Goal: Task Accomplishment & Management: Manage account settings

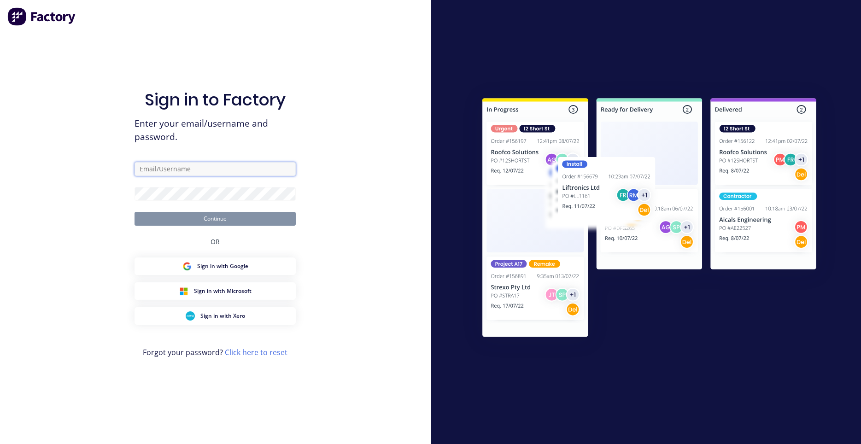
click at [215, 167] on input "text" at bounding box center [214, 169] width 161 height 14
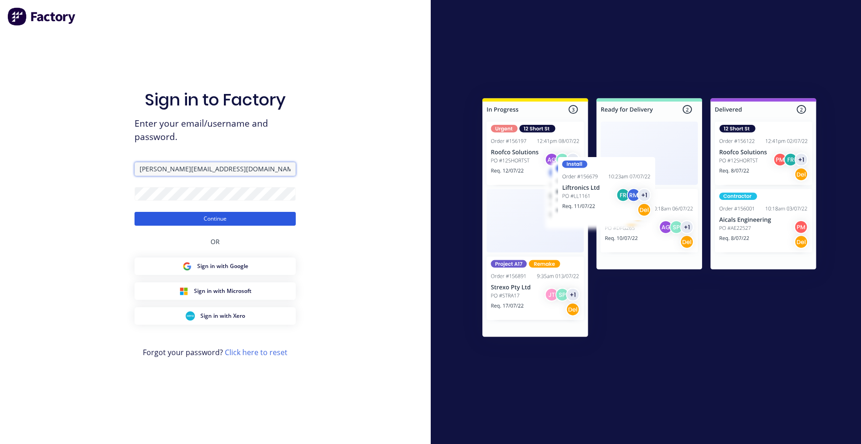
type input "darryn@fmfabricators.com.au"
click at [218, 219] on button "Continue" at bounding box center [214, 219] width 161 height 14
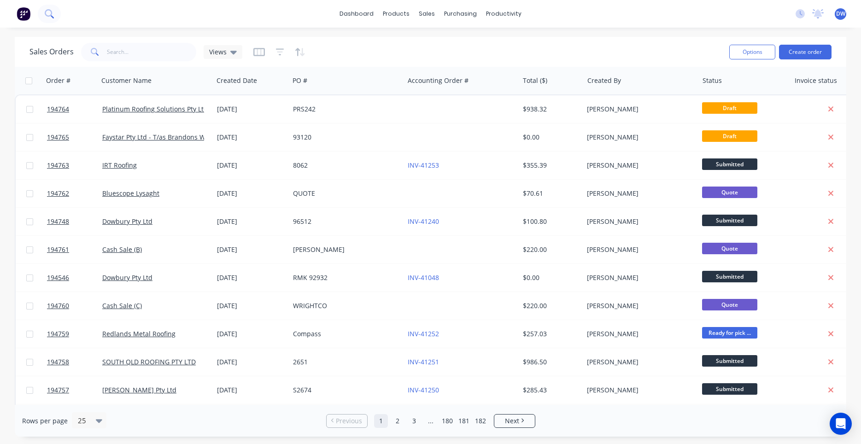
click at [53, 17] on button at bounding box center [49, 14] width 23 height 18
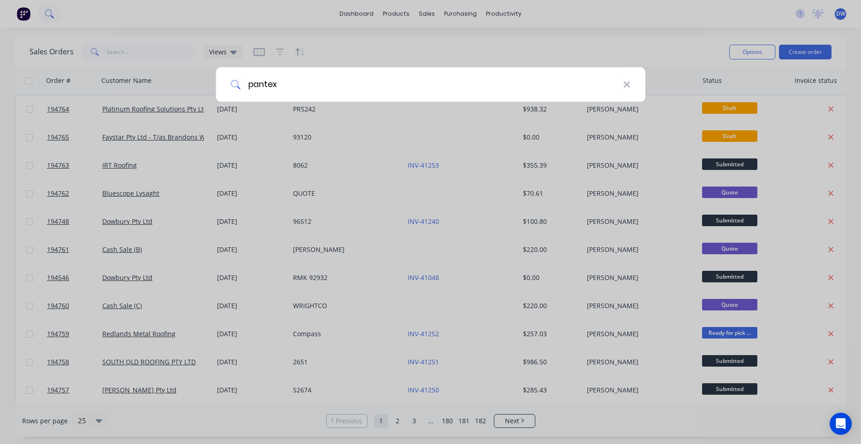
type input "pantex"
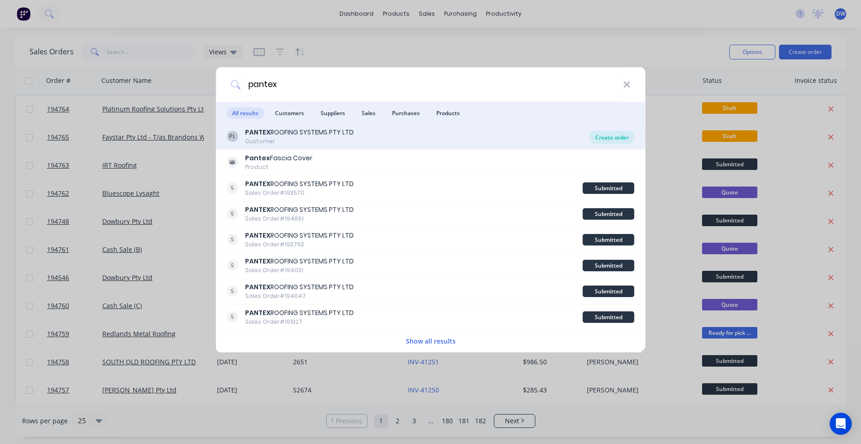
click at [598, 137] on div "Create order" at bounding box center [611, 137] width 45 height 13
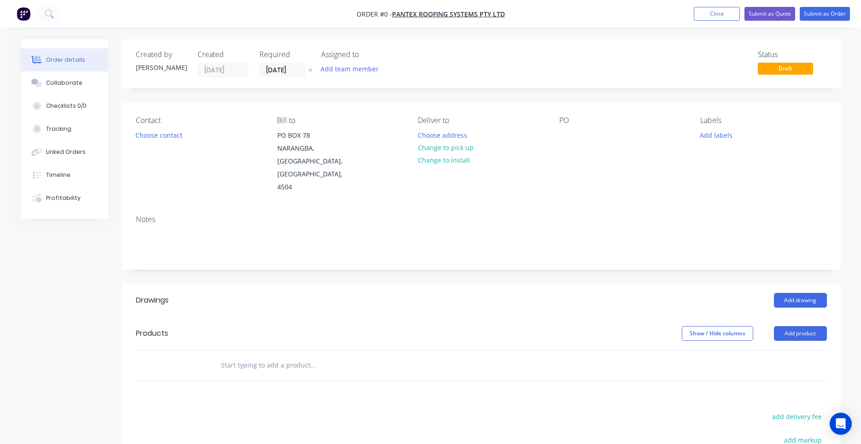
click at [283, 77] on label "[DATE]" at bounding box center [282, 70] width 46 height 15
click at [283, 77] on input "[DATE]" at bounding box center [282, 70] width 45 height 14
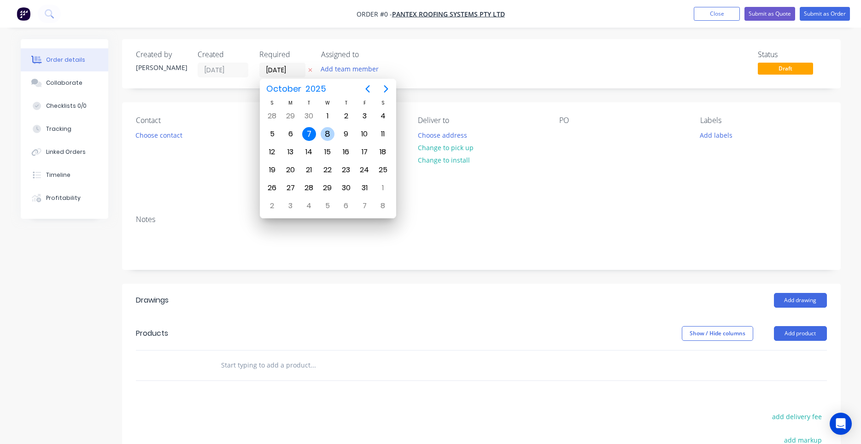
click at [327, 135] on div "8" at bounding box center [327, 134] width 14 height 14
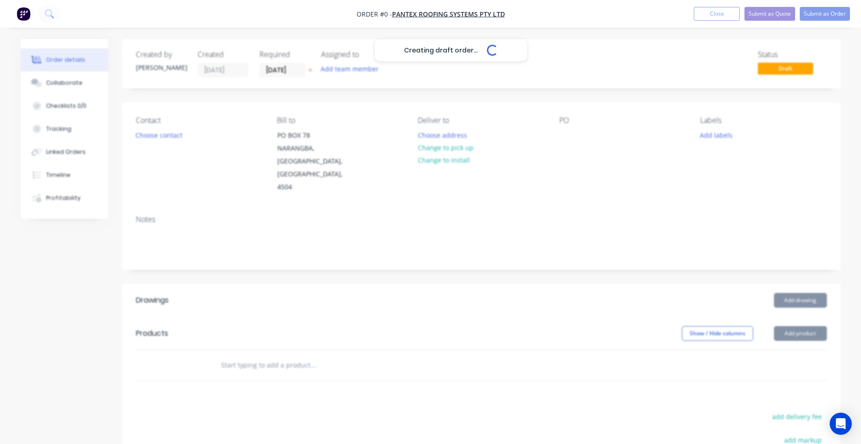
type input "[DATE]"
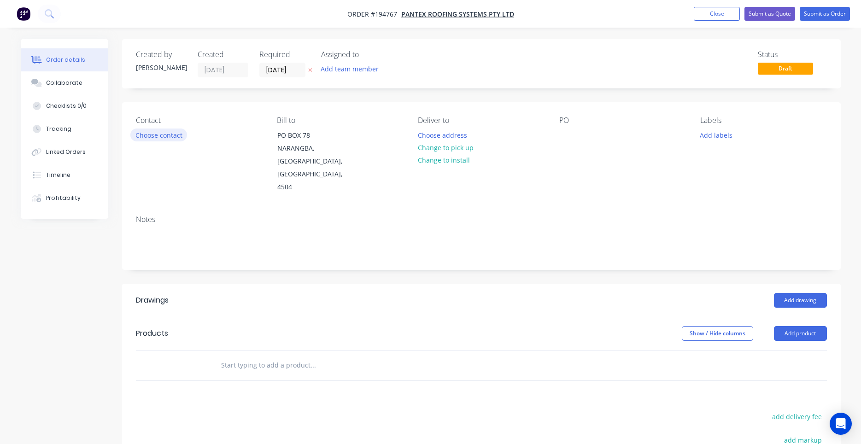
click at [173, 132] on button "Choose contact" at bounding box center [158, 134] width 57 height 12
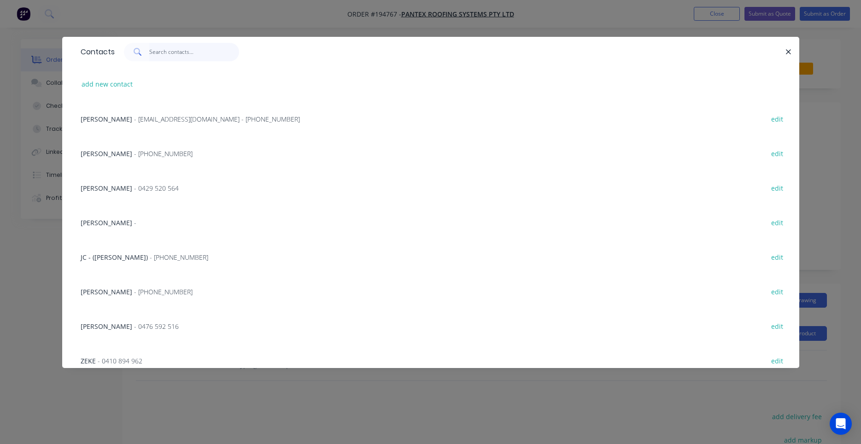
click at [213, 53] on input "text" at bounding box center [194, 52] width 90 height 18
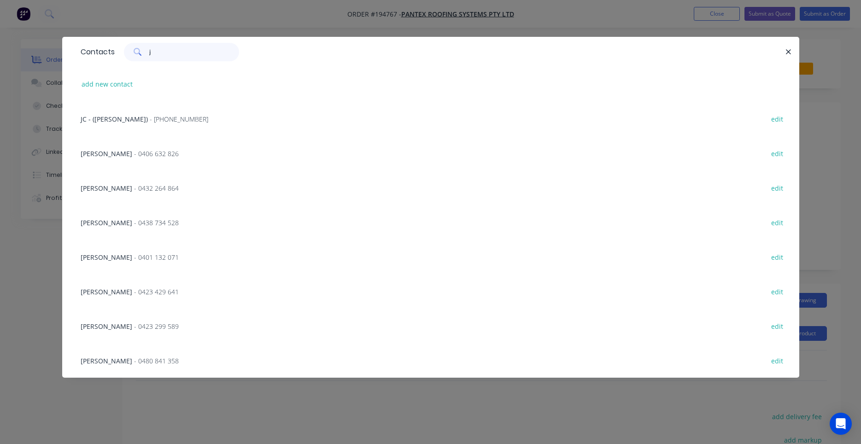
type input "j"
click at [162, 121] on span "- (07) 3897 8200" at bounding box center [179, 119] width 58 height 9
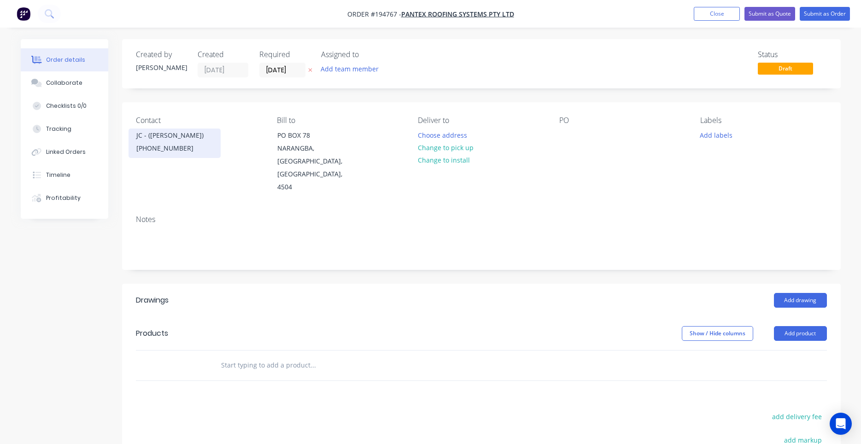
click at [169, 145] on div "(07) 3897 8200" at bounding box center [174, 148] width 76 height 13
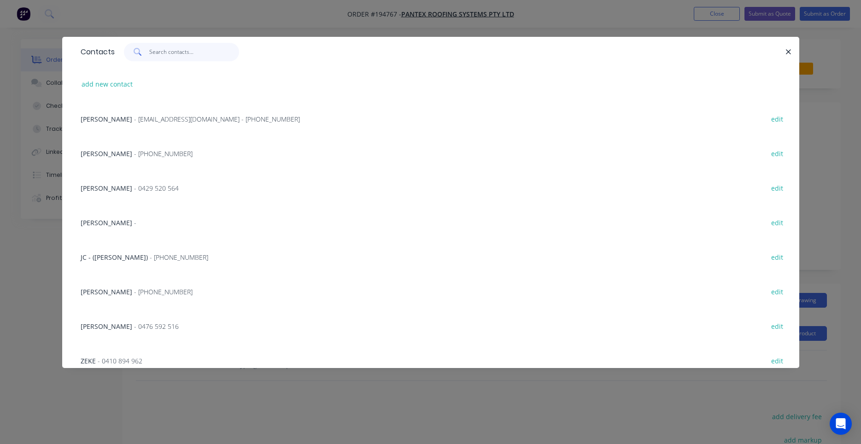
click at [178, 47] on input "text" at bounding box center [194, 52] width 90 height 18
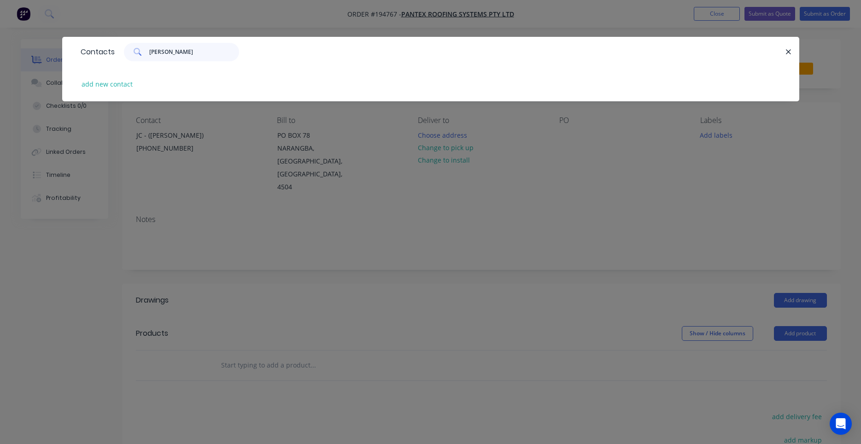
drag, startPoint x: 190, startPoint y: 49, endPoint x: 69, endPoint y: 54, distance: 120.7
click at [149, 53] on input "cameron" at bounding box center [194, 52] width 90 height 18
type input "209"
click at [91, 85] on button "add new contact" at bounding box center [107, 84] width 61 height 12
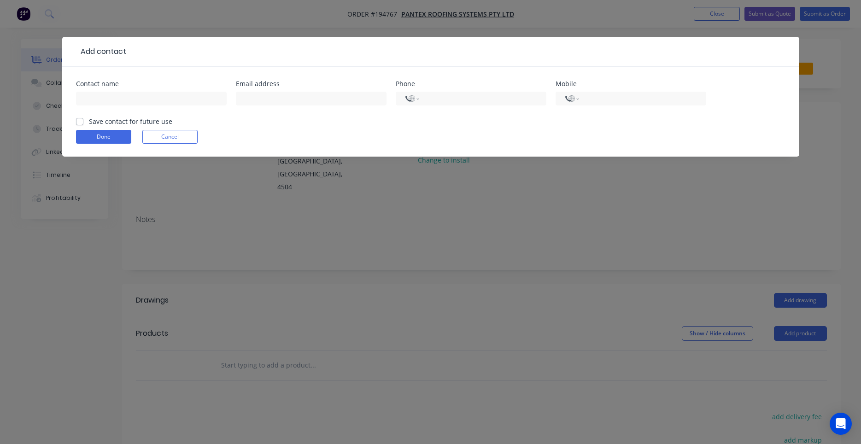
select select "AU"
click at [111, 98] on input "text" at bounding box center [151, 99] width 151 height 14
type input "Cameron"
type input "0459 463 209"
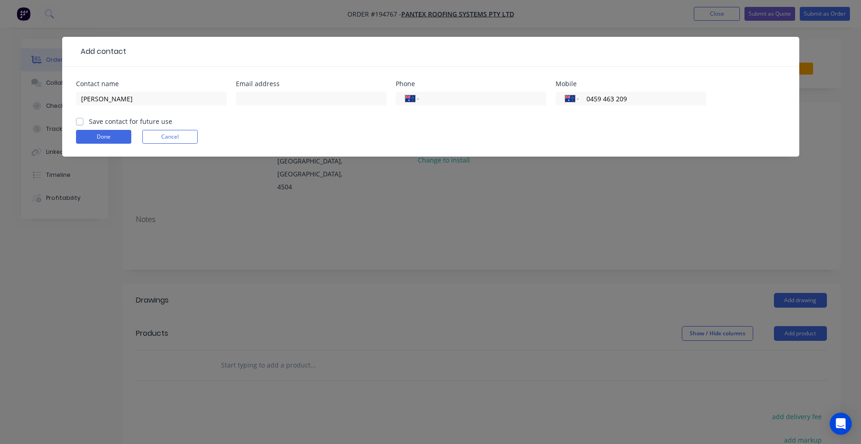
click at [98, 122] on label "Save contact for future use" at bounding box center [130, 121] width 83 height 10
click at [83, 122] on input "Save contact for future use" at bounding box center [79, 120] width 7 height 9
checkbox input "true"
click at [98, 140] on button "Done" at bounding box center [103, 137] width 55 height 14
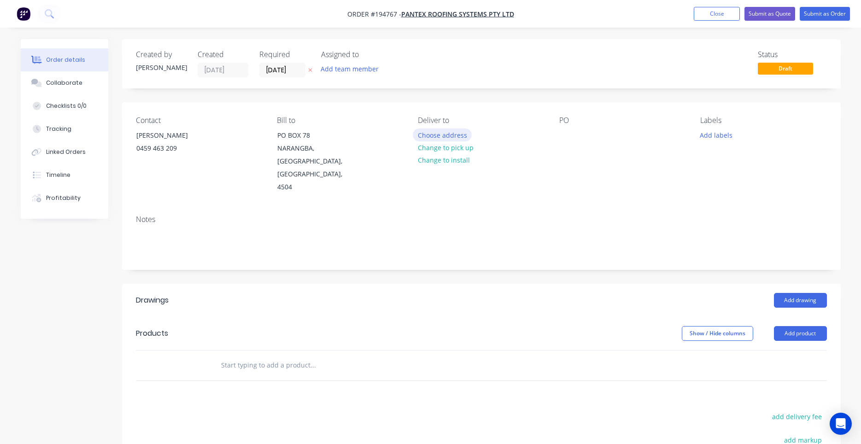
click at [454, 129] on button "Choose address" at bounding box center [442, 134] width 59 height 12
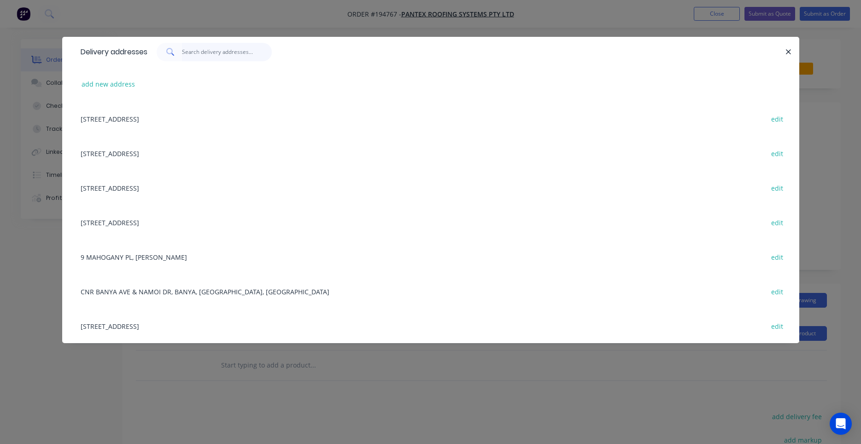
click at [210, 52] on input "text" at bounding box center [227, 52] width 90 height 18
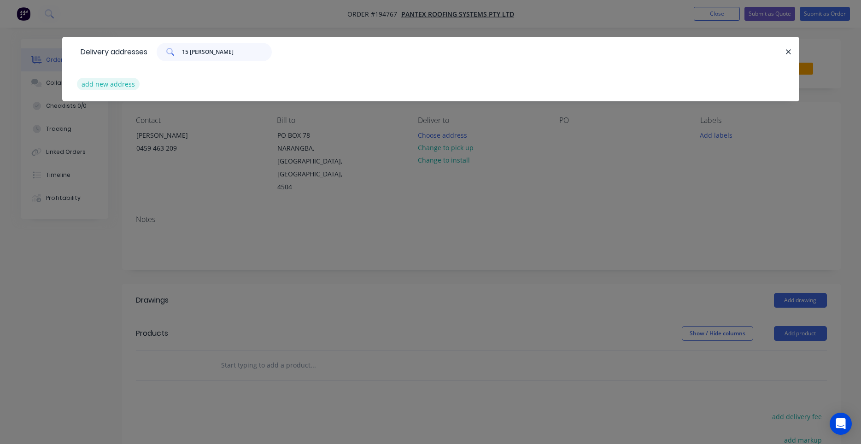
type input "15 holt"
click at [111, 80] on button "add new address" at bounding box center [108, 84] width 63 height 12
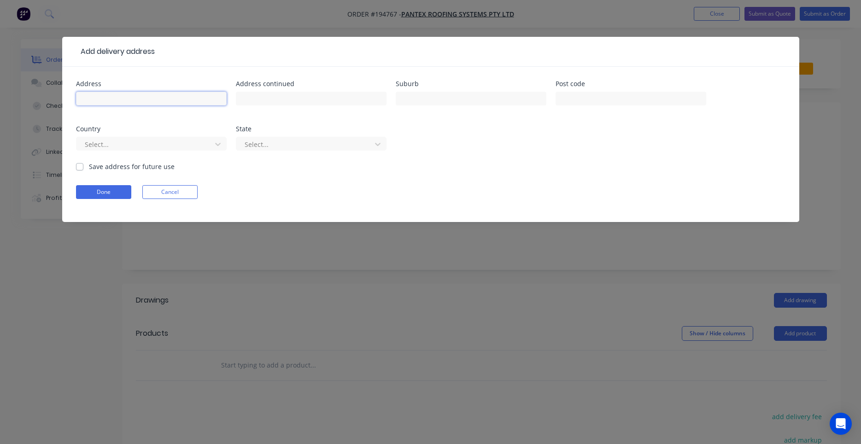
click at [171, 100] on input "text" at bounding box center [151, 99] width 151 height 14
type input "15 Holt St"
type input "PINKENBA"
click at [123, 193] on button "Done" at bounding box center [103, 192] width 55 height 14
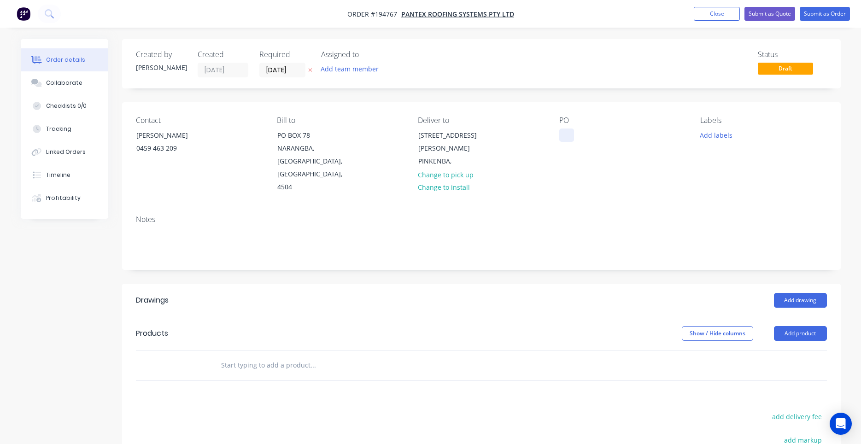
click at [561, 137] on div at bounding box center [566, 134] width 15 height 13
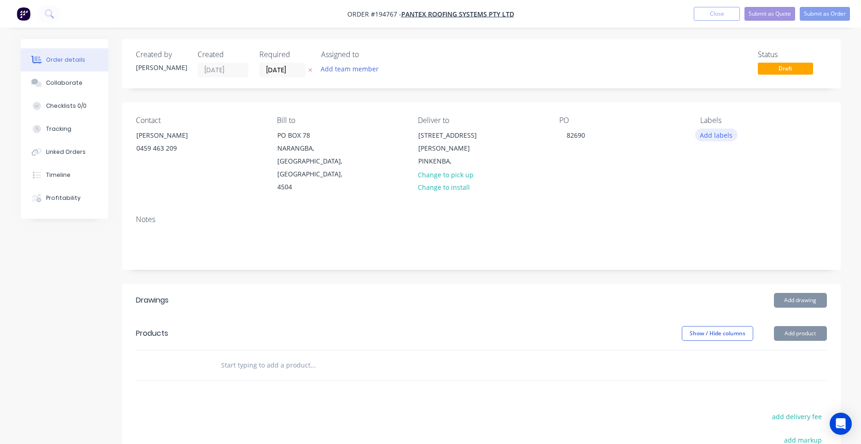
click at [721, 136] on button "Add labels" at bounding box center [716, 134] width 42 height 12
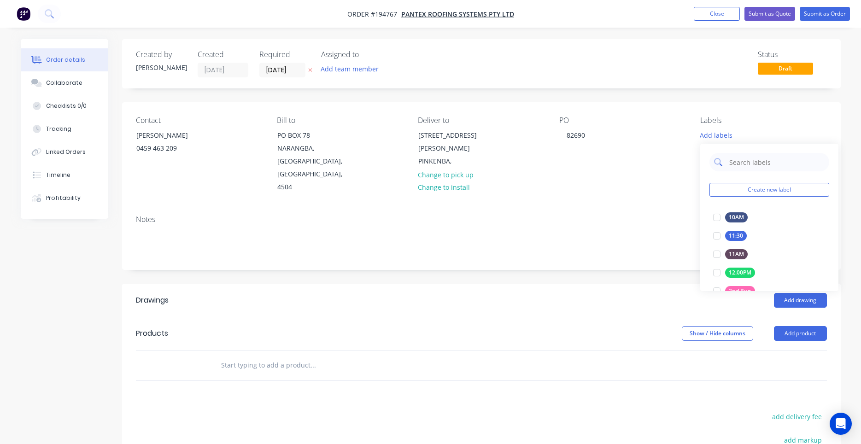
click at [733, 169] on input "text" at bounding box center [776, 162] width 96 height 18
type input "7"
click at [713, 220] on div at bounding box center [716, 217] width 18 height 18
click at [694, 215] on div "Notes" at bounding box center [481, 219] width 691 height 9
click at [238, 356] on input "text" at bounding box center [313, 365] width 184 height 18
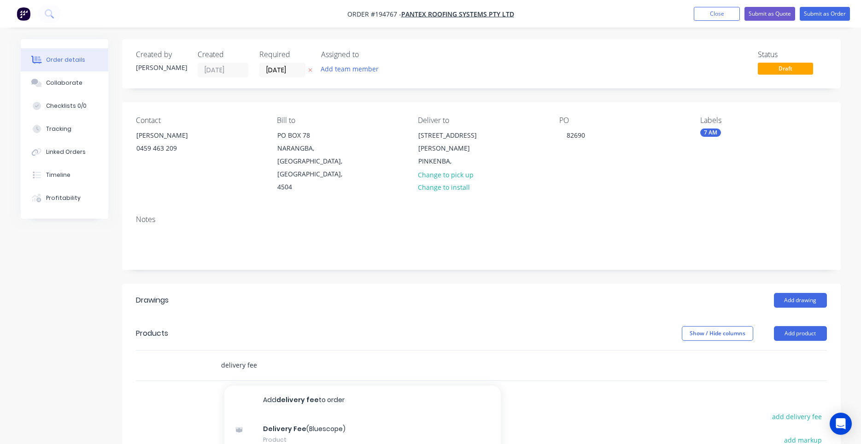
type input "delivery fee"
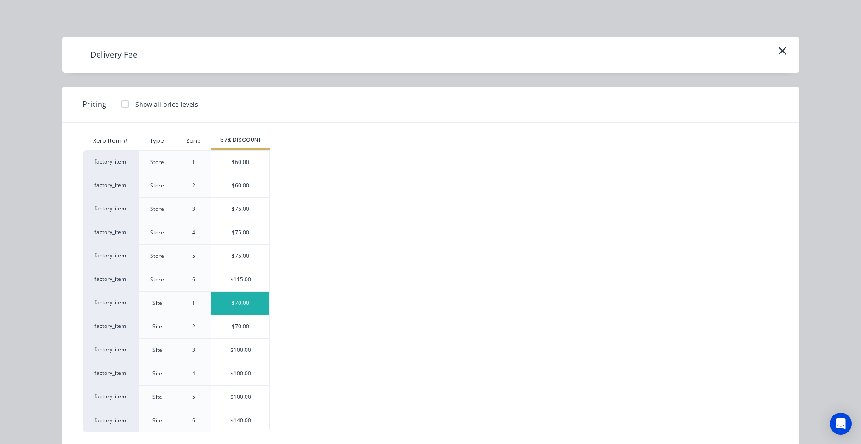
click at [251, 301] on div "$70.00" at bounding box center [240, 302] width 58 height 23
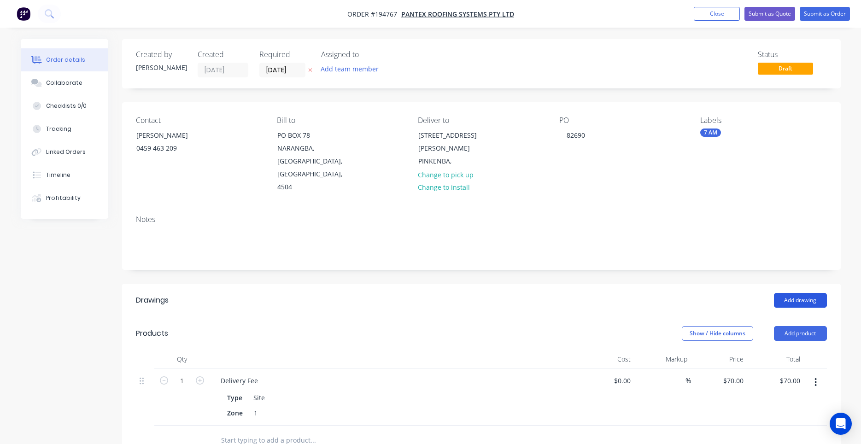
click at [803, 293] on button "Add drawing" at bounding box center [800, 300] width 53 height 15
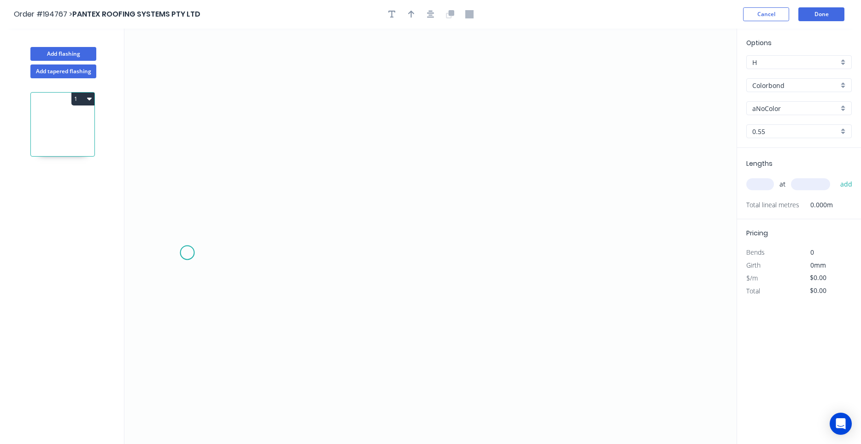
click at [187, 253] on icon "0" at bounding box center [430, 236] width 612 height 415
click at [240, 202] on icon "0" at bounding box center [430, 236] width 612 height 415
click at [556, 205] on icon "0 ?" at bounding box center [430, 236] width 612 height 415
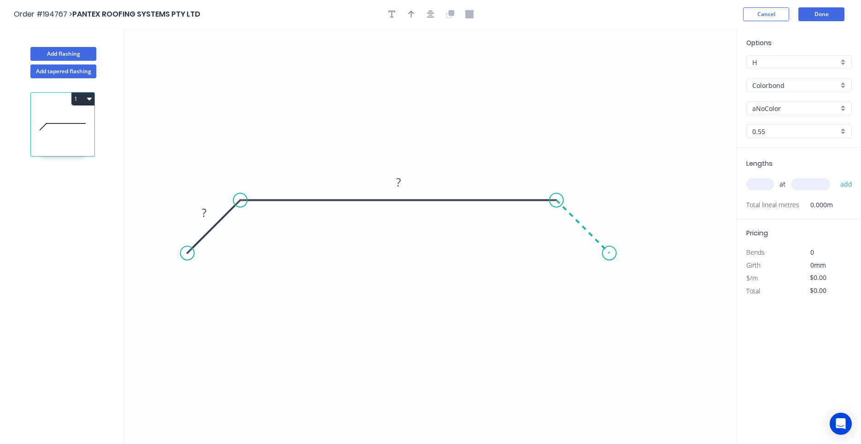
click at [609, 252] on icon at bounding box center [582, 226] width 53 height 53
click at [609, 252] on circle at bounding box center [609, 253] width 14 height 14
drag, startPoint x: 567, startPoint y: 222, endPoint x: 567, endPoint y: 231, distance: 8.3
click at [567, 231] on div "Delete point Show angle" at bounding box center [603, 226] width 93 height 38
click at [254, 227] on div "Show angle" at bounding box center [285, 233] width 93 height 19
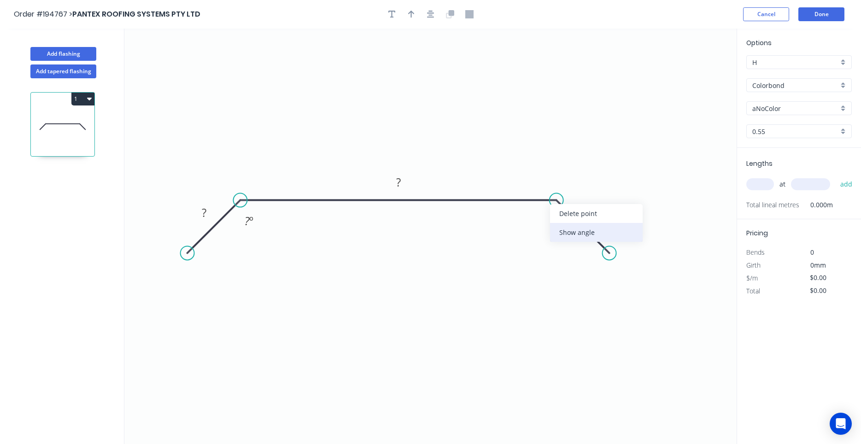
click at [557, 226] on div "Show angle" at bounding box center [596, 232] width 93 height 19
click at [544, 225] on tspan "?" at bounding box center [545, 220] width 5 height 15
type input "$19.99"
click at [792, 109] on input "aNoColor" at bounding box center [795, 109] width 86 height 10
type input "zin"
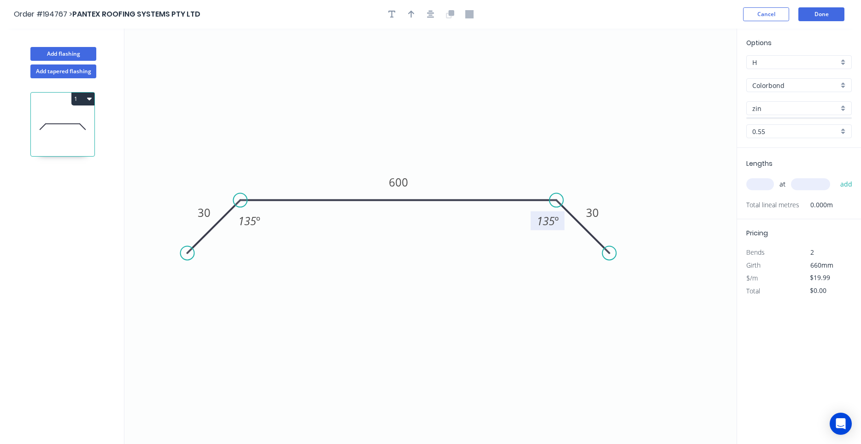
click at [789, 86] on input "Colorbond" at bounding box center [795, 86] width 86 height 10
type input "aNoColor"
click at [783, 96] on div "Zincalume" at bounding box center [798, 103] width 105 height 16
type input "Zincalume"
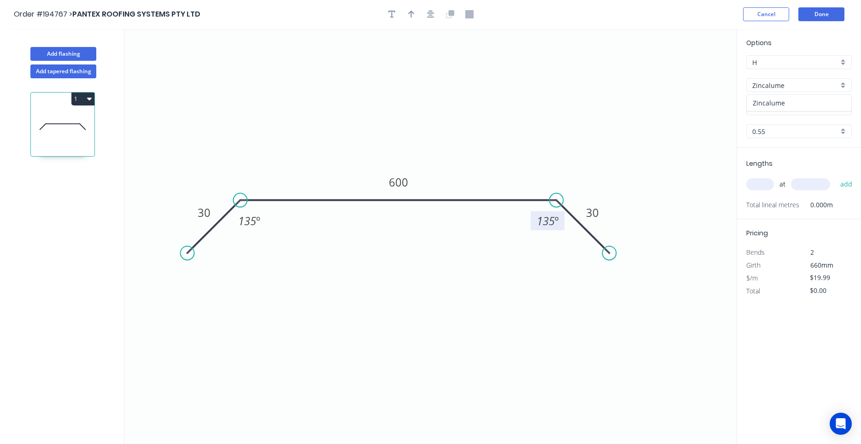
type input "$18.08"
click at [762, 182] on input "text" at bounding box center [760, 184] width 28 height 12
type input "4"
type input "3850"
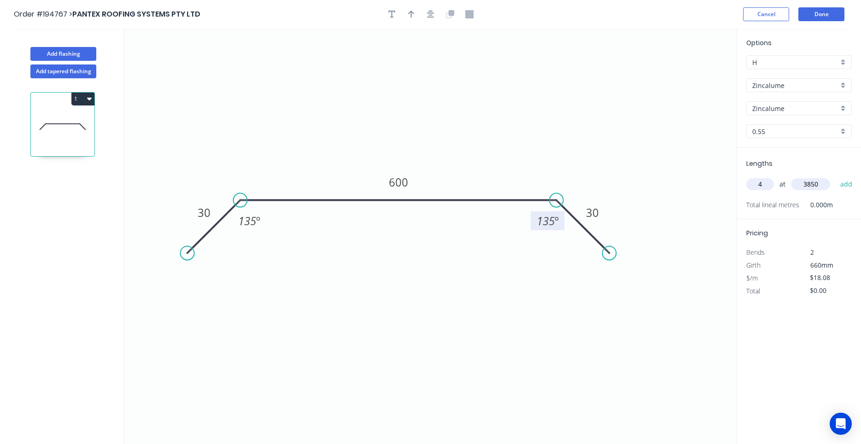
click at [835, 176] on button "add" at bounding box center [846, 184] width 22 height 16
type input "$278.43"
type input "2"
type input "2900"
click at [835, 176] on button "add" at bounding box center [846, 184] width 22 height 16
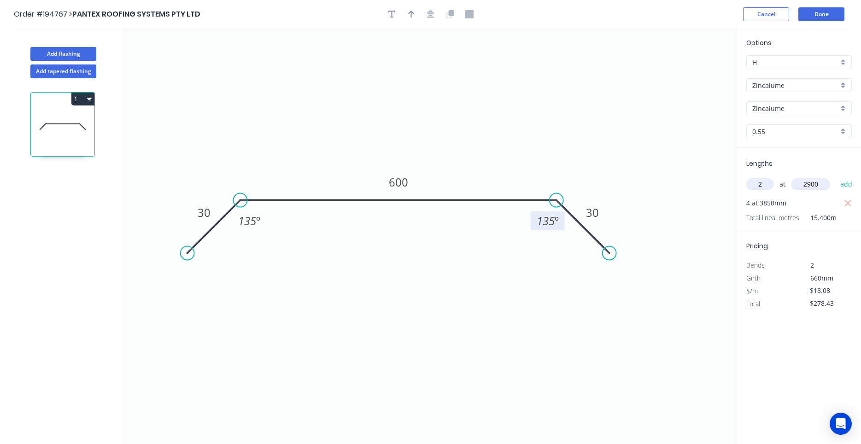
type input "$383.30"
type input "2"
type input "2900"
click at [835, 176] on button "add" at bounding box center [846, 184] width 22 height 16
type input "$488.16"
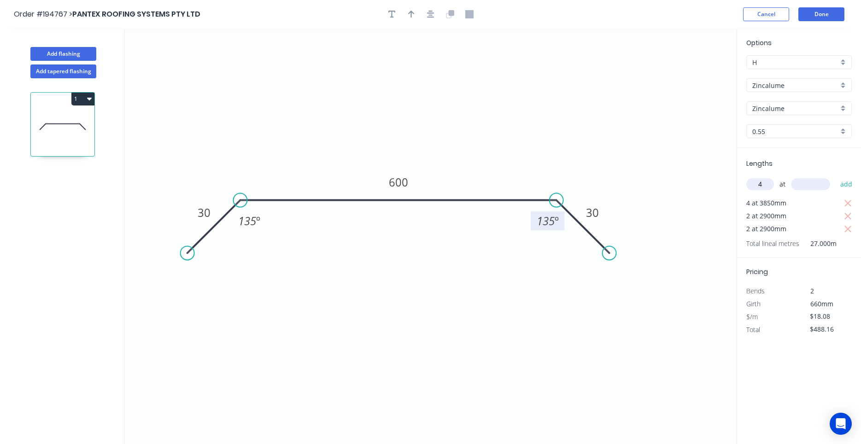
type input "4"
type input "4100"
click at [835, 176] on button "add" at bounding box center [846, 184] width 22 height 16
click at [431, 19] on button "button" at bounding box center [431, 14] width 14 height 14
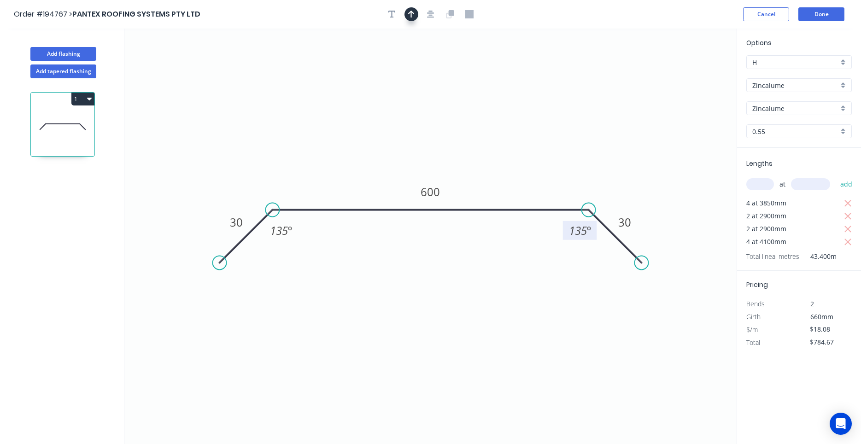
click at [417, 17] on button "button" at bounding box center [411, 14] width 14 height 14
click at [690, 74] on icon at bounding box center [690, 63] width 8 height 29
click at [690, 74] on icon at bounding box center [690, 62] width 8 height 29
drag, startPoint x: 690, startPoint y: 74, endPoint x: 510, endPoint y: 160, distance: 199.8
click at [510, 160] on icon at bounding box center [517, 152] width 27 height 27
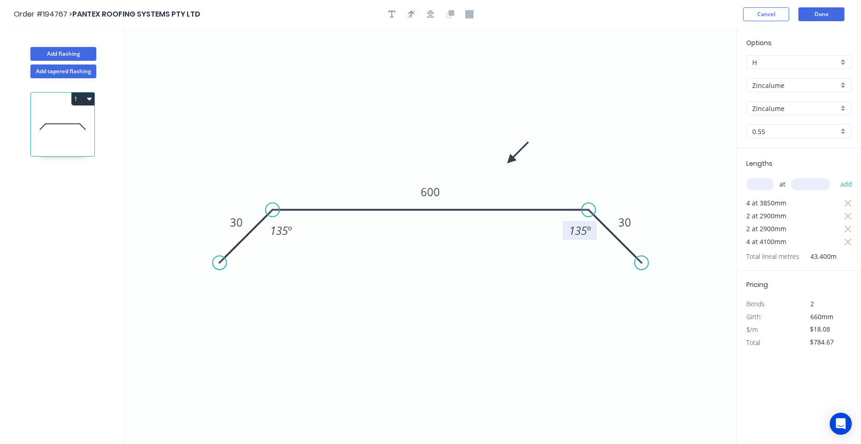
click at [89, 95] on icon "button" at bounding box center [89, 98] width 5 height 7
click at [88, 116] on button "Duplicate" at bounding box center [50, 121] width 87 height 18
type input "$0.00"
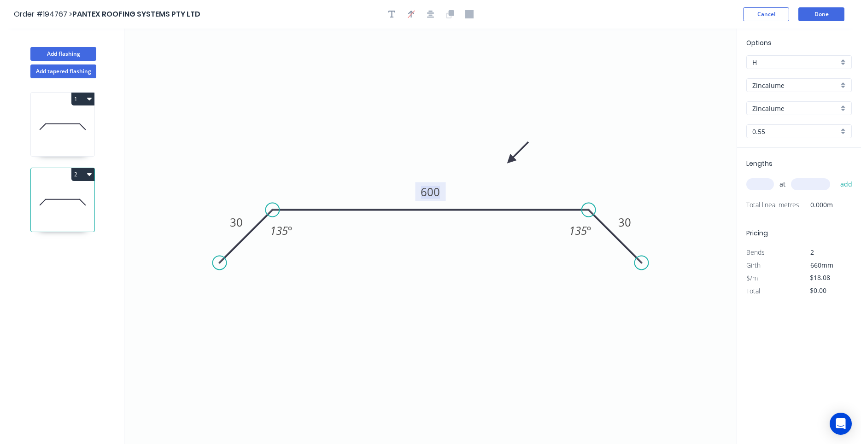
click at [431, 190] on tspan "600" at bounding box center [430, 191] width 19 height 15
type input "$21.56"
click at [761, 187] on input "text" at bounding box center [760, 184] width 28 height 12
type input "3"
type input "3900"
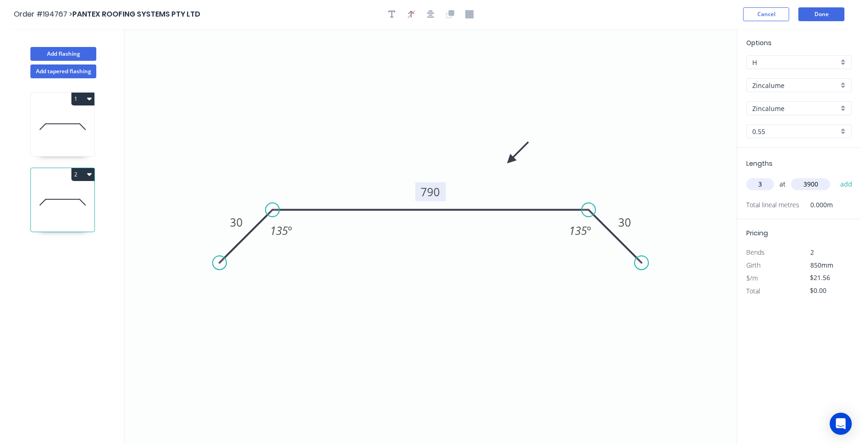
click at [835, 176] on button "add" at bounding box center [846, 184] width 22 height 16
type input "$252.25"
type input "2"
type input "2900"
click at [835, 176] on button "add" at bounding box center [846, 184] width 22 height 16
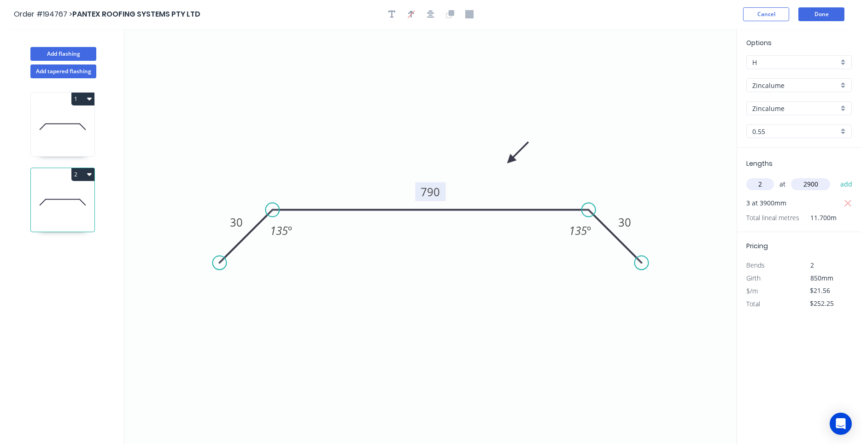
type input "$377.30"
type input "4"
type input "3850"
click at [835, 176] on button "add" at bounding box center [846, 184] width 22 height 16
click at [93, 176] on button "2" at bounding box center [82, 174] width 23 height 13
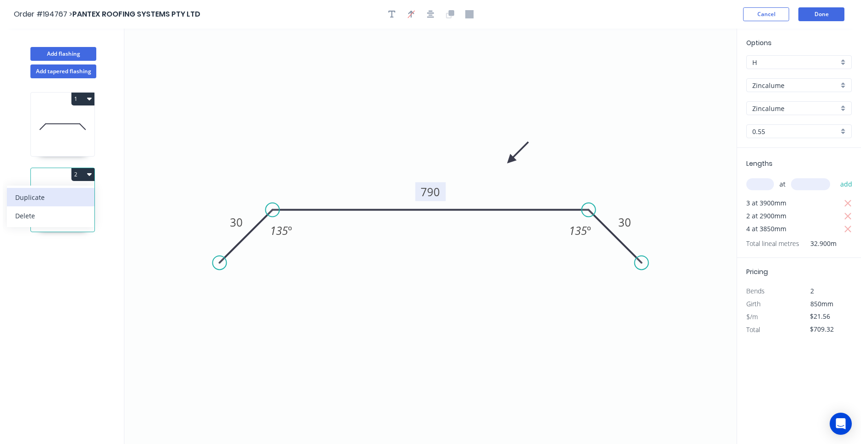
click at [87, 194] on button "Duplicate" at bounding box center [50, 197] width 87 height 18
type input "$0.00"
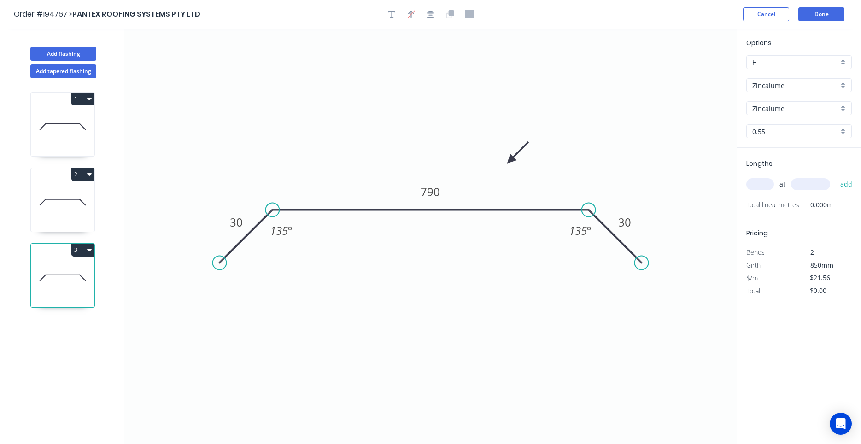
drag, startPoint x: 607, startPoint y: 227, endPoint x: 523, endPoint y: 227, distance: 84.7
click at [523, 227] on icon "0 30 790 30 135 º 135 º" at bounding box center [430, 236] width 612 height 415
drag, startPoint x: 604, startPoint y: 227, endPoint x: 513, endPoint y: 225, distance: 91.2
click at [513, 225] on icon "0 30 790 30 135 º 135 º" at bounding box center [430, 236] width 612 height 415
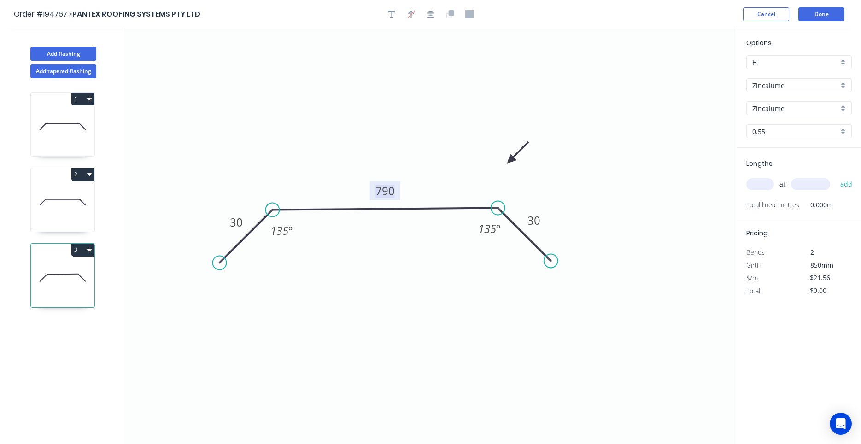
click at [394, 191] on tspan "790" at bounding box center [384, 190] width 19 height 15
click at [436, 16] on button "button" at bounding box center [431, 14] width 14 height 14
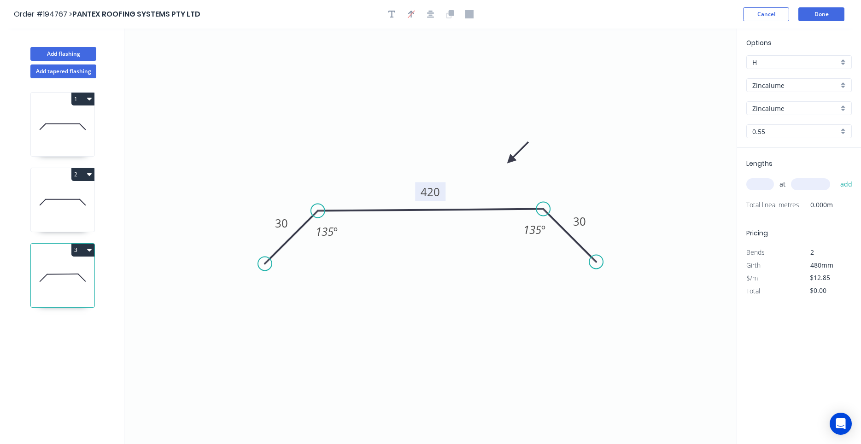
click at [73, 194] on icon at bounding box center [63, 202] width 64 height 59
type input "$21.56"
type input "$709.32"
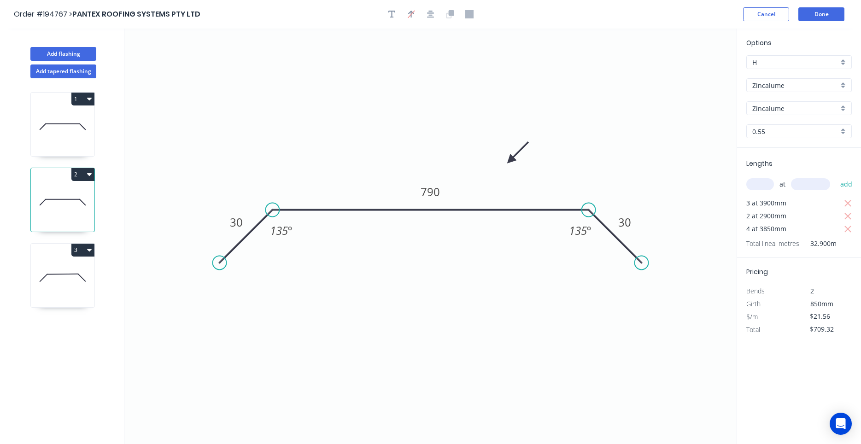
click at [72, 148] on icon at bounding box center [63, 126] width 64 height 59
type input "$18.08"
type input "$784.67"
click at [67, 203] on icon at bounding box center [63, 202] width 64 height 59
type input "$21.56"
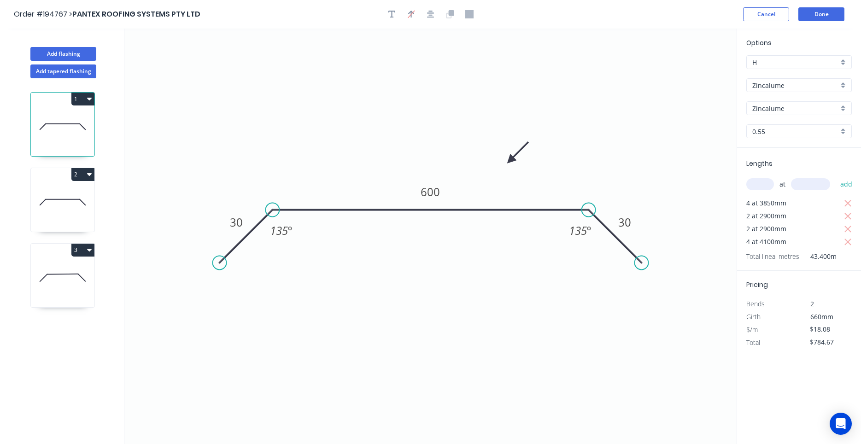
type input "$709.32"
click at [60, 262] on icon at bounding box center [63, 277] width 64 height 59
type input "$12.85"
type input "$0.00"
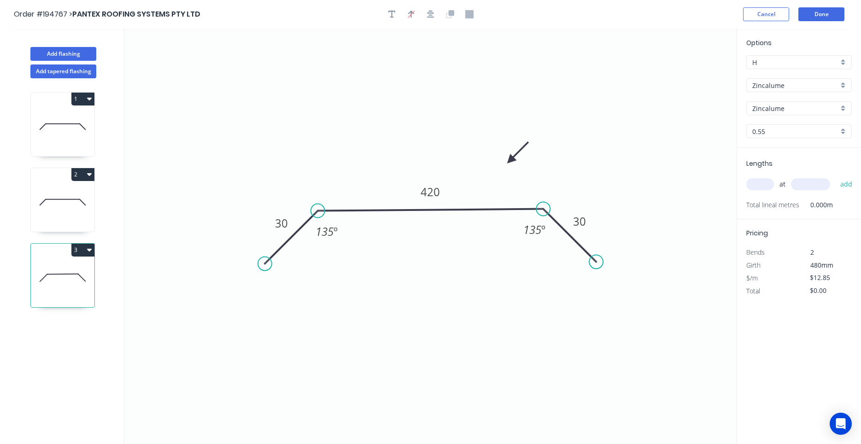
click at [759, 190] on input "text" at bounding box center [760, 184] width 28 height 12
type input "1"
type input "4400"
click at [835, 176] on button "add" at bounding box center [846, 184] width 22 height 16
type input "$56.54"
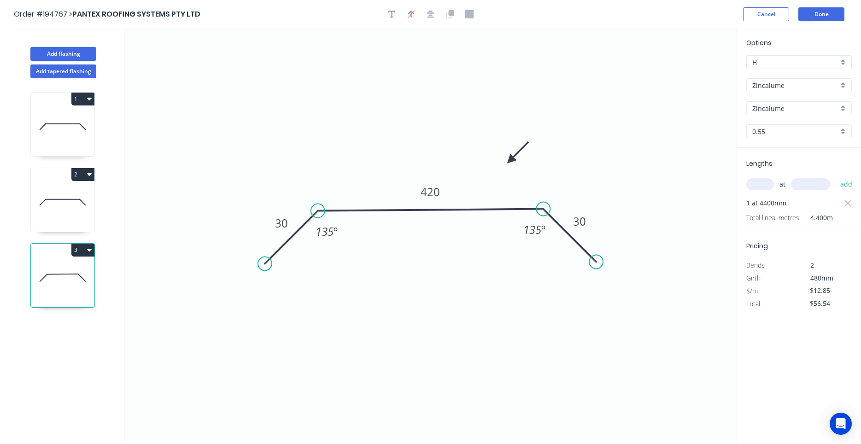
click at [56, 199] on icon at bounding box center [63, 199] width 34 height 0
type input "$21.56"
type input "$709.32"
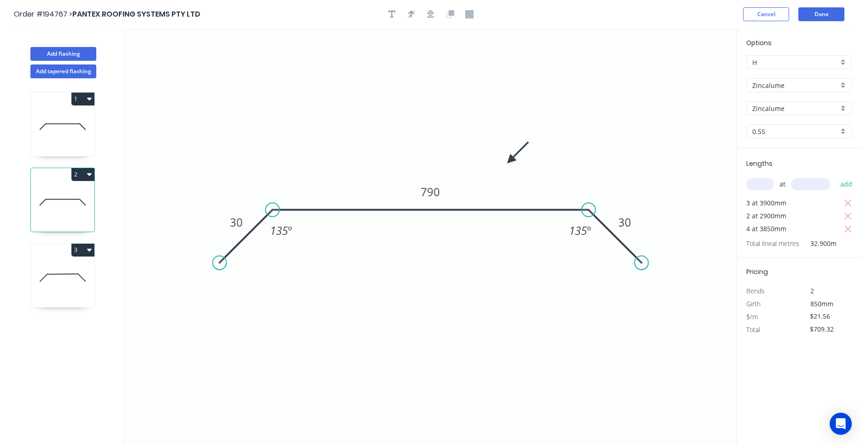
click at [58, 143] on icon at bounding box center [63, 126] width 64 height 59
type input "$18.08"
type input "$784.67"
click at [58, 200] on icon at bounding box center [63, 202] width 64 height 59
type input "$21.56"
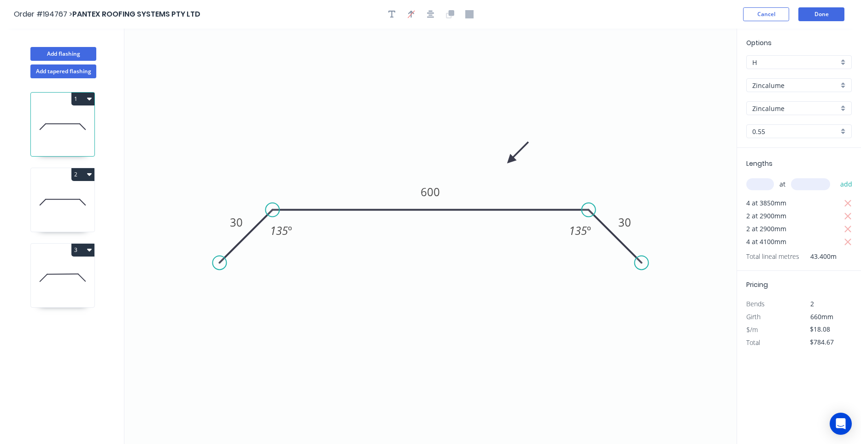
type input "$709.32"
click at [57, 277] on icon at bounding box center [63, 277] width 64 height 59
type input "$12.85"
type input "$56.54"
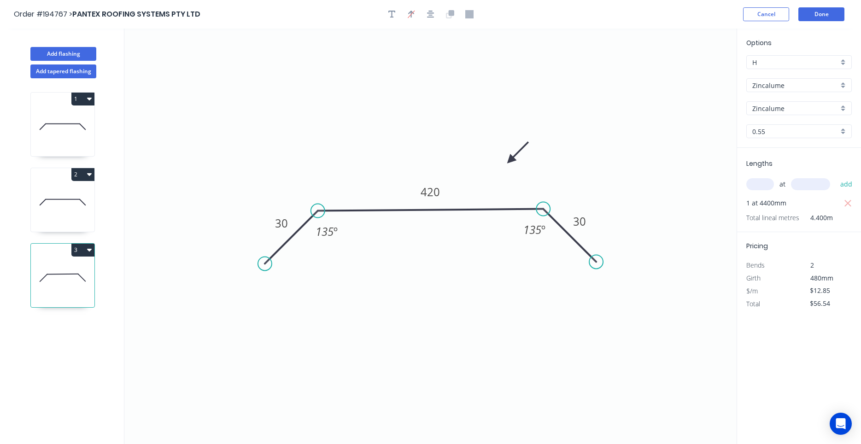
click at [58, 210] on icon at bounding box center [63, 202] width 64 height 59
type input "$21.56"
type input "$709.32"
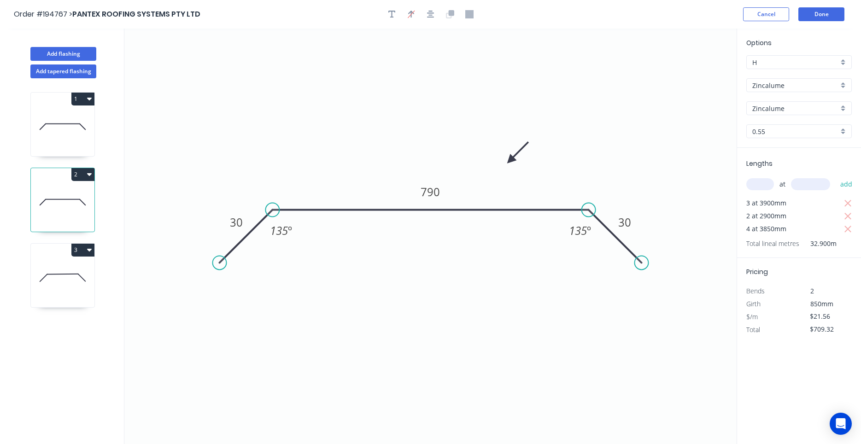
click at [51, 142] on icon at bounding box center [63, 126] width 64 height 59
type input "$18.08"
type input "$784.67"
click at [58, 196] on icon at bounding box center [63, 202] width 64 height 59
type input "$21.56"
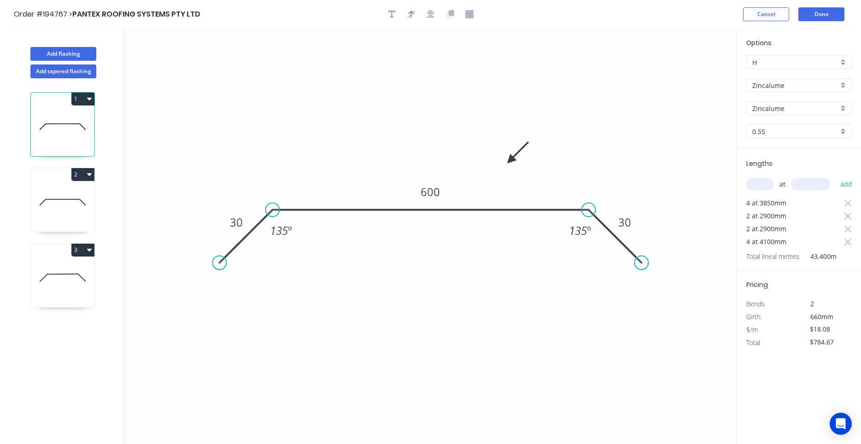
type input "$709.32"
click at [52, 270] on icon at bounding box center [63, 277] width 64 height 59
type input "$12.85"
type input "$56.54"
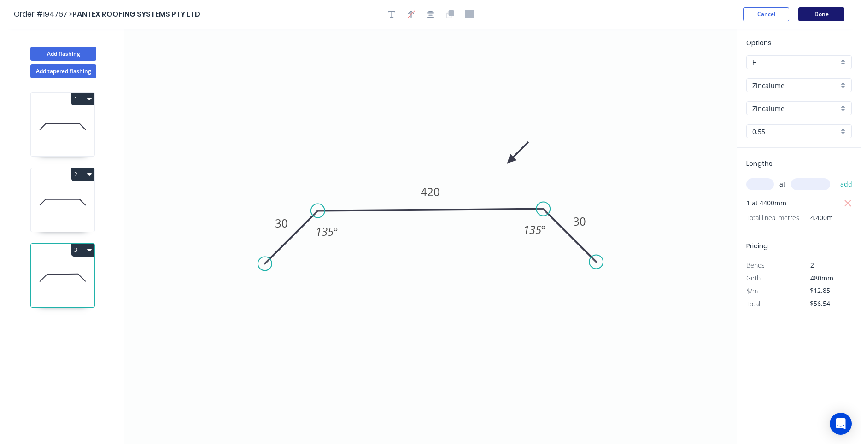
click at [805, 16] on button "Done" at bounding box center [821, 14] width 46 height 14
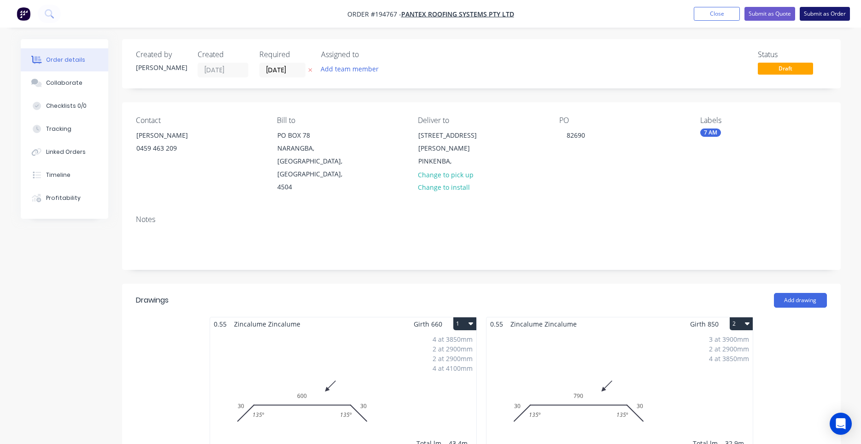
click at [830, 15] on button "Submit as Order" at bounding box center [824, 14] width 50 height 14
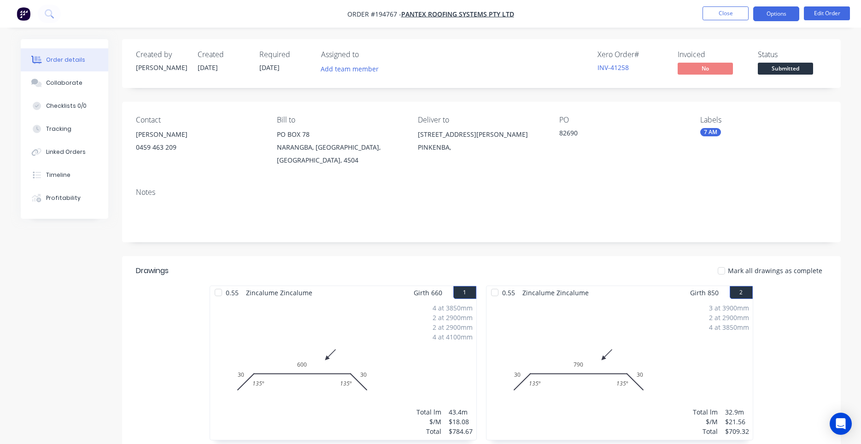
click at [770, 18] on button "Options" at bounding box center [776, 13] width 46 height 15
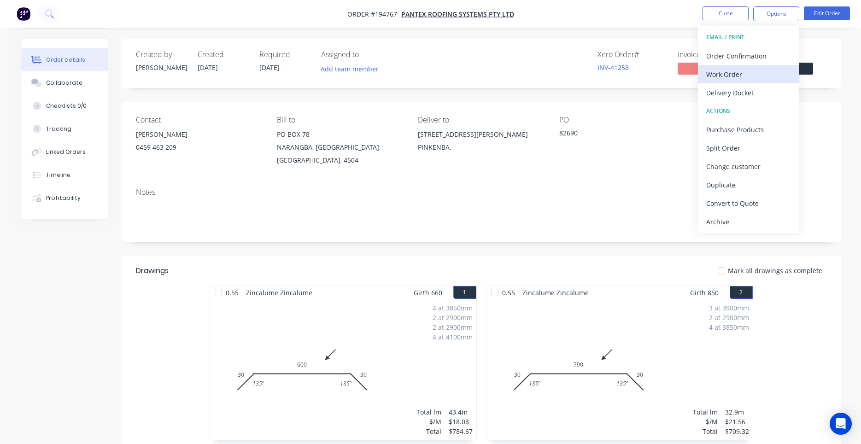
click at [759, 69] on div "Work Order" at bounding box center [748, 74] width 85 height 13
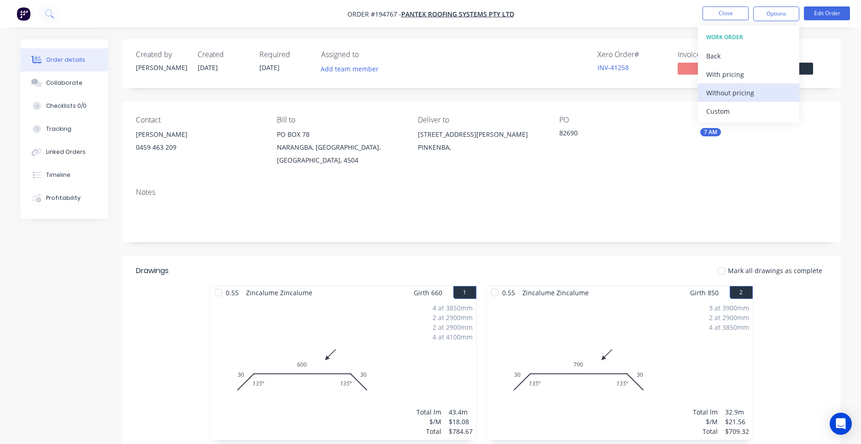
click at [751, 87] on div "Without pricing" at bounding box center [748, 92] width 85 height 13
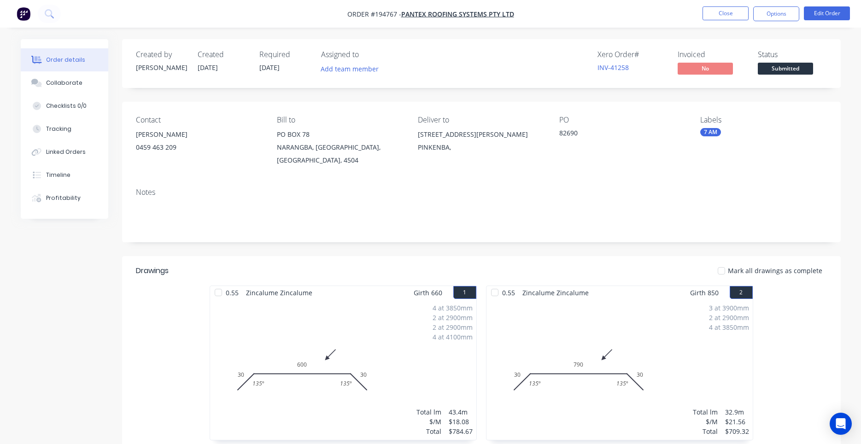
click at [835, 140] on div "Contact Cameron 0459 463 209 Bill to PO BOX 78 NARANGBA, Queensland, Australia,…" at bounding box center [481, 141] width 718 height 79
click at [740, 15] on button "Close" at bounding box center [725, 13] width 46 height 14
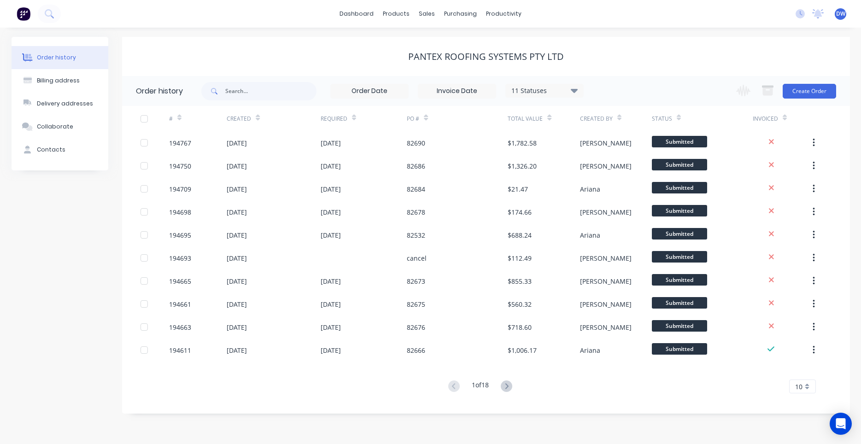
click at [29, 19] on button at bounding box center [23, 14] width 19 height 18
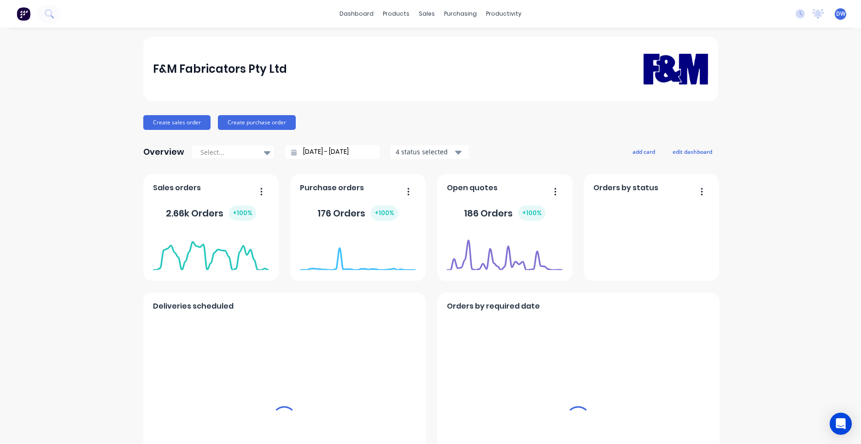
click at [429, 15] on div "sales" at bounding box center [426, 14] width 25 height 14
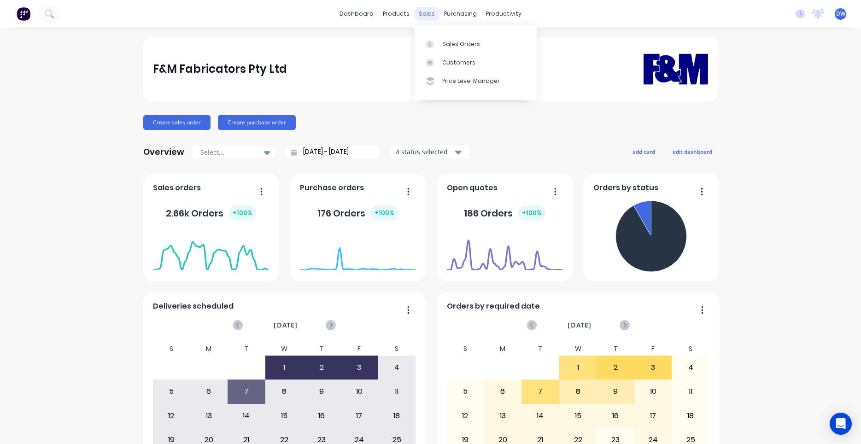
click at [432, 16] on div "sales" at bounding box center [426, 14] width 25 height 14
click at [433, 45] on icon at bounding box center [429, 44] width 8 height 8
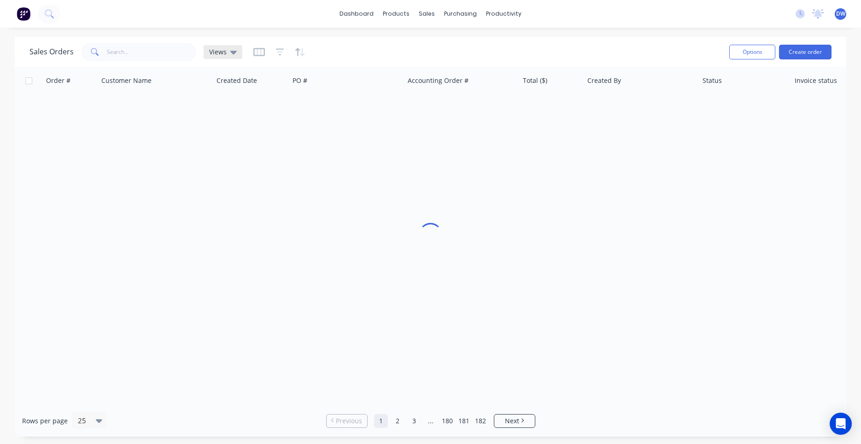
click at [230, 53] on icon at bounding box center [233, 52] width 6 height 10
click at [237, 151] on button "New Hires" at bounding box center [258, 149] width 105 height 11
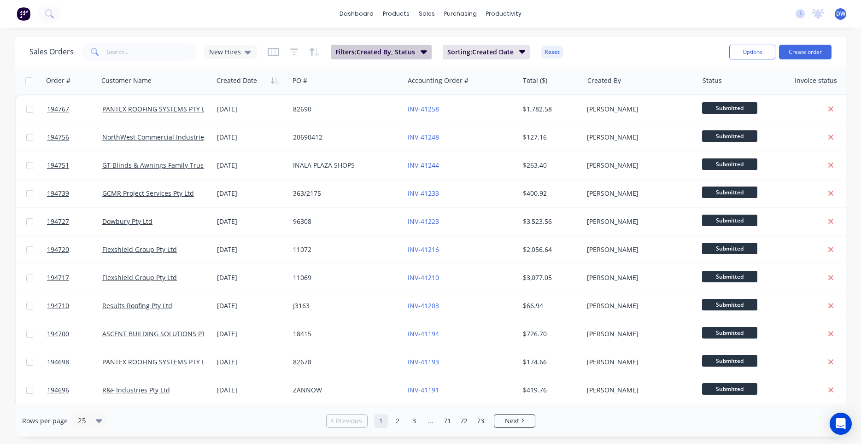
click at [427, 52] on button "Filters: Created By, Status" at bounding box center [381, 52] width 101 height 15
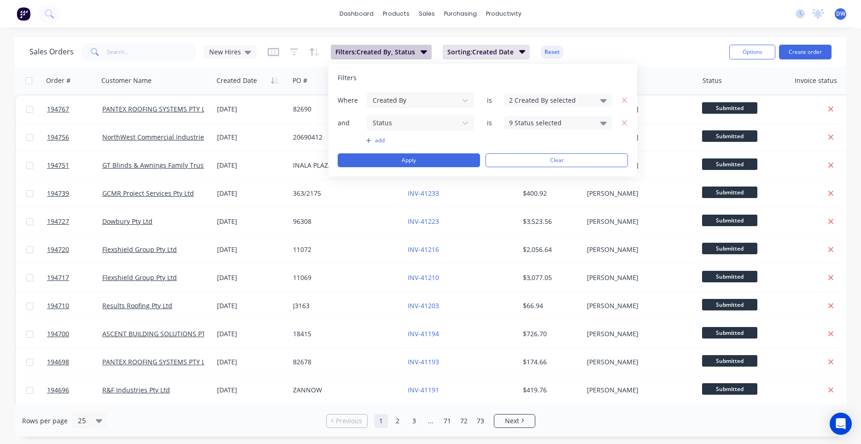
click at [427, 52] on button "Filters: Created By, Status" at bounding box center [381, 52] width 101 height 15
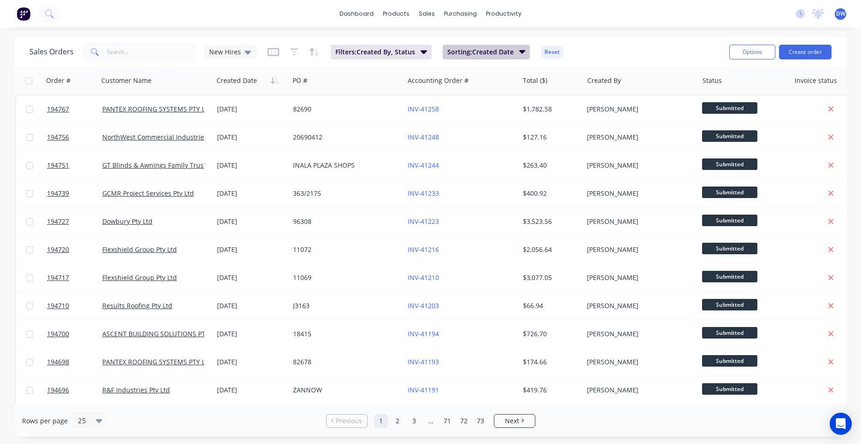
click at [470, 51] on span "Sorting: Created Date" at bounding box center [480, 51] width 66 height 9
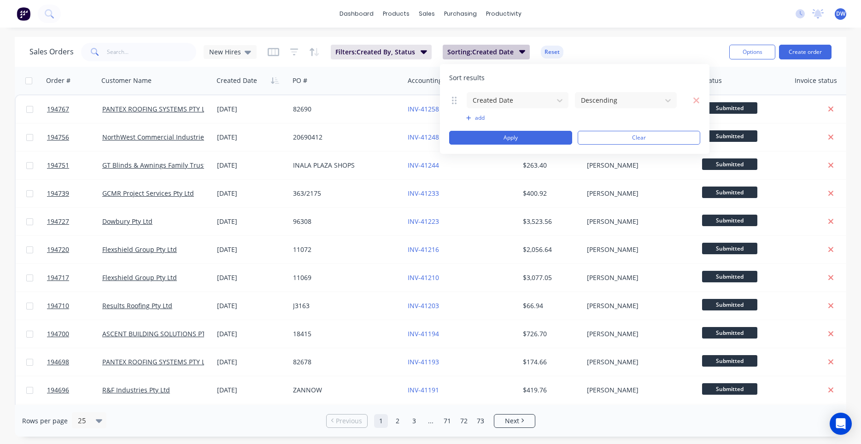
click at [470, 51] on span "Sorting: Created Date" at bounding box center [480, 51] width 66 height 9
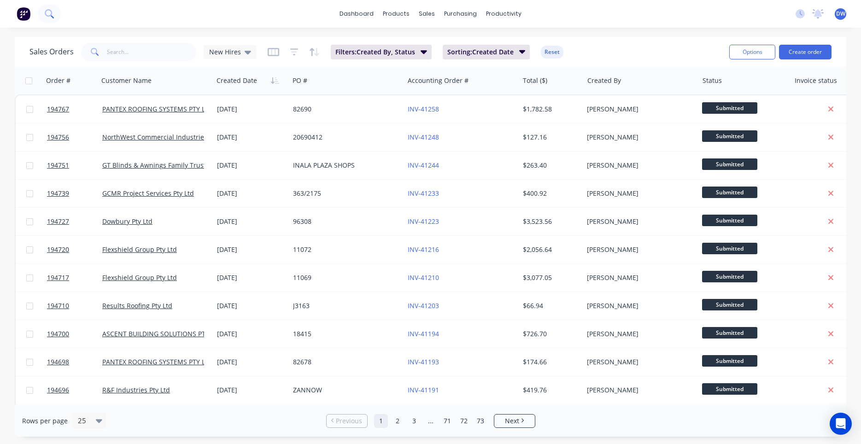
click at [53, 15] on button at bounding box center [49, 14] width 23 height 18
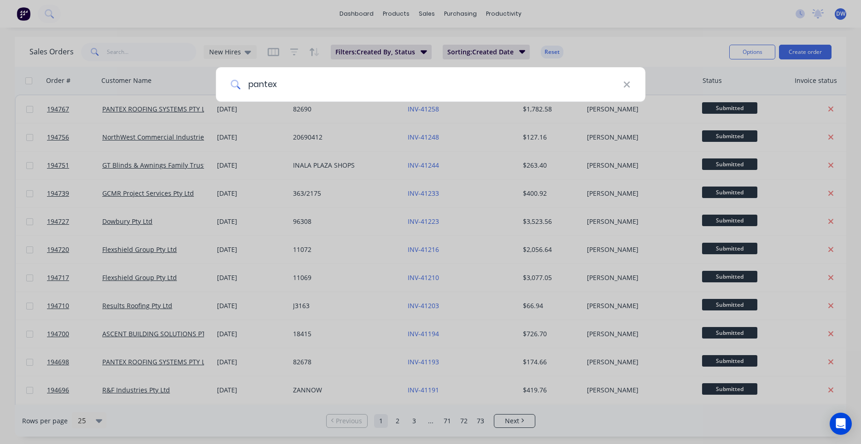
type input "pantex"
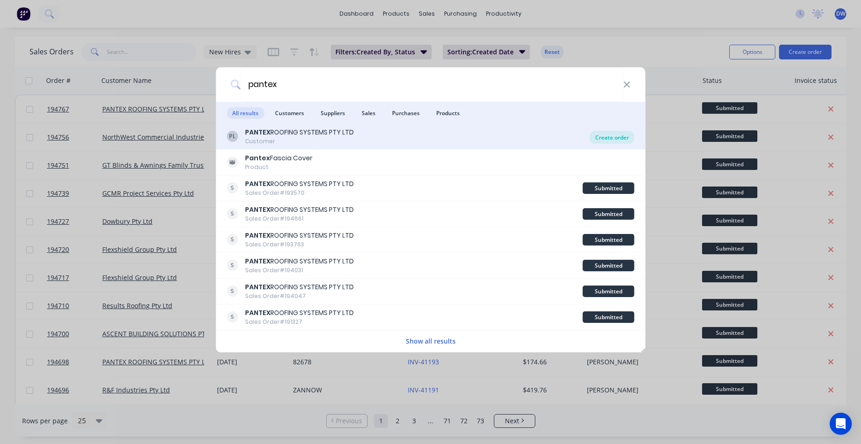
click at [600, 134] on div "Create order" at bounding box center [611, 137] width 45 height 13
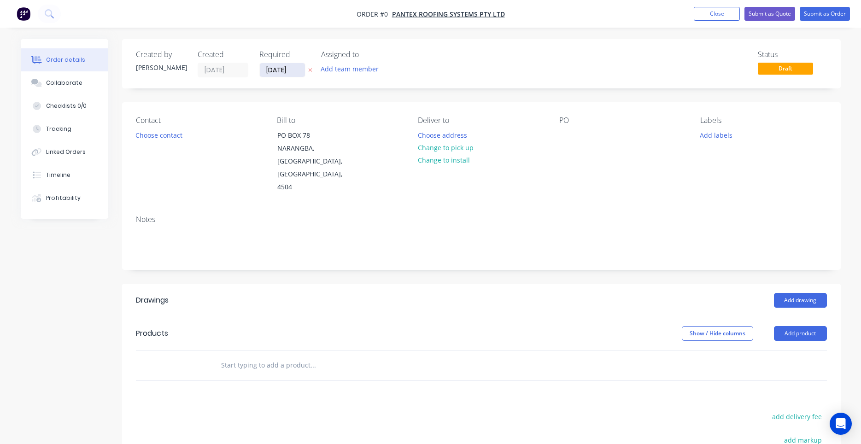
click at [294, 69] on input "[DATE]" at bounding box center [282, 70] width 45 height 14
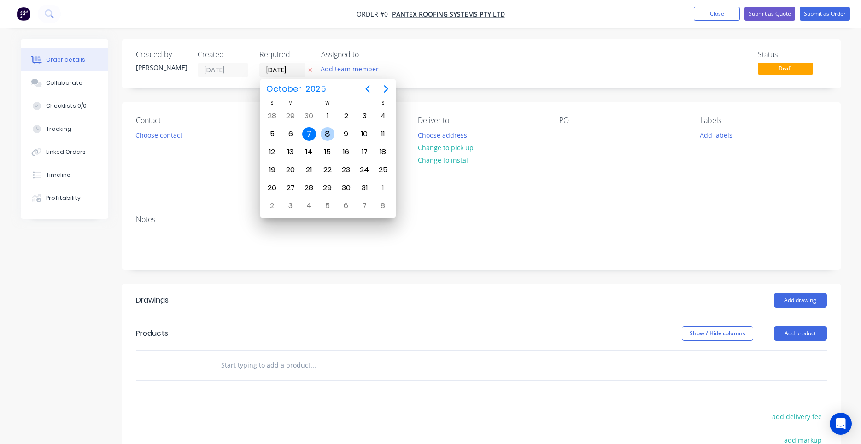
click at [325, 130] on div "8" at bounding box center [327, 134] width 14 height 14
type input "[DATE]"
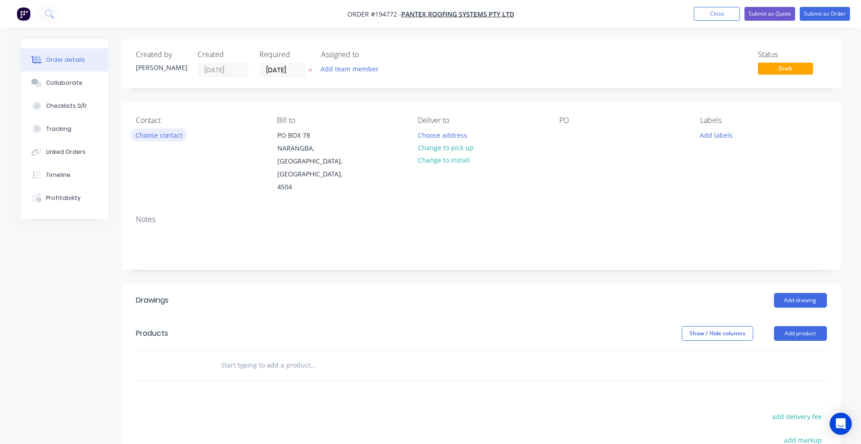
click at [176, 129] on button "Choose contact" at bounding box center [158, 134] width 57 height 12
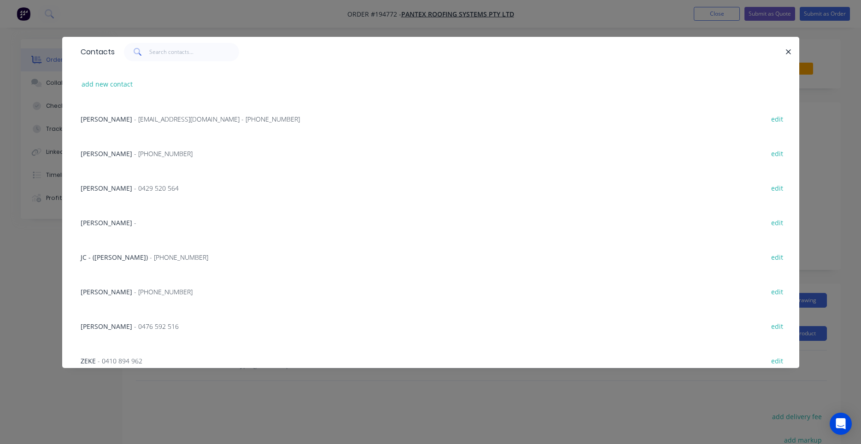
drag, startPoint x: 215, startPoint y: 61, endPoint x: 218, endPoint y: 56, distance: 6.2
click at [215, 60] on div "Contacts" at bounding box center [430, 52] width 737 height 30
click at [218, 56] on input "text" at bounding box center [194, 52] width 90 height 18
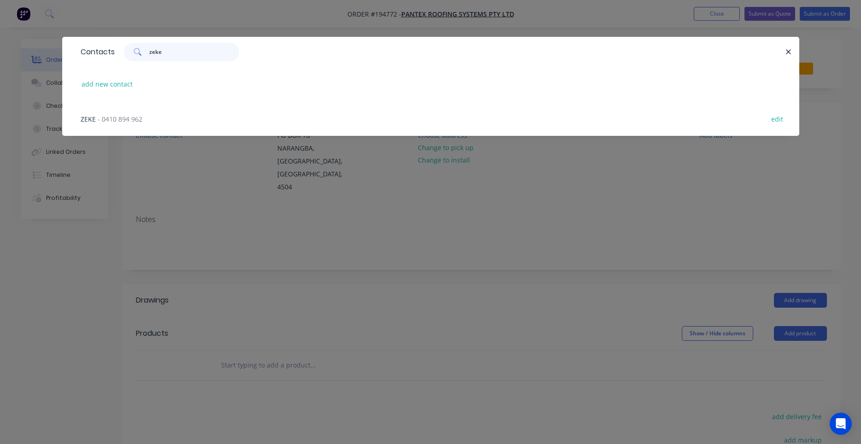
type input "zeke"
click at [139, 112] on div "ZEKE - 0410 894 962 edit" at bounding box center [430, 118] width 709 height 35
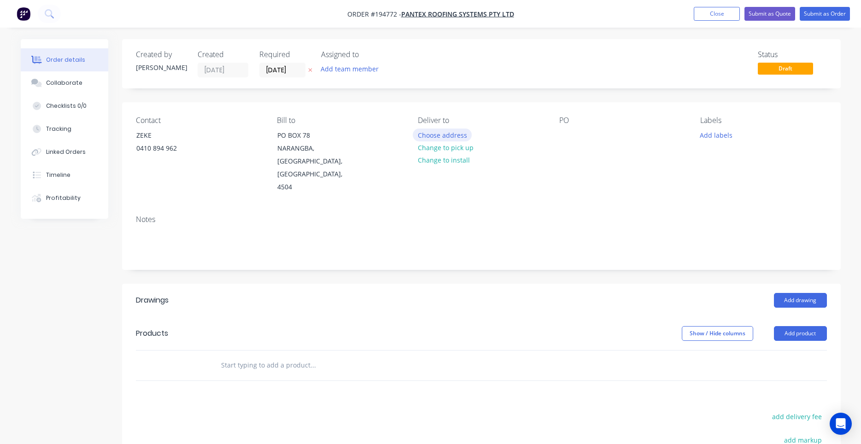
click at [427, 133] on button "Choose address" at bounding box center [442, 134] width 59 height 12
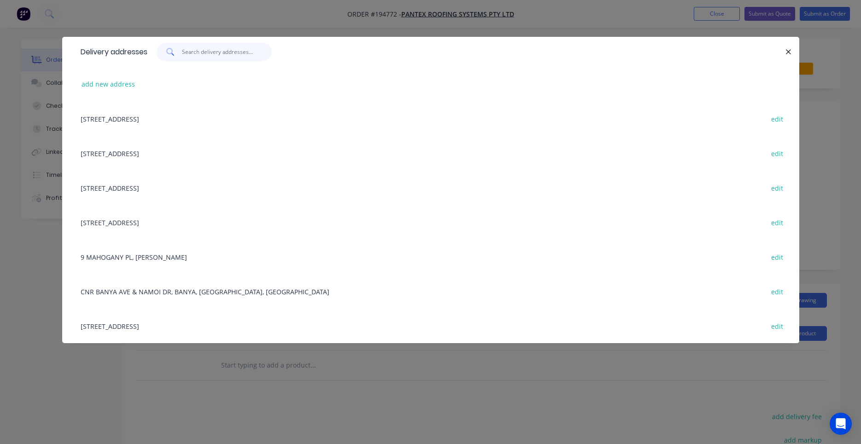
click at [225, 54] on input "text" at bounding box center [227, 52] width 90 height 18
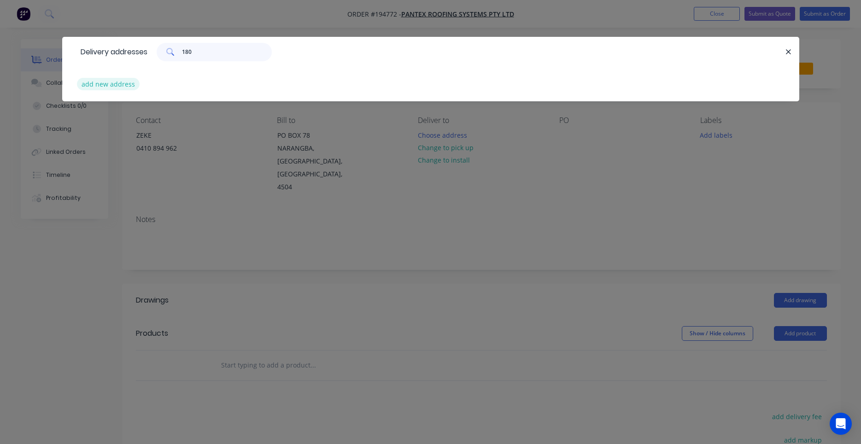
type input "180"
click at [128, 82] on button "add new address" at bounding box center [108, 84] width 63 height 12
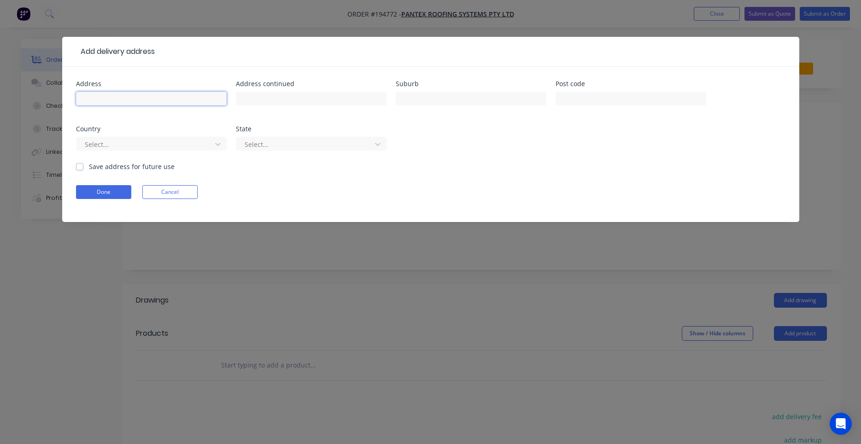
click at [183, 104] on input "text" at bounding box center [151, 99] width 151 height 14
type input "180 Blueberry Drive"
type input "b"
type input "BLACK MOUNTAIN"
click button "Done" at bounding box center [103, 192] width 55 height 14
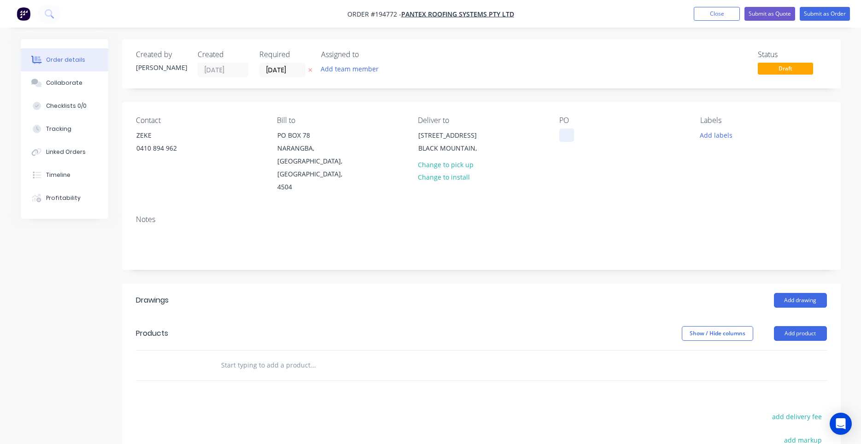
click at [563, 137] on div at bounding box center [566, 134] width 15 height 13
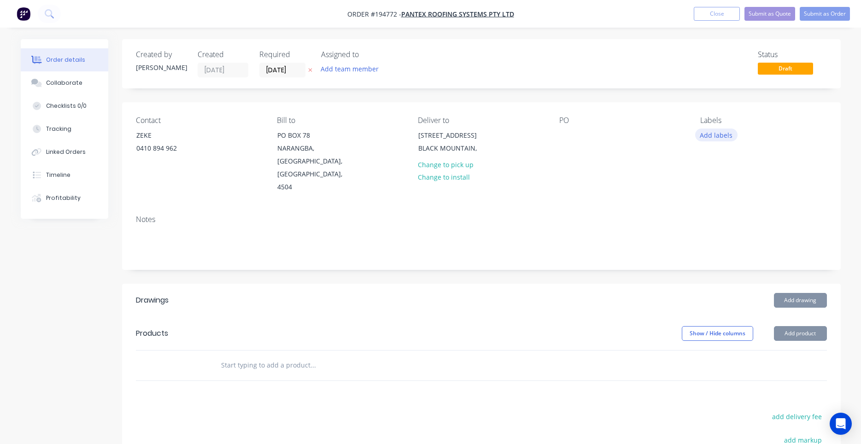
click at [703, 135] on button "Add labels" at bounding box center [716, 134] width 42 height 12
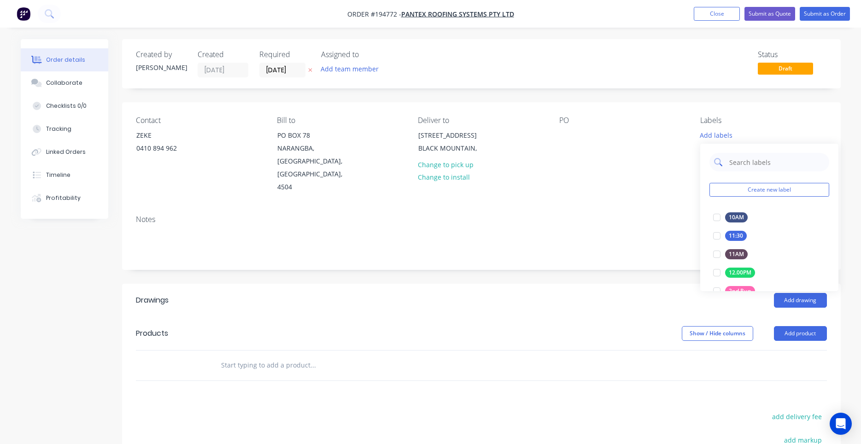
click at [740, 163] on input "text" at bounding box center [776, 162] width 96 height 18
type input "SPEC"
click at [714, 219] on div at bounding box center [716, 217] width 18 height 18
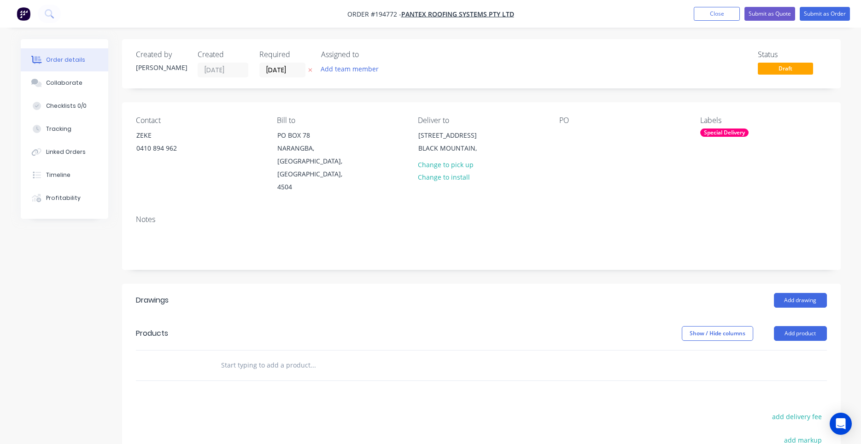
click at [640, 168] on div "PO" at bounding box center [622, 155] width 126 height 78
click at [575, 137] on div "PO" at bounding box center [622, 155] width 126 height 78
click at [569, 134] on div at bounding box center [566, 134] width 15 height 13
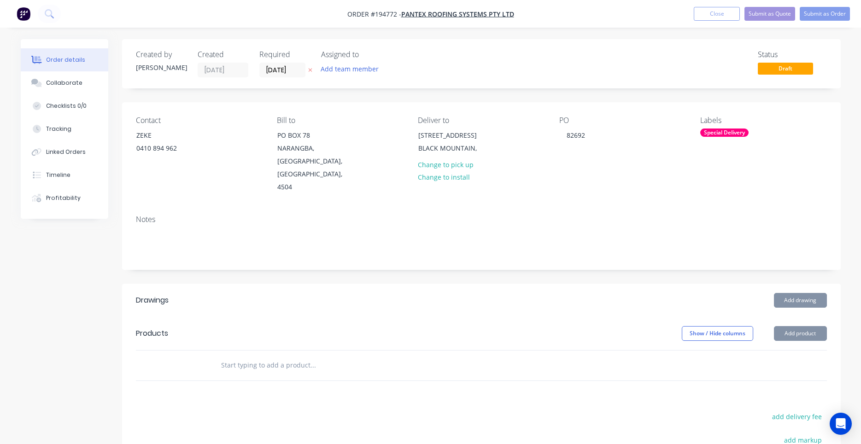
click at [603, 168] on div "PO 82692" at bounding box center [622, 155] width 126 height 78
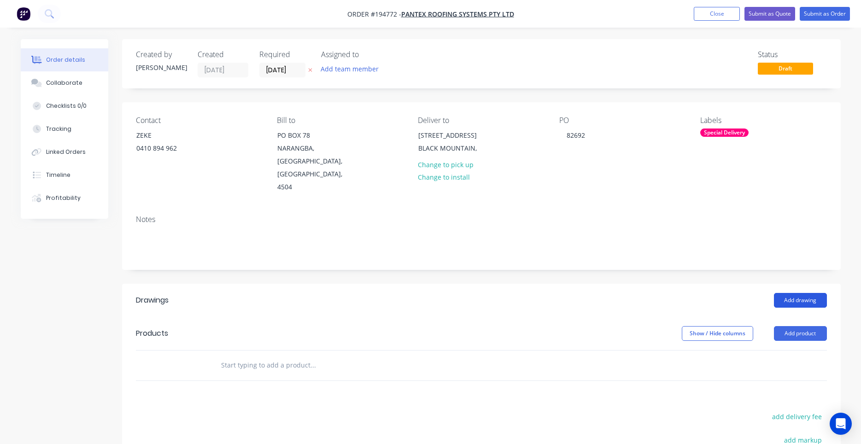
click at [783, 293] on button "Add drawing" at bounding box center [800, 300] width 53 height 15
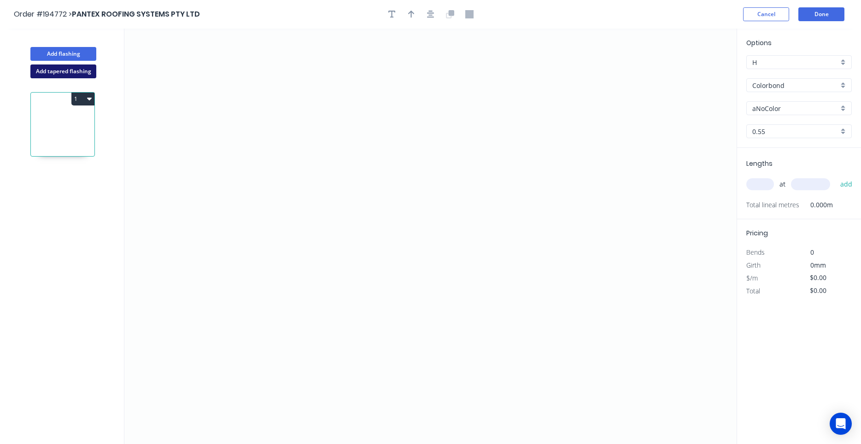
click at [87, 72] on button "Add tapered flashing" at bounding box center [63, 71] width 66 height 14
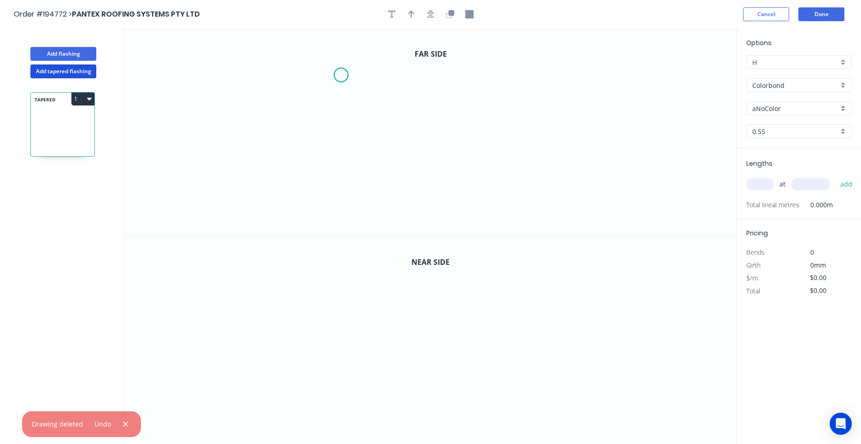
click at [341, 75] on icon "0" at bounding box center [430, 133] width 612 height 208
click at [305, 73] on icon "0" at bounding box center [430, 133] width 612 height 208
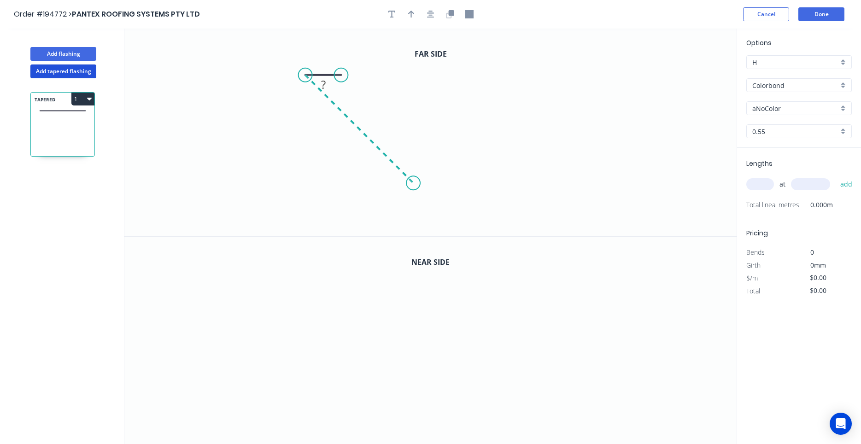
click at [413, 183] on icon "0 ?" at bounding box center [430, 133] width 612 height 208
click at [656, 185] on icon "0 ? ? ? º" at bounding box center [430, 133] width 612 height 208
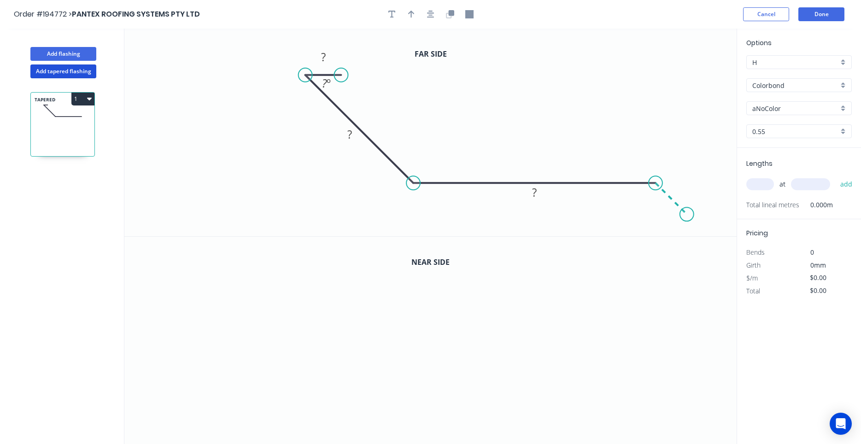
click at [687, 211] on icon "0 ? ? ? ? º" at bounding box center [430, 133] width 612 height 208
click at [687, 211] on circle at bounding box center [687, 214] width 14 height 14
click at [428, 207] on div "Show angle" at bounding box center [459, 211] width 93 height 19
click at [421, 164] on tspan "?" at bounding box center [420, 160] width 5 height 15
click at [424, 158] on tspan "181" at bounding box center [420, 160] width 18 height 15
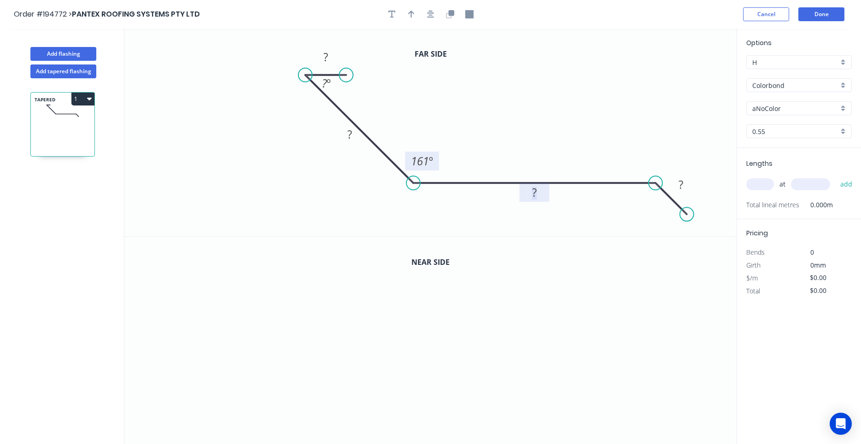
click at [346, 77] on circle at bounding box center [346, 75] width 14 height 14
click at [316, 101] on div "Hide angle" at bounding box center [348, 104] width 93 height 19
click at [324, 59] on tspan "?" at bounding box center [325, 56] width 5 height 15
type input "$20.76"
click at [431, 14] on icon "button" at bounding box center [430, 14] width 7 height 8
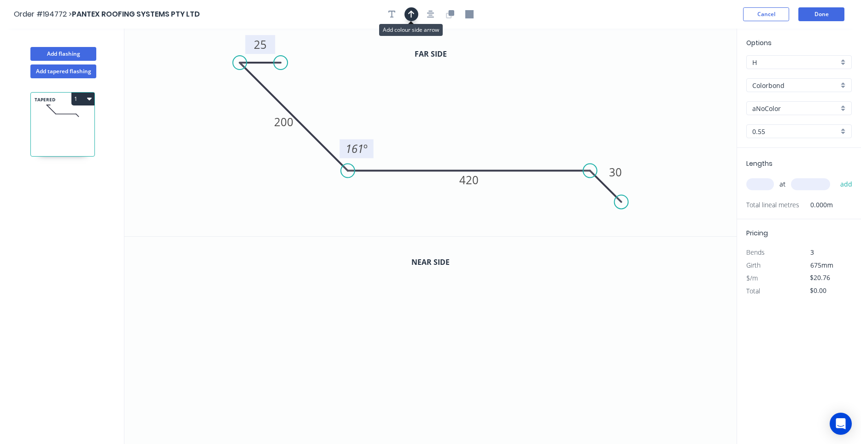
click at [415, 14] on button "button" at bounding box center [411, 14] width 14 height 14
click at [690, 72] on icon at bounding box center [690, 63] width 8 height 29
click at [690, 72] on icon at bounding box center [689, 61] width 8 height 29
drag, startPoint x: 688, startPoint y: 72, endPoint x: 507, endPoint y: 87, distance: 181.5
click at [507, 87] on icon at bounding box center [514, 79] width 27 height 27
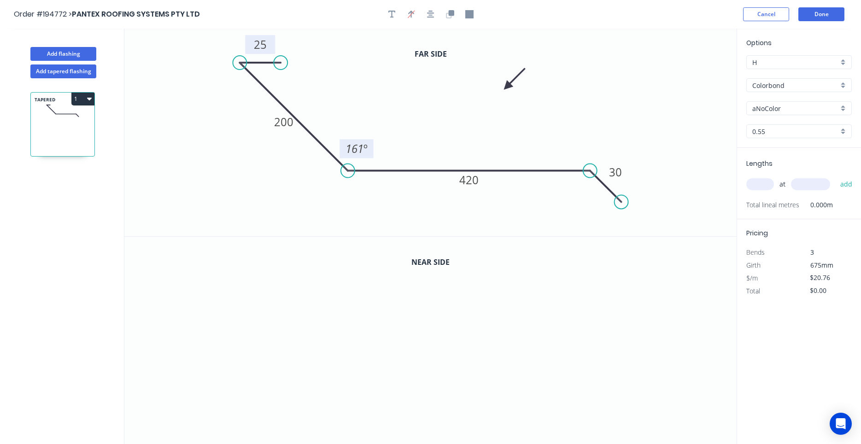
click at [756, 108] on input "aNoColor" at bounding box center [795, 109] width 86 height 10
click at [762, 146] on div "Bluegum" at bounding box center [798, 142] width 105 height 16
type input "Bluegum"
click at [759, 188] on input "text" at bounding box center [760, 184] width 28 height 12
type input "1"
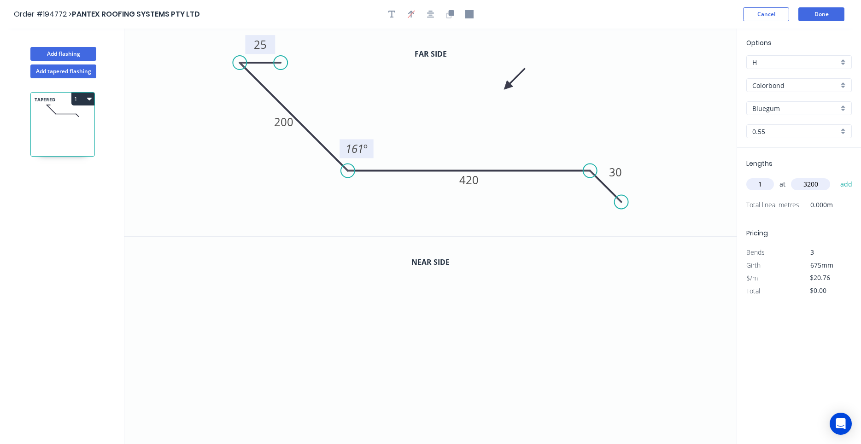
type input "3200"
click at [835, 176] on button "add" at bounding box center [846, 184] width 22 height 16
type input "$66.43"
click at [454, 17] on icon "button" at bounding box center [450, 14] width 8 height 8
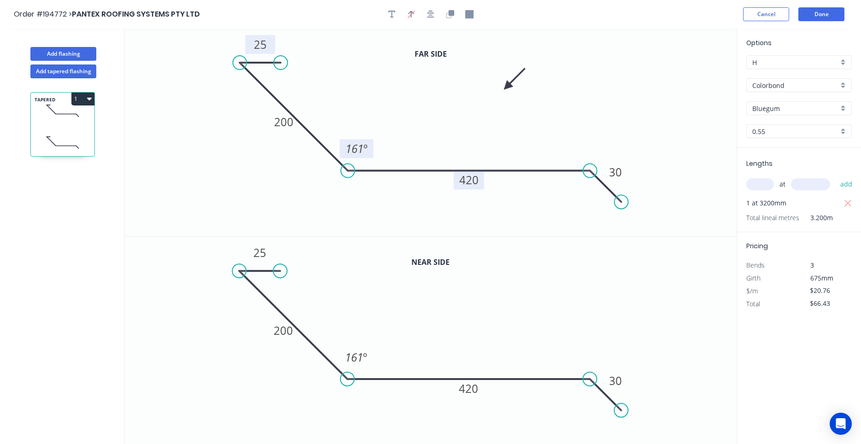
click at [467, 179] on tspan "420" at bounding box center [468, 179] width 19 height 15
type input "$22.31"
type input "$71.39"
drag, startPoint x: 597, startPoint y: 177, endPoint x: 504, endPoint y: 178, distance: 93.0
click at [504, 178] on icon at bounding box center [512, 187] width 31 height 31
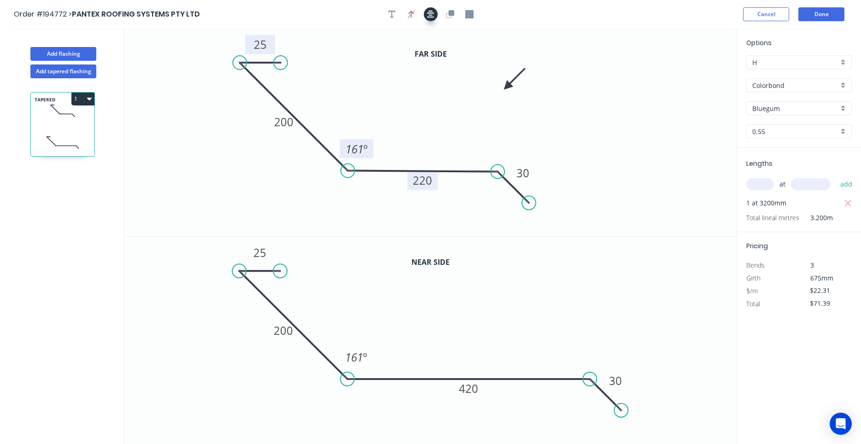
click at [433, 14] on icon "button" at bounding box center [430, 14] width 7 height 8
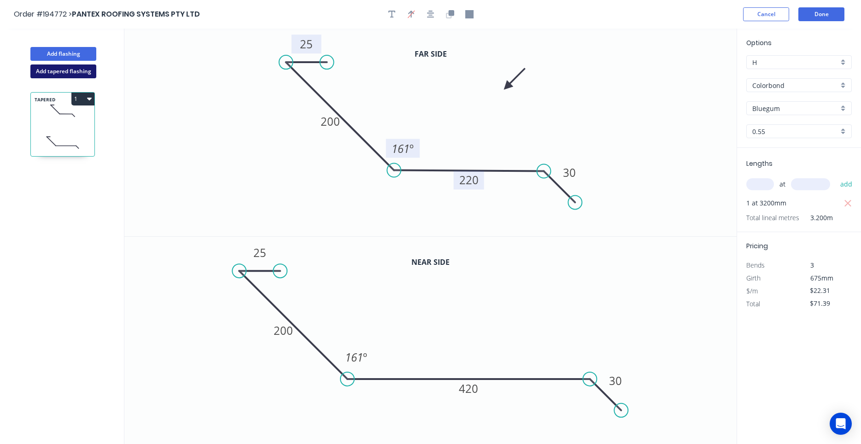
click at [85, 66] on button "Add tapered flashing" at bounding box center [63, 71] width 66 height 14
type input "$0.00"
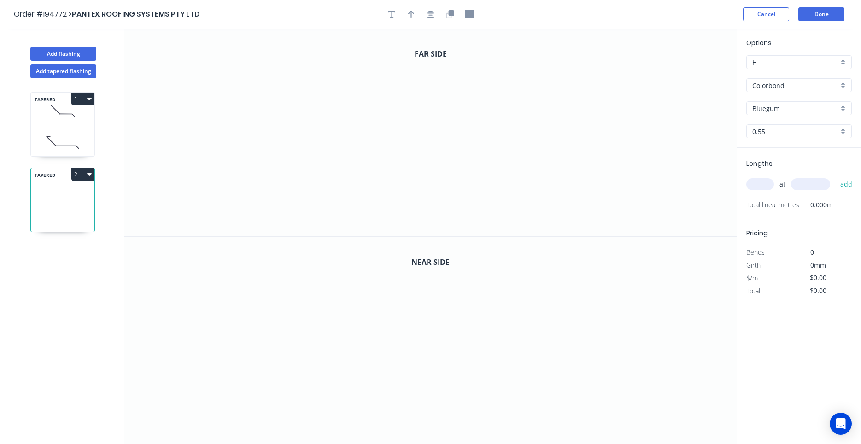
click at [64, 133] on icon at bounding box center [63, 142] width 64 height 27
type input "$22.31"
type input "$71.39"
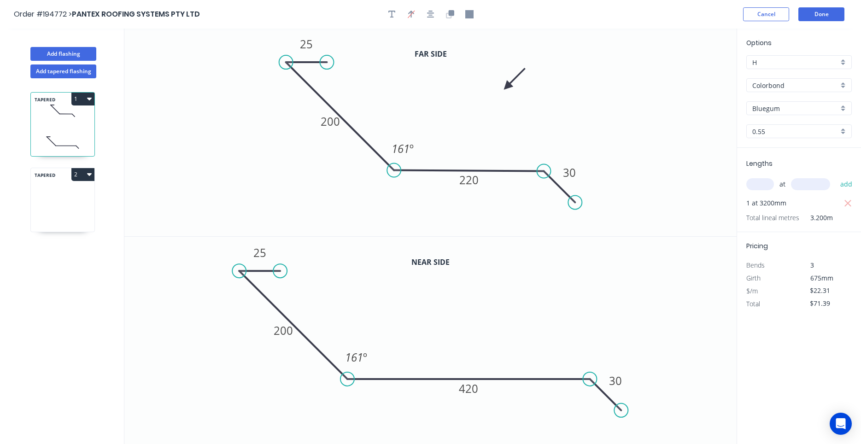
click at [56, 201] on div "TAPERED 2" at bounding box center [62, 200] width 64 height 64
type input "$0.00"
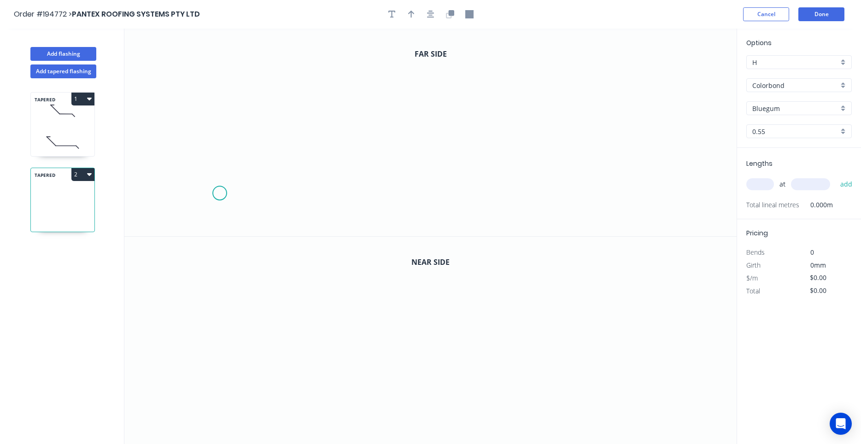
click at [219, 193] on icon "0" at bounding box center [430, 133] width 612 height 208
click at [245, 168] on icon "0" at bounding box center [430, 133] width 612 height 208
click at [245, 168] on circle at bounding box center [246, 167] width 14 height 14
click at [435, 170] on icon "0 ?" at bounding box center [430, 133] width 612 height 208
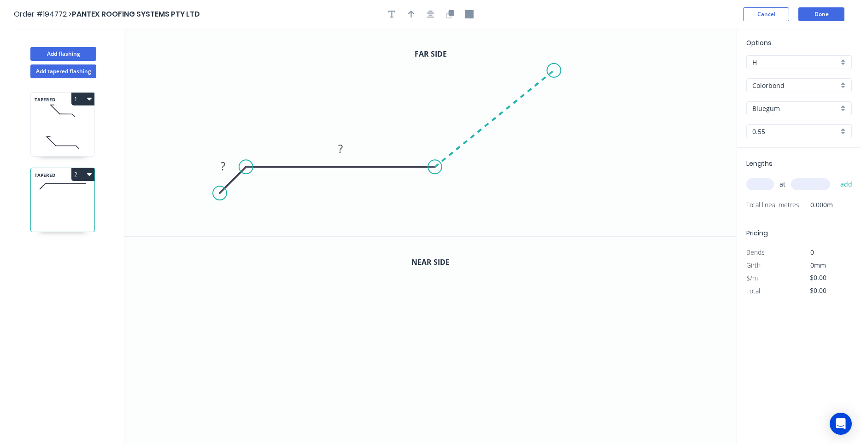
click at [554, 70] on icon "0 ? ?" at bounding box center [430, 133] width 612 height 208
click at [522, 70] on icon at bounding box center [538, 70] width 32 height 0
click at [522, 70] on circle at bounding box center [522, 71] width 14 height 14
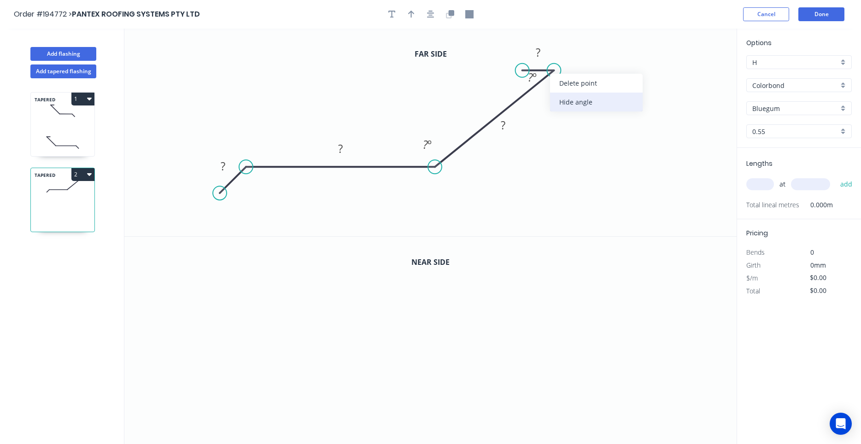
click at [559, 96] on div "Hide angle" at bounding box center [596, 102] width 93 height 19
click at [436, 18] on button "button" at bounding box center [431, 14] width 14 height 14
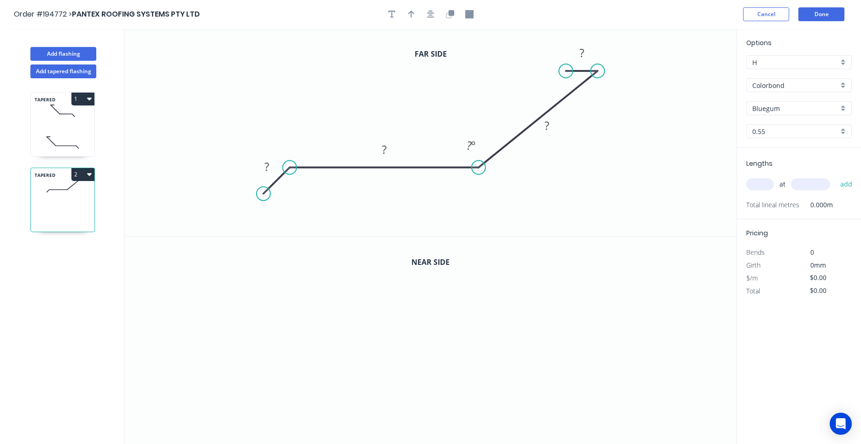
click at [76, 136] on icon at bounding box center [63, 142] width 64 height 27
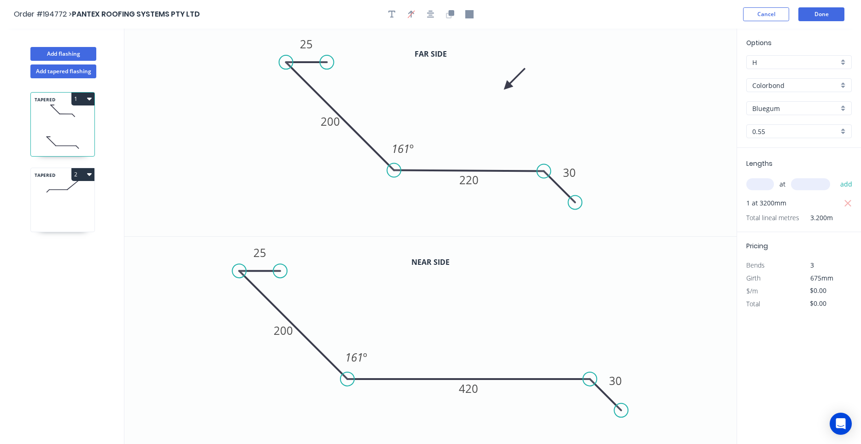
type input "$22.31"
type input "$71.39"
click at [78, 207] on icon at bounding box center [63, 217] width 64 height 27
type input "$0.00"
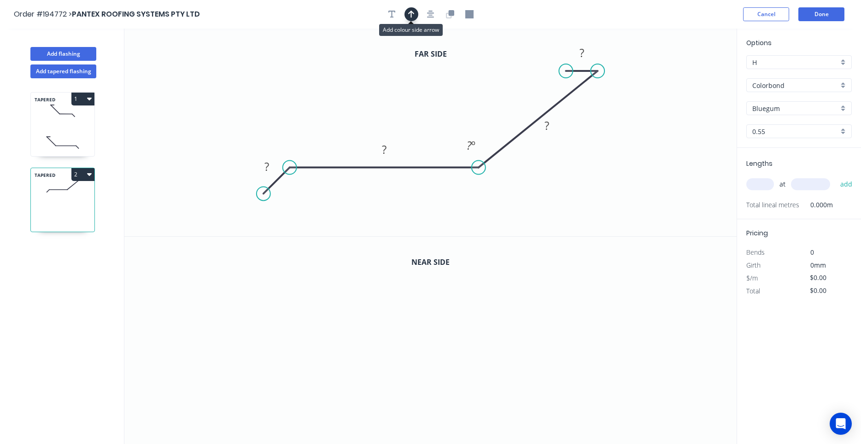
click at [415, 17] on button "button" at bounding box center [411, 14] width 14 height 14
drag, startPoint x: 689, startPoint y: 70, endPoint x: 404, endPoint y: 91, distance: 285.8
click at [404, 91] on icon at bounding box center [404, 80] width 8 height 29
click at [272, 166] on rect at bounding box center [266, 167] width 18 height 13
click at [431, 14] on icon "button" at bounding box center [430, 14] width 7 height 8
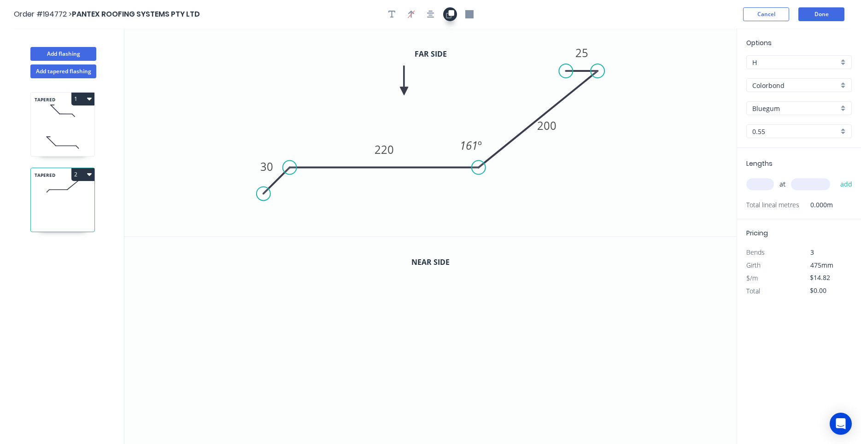
click at [448, 13] on icon "button" at bounding box center [449, 15] width 6 height 6
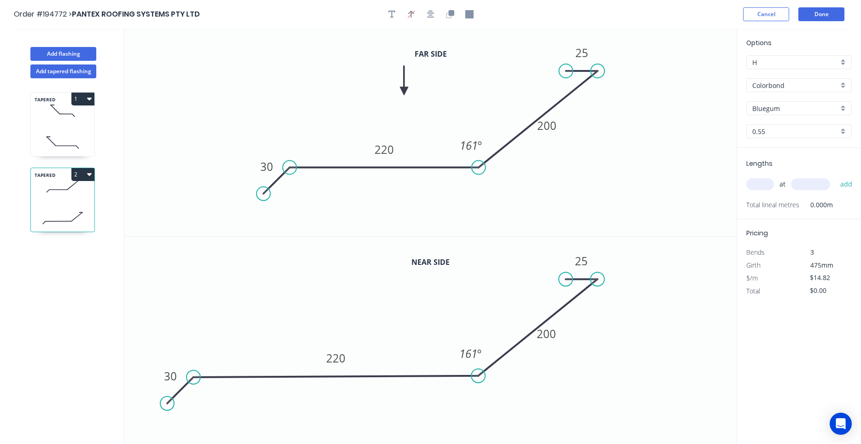
drag, startPoint x: 278, startPoint y: 386, endPoint x: 175, endPoint y: 388, distance: 102.2
click at [175, 388] on icon "0 30 220 200 25 161 º" at bounding box center [430, 341] width 612 height 208
click at [341, 363] on tspan "220" at bounding box center [332, 358] width 19 height 15
type input "$22.31"
click at [433, 14] on icon "button" at bounding box center [430, 14] width 7 height 8
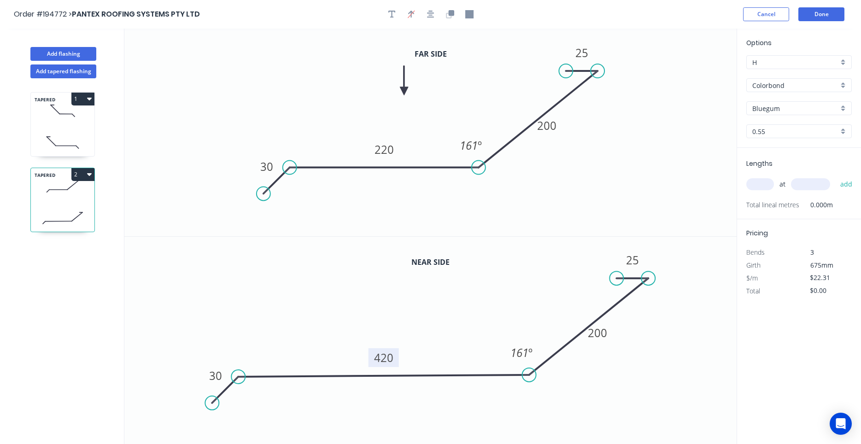
click at [762, 185] on input "text" at bounding box center [760, 184] width 28 height 12
type input "1"
type input "2"
type input "3200"
click at [835, 176] on button "add" at bounding box center [846, 184] width 22 height 16
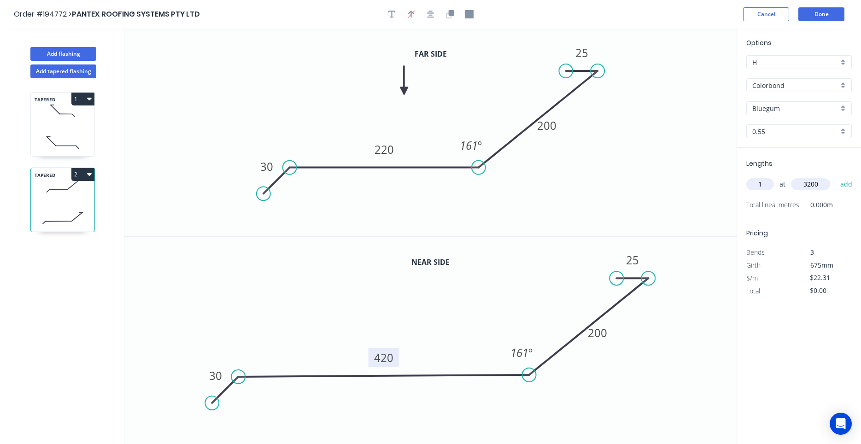
type input "$71.39"
click at [64, 125] on div "TAPERED 1" at bounding box center [62, 124] width 64 height 64
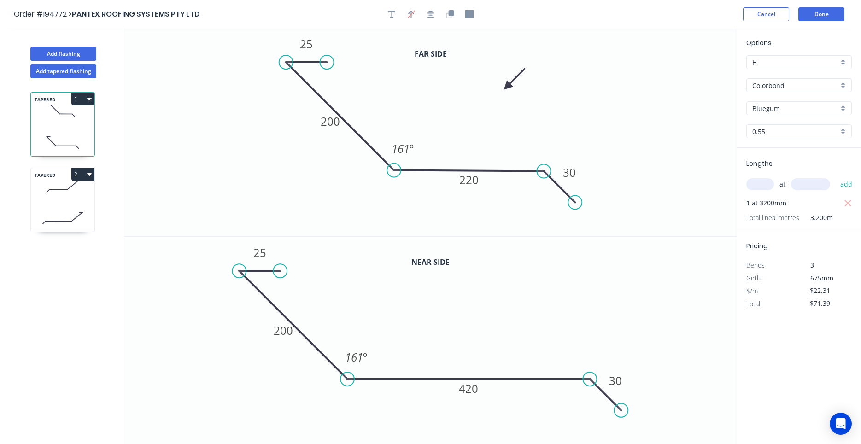
click at [70, 193] on icon at bounding box center [63, 186] width 64 height 27
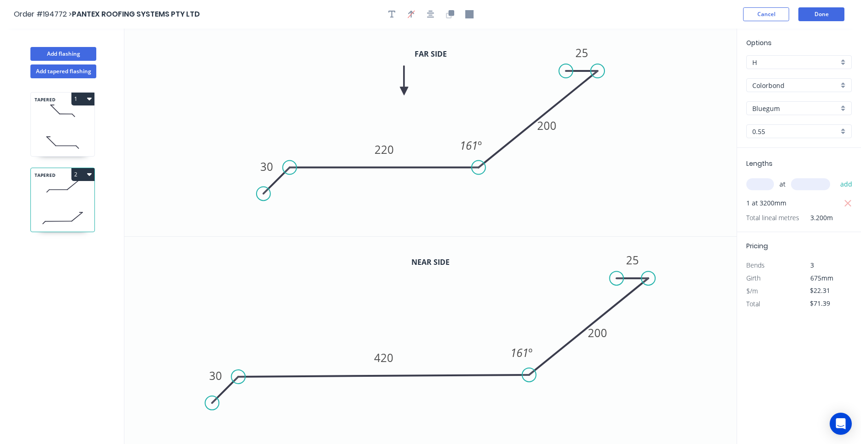
click at [76, 135] on icon at bounding box center [63, 142] width 64 height 27
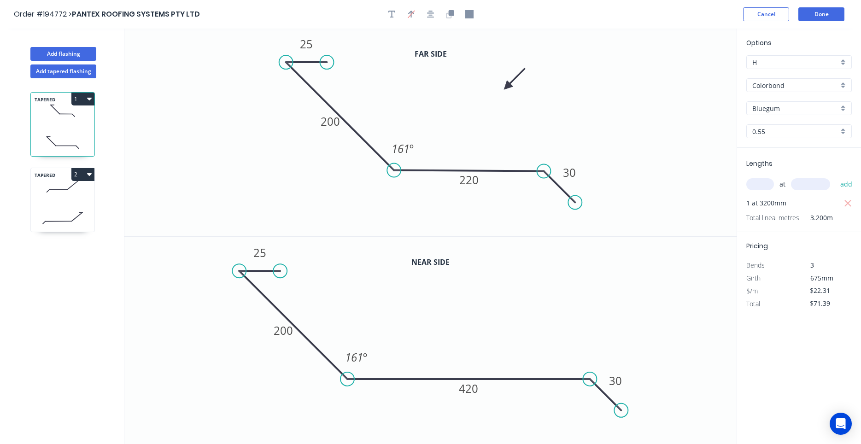
click at [59, 210] on icon at bounding box center [63, 217] width 64 height 27
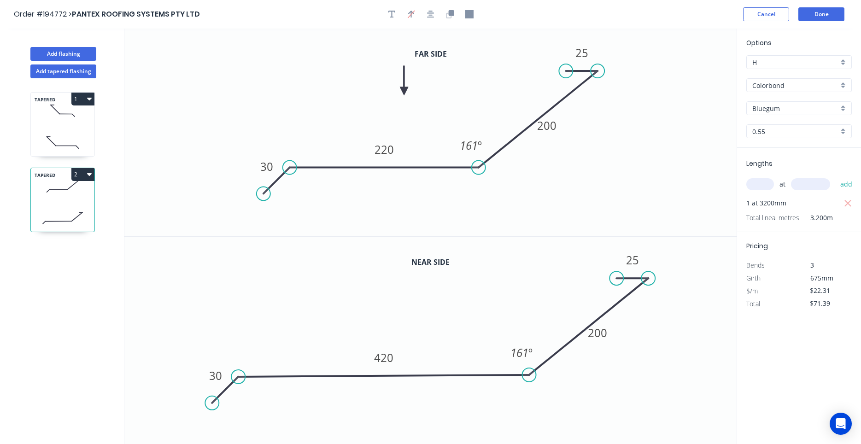
click at [51, 140] on icon at bounding box center [63, 142] width 64 height 27
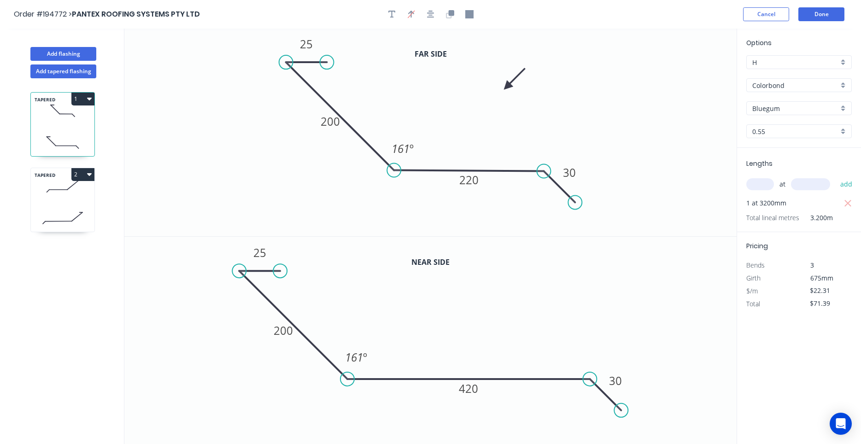
click at [56, 211] on icon at bounding box center [63, 217] width 64 height 27
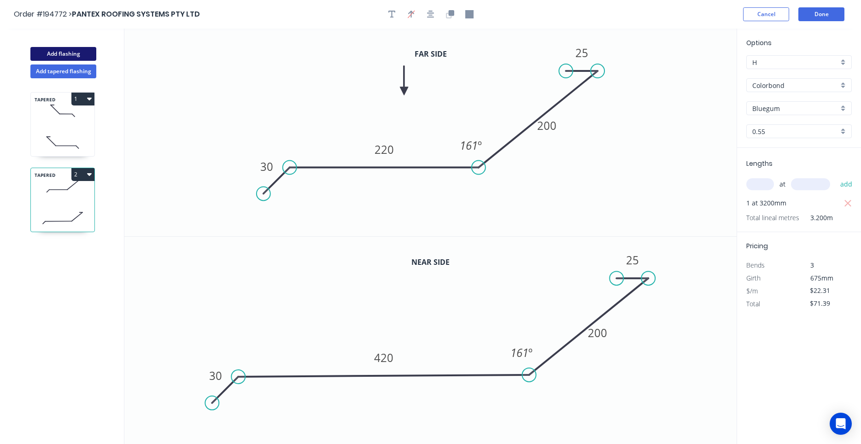
click at [64, 59] on button "Add flashing" at bounding box center [63, 54] width 66 height 14
type input "$0.00"
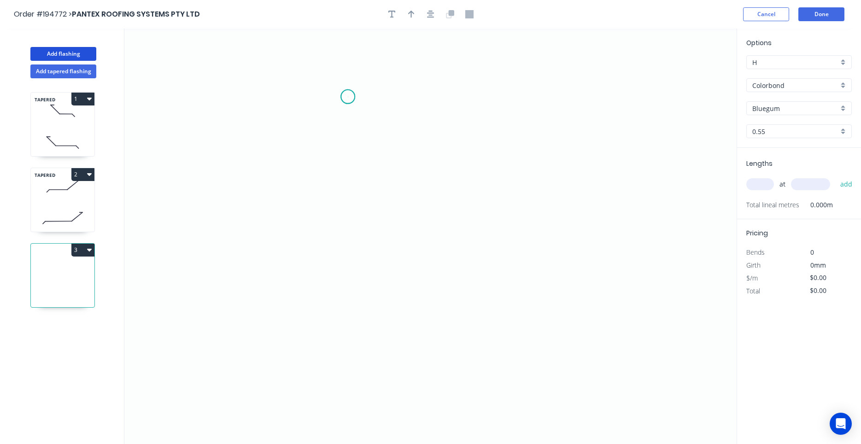
click at [348, 97] on icon "0" at bounding box center [430, 236] width 612 height 415
click at [285, 95] on icon "0" at bounding box center [430, 236] width 612 height 415
click at [272, 330] on icon "0 ?" at bounding box center [430, 236] width 612 height 415
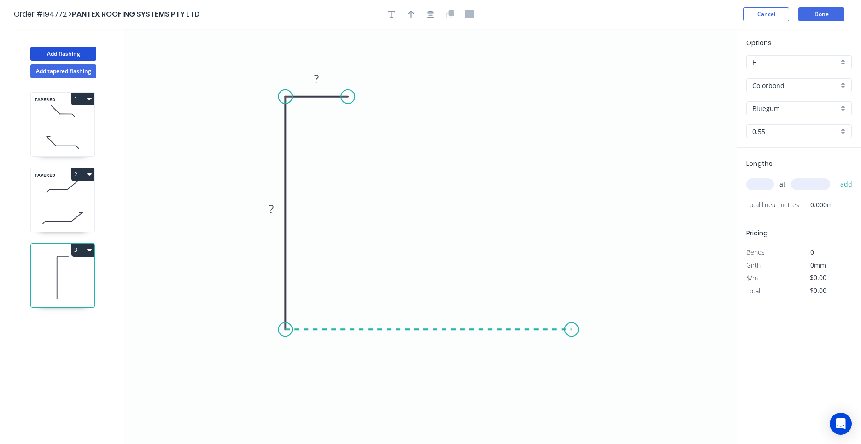
click at [571, 319] on icon "0 ? ?" at bounding box center [430, 236] width 612 height 415
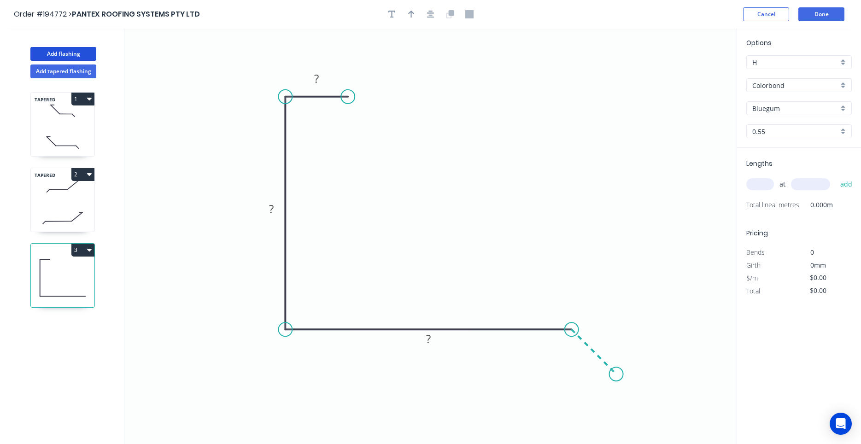
click at [616, 377] on icon "0 ? ? ?" at bounding box center [430, 236] width 612 height 415
click at [616, 377] on circle at bounding box center [616, 374] width 14 height 14
click at [821, 18] on button "Done" at bounding box center [821, 14] width 46 height 14
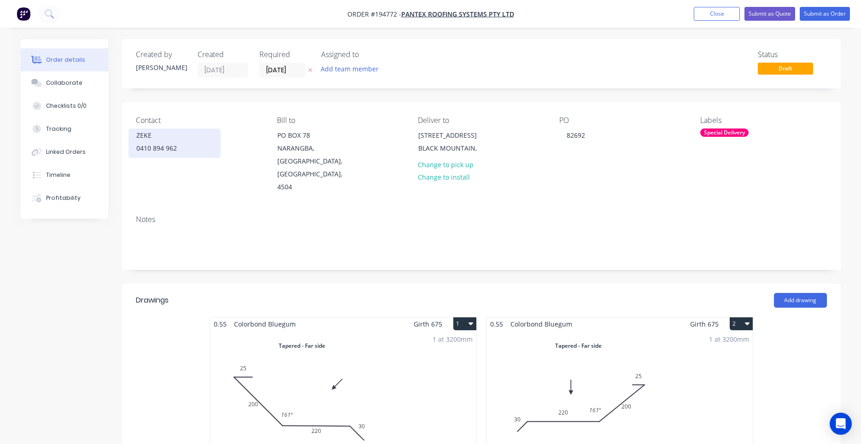
click at [192, 146] on div "0410 894 962" at bounding box center [174, 148] width 76 height 13
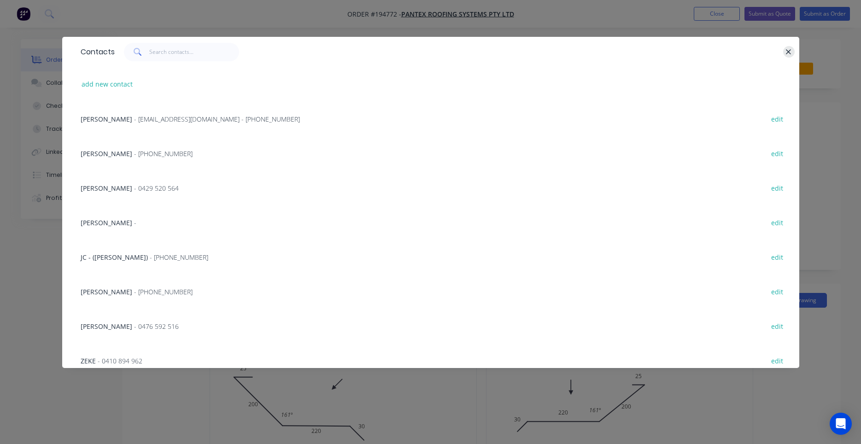
click at [786, 48] on button "button" at bounding box center [789, 52] width 12 height 12
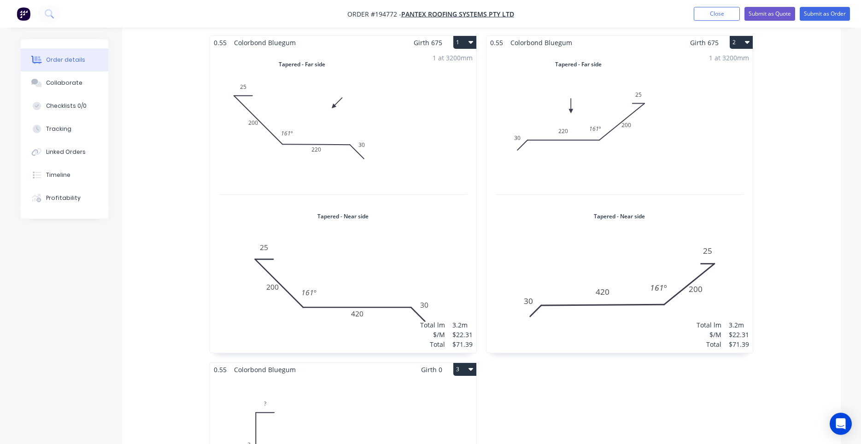
scroll to position [391, 0]
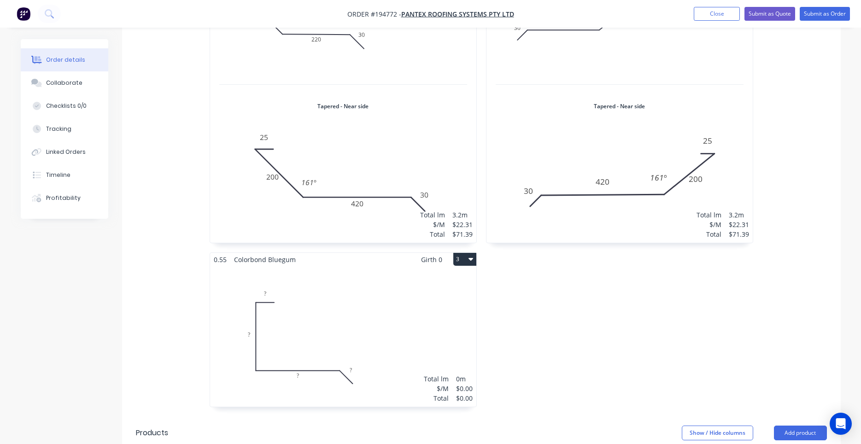
click at [380, 310] on div "Total lm $/M Total 0m $0.00 $0.00" at bounding box center [343, 336] width 266 height 140
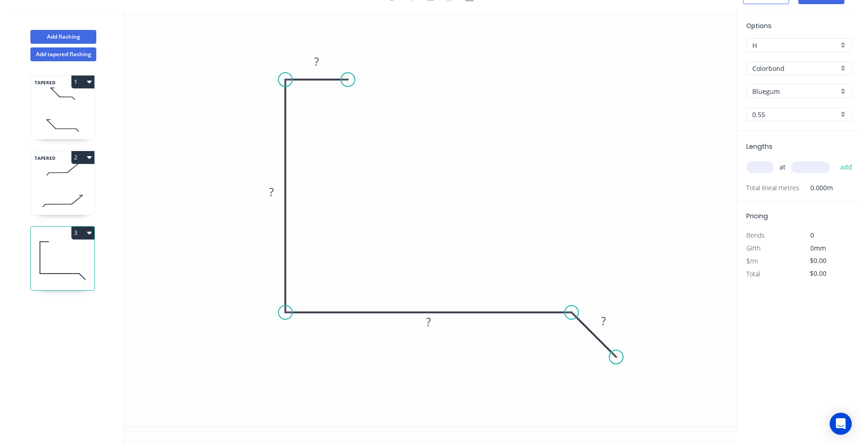
scroll to position [17, 0]
click at [311, 78] on icon "0 ? ? ? ?" at bounding box center [430, 219] width 612 height 415
drag, startPoint x: 312, startPoint y: 79, endPoint x: 300, endPoint y: 80, distance: 12.0
click at [300, 80] on icon at bounding box center [305, 80] width 63 height 0
drag, startPoint x: 340, startPoint y: 80, endPoint x: 342, endPoint y: 72, distance: 8.0
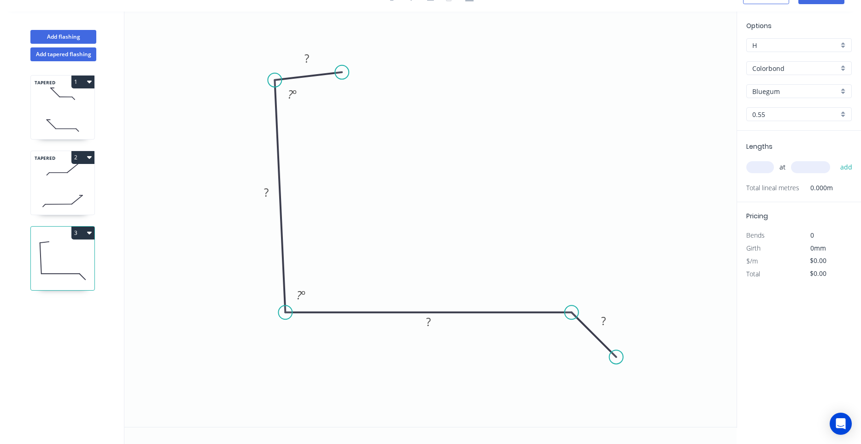
click at [342, 72] on circle at bounding box center [342, 72] width 14 height 14
drag, startPoint x: 324, startPoint y: 74, endPoint x: 309, endPoint y: 76, distance: 15.3
click at [309, 76] on icon at bounding box center [293, 77] width 67 height 8
click at [326, 75] on circle at bounding box center [326, 75] width 14 height 14
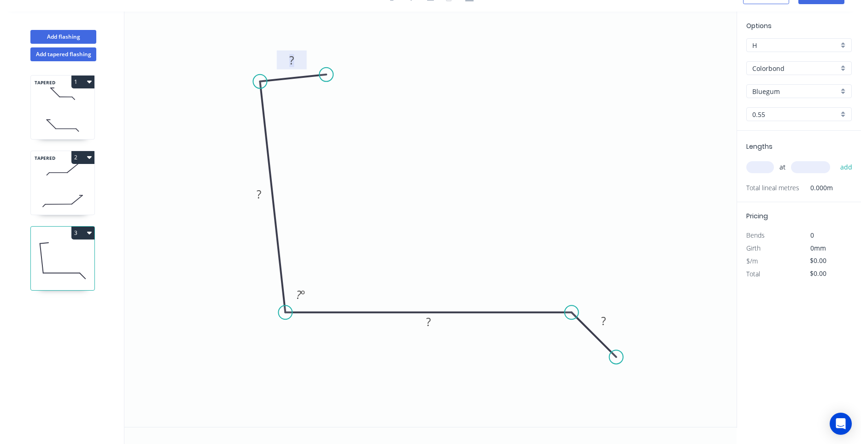
click at [289, 65] on tspan "?" at bounding box center [291, 59] width 5 height 15
type input "$14.82"
click at [758, 163] on input "text" at bounding box center [760, 167] width 28 height 12
type input "1"
type input "4600"
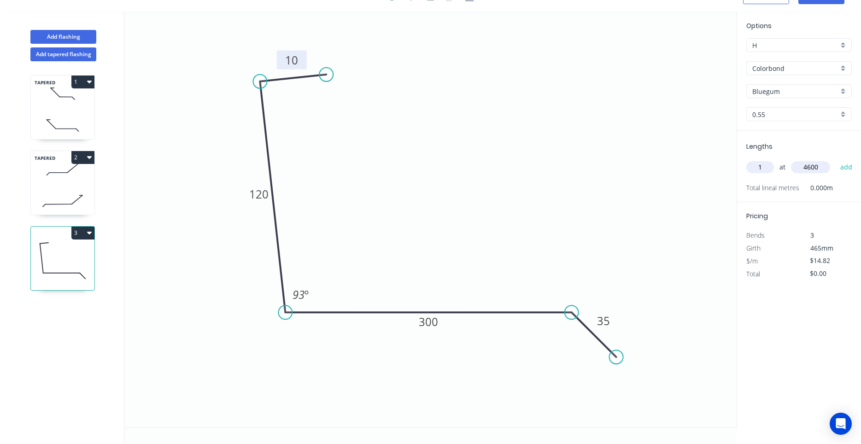
click at [835, 159] on button "add" at bounding box center [846, 167] width 22 height 16
type input "$68.17"
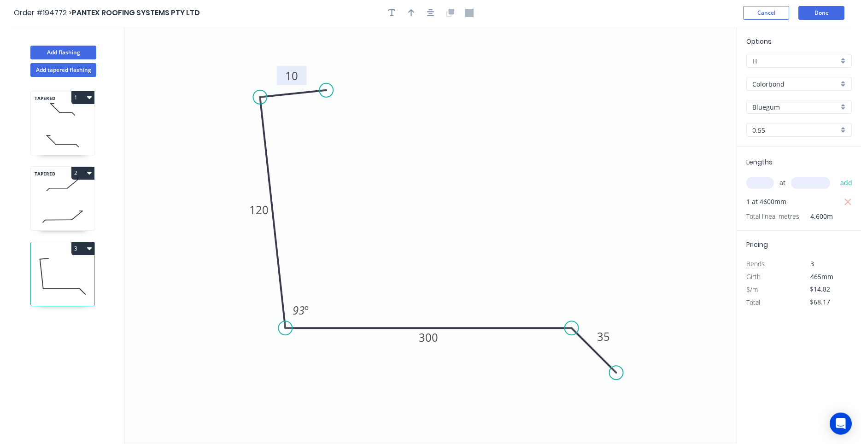
scroll to position [0, 0]
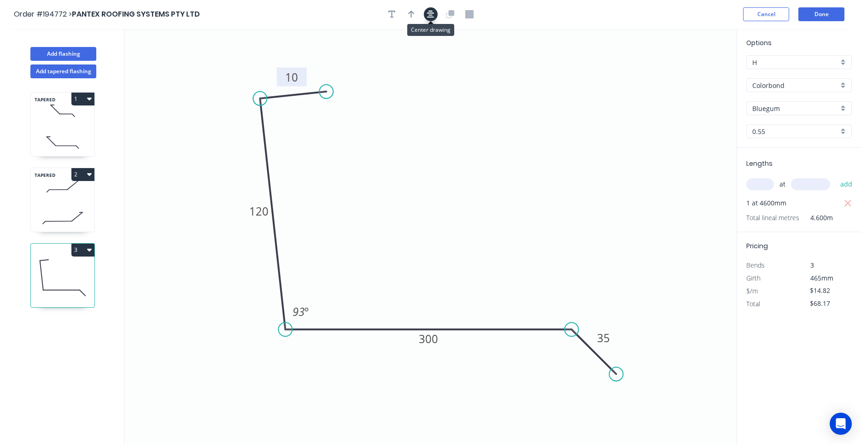
click at [435, 12] on button "button" at bounding box center [431, 14] width 14 height 14
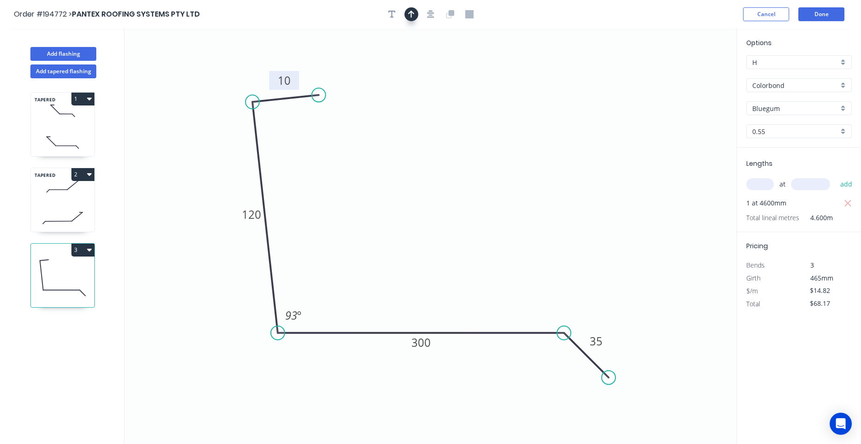
click at [407, 12] on button "button" at bounding box center [411, 14] width 14 height 14
drag, startPoint x: 689, startPoint y: 73, endPoint x: 396, endPoint y: 225, distance: 330.9
click at [396, 225] on icon at bounding box center [395, 214] width 8 height 29
click at [396, 226] on icon at bounding box center [403, 217] width 27 height 27
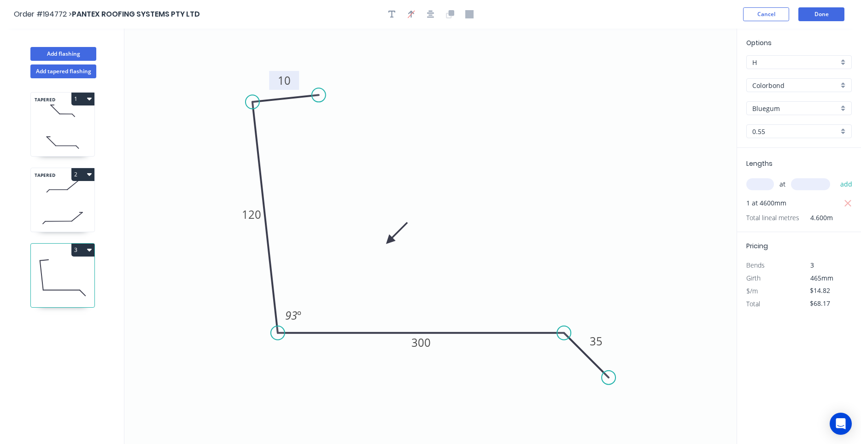
drag, startPoint x: 396, startPoint y: 224, endPoint x: 389, endPoint y: 241, distance: 17.8
click at [389, 241] on icon at bounding box center [396, 233] width 27 height 27
click at [73, 211] on icon at bounding box center [63, 217] width 64 height 27
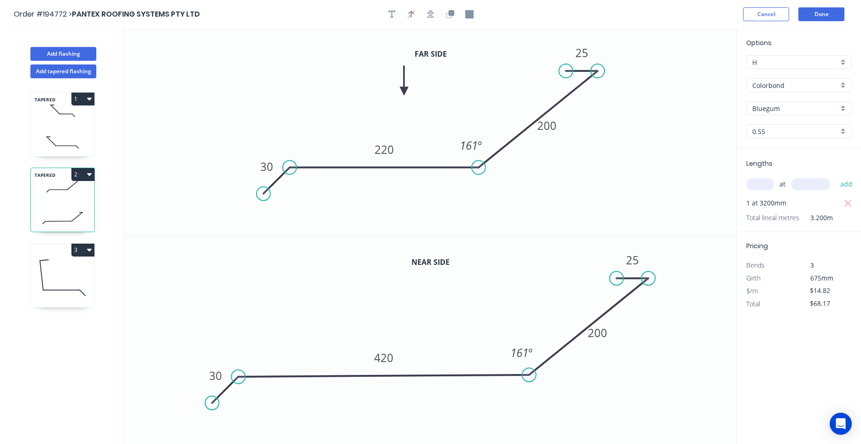
type input "$22.31"
type input "$71.39"
click at [76, 143] on icon at bounding box center [63, 142] width 64 height 27
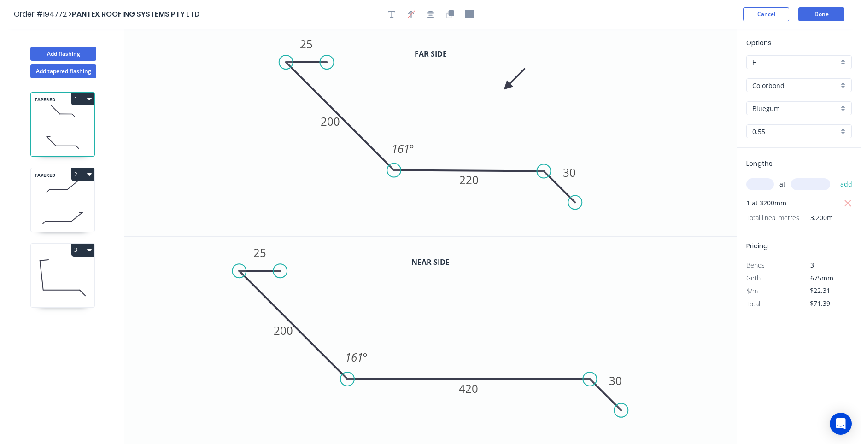
click at [79, 212] on icon at bounding box center [63, 217] width 64 height 27
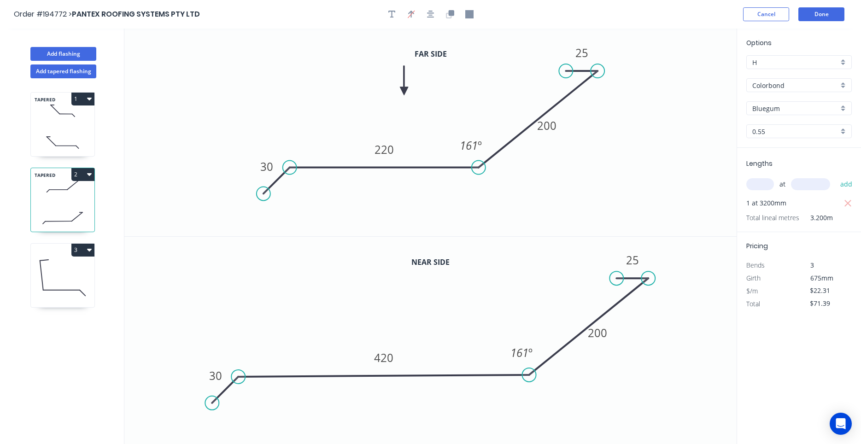
click at [71, 268] on icon at bounding box center [63, 277] width 64 height 59
type input "$14.82"
type input "$68.17"
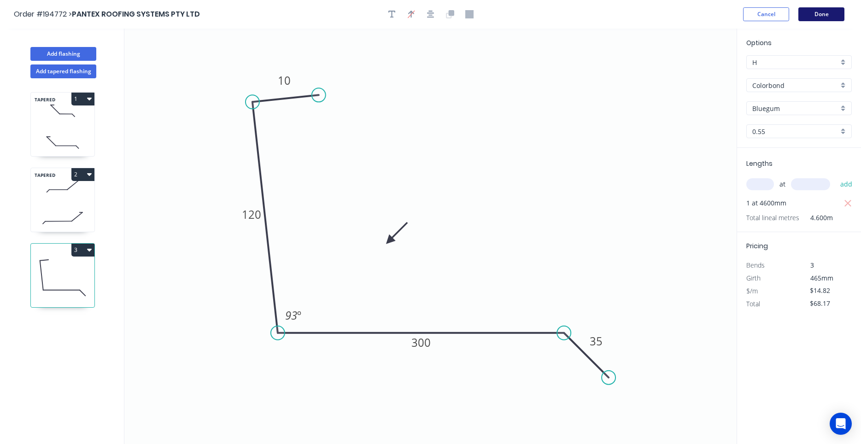
click at [823, 19] on button "Done" at bounding box center [821, 14] width 46 height 14
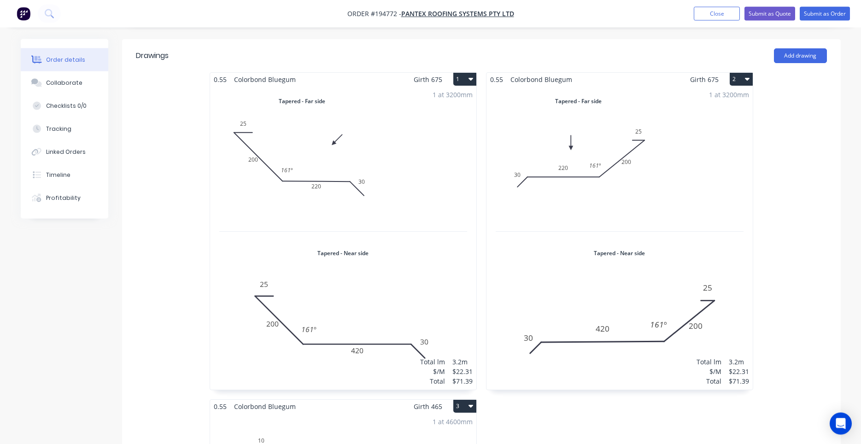
scroll to position [548, 0]
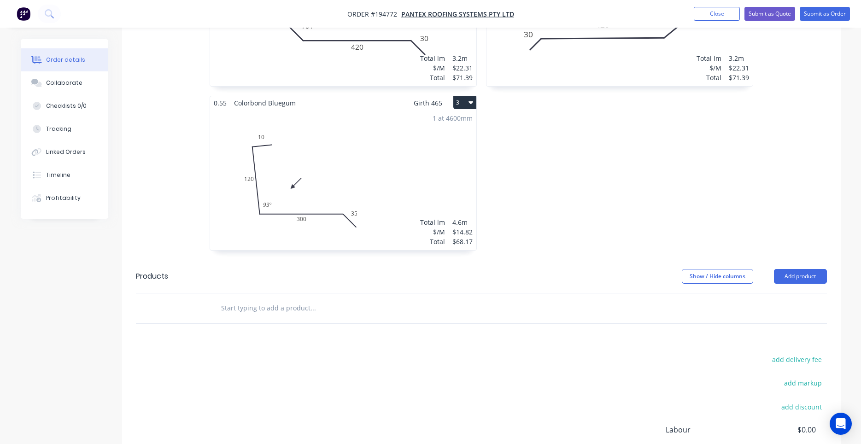
click at [280, 299] on input "text" at bounding box center [313, 308] width 184 height 18
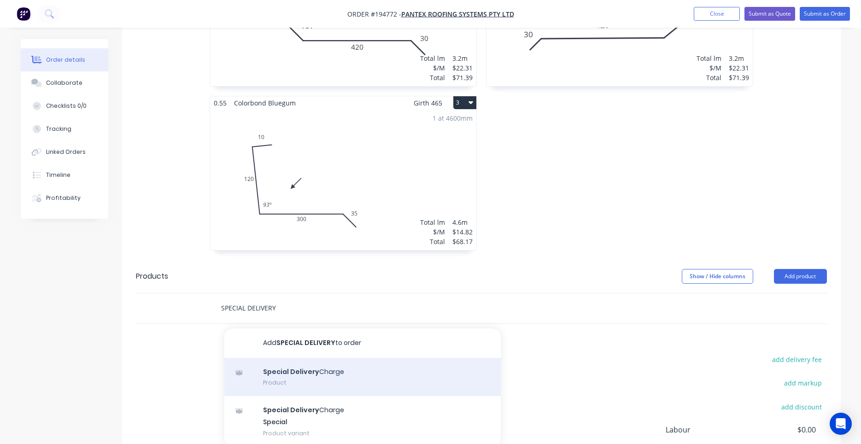
type input "SPECIAL DELIVERY"
click at [341, 358] on div "Special Delivery Charge Product" at bounding box center [362, 377] width 276 height 39
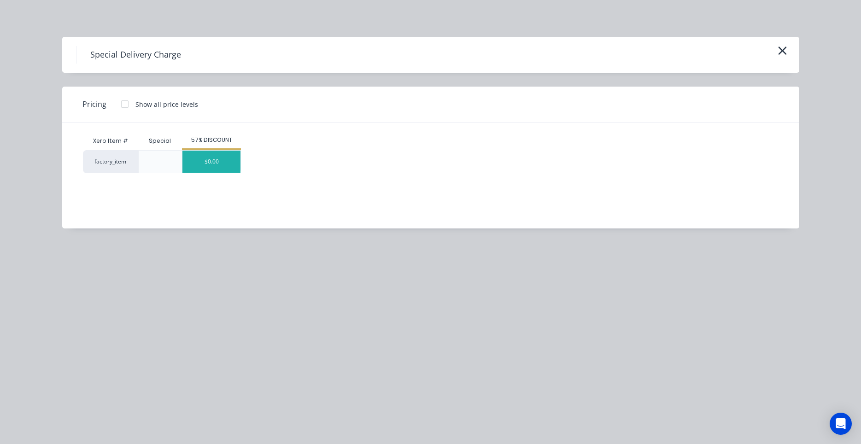
click at [209, 159] on div "$0.00" at bounding box center [211, 162] width 58 height 22
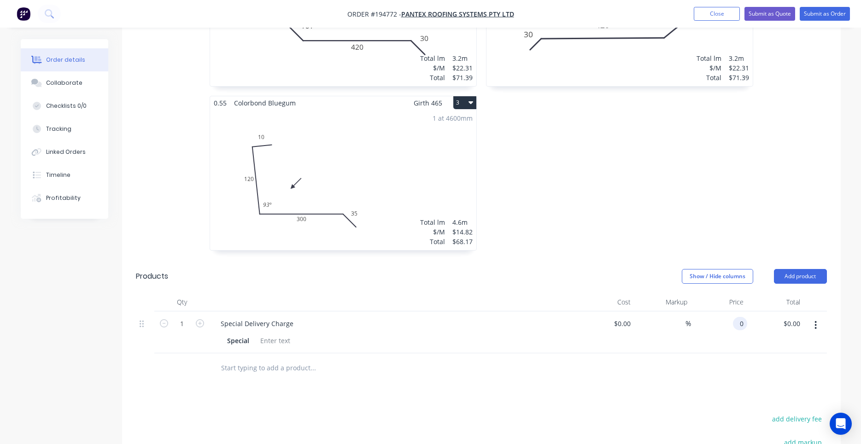
click at [736, 317] on input "0" at bounding box center [741, 323] width 11 height 13
drag, startPoint x: 731, startPoint y: 302, endPoint x: 759, endPoint y: 300, distance: 28.2
click at [759, 311] on div "1 Special Delivery Charge Special $0.00 $0.00 % $0.00 $0.00 $0.00 $0.00" at bounding box center [481, 332] width 691 height 42
click at [742, 317] on input "0" at bounding box center [741, 323] width 11 height 13
type input "$115.00"
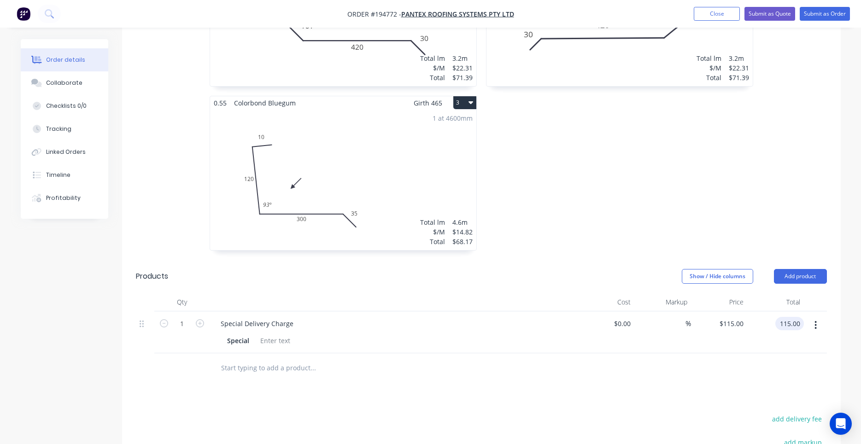
type input "$115.00"
click at [764, 324] on div "$115.00 115.00" at bounding box center [775, 332] width 57 height 42
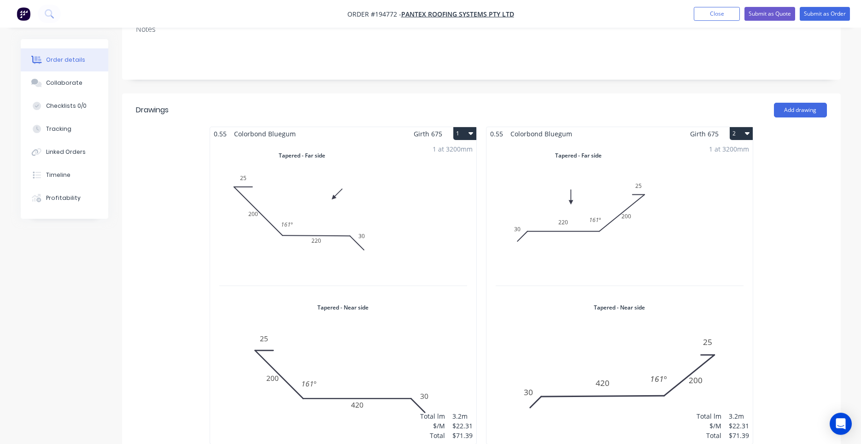
scroll to position [70, 0]
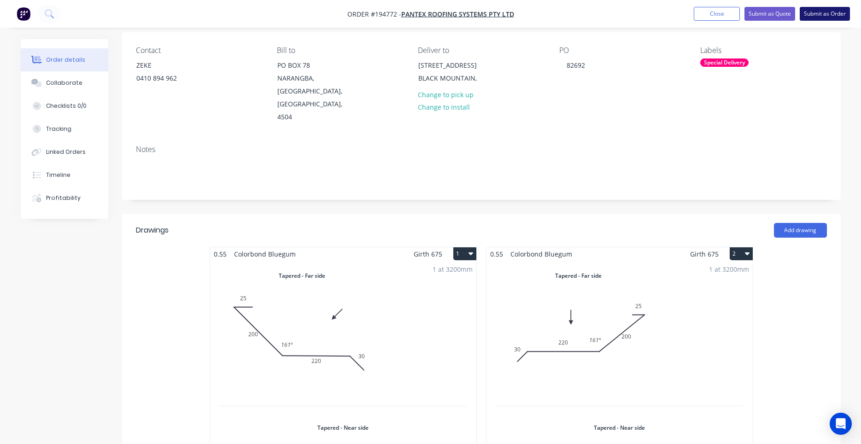
click at [814, 17] on button "Submit as Order" at bounding box center [824, 14] width 50 height 14
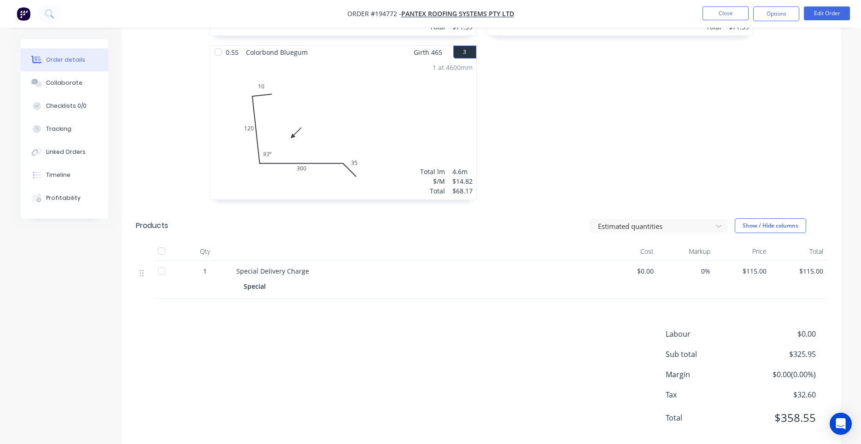
scroll to position [577, 0]
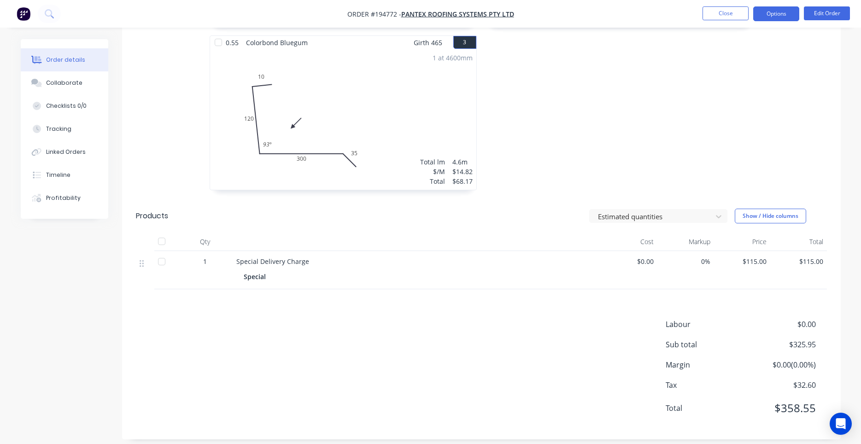
click at [770, 21] on button "Options" at bounding box center [776, 13] width 46 height 15
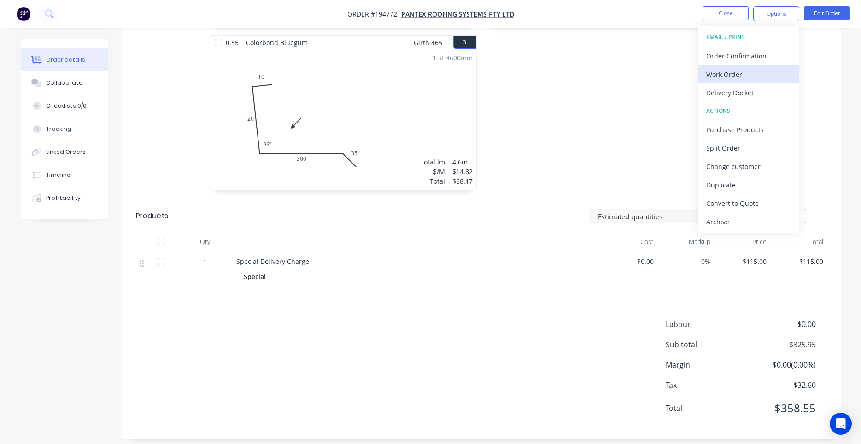
click at [757, 72] on div "Work Order" at bounding box center [748, 74] width 85 height 13
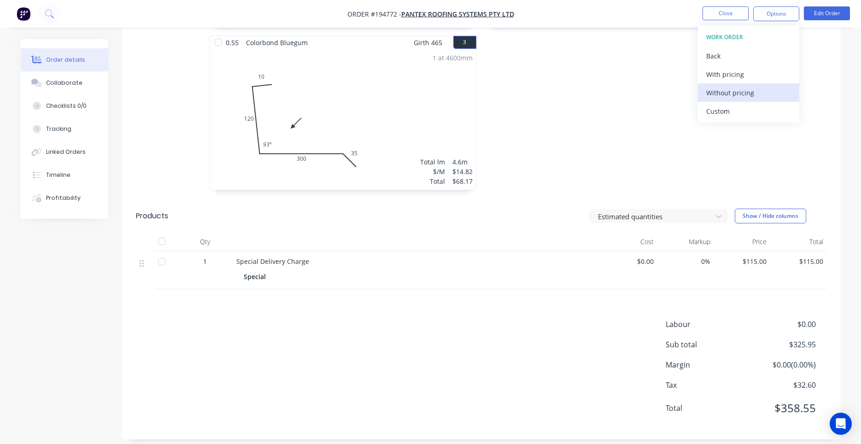
click at [735, 97] on div "Without pricing" at bounding box center [748, 92] width 85 height 13
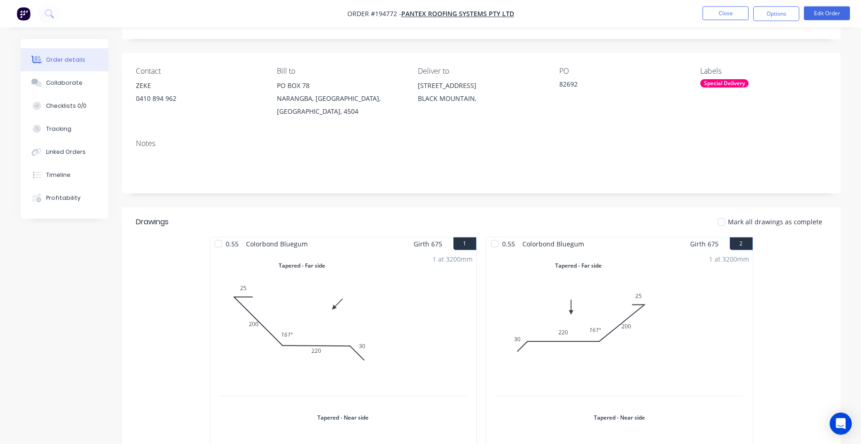
scroll to position [0, 0]
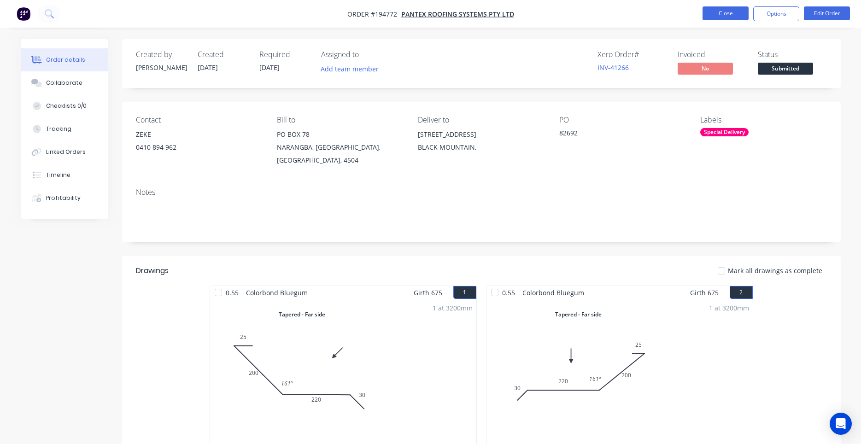
click at [736, 8] on button "Close" at bounding box center [725, 13] width 46 height 14
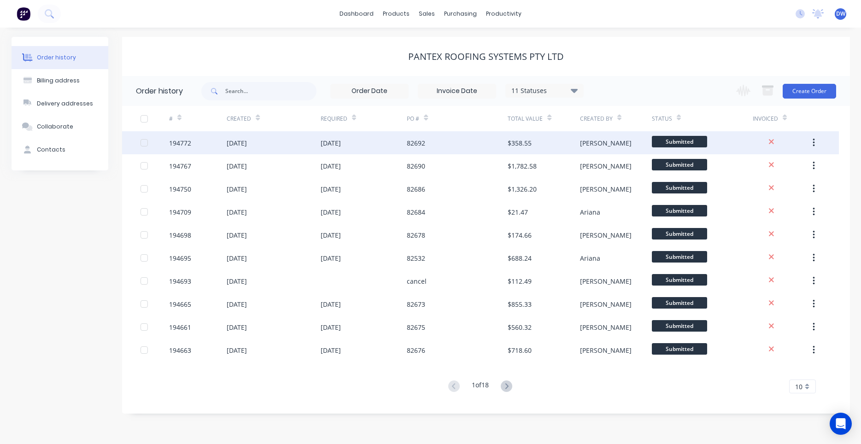
click at [504, 150] on div "82692" at bounding box center [457, 142] width 101 height 23
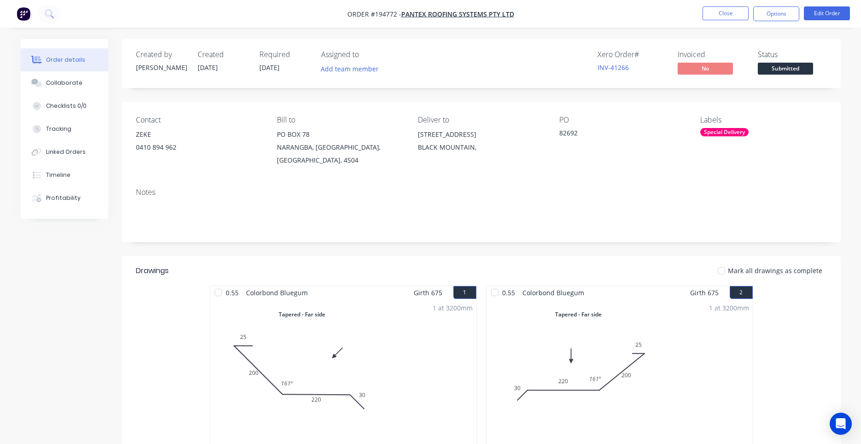
click at [170, 147] on div "0410 894 962" at bounding box center [199, 147] width 126 height 13
click at [164, 145] on div "0410 894 962" at bounding box center [199, 147] width 126 height 13
click at [654, 265] on div "Mark all drawings as complete" at bounding box center [554, 270] width 544 height 11
click at [831, 12] on button "Edit Order" at bounding box center [826, 13] width 46 height 14
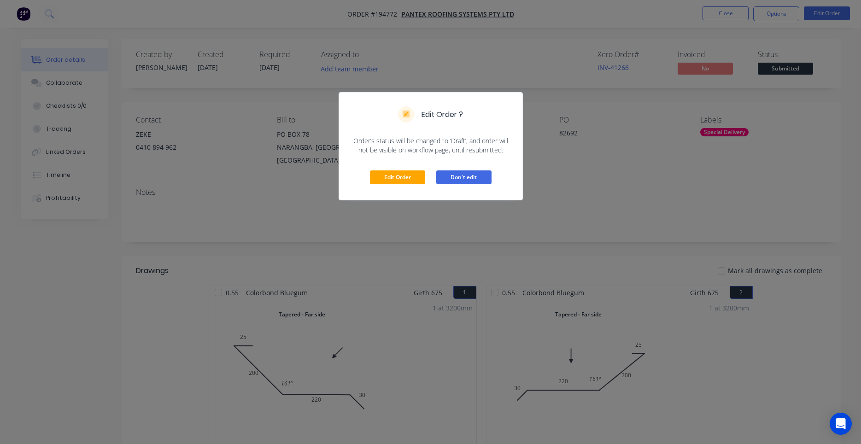
click at [439, 178] on button "Don't edit" at bounding box center [463, 177] width 55 height 14
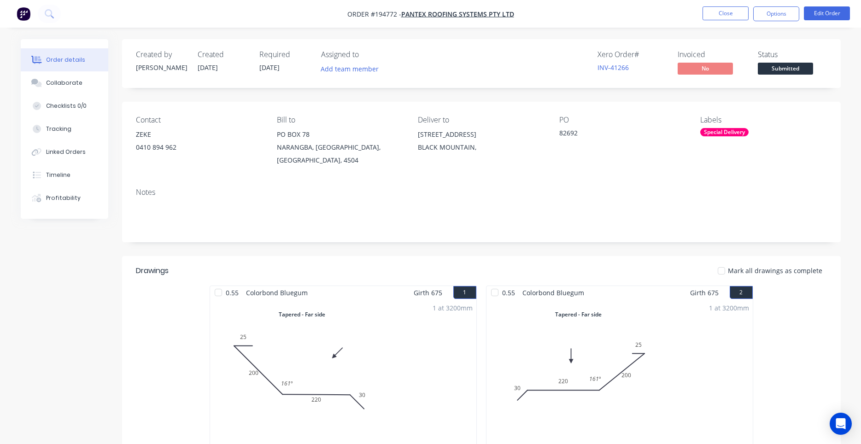
click at [713, 131] on div "Special Delivery" at bounding box center [724, 132] width 48 height 8
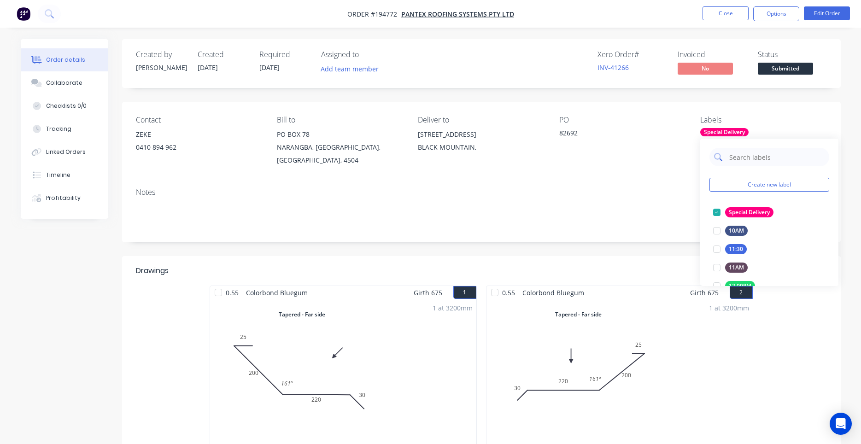
click at [734, 156] on input "text" at bounding box center [776, 157] width 96 height 18
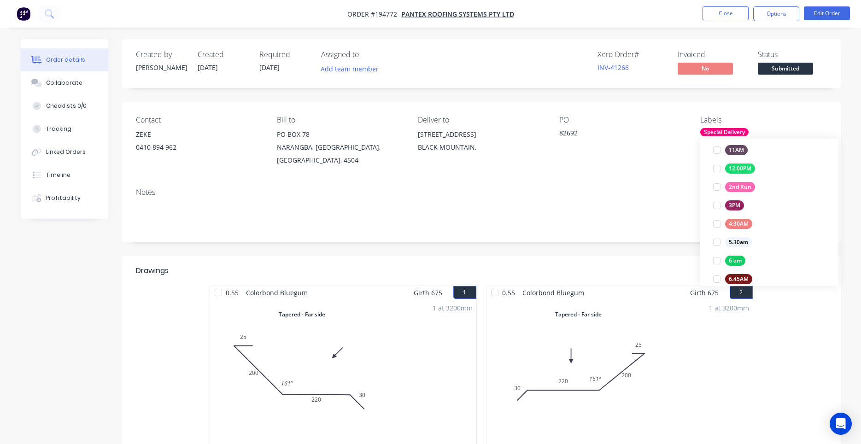
scroll to position [262, 0]
click at [717, 189] on div at bounding box center [716, 189] width 18 height 18
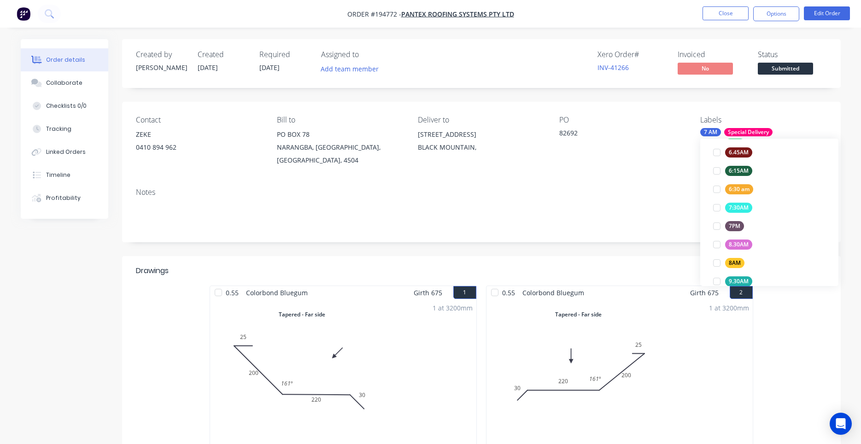
scroll to position [23, 0]
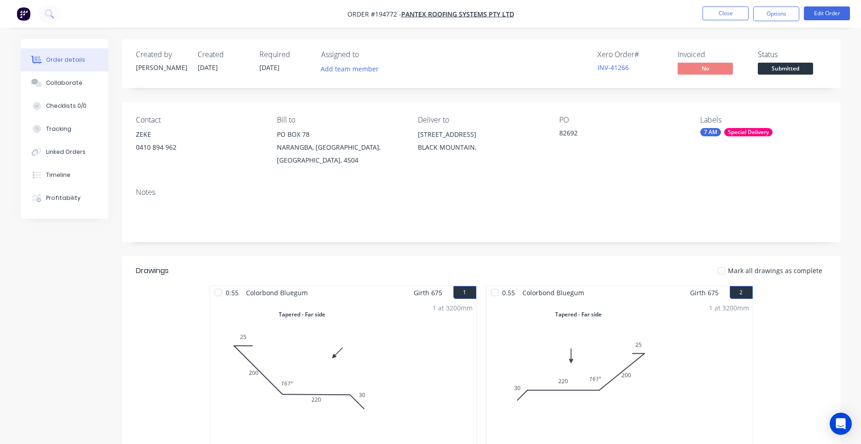
click at [660, 164] on div "Contact ZEKE 0410 894 962 Bill to PO BOX 78 NARANGBA, Queensland, Australia, 45…" at bounding box center [481, 141] width 718 height 79
click at [739, 17] on button "Close" at bounding box center [725, 13] width 46 height 14
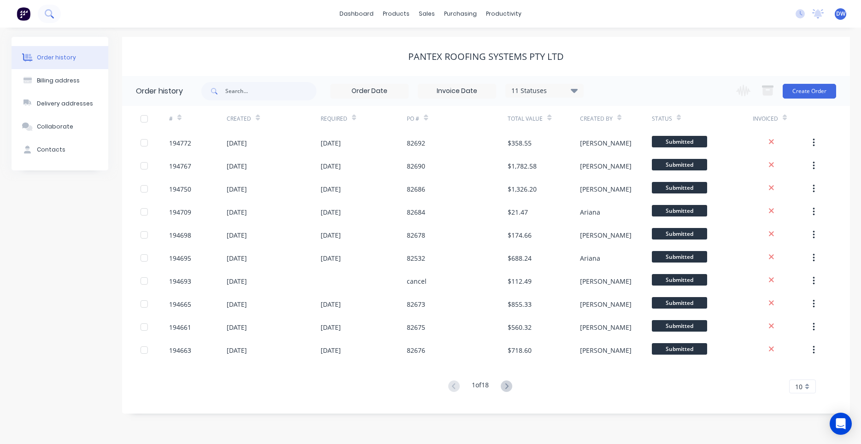
click at [48, 16] on icon at bounding box center [48, 12] width 7 height 7
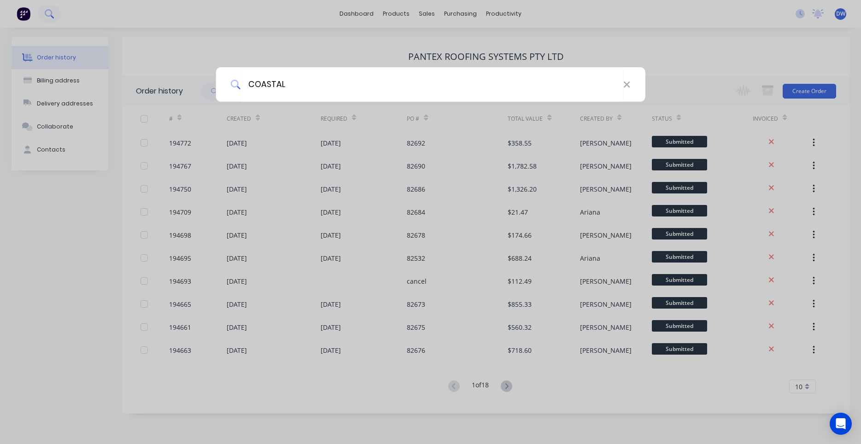
type input "COASTAL"
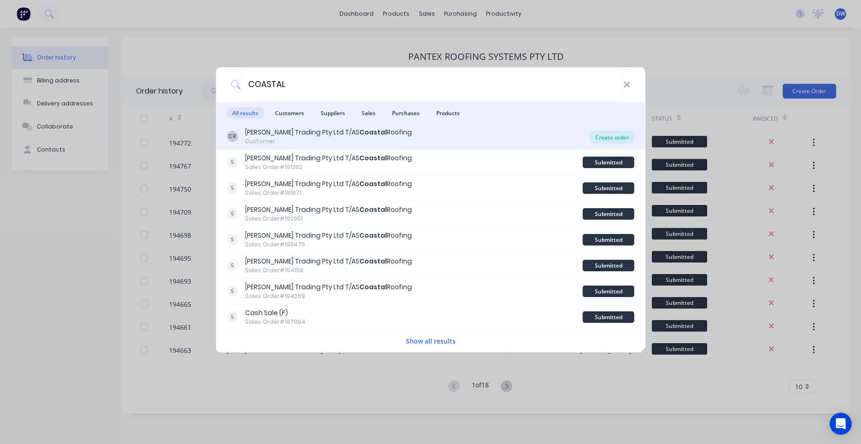
click at [620, 139] on div "Create order" at bounding box center [611, 137] width 45 height 13
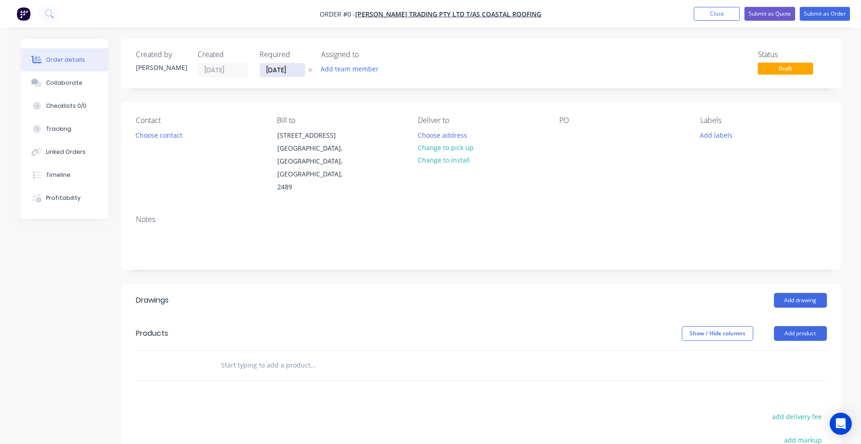
click at [273, 70] on input "07/10/25" at bounding box center [282, 70] width 45 height 14
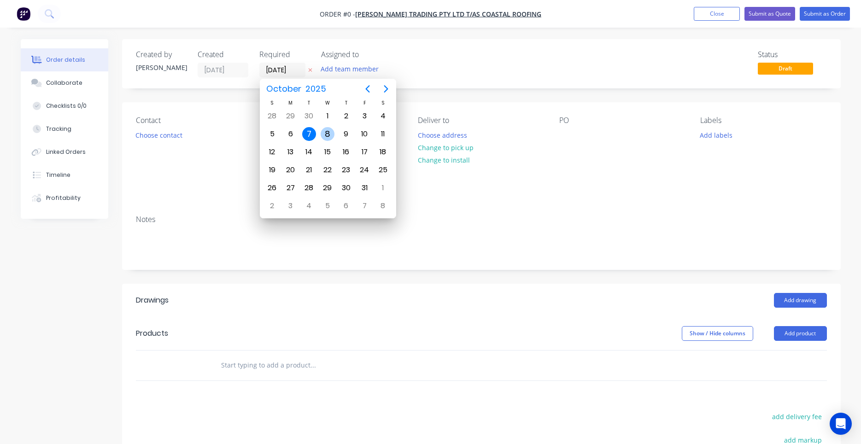
click at [321, 128] on div "8" at bounding box center [327, 133] width 18 height 17
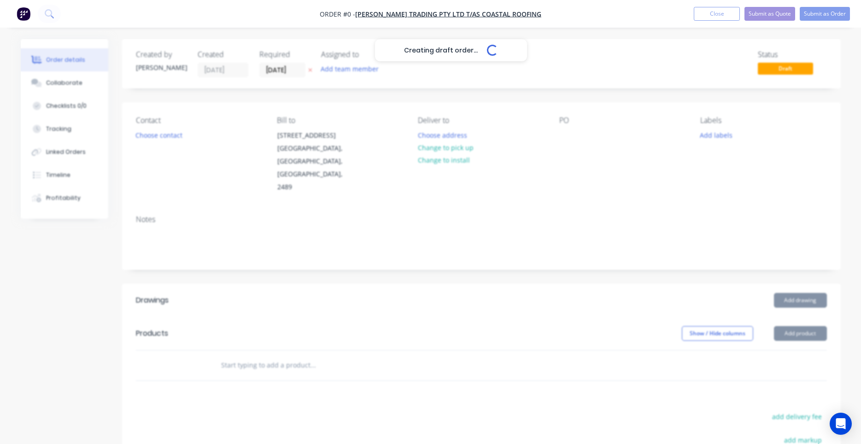
type input "08/10/25"
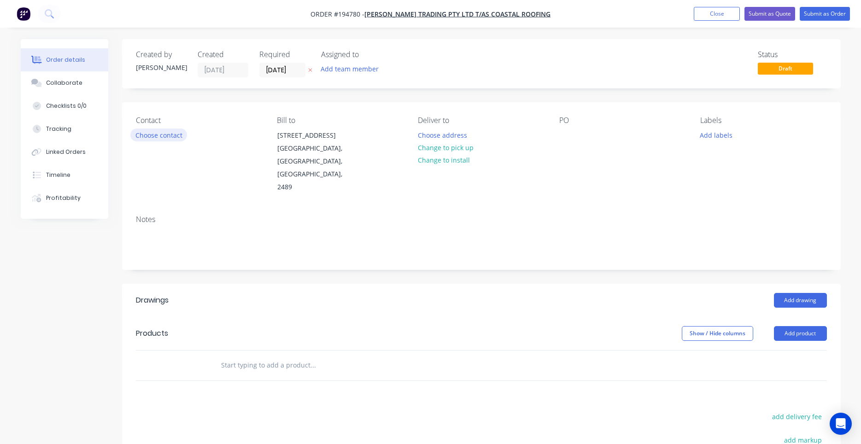
click at [179, 135] on button "Choose contact" at bounding box center [158, 134] width 57 height 12
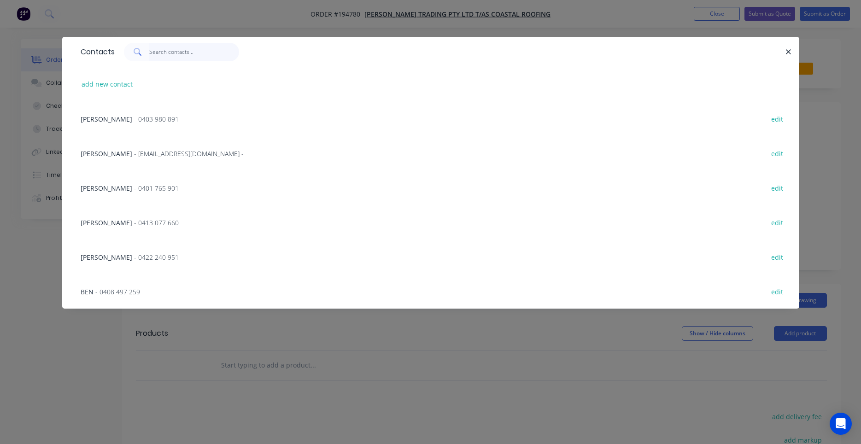
click at [173, 51] on input "text" at bounding box center [194, 52] width 90 height 18
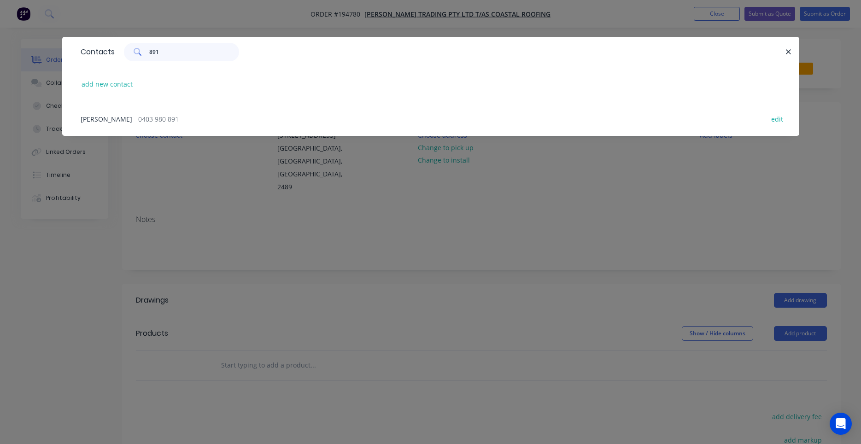
type input "891"
click at [138, 122] on span "- 0403 980 891" at bounding box center [156, 119] width 45 height 9
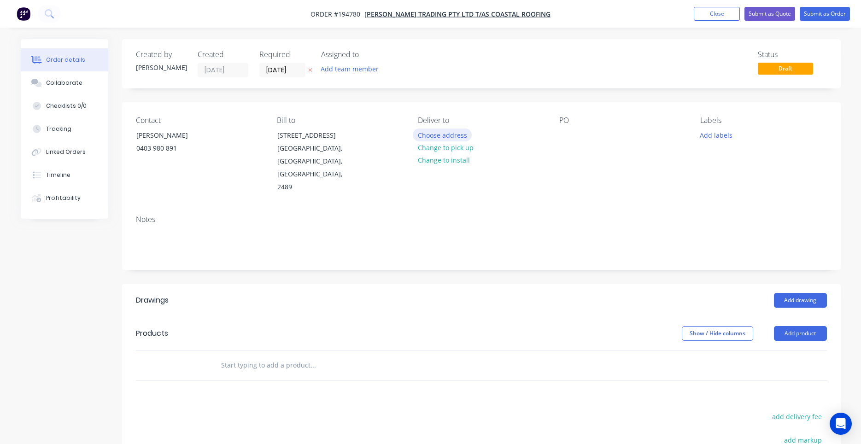
click at [421, 135] on button "Choose address" at bounding box center [442, 134] width 59 height 12
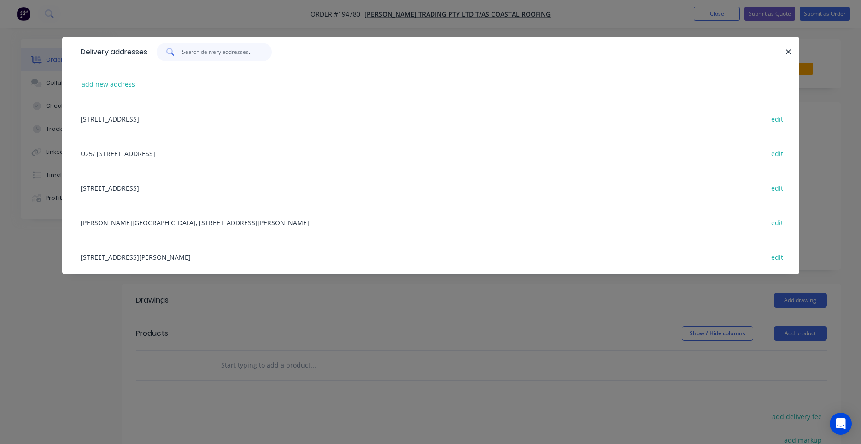
click at [210, 52] on input "text" at bounding box center [227, 52] width 90 height 18
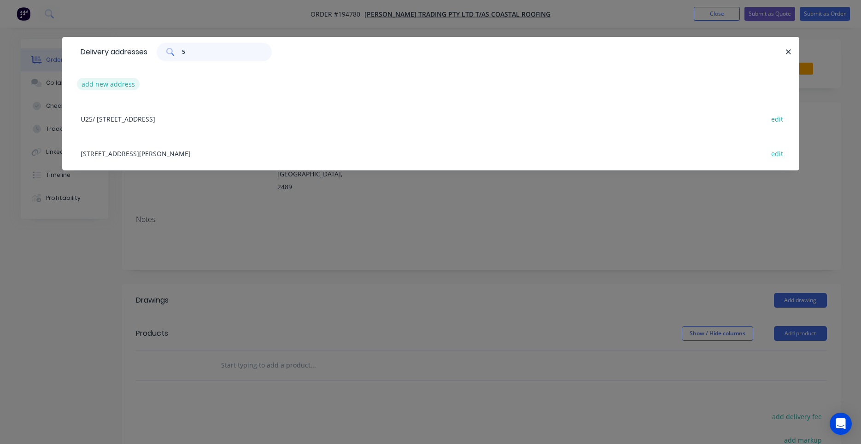
type input "5"
click at [117, 79] on button "add new address" at bounding box center [108, 84] width 63 height 12
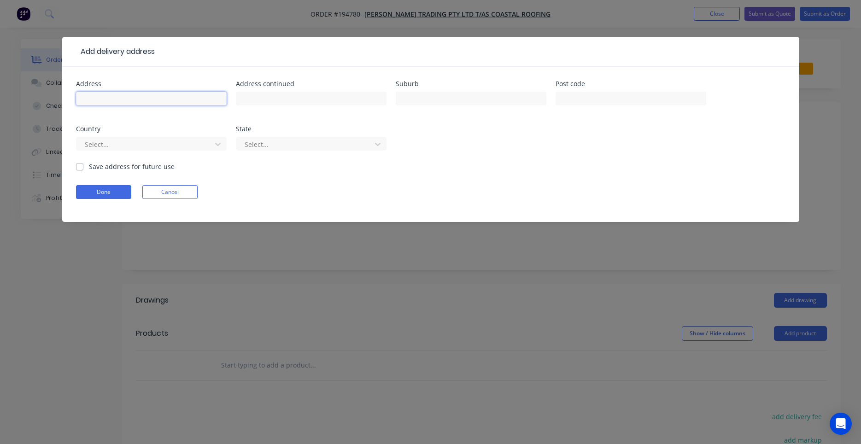
click at [116, 103] on input "text" at bounding box center [151, 99] width 151 height 14
type input "5 Suncatcher Lane"
type input "CASUARINA"
click at [107, 169] on label "Save address for future use" at bounding box center [132, 167] width 86 height 10
click at [83, 169] on input "Save address for future use" at bounding box center [79, 166] width 7 height 9
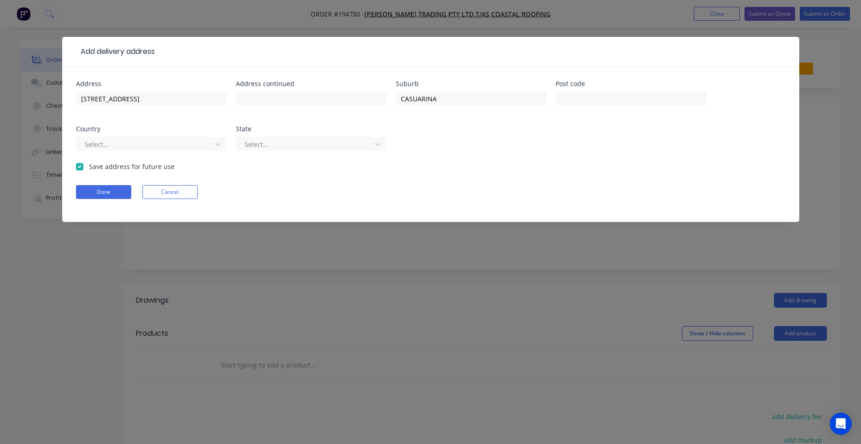
checkbox input "true"
click at [104, 189] on button "Done" at bounding box center [103, 192] width 55 height 14
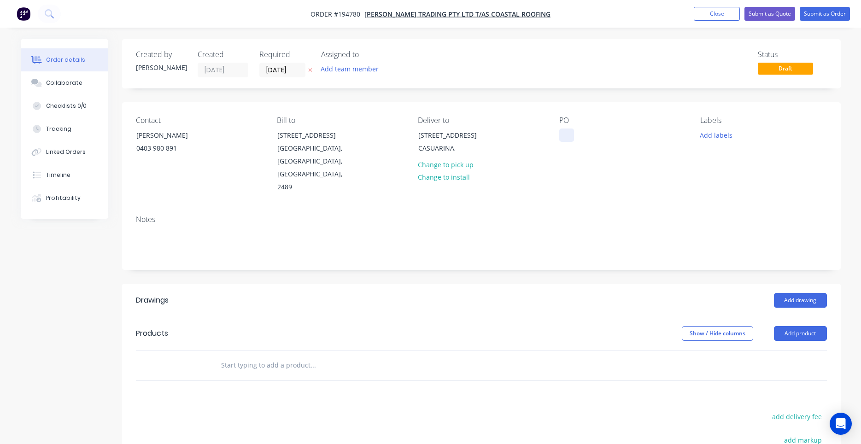
click at [570, 137] on div at bounding box center [566, 134] width 15 height 13
click at [722, 135] on button "Add labels" at bounding box center [716, 134] width 42 height 12
click at [602, 133] on div "PO" at bounding box center [622, 155] width 126 height 78
click at [585, 134] on div "PO" at bounding box center [622, 155] width 126 height 78
click at [573, 136] on div at bounding box center [566, 134] width 15 height 13
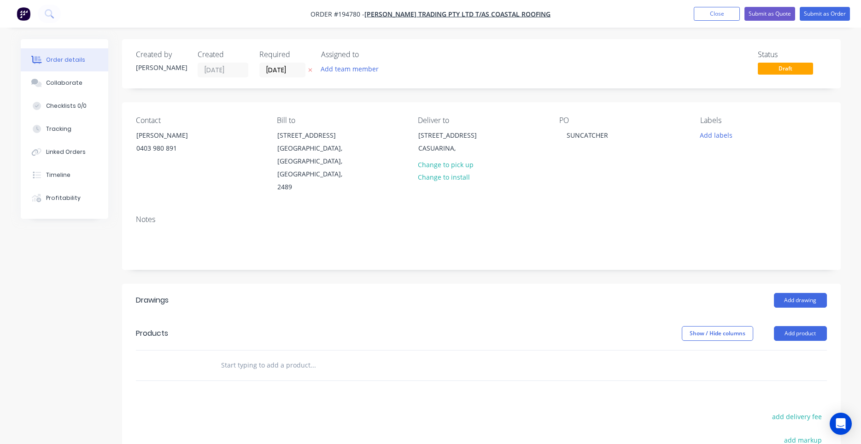
click at [733, 208] on div "Notes" at bounding box center [481, 239] width 718 height 62
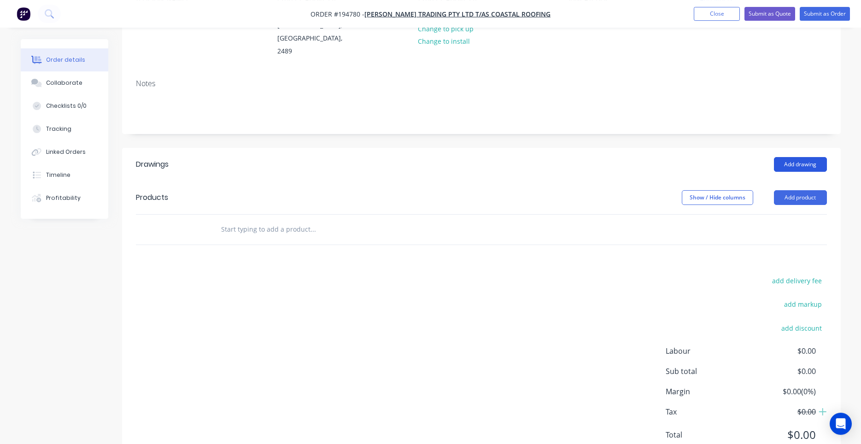
scroll to position [146, 0]
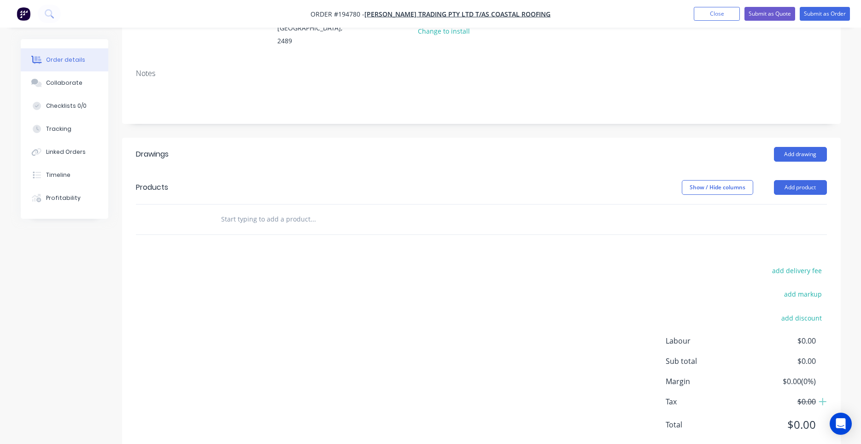
click at [321, 210] on input "text" at bounding box center [313, 219] width 184 height 18
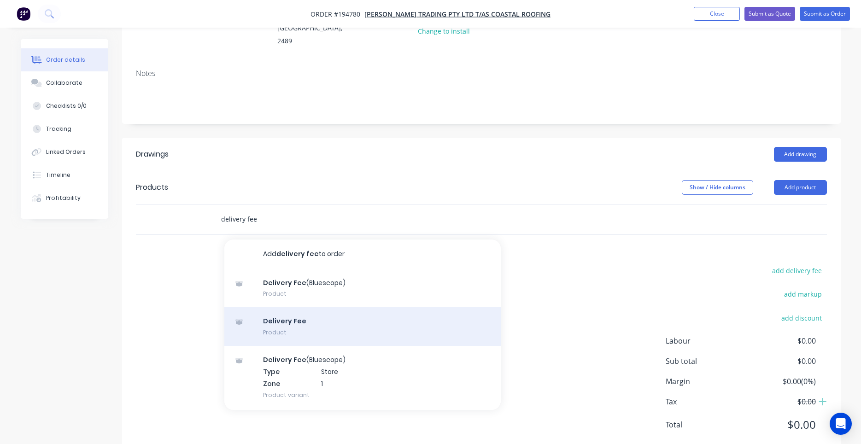
type input "delivery fee"
click at [285, 307] on div "Delivery Fee Product" at bounding box center [362, 326] width 276 height 39
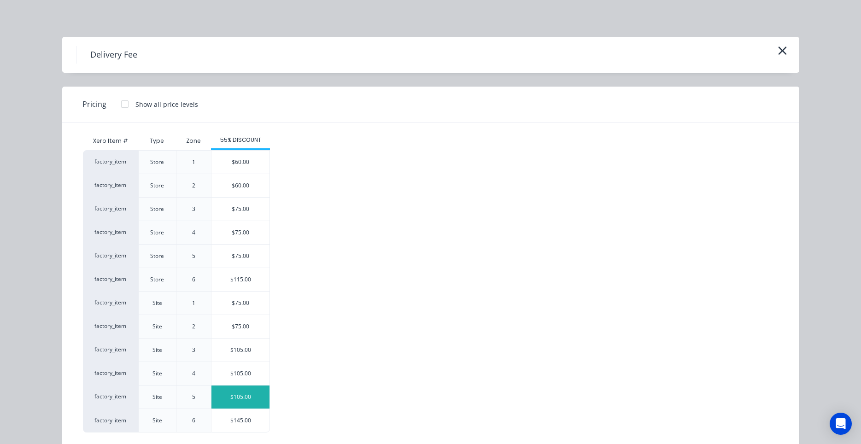
click at [251, 393] on div "$105.00" at bounding box center [240, 396] width 58 height 23
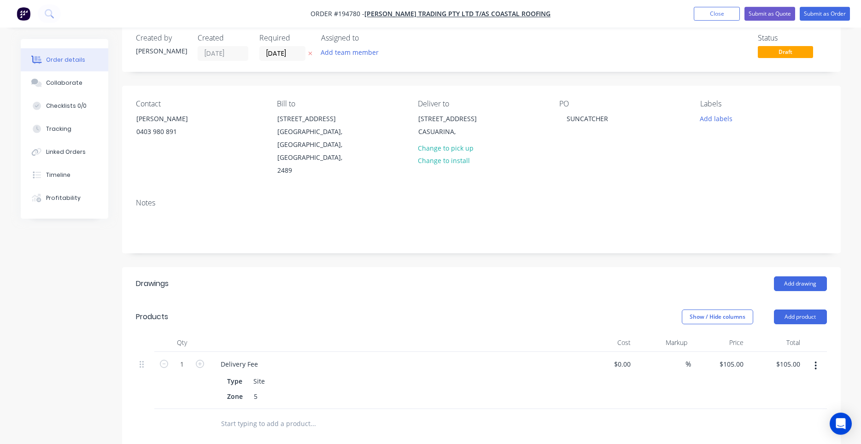
scroll to position [0, 0]
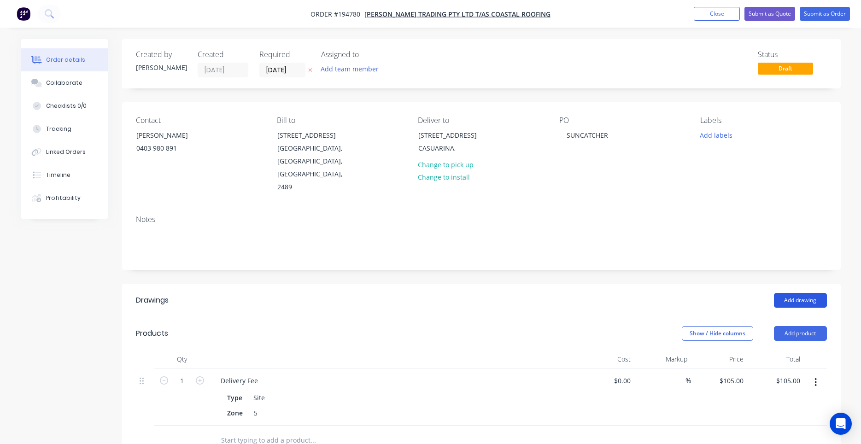
click at [777, 293] on button "Add drawing" at bounding box center [800, 300] width 53 height 15
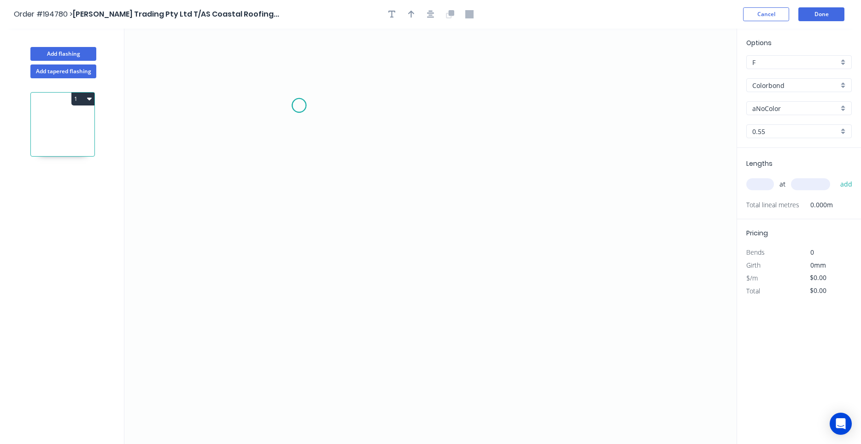
click at [299, 105] on icon "0" at bounding box center [430, 236] width 612 height 415
click at [304, 232] on icon "0" at bounding box center [430, 236] width 612 height 415
click at [407, 230] on icon "0 ?" at bounding box center [430, 236] width 612 height 415
click at [409, 285] on icon "0 ? ?" at bounding box center [430, 236] width 612 height 415
click at [409, 285] on circle at bounding box center [408, 285] width 14 height 14
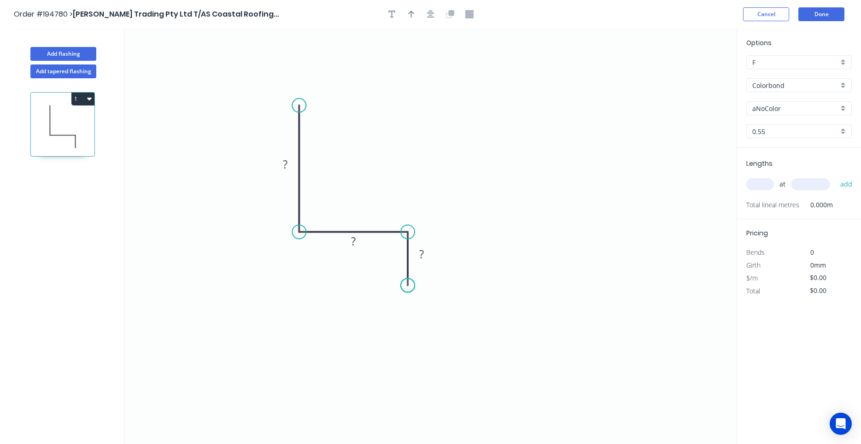
click at [409, 285] on circle at bounding box center [408, 285] width 14 height 14
click at [405, 285] on circle at bounding box center [408, 285] width 14 height 14
click at [407, 282] on circle at bounding box center [408, 285] width 14 height 14
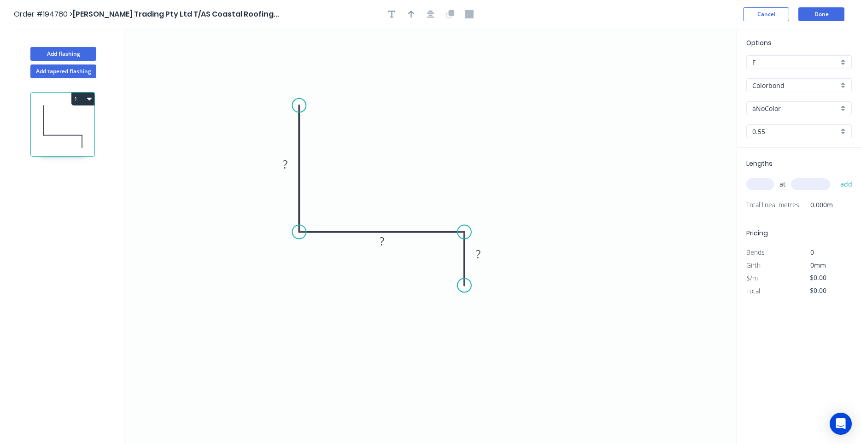
drag, startPoint x: 407, startPoint y: 265, endPoint x: 465, endPoint y: 265, distance: 57.1
click at [464, 265] on icon at bounding box center [464, 258] width 0 height 53
drag, startPoint x: 300, startPoint y: 105, endPoint x: 296, endPoint y: 38, distance: 67.4
click at [296, 38] on circle at bounding box center [299, 38] width 14 height 14
click at [433, 13] on icon "button" at bounding box center [430, 14] width 7 height 7
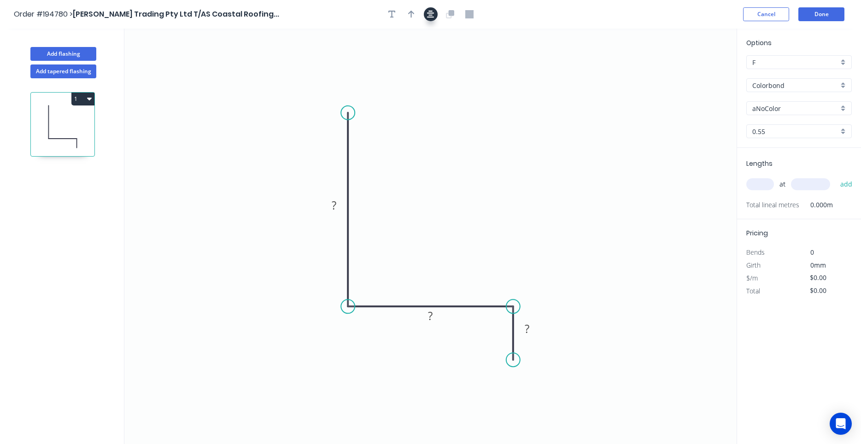
click at [431, 17] on icon "button" at bounding box center [430, 14] width 7 height 7
click at [413, 14] on icon "button" at bounding box center [411, 14] width 6 height 8
click at [690, 73] on icon at bounding box center [688, 61] width 8 height 29
click at [690, 73] on icon at bounding box center [689, 62] width 8 height 29
drag, startPoint x: 690, startPoint y: 73, endPoint x: 460, endPoint y: 204, distance: 264.2
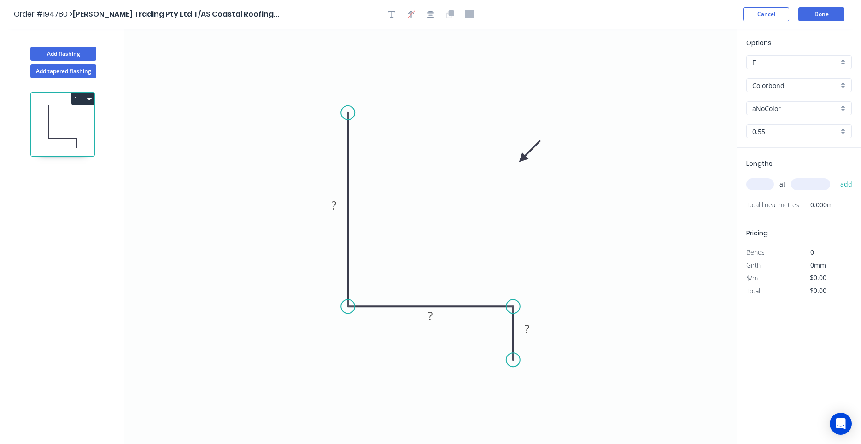
click at [516, 164] on icon at bounding box center [529, 151] width 27 height 27
click at [779, 84] on input "Colorbond" at bounding box center [795, 86] width 86 height 10
click at [774, 101] on div "Zincalume" at bounding box center [798, 103] width 105 height 16
type input "Zincalume"
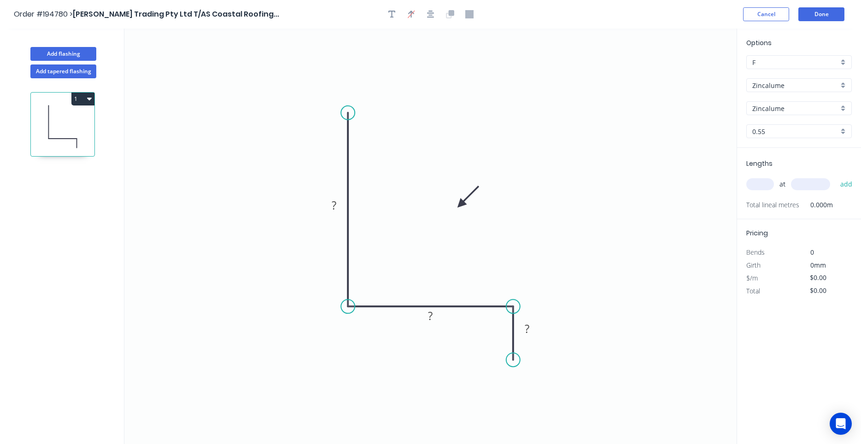
click at [766, 186] on input "text" at bounding box center [760, 184] width 28 height 12
type input "1"
type input "6200"
click at [835, 176] on button "add" at bounding box center [846, 184] width 22 height 16
click at [336, 204] on tspan "?" at bounding box center [334, 205] width 5 height 15
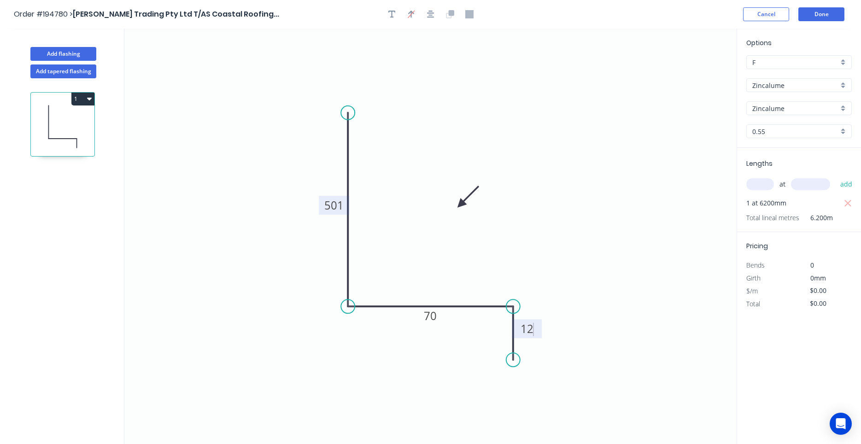
type input "$15.27"
type input "$94.67"
type input "$9.80"
type input "$60.76"
click at [576, 203] on icon "0 150 70 12" at bounding box center [430, 236] width 612 height 415
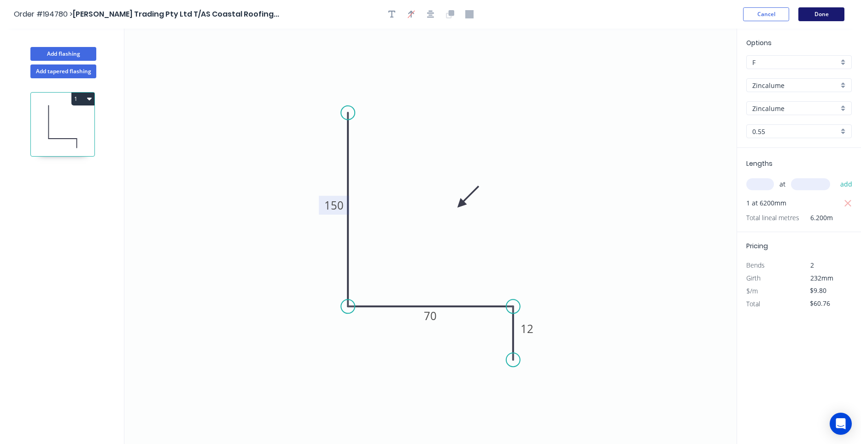
click at [813, 17] on button "Done" at bounding box center [821, 14] width 46 height 14
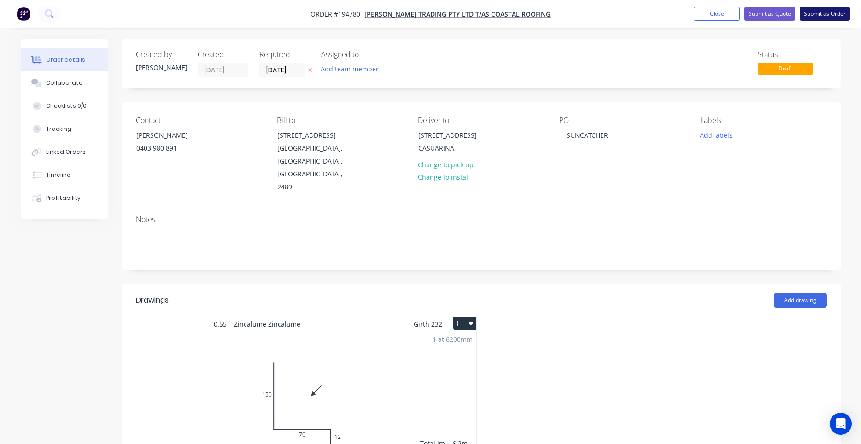
click at [813, 10] on button "Submit as Order" at bounding box center [824, 14] width 50 height 14
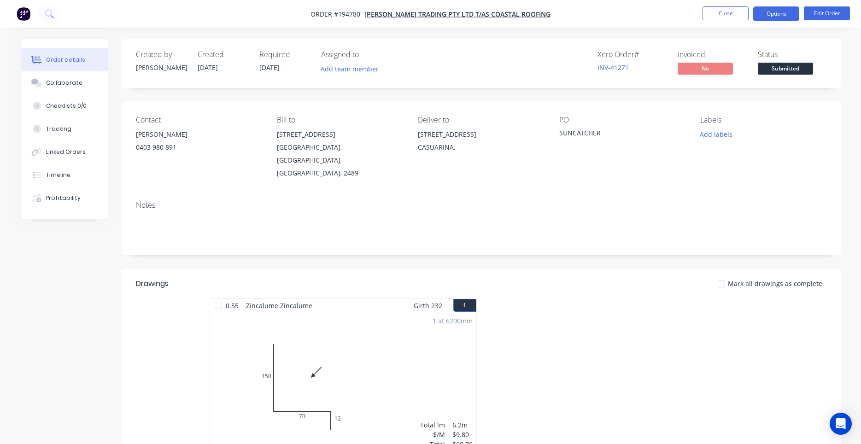
click at [764, 7] on button "Options" at bounding box center [776, 13] width 46 height 15
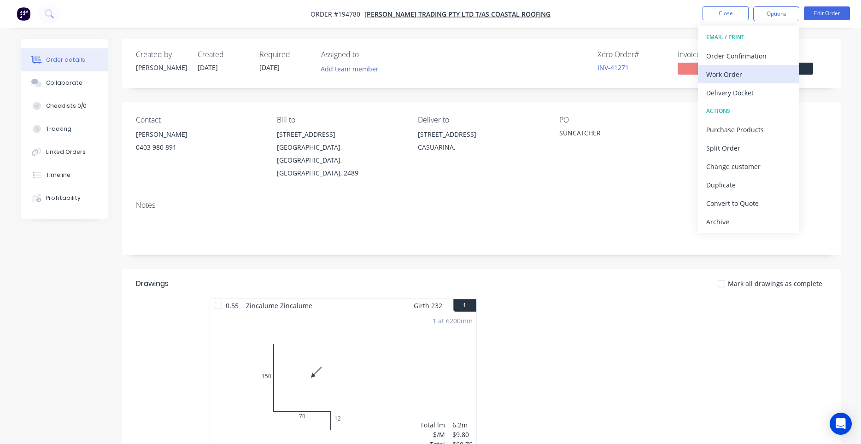
click at [749, 68] on button "Work Order" at bounding box center [748, 74] width 101 height 18
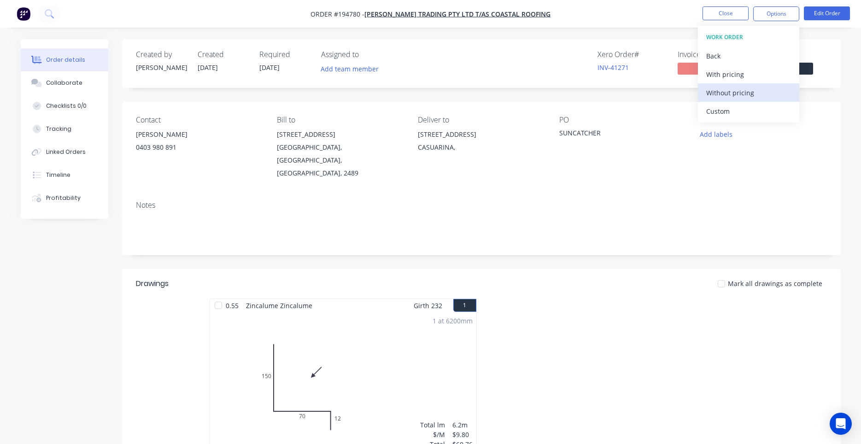
click at [714, 95] on div "Without pricing" at bounding box center [748, 92] width 85 height 13
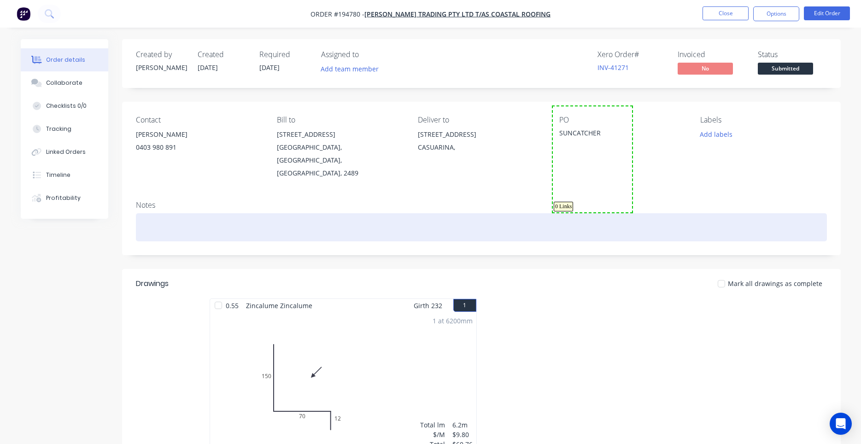
click at [558, 213] on div at bounding box center [481, 227] width 691 height 28
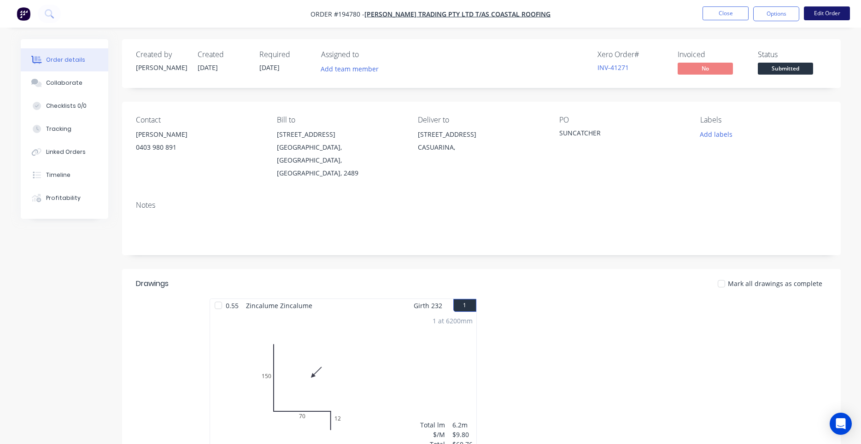
click at [811, 15] on button "Edit Order" at bounding box center [826, 13] width 46 height 14
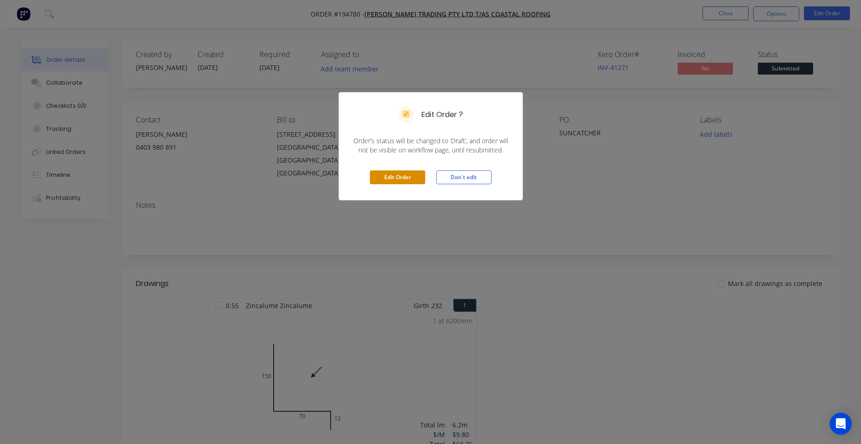
click at [411, 181] on button "Edit Order" at bounding box center [397, 177] width 55 height 14
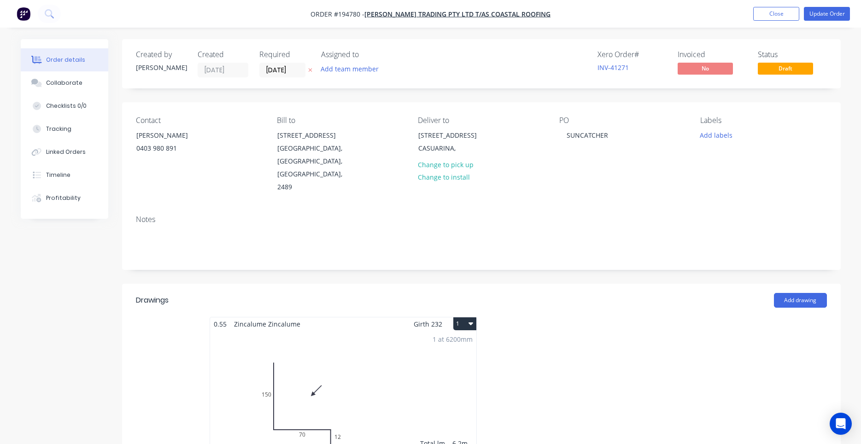
click at [472, 331] on div "1 at 6200mm Total lm $/M Total 6.2m $9.80 $60.76" at bounding box center [343, 401] width 266 height 140
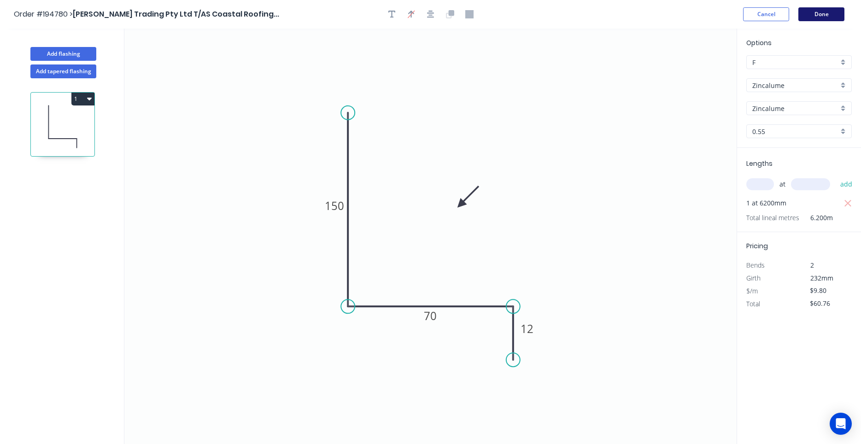
click at [835, 15] on button "Done" at bounding box center [821, 14] width 46 height 14
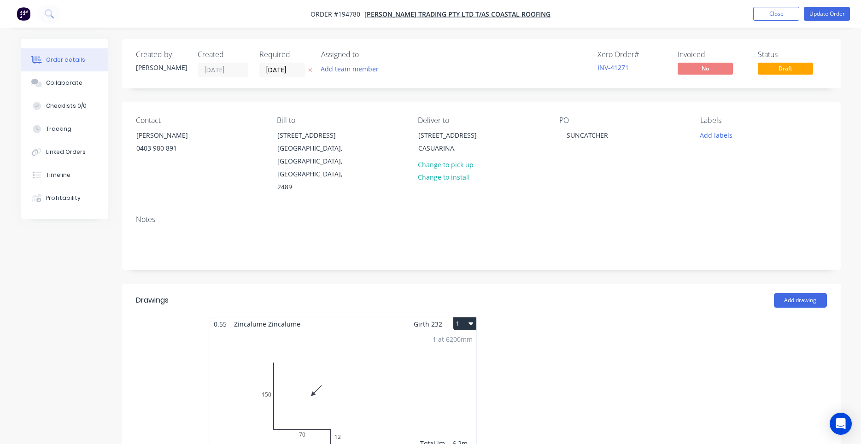
click at [472, 320] on icon "button" at bounding box center [470, 323] width 5 height 7
click at [462, 339] on div "Use larger box size" at bounding box center [432, 345] width 71 height 13
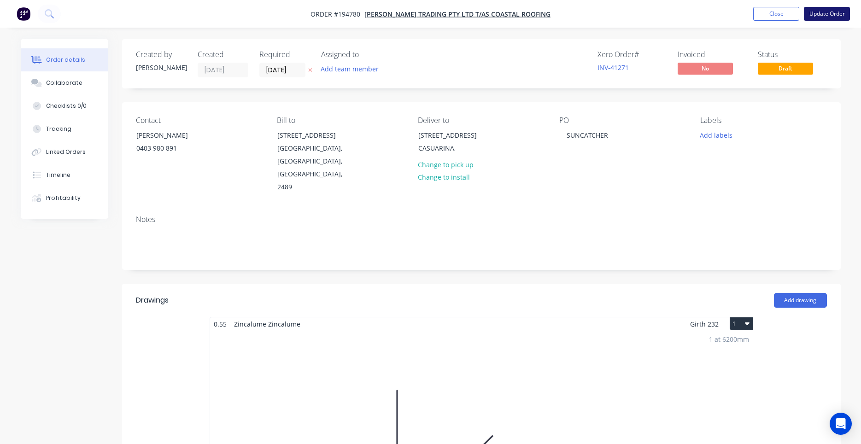
click at [828, 17] on button "Update Order" at bounding box center [826, 14] width 46 height 14
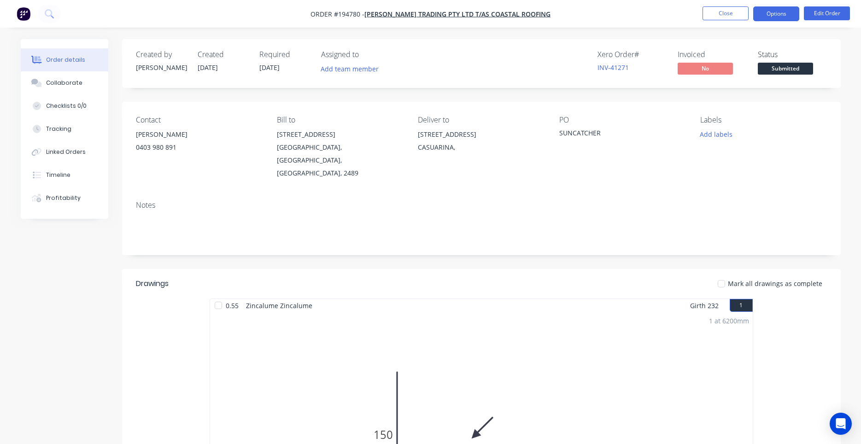
click at [766, 18] on button "Options" at bounding box center [776, 13] width 46 height 15
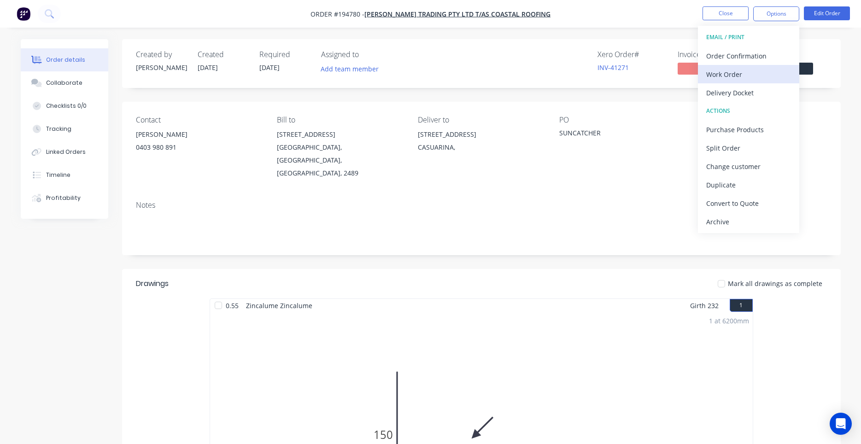
click at [742, 71] on div "Work Order" at bounding box center [748, 74] width 85 height 13
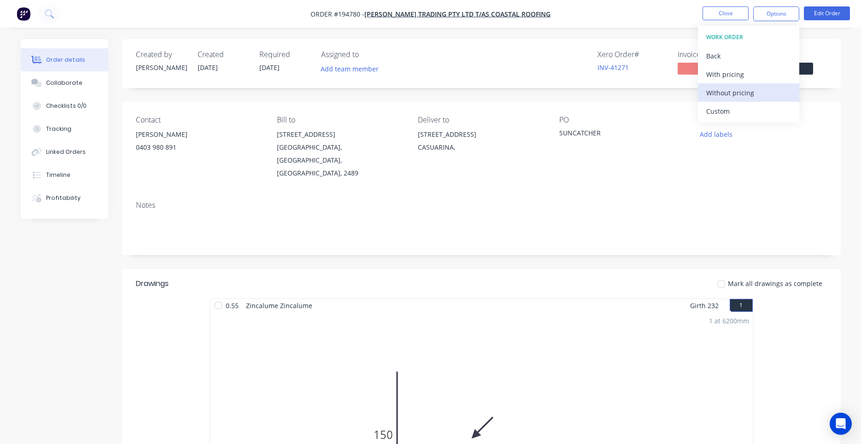
click at [733, 90] on div "Without pricing" at bounding box center [748, 92] width 85 height 13
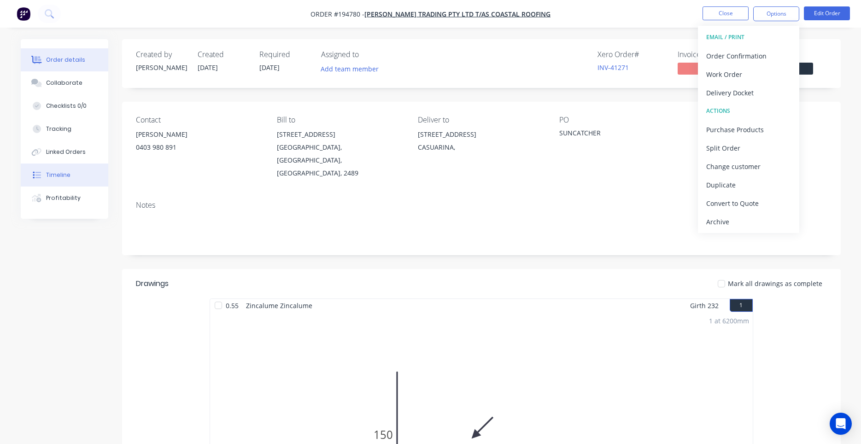
click at [64, 171] on div "Timeline" at bounding box center [58, 175] width 24 height 8
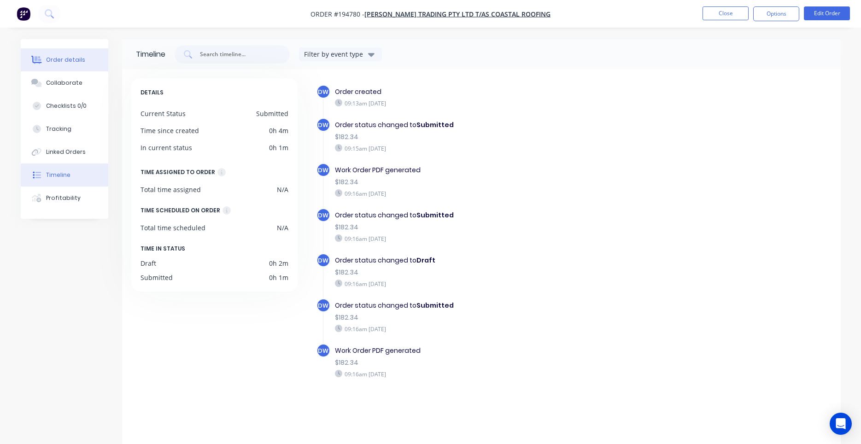
click at [92, 63] on button "Order details" at bounding box center [64, 59] width 87 height 23
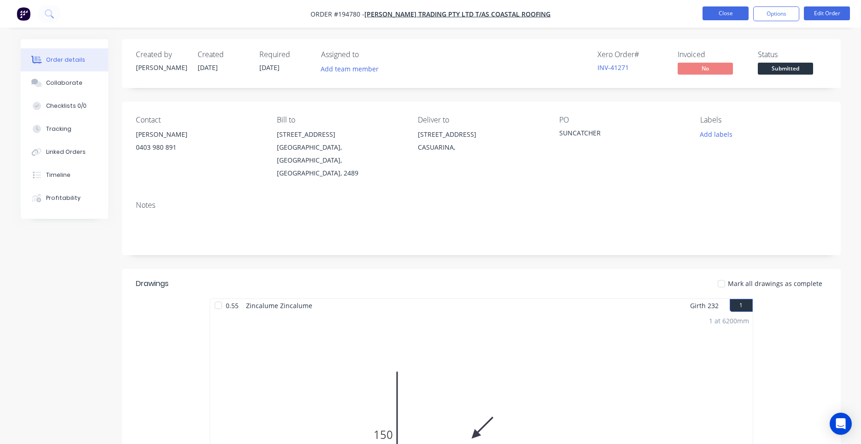
click at [725, 9] on button "Close" at bounding box center [725, 13] width 46 height 14
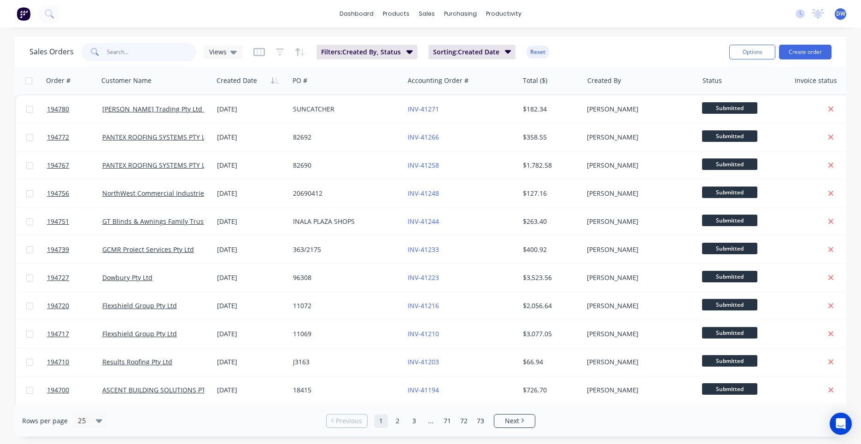
click at [163, 53] on input "text" at bounding box center [152, 52] width 90 height 18
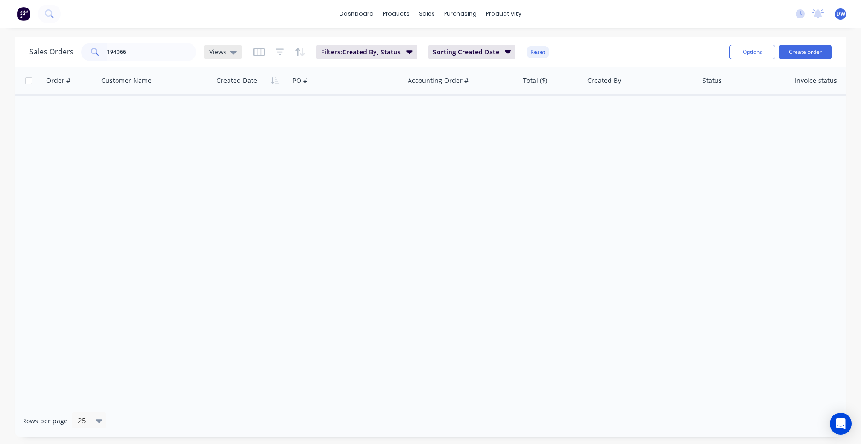
click at [225, 53] on span "Views" at bounding box center [217, 52] width 17 height 10
click at [238, 127] on button "None (Default)" at bounding box center [258, 130] width 105 height 11
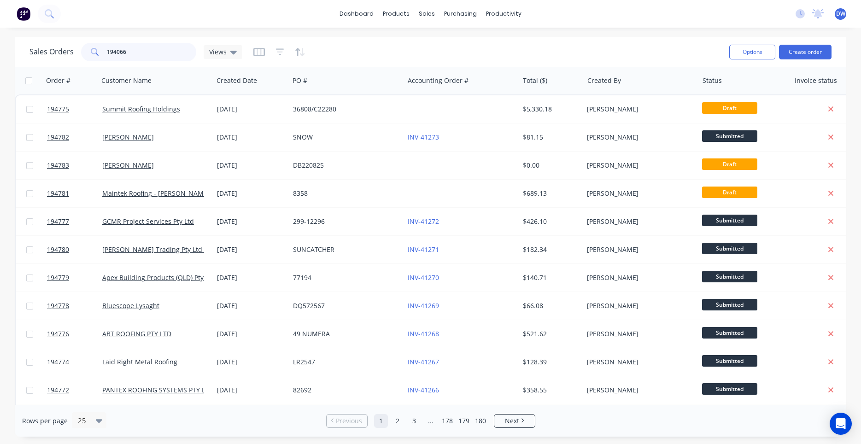
click at [151, 51] on input "194066" at bounding box center [152, 52] width 90 height 18
click at [148, 52] on input "194066" at bounding box center [152, 52] width 90 height 18
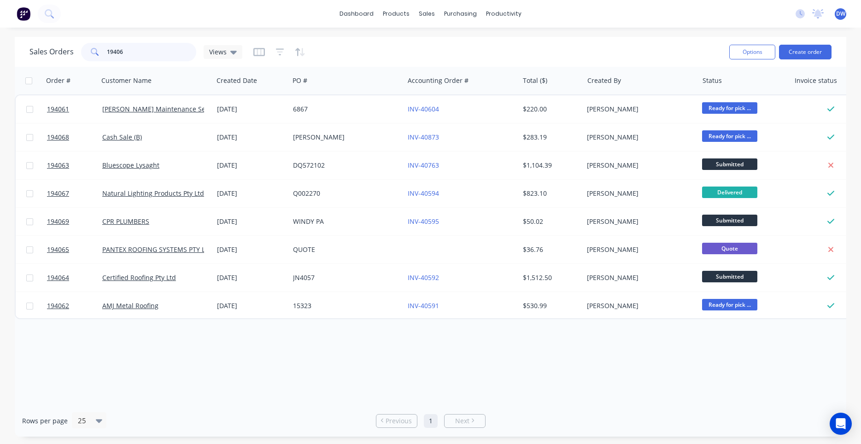
click at [147, 53] on input "19406" at bounding box center [152, 52] width 90 height 18
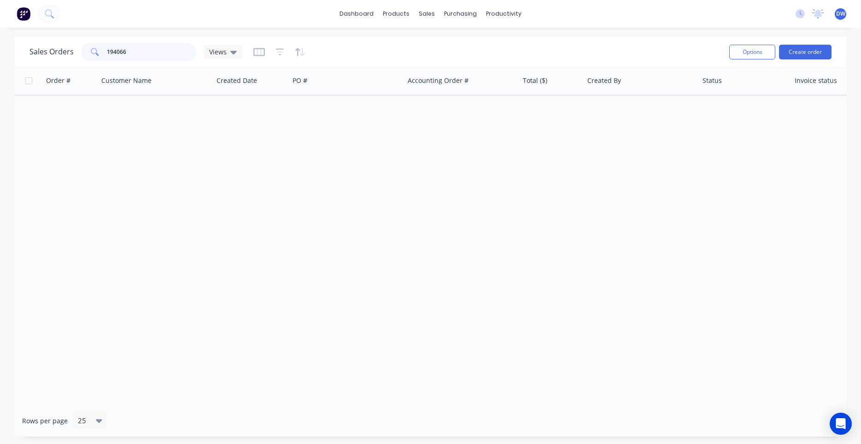
drag, startPoint x: 154, startPoint y: 59, endPoint x: 62, endPoint y: 52, distance: 92.3
click at [107, 52] on input "194066" at bounding box center [152, 52] width 90 height 18
type input "jim george"
drag, startPoint x: 150, startPoint y: 52, endPoint x: 53, endPoint y: 46, distance: 96.9
click at [107, 46] on input "jim george" at bounding box center [152, 52] width 90 height 18
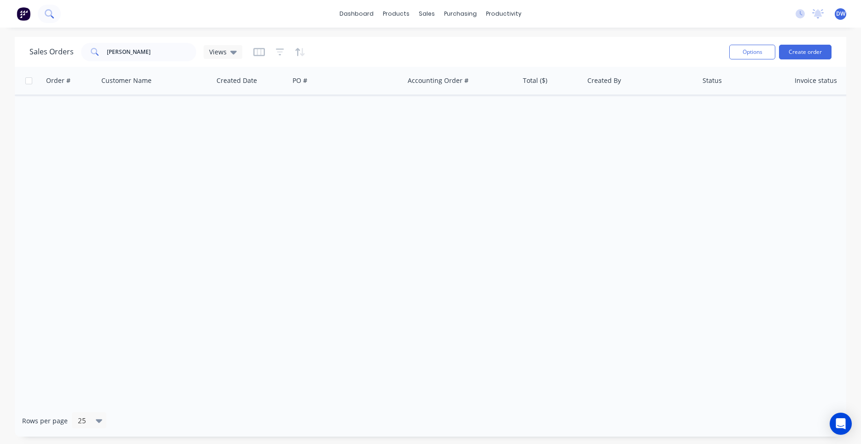
click at [51, 19] on button at bounding box center [49, 14] width 23 height 18
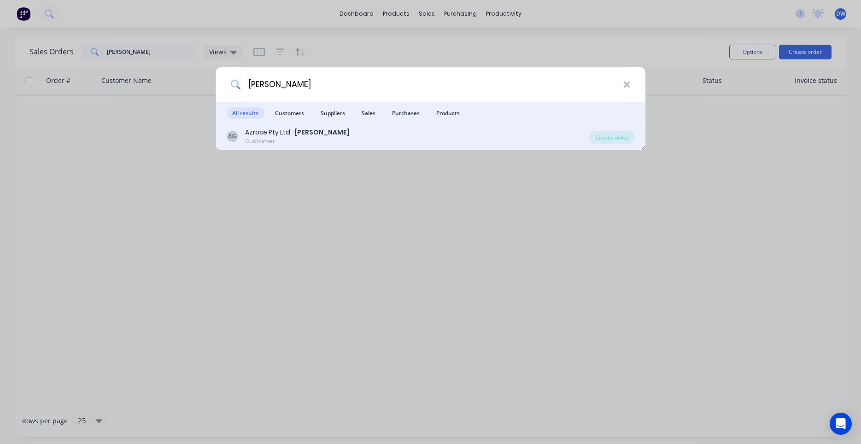
type input "jim george"
click at [527, 133] on div "AG Azrose Pty Ltd - Jim George Customer" at bounding box center [408, 137] width 363 height 18
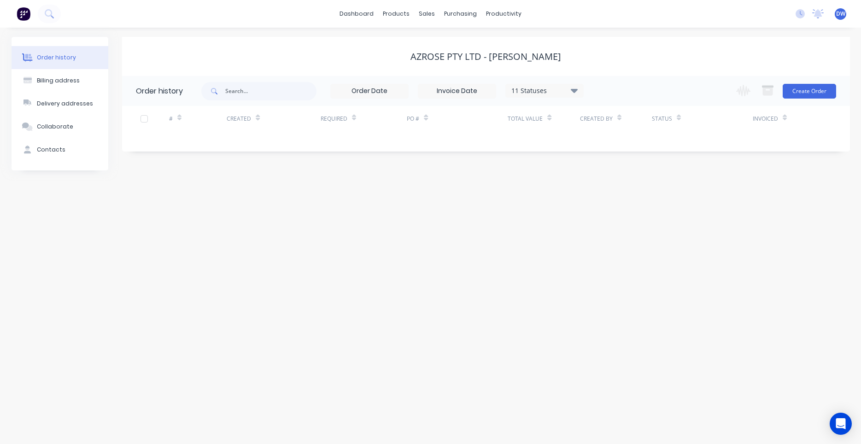
drag, startPoint x: 547, startPoint y: 104, endPoint x: 552, endPoint y: 99, distance: 5.9
click at [548, 104] on div "11 Statuses Invoice Status Invoiced Not Invoiced Partial Order Status All Archi…" at bounding box center [392, 91] width 382 height 30
click at [552, 99] on div "11 Statuses Invoice Status Invoiced Not Invoiced Partial Order Status All Archi…" at bounding box center [392, 91] width 382 height 30
click at [554, 97] on div "11 Statuses Invoice Status Invoiced Not Invoiced Partial Order Status All Archi…" at bounding box center [544, 91] width 78 height 14
click at [555, 95] on div "11 Statuses" at bounding box center [544, 91] width 77 height 10
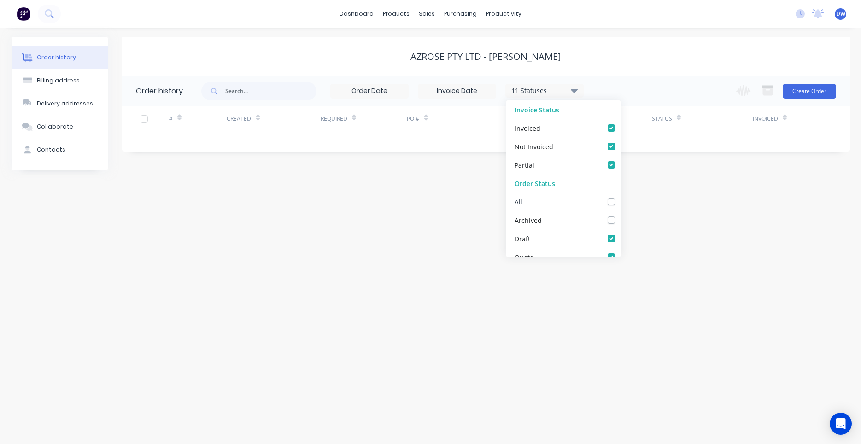
click at [620, 197] on label at bounding box center [620, 197] width 0 height 0
click at [620, 199] on input "checkbox" at bounding box center [623, 201] width 7 height 9
checkbox input "true"
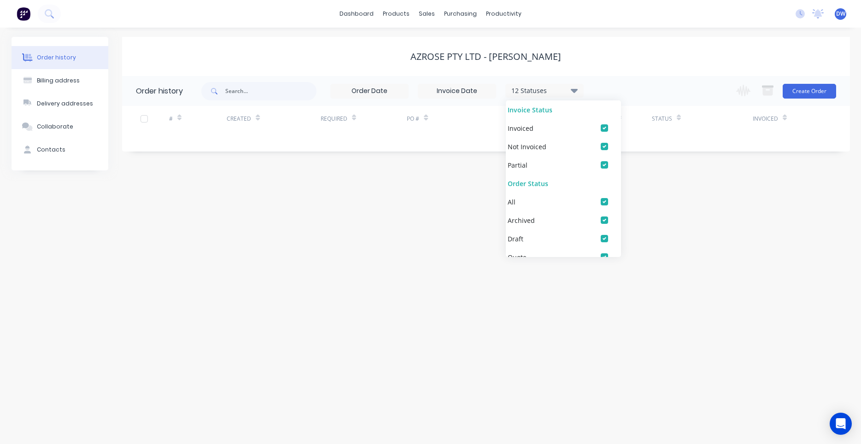
click at [658, 188] on div "Order history Billing address Delivery addresses Collaborate Contacts Azrose Pt…" at bounding box center [430, 236] width 861 height 416
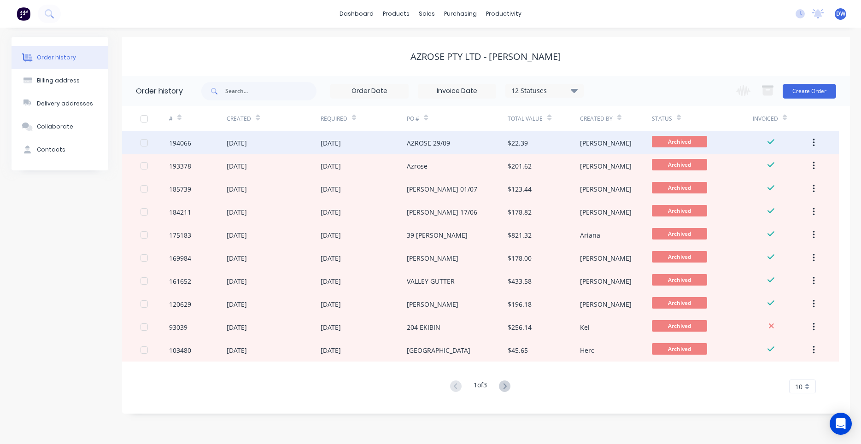
click at [439, 147] on div "AZROSE 29/09" at bounding box center [428, 143] width 43 height 10
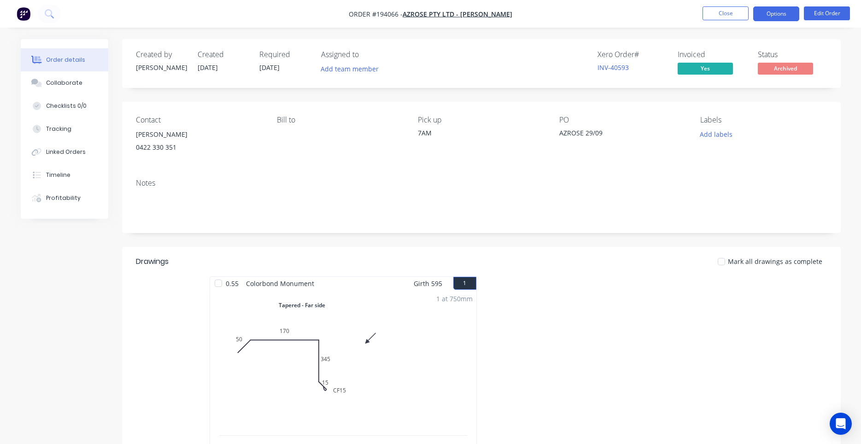
click at [771, 10] on button "Options" at bounding box center [776, 13] width 46 height 15
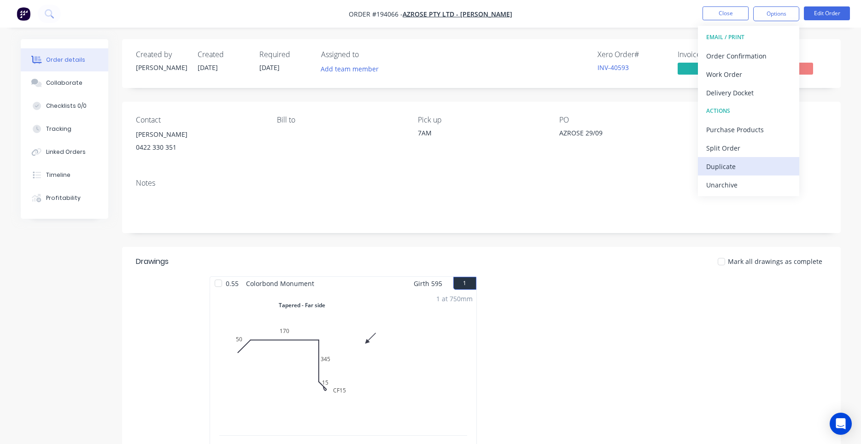
click at [730, 165] on div "Duplicate" at bounding box center [748, 166] width 85 height 13
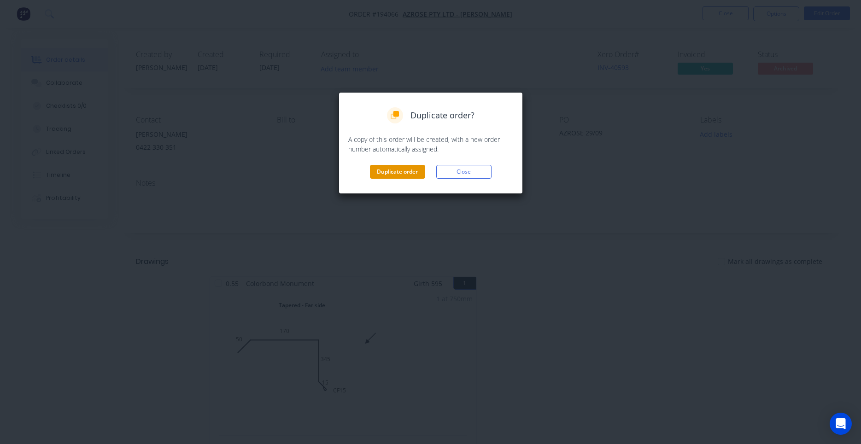
click at [408, 172] on button "Duplicate order" at bounding box center [397, 172] width 55 height 14
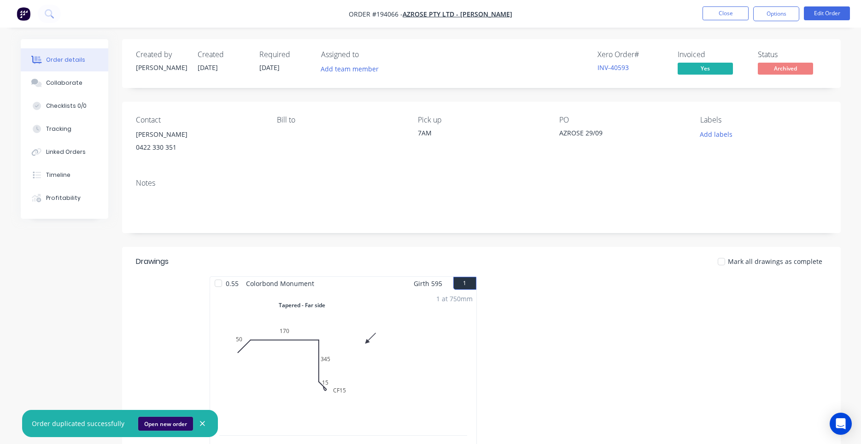
click at [169, 427] on button "Open new order" at bounding box center [165, 424] width 55 height 14
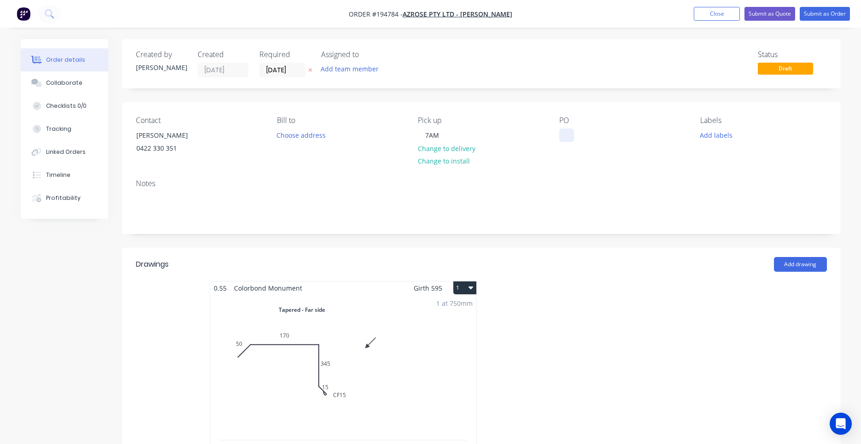
click at [565, 133] on div at bounding box center [566, 134] width 15 height 13
click at [289, 69] on input "[DATE]" at bounding box center [282, 70] width 45 height 14
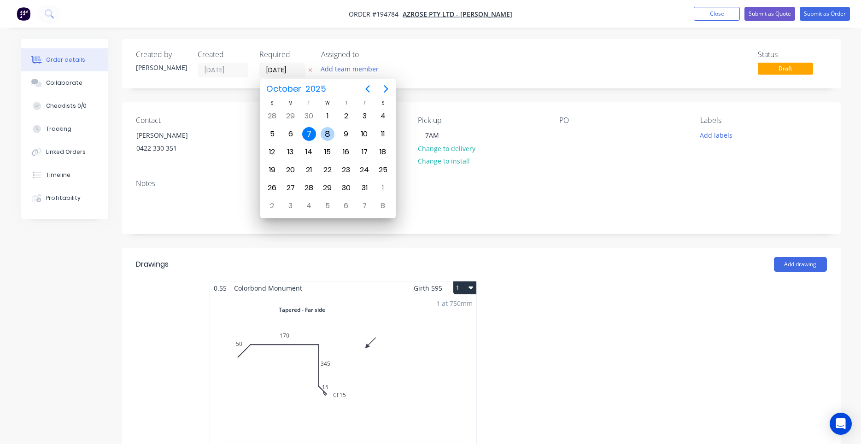
click at [326, 135] on div "8" at bounding box center [327, 134] width 14 height 14
type input "[DATE]"
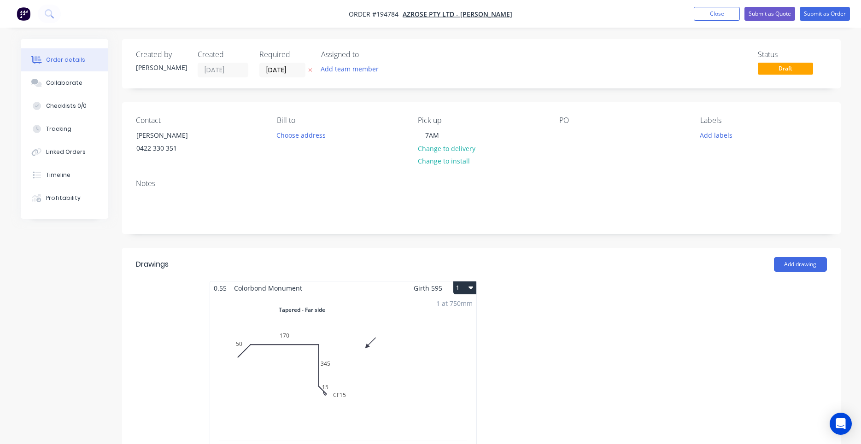
click at [558, 136] on div "Contact JIMMY GEORGE 0422 330 351 Bill to Choose address Pick up 7AM Change to …" at bounding box center [481, 137] width 718 height 70
click at [565, 138] on div at bounding box center [566, 134] width 15 height 13
click at [328, 139] on div "Choose address" at bounding box center [301, 134] width 59 height 12
click at [318, 137] on button "Choose address" at bounding box center [301, 134] width 59 height 12
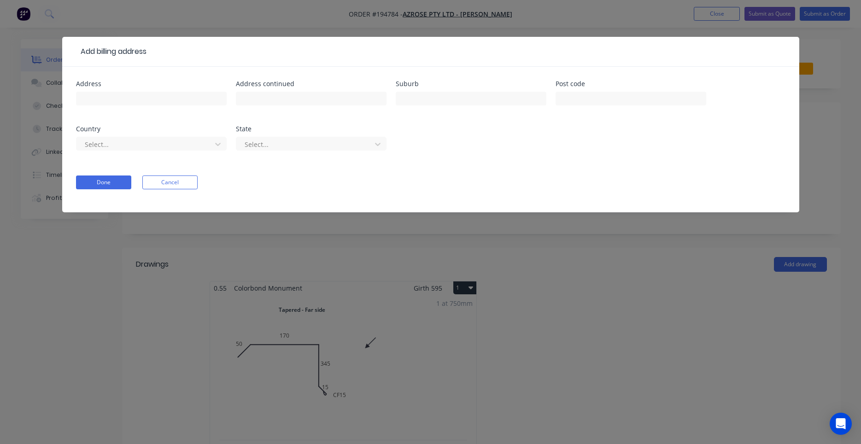
click at [187, 175] on form "Address Address continued Suburb Post code Country Select... State Select... Do…" at bounding box center [430, 147] width 709 height 132
click at [185, 179] on button "Cancel" at bounding box center [169, 182] width 55 height 14
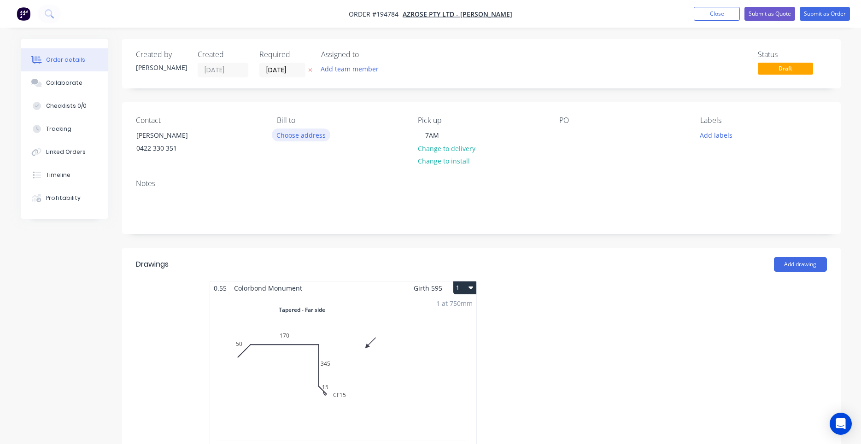
click at [305, 134] on button "Choose address" at bounding box center [301, 134] width 59 height 12
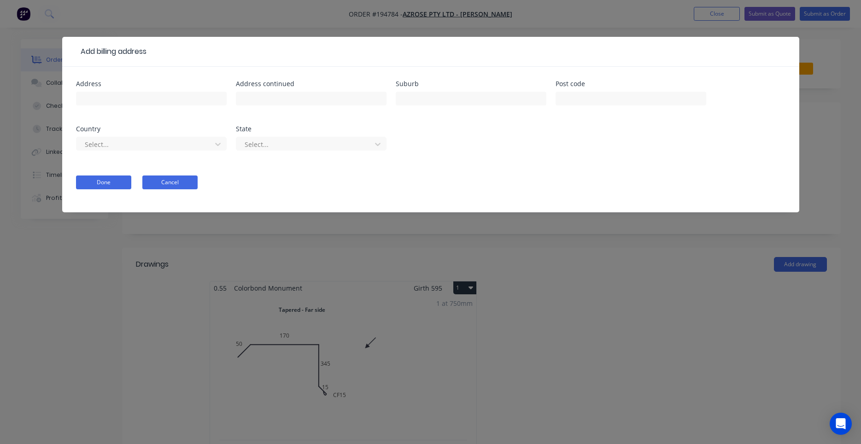
click at [184, 180] on button "Cancel" at bounding box center [169, 182] width 55 height 14
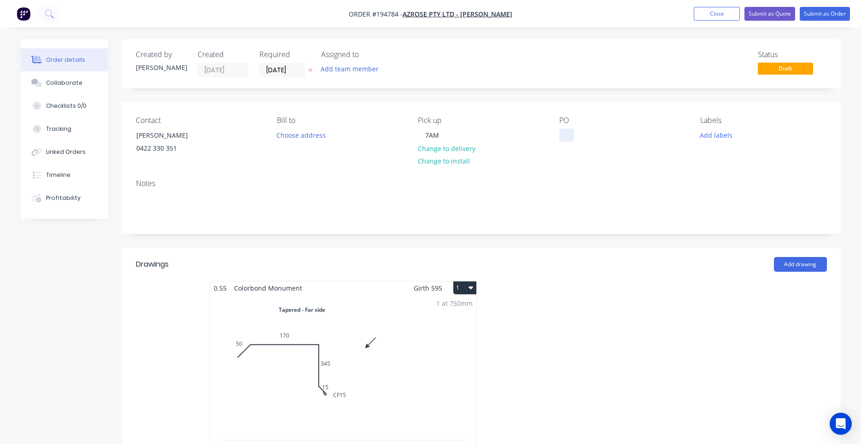
click at [562, 137] on div at bounding box center [566, 134] width 15 height 13
click at [519, 175] on div "Notes" at bounding box center [481, 203] width 718 height 62
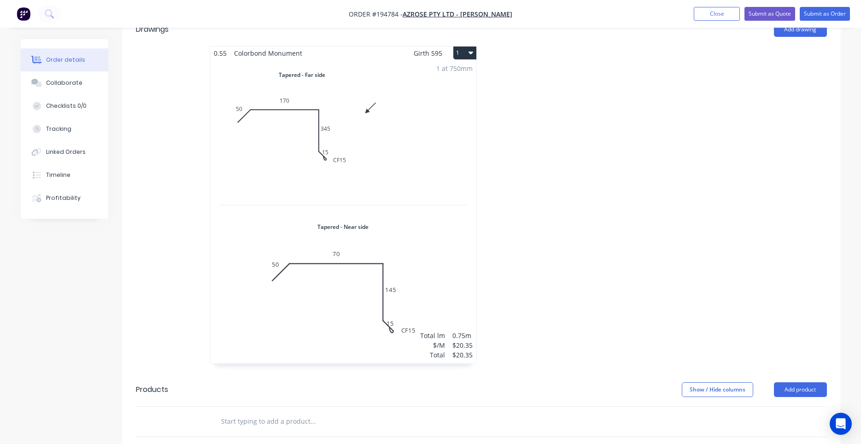
scroll to position [157, 0]
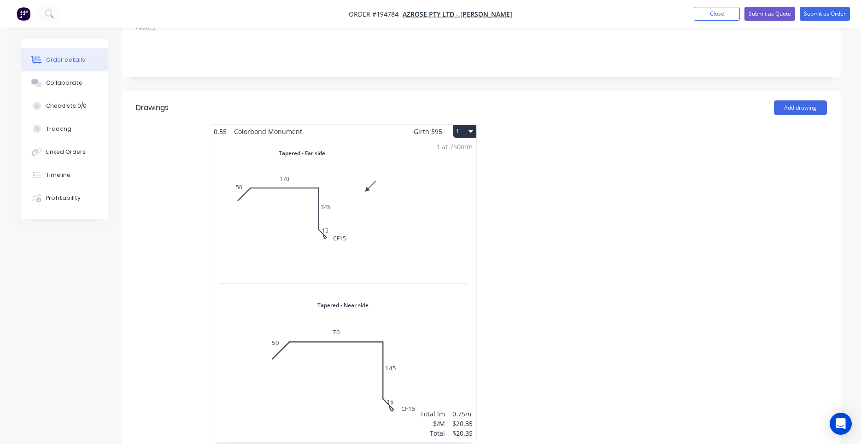
click at [393, 242] on div "1 at 750mm Total lm $/M Total 0.75m $20.35 $20.35" at bounding box center [343, 289] width 266 height 303
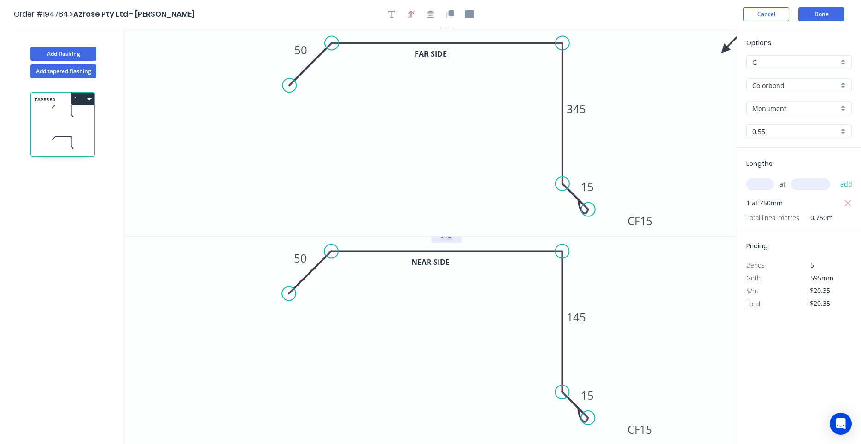
click at [454, 239] on rect at bounding box center [446, 233] width 18 height 13
click at [815, 9] on button "Done" at bounding box center [821, 14] width 46 height 14
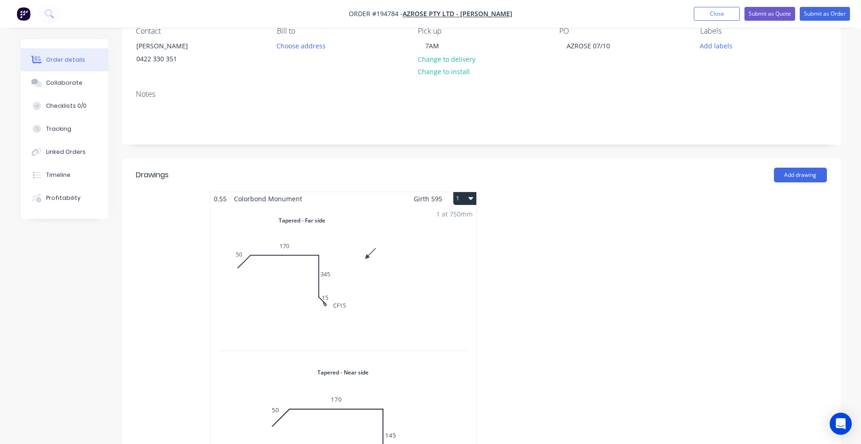
scroll to position [157, 0]
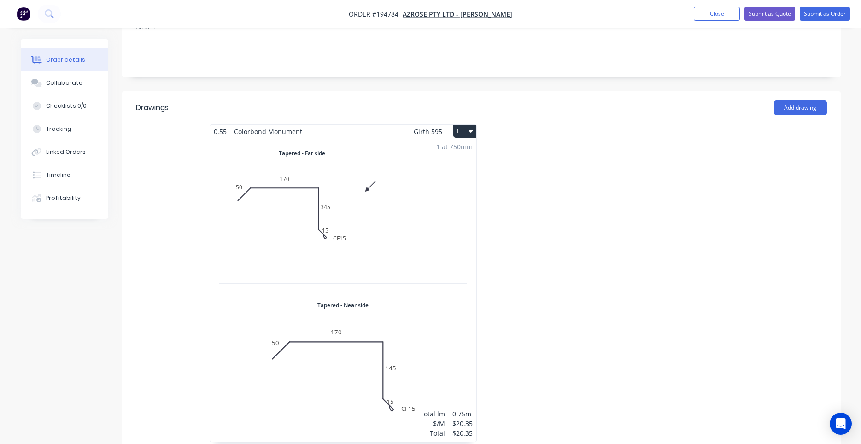
click at [474, 134] on button "1" at bounding box center [464, 131] width 23 height 13
click at [472, 152] on button "Use larger box size" at bounding box center [432, 154] width 87 height 18
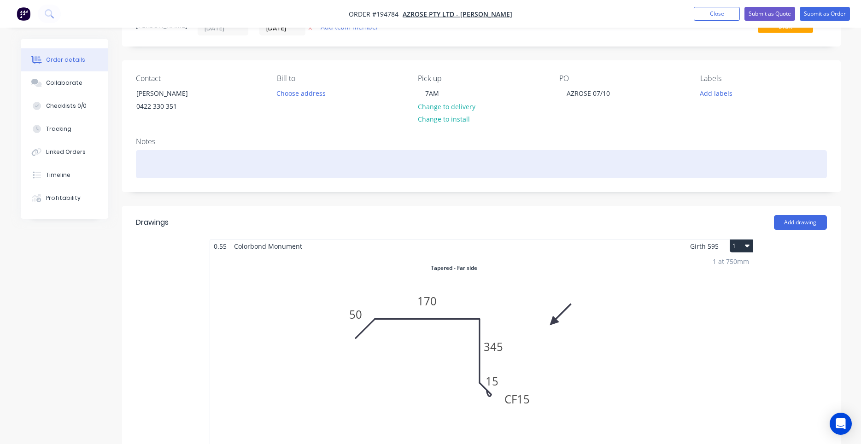
scroll to position [0, 0]
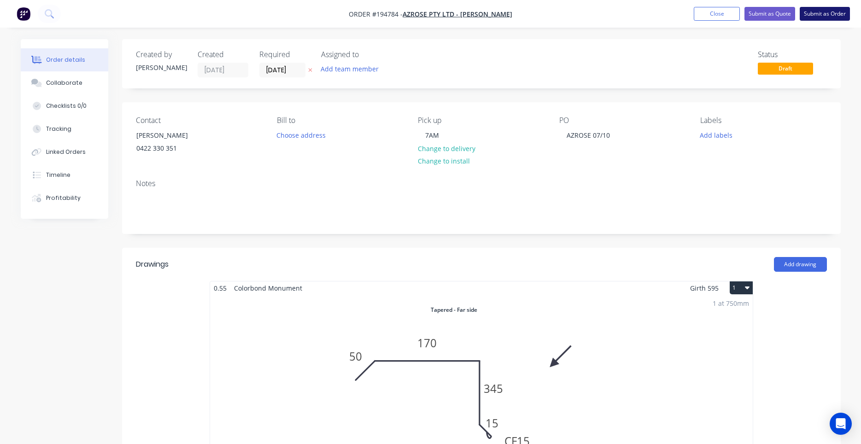
click at [805, 15] on button "Submit as Order" at bounding box center [824, 14] width 50 height 14
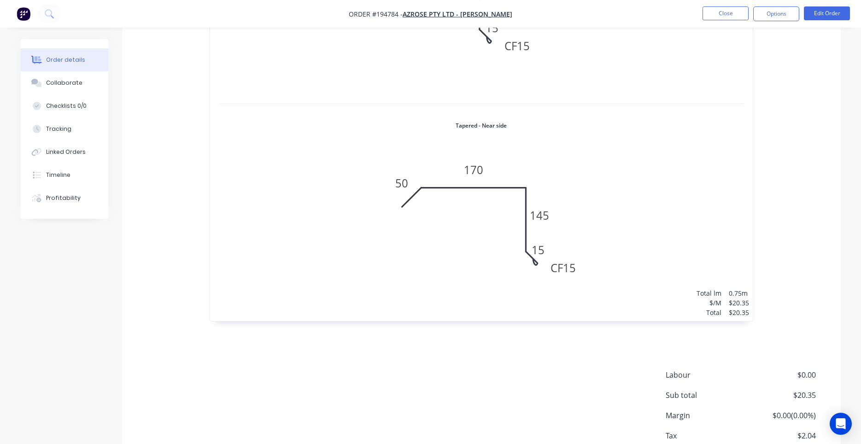
scroll to position [391, 0]
click at [781, 22] on nav "Order #194784 - Azrose Pty Ltd - Jim George Close Options Edit Order" at bounding box center [430, 14] width 861 height 28
click at [782, 19] on button "Options" at bounding box center [776, 13] width 46 height 15
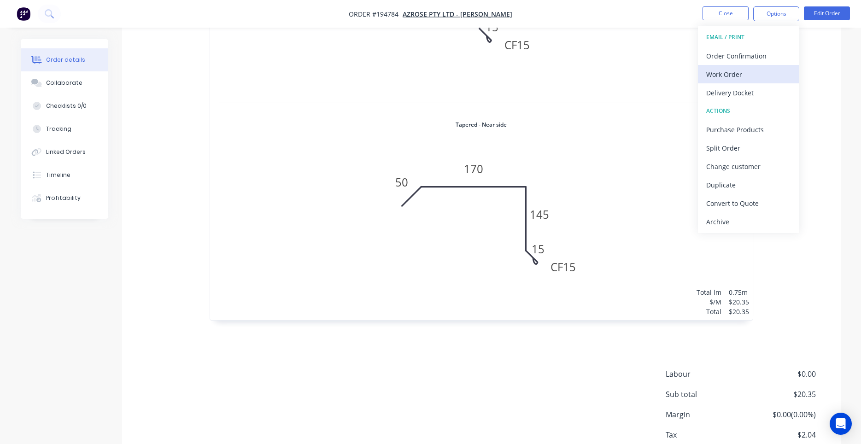
click at [765, 67] on button "Work Order" at bounding box center [748, 74] width 101 height 18
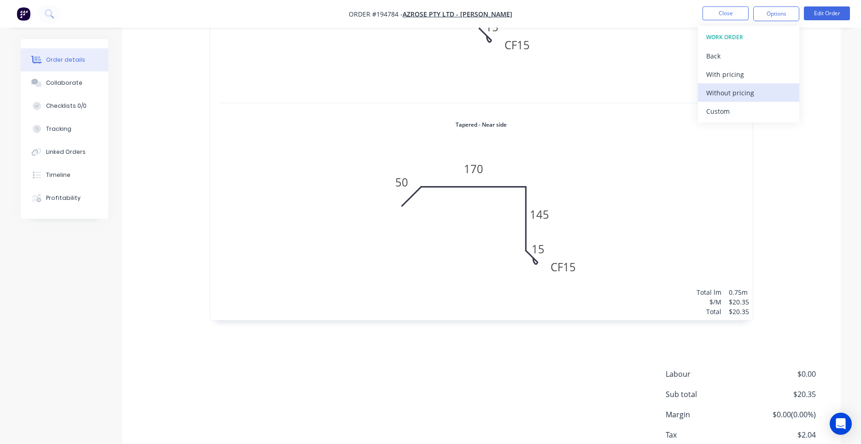
click at [748, 93] on div "Without pricing" at bounding box center [748, 92] width 85 height 13
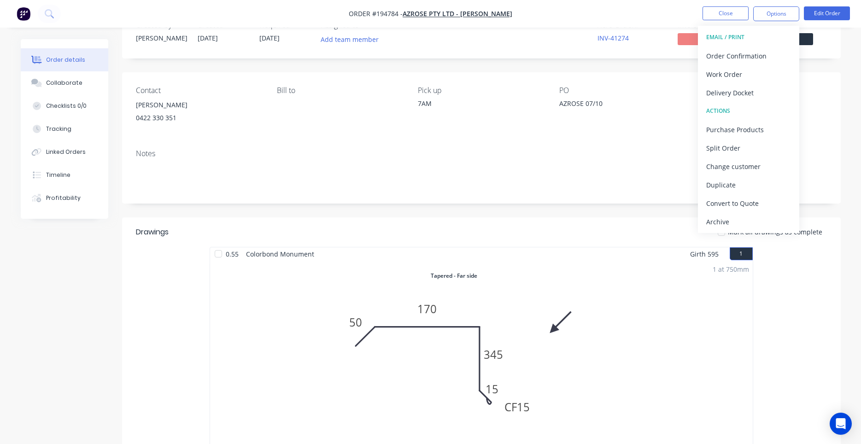
scroll to position [0, 0]
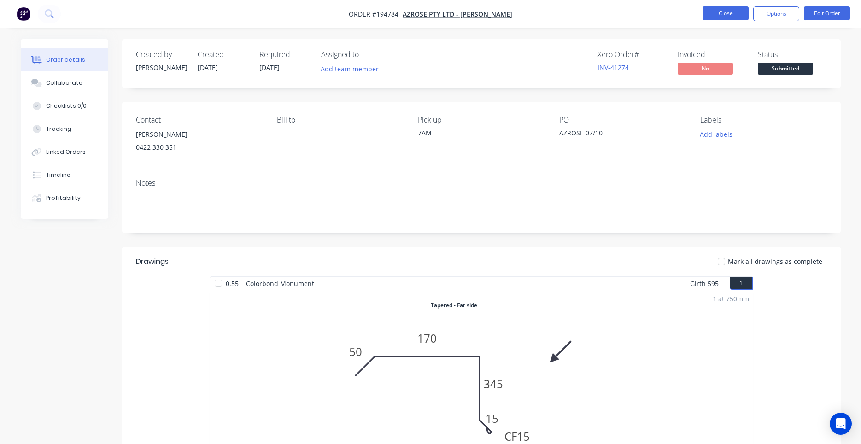
click at [729, 17] on button "Close" at bounding box center [725, 13] width 46 height 14
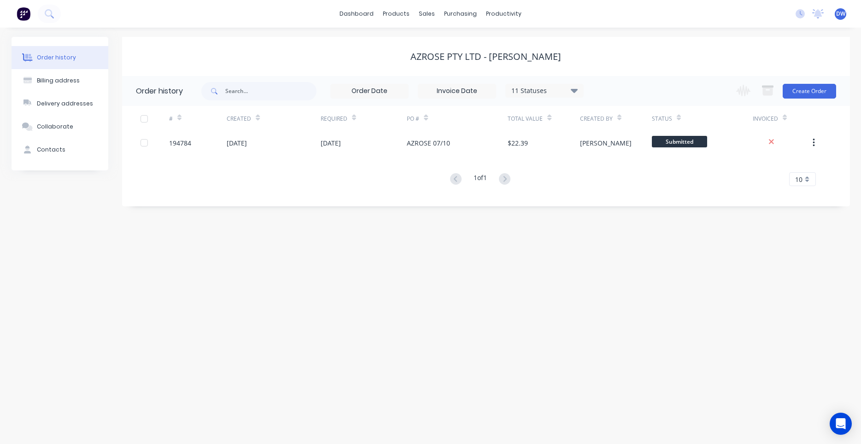
click at [536, 85] on div "11 Statuses Invoice Status Invoiced Not Invoiced Partial Order Status All Archi…" at bounding box center [544, 91] width 78 height 14
click at [535, 90] on div "11 Statuses" at bounding box center [544, 91] width 77 height 10
click at [613, 198] on div "All" at bounding box center [563, 201] width 115 height 18
click at [620, 197] on label at bounding box center [620, 197] width 0 height 0
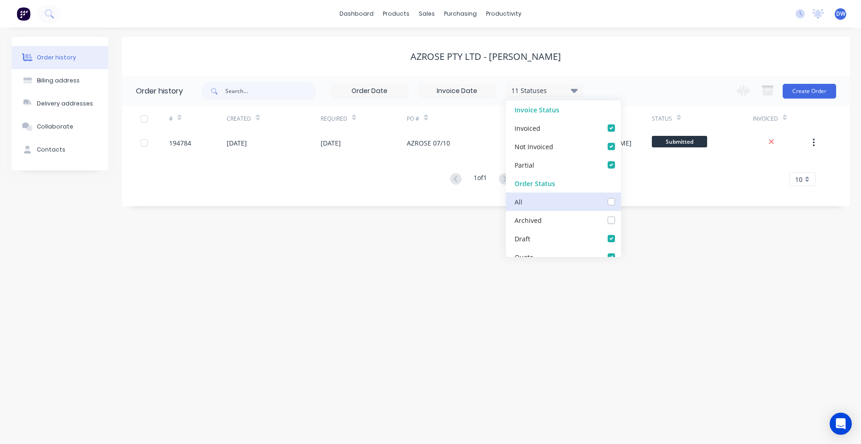
click at [620, 202] on input "checkbox" at bounding box center [623, 201] width 7 height 9
checkbox input "true"
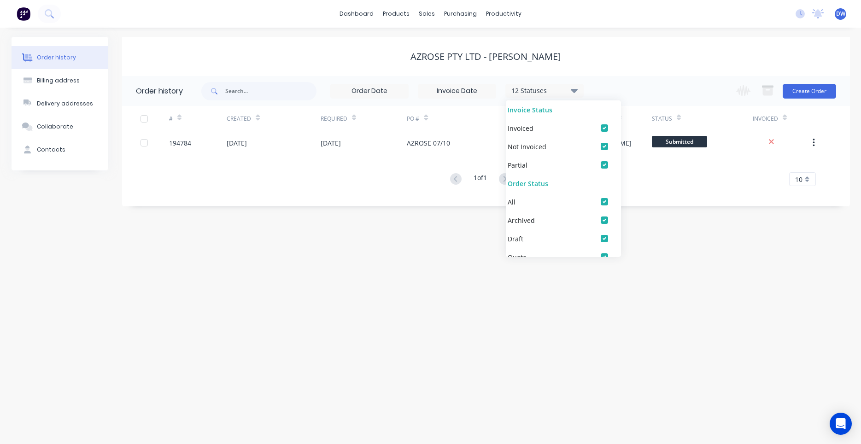
click at [434, 166] on div "# Created Required PO # Total Value Created By Status Invoiced 194784 07 Oct 20…" at bounding box center [480, 146] width 716 height 80
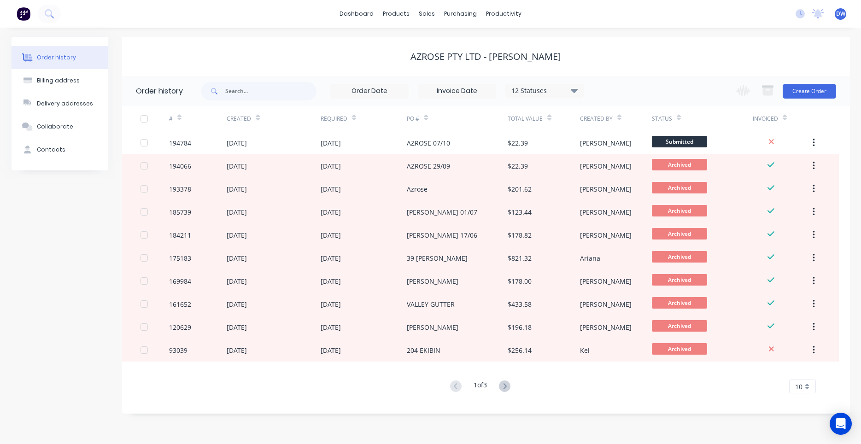
click at [70, 57] on div "Order history" at bounding box center [56, 57] width 39 height 8
click at [52, 18] on button at bounding box center [49, 14] width 23 height 18
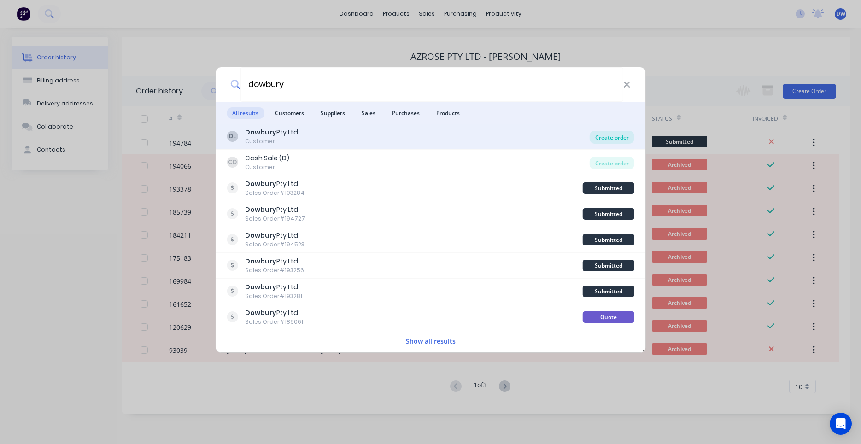
type input "dowbury"
click at [615, 136] on div "Create order" at bounding box center [611, 137] width 45 height 13
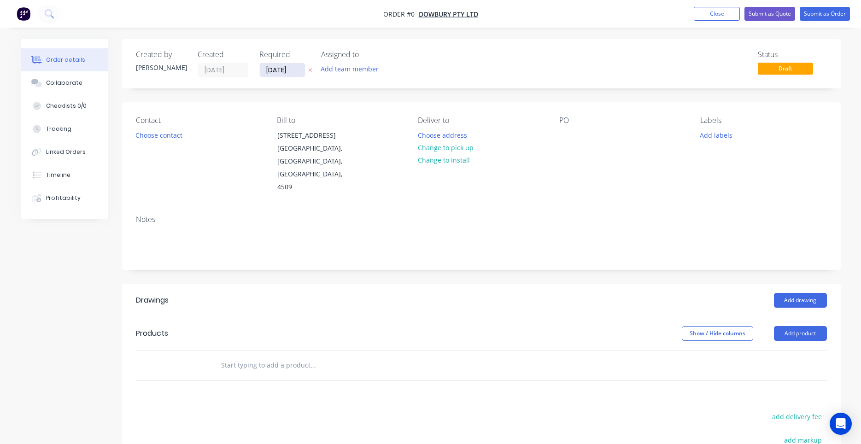
click at [281, 64] on input "[DATE]" at bounding box center [282, 70] width 45 height 14
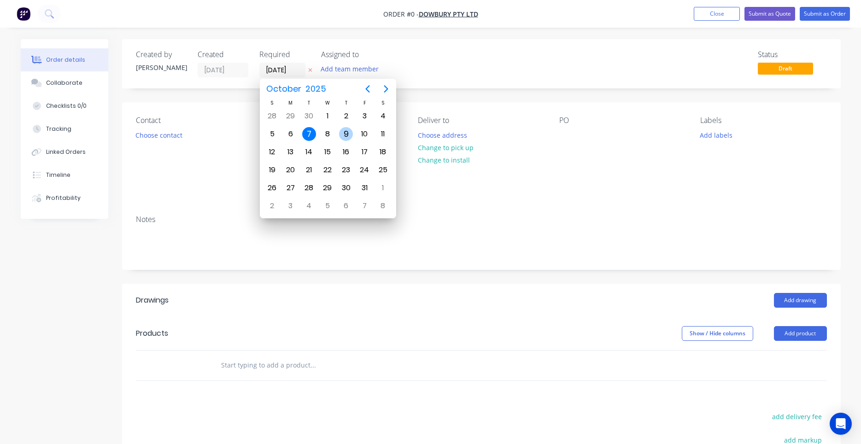
click at [342, 132] on div "9" at bounding box center [346, 134] width 14 height 14
type input "09/10/25"
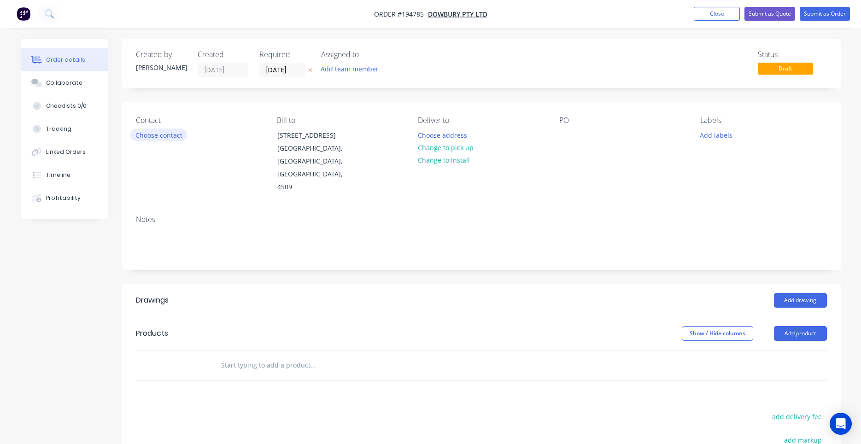
click at [183, 140] on button "Choose contact" at bounding box center [158, 134] width 57 height 12
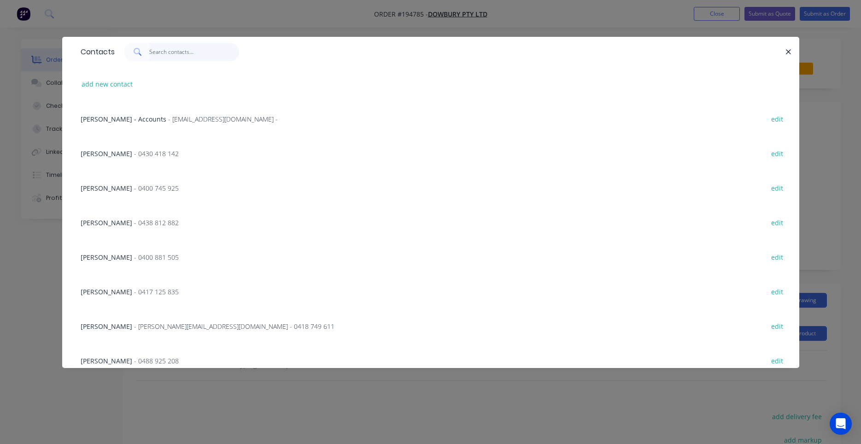
click at [211, 58] on input "text" at bounding box center [194, 52] width 90 height 18
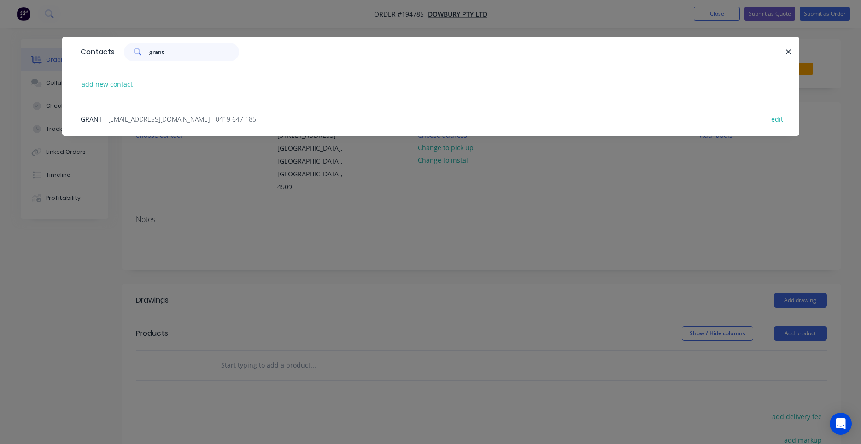
type input "grant"
click at [216, 110] on div "GRANT - grant@dowbury.com.au - 0419 647 185 edit" at bounding box center [430, 118] width 709 height 35
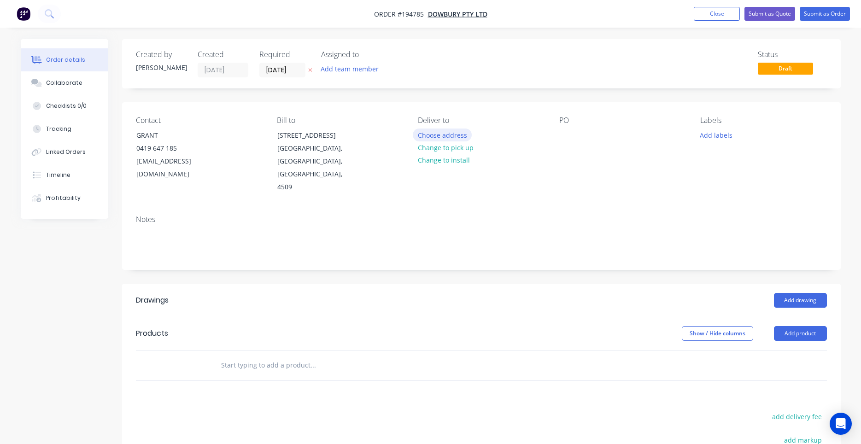
click at [448, 134] on button "Choose address" at bounding box center [442, 134] width 59 height 12
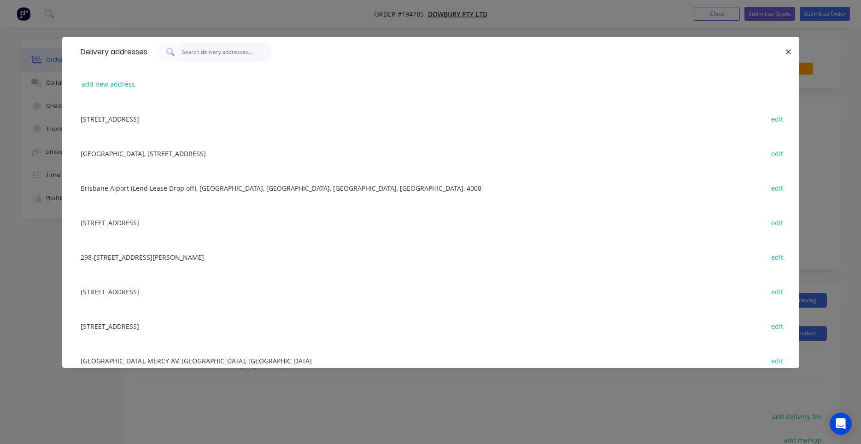
click at [208, 59] on input "text" at bounding box center [227, 52] width 90 height 18
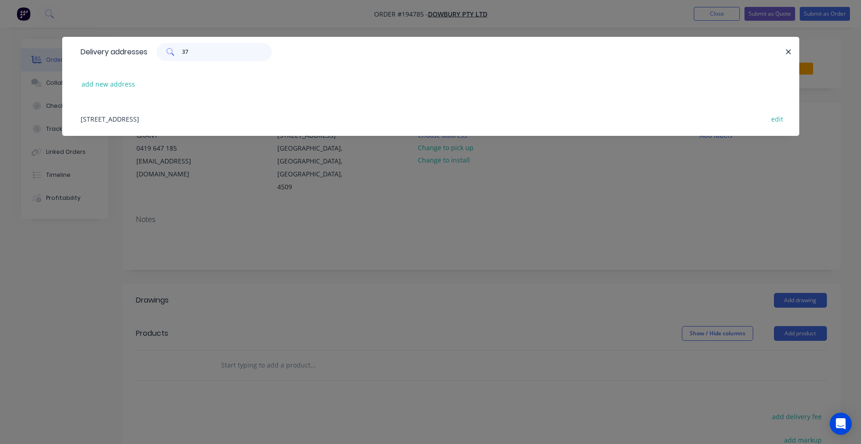
type input "37"
click at [223, 118] on div "37 KENT ST, (TRI), WOOLOONGABBA, Queensland, Australia edit" at bounding box center [430, 118] width 709 height 35
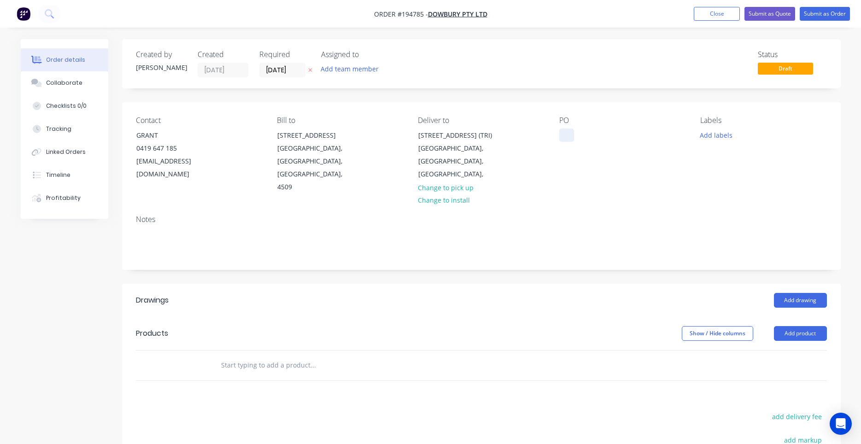
click at [570, 131] on div at bounding box center [566, 134] width 15 height 13
click at [719, 132] on button "Add labels" at bounding box center [716, 134] width 42 height 12
click at [760, 159] on input "text" at bounding box center [776, 162] width 96 height 18
type input "7:30"
click at [717, 214] on div at bounding box center [716, 217] width 18 height 18
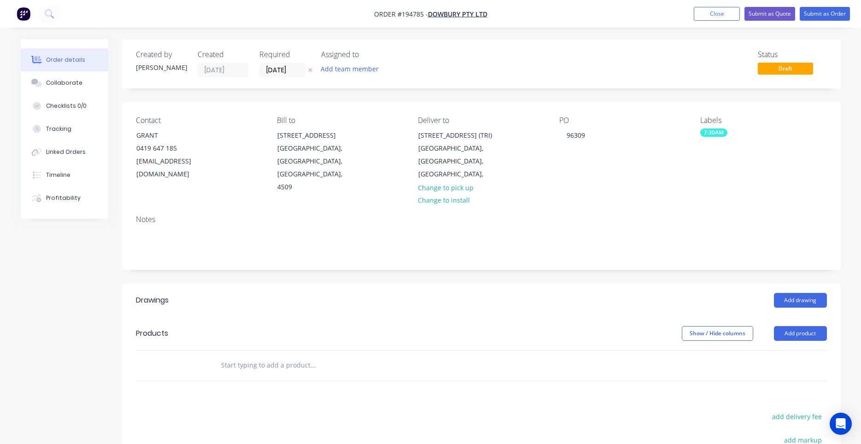
click at [680, 178] on div "PO 96309" at bounding box center [622, 155] width 126 height 78
click at [774, 293] on div "Add drawing" at bounding box center [554, 300] width 544 height 15
click at [783, 293] on button "Add drawing" at bounding box center [800, 300] width 53 height 15
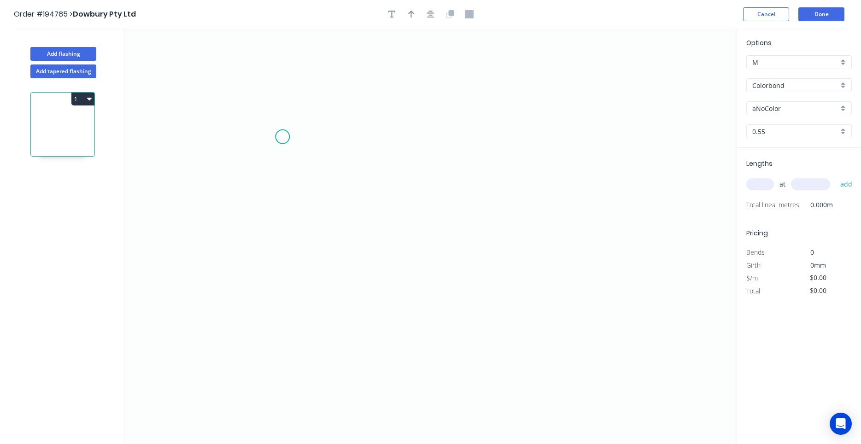
click at [282, 137] on icon "0" at bounding box center [430, 236] width 612 height 415
click at [288, 250] on icon "0" at bounding box center [430, 236] width 612 height 415
click at [567, 243] on icon "0 ?" at bounding box center [430, 236] width 612 height 415
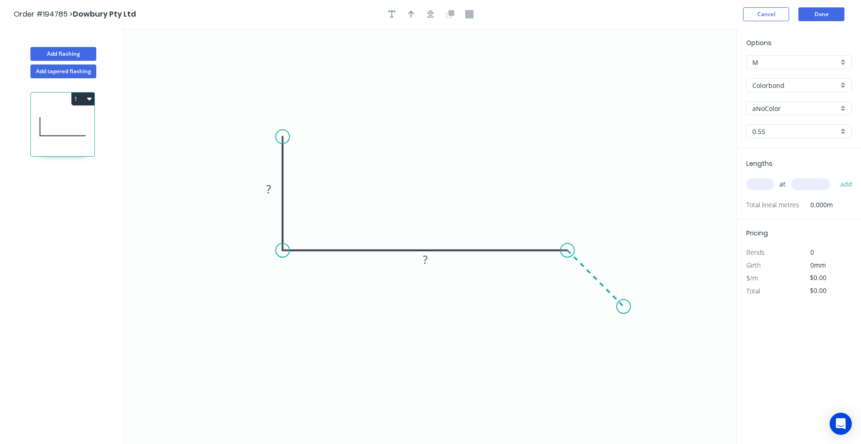
click at [623, 309] on icon "0 ? ?" at bounding box center [430, 236] width 612 height 415
click at [623, 309] on circle at bounding box center [624, 306] width 14 height 14
click at [429, 15] on icon "button" at bounding box center [430, 14] width 7 height 7
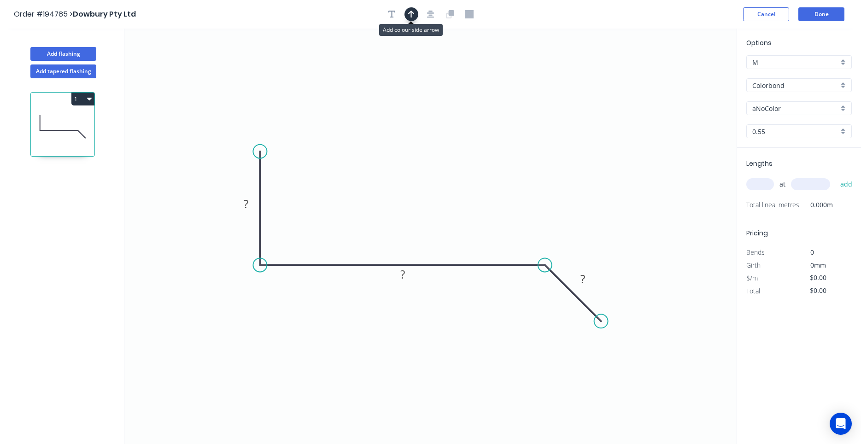
click at [416, 13] on button "button" at bounding box center [411, 14] width 14 height 14
click at [686, 74] on icon "0 ? ? ?" at bounding box center [430, 236] width 612 height 415
click at [689, 75] on icon at bounding box center [689, 64] width 8 height 29
drag, startPoint x: 689, startPoint y: 75, endPoint x: 478, endPoint y: 183, distance: 237.4
click at [481, 183] on icon at bounding box center [485, 171] width 8 height 29
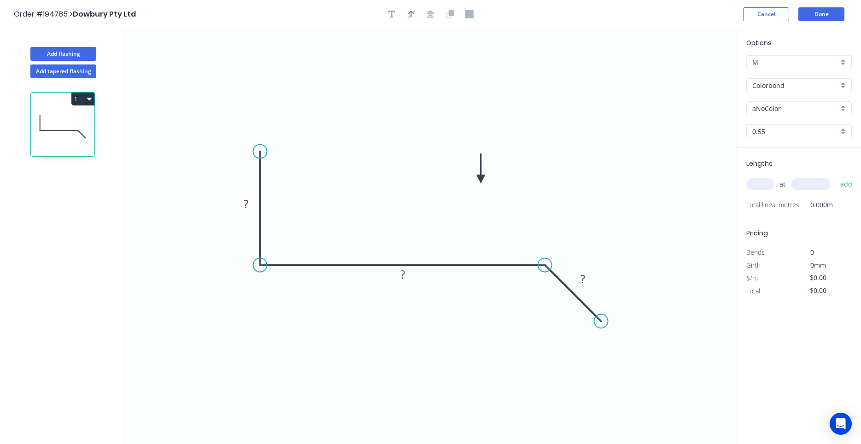
click at [481, 179] on icon at bounding box center [481, 168] width 8 height 29
click at [246, 206] on tspan "?" at bounding box center [246, 203] width 5 height 15
type input "$12.41"
click at [773, 186] on input "text" at bounding box center [760, 184] width 28 height 12
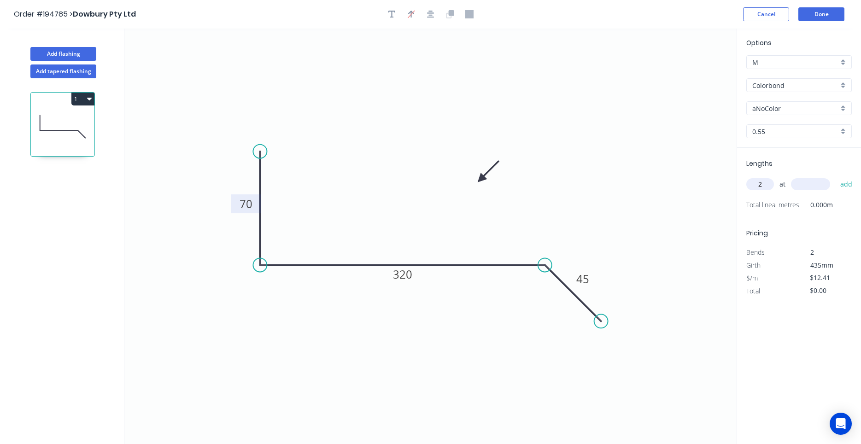
type input "2"
type input "4000"
click at [835, 176] on button "add" at bounding box center [846, 184] width 22 height 16
type input "$99.28"
click at [806, 111] on input "aNoColor" at bounding box center [795, 109] width 86 height 10
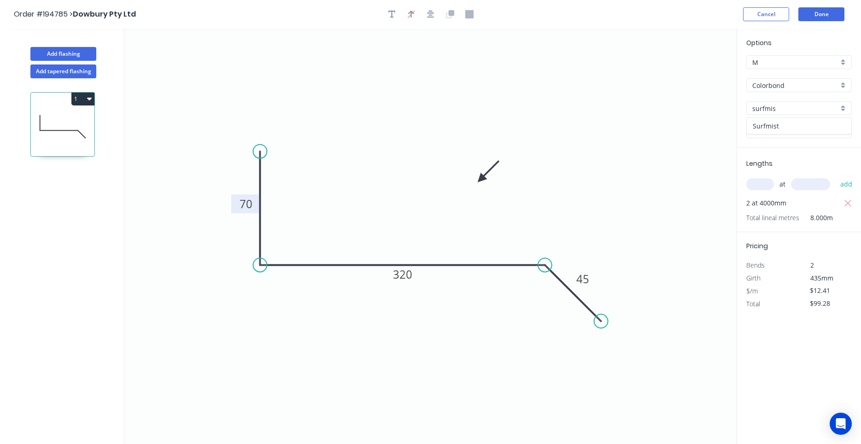
click at [799, 126] on div "Surfmist" at bounding box center [798, 126] width 105 height 16
type input "Surfmist"
click at [820, 11] on button "Done" at bounding box center [821, 14] width 46 height 14
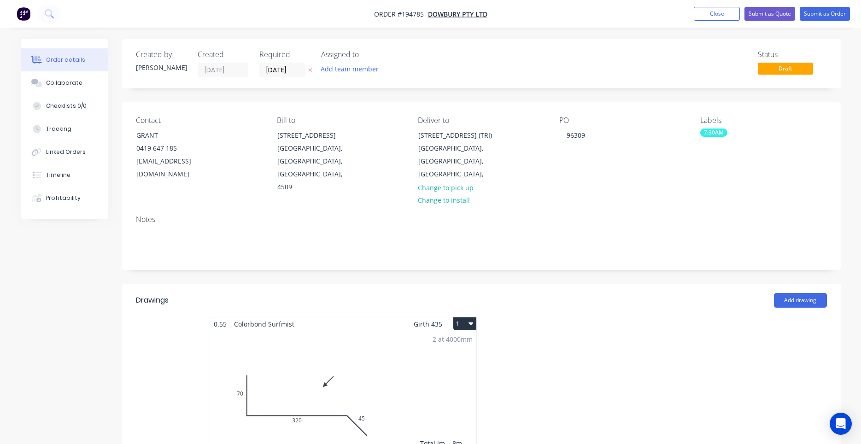
click at [466, 317] on button "1" at bounding box center [464, 323] width 23 height 13
click at [456, 339] on div "Use larger box size" at bounding box center [432, 345] width 71 height 13
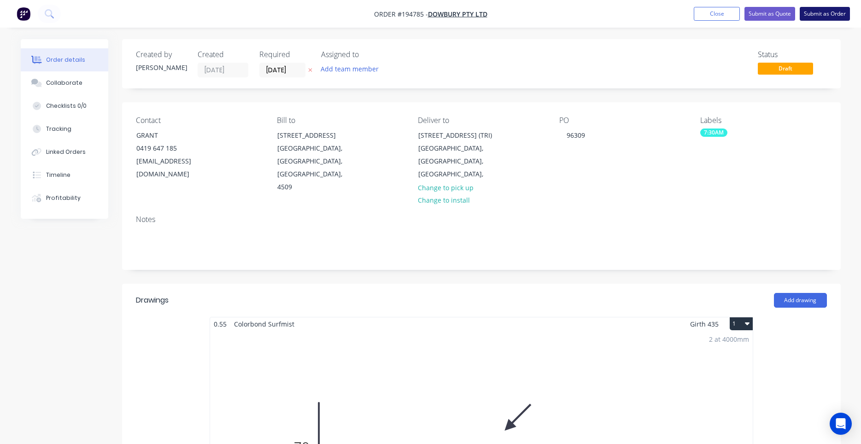
click at [826, 18] on button "Submit as Order" at bounding box center [824, 14] width 50 height 14
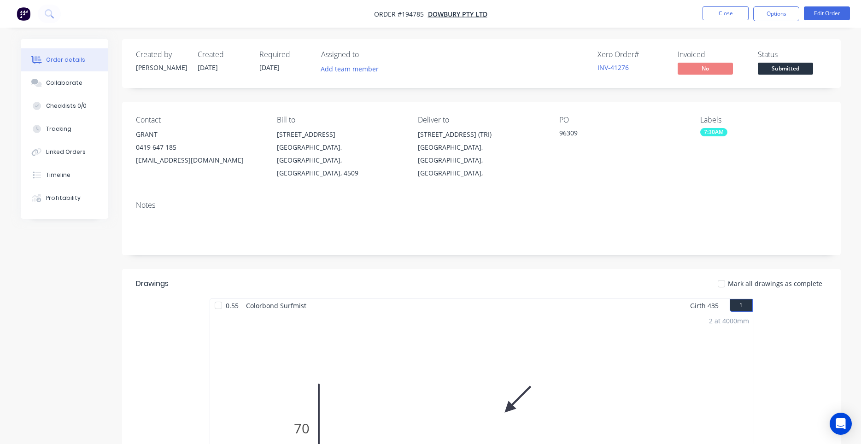
click at [728, 201] on div "Notes" at bounding box center [481, 205] width 691 height 9
click at [794, 18] on button "Options" at bounding box center [776, 13] width 46 height 15
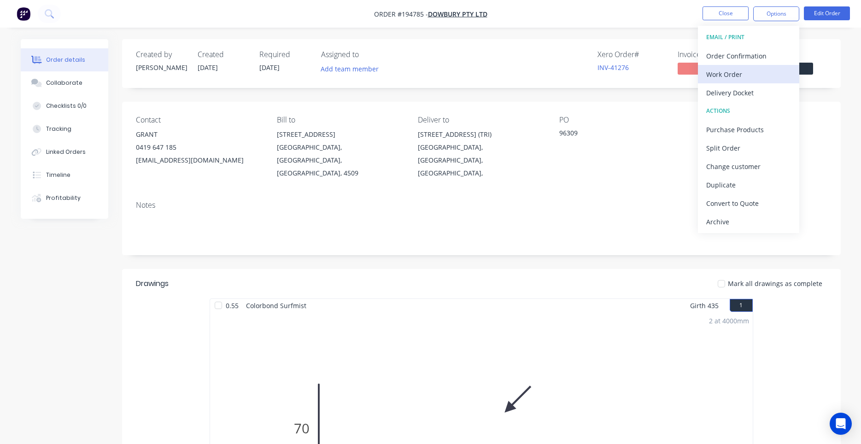
click at [776, 67] on button "Work Order" at bounding box center [748, 74] width 101 height 18
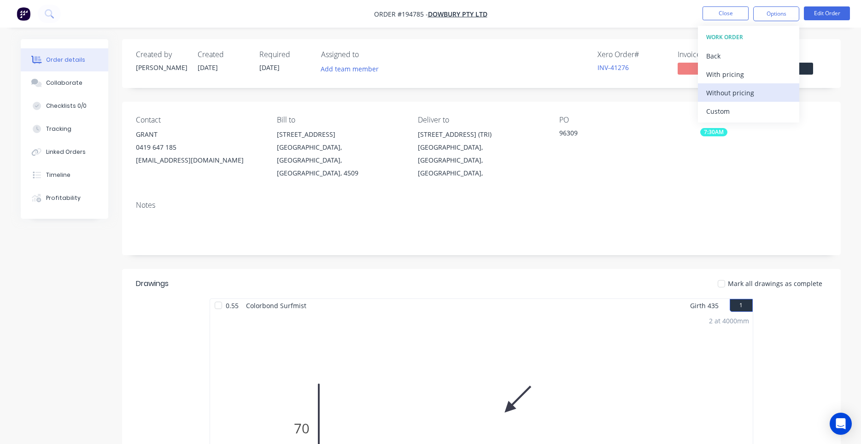
click at [749, 99] on div "Without pricing" at bounding box center [748, 92] width 85 height 13
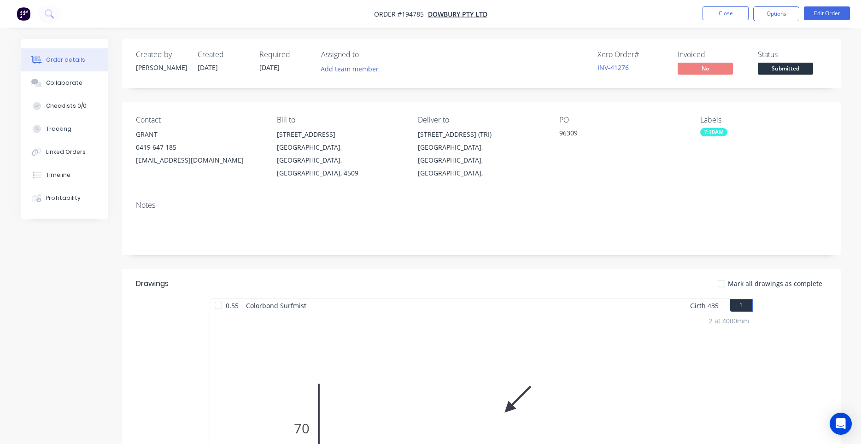
click at [817, 131] on div "7:30AM" at bounding box center [763, 132] width 126 height 8
click at [815, 104] on div "Contact GRANT 0419 647 185 grant@dowbury.com.au Bill to 3/106 Flinders Parade N…" at bounding box center [481, 148] width 718 height 92
click at [736, 14] on button "Close" at bounding box center [725, 13] width 46 height 14
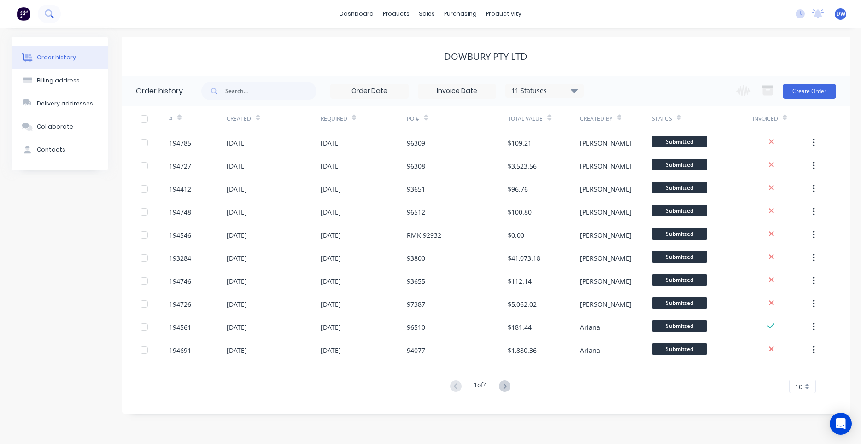
click at [51, 12] on icon at bounding box center [49, 13] width 9 height 9
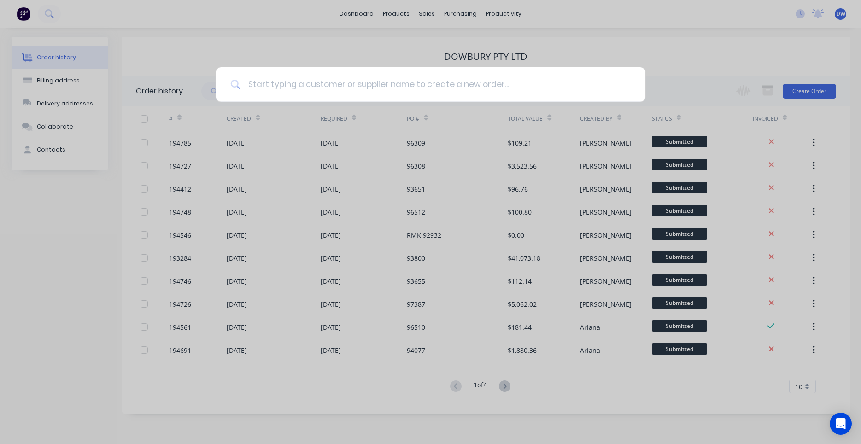
click at [262, 82] on input at bounding box center [435, 84] width 390 height 35
type input "essa"
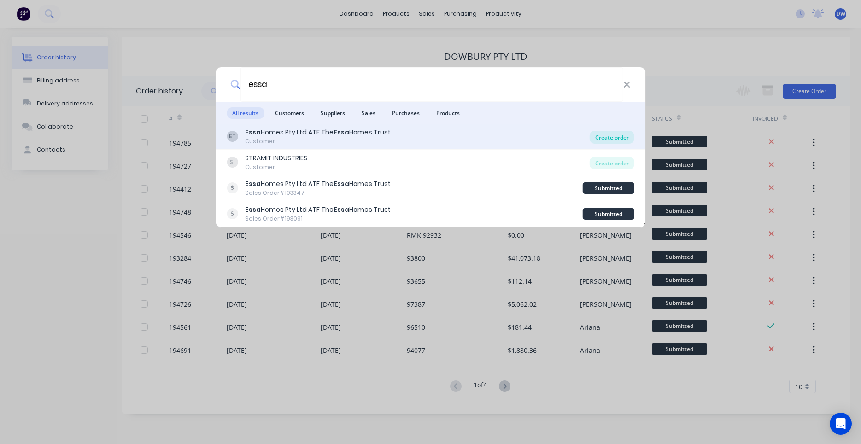
click at [598, 139] on div "Create order" at bounding box center [611, 137] width 45 height 13
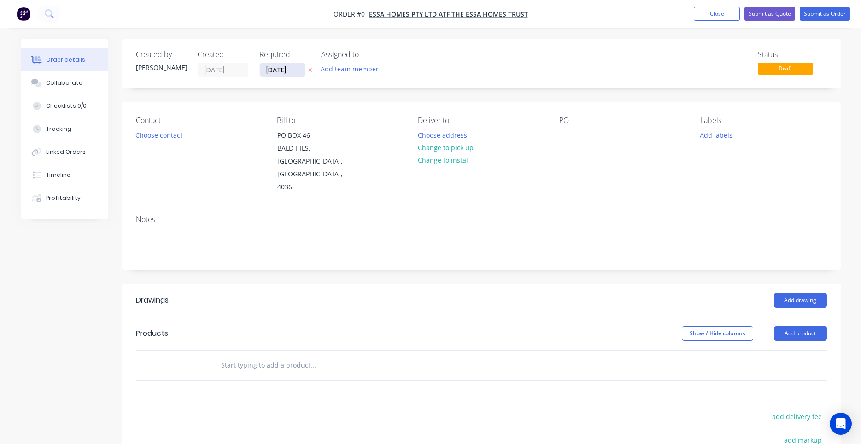
click at [281, 75] on input "[DATE]" at bounding box center [282, 70] width 45 height 14
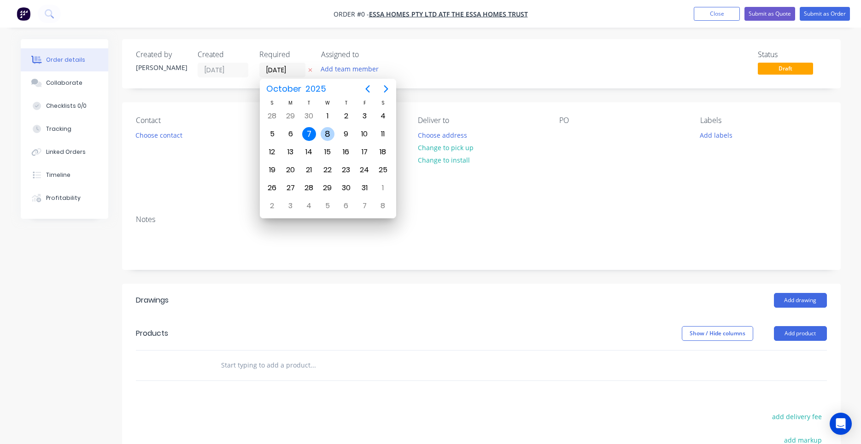
click at [327, 133] on div "8" at bounding box center [327, 134] width 14 height 14
type input "[DATE]"
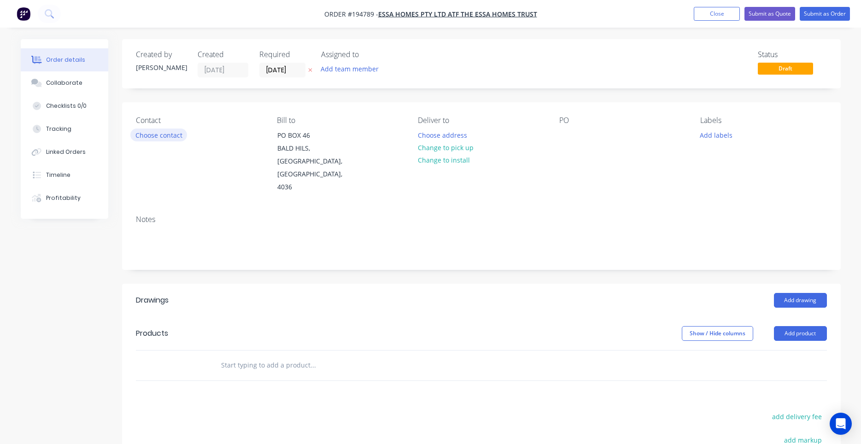
click at [184, 135] on button "Choose contact" at bounding box center [158, 134] width 57 height 12
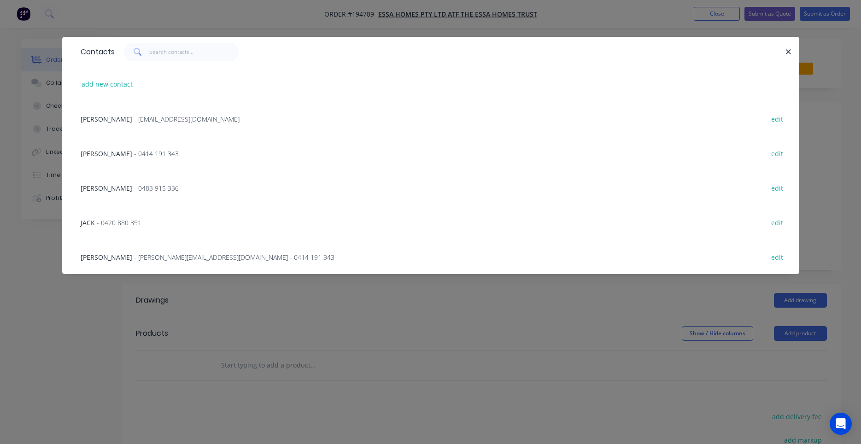
click at [256, 258] on span "- luke@essaconstructions.com.au - 0414 191 343" at bounding box center [234, 257] width 200 height 9
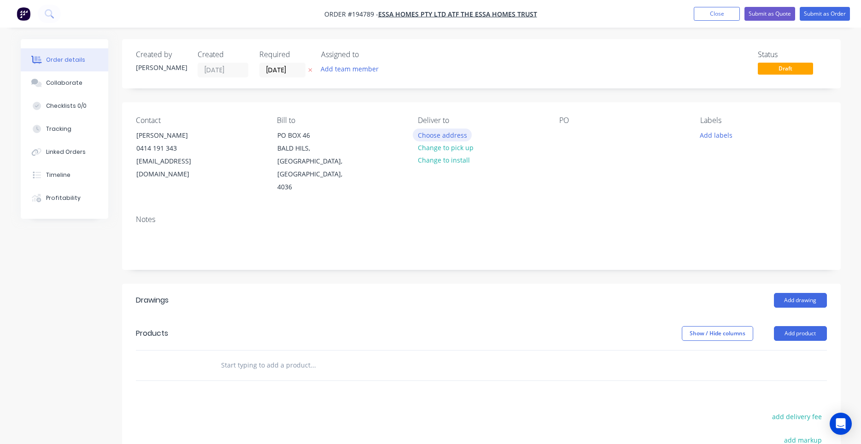
click at [439, 134] on button "Choose address" at bounding box center [442, 134] width 59 height 12
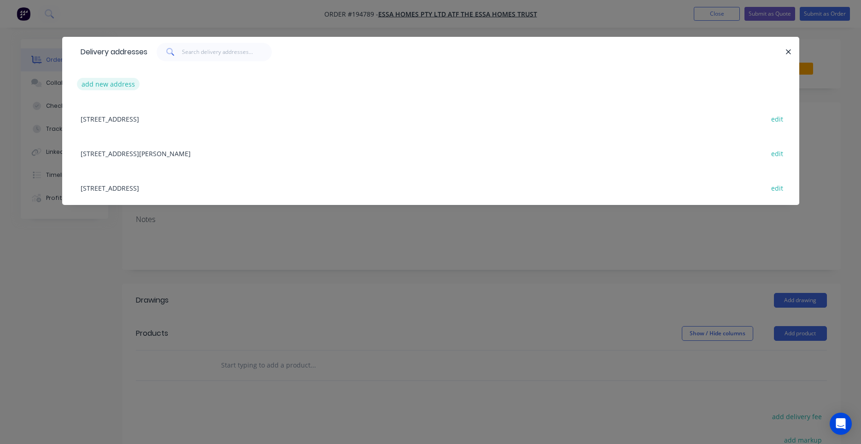
click at [124, 82] on button "add new address" at bounding box center [108, 84] width 63 height 12
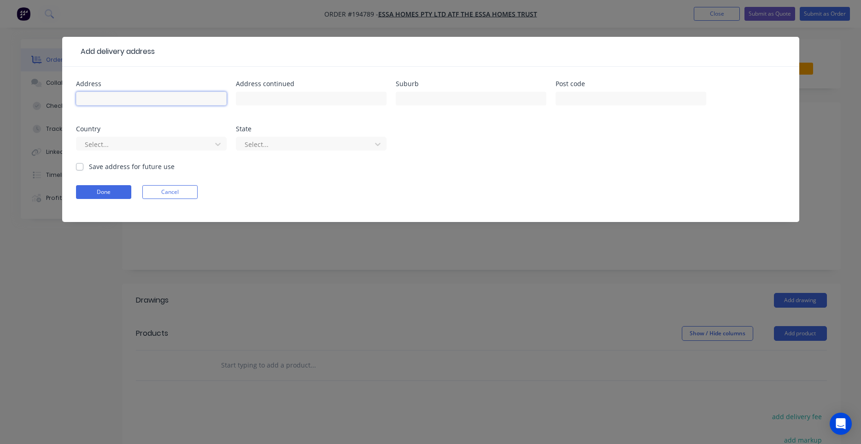
click at [154, 95] on input "text" at bounding box center [151, 99] width 151 height 14
type input "12 Cressey St"
type input "WAVELL HEIGHTS"
click at [108, 191] on button "Done" at bounding box center [103, 192] width 55 height 14
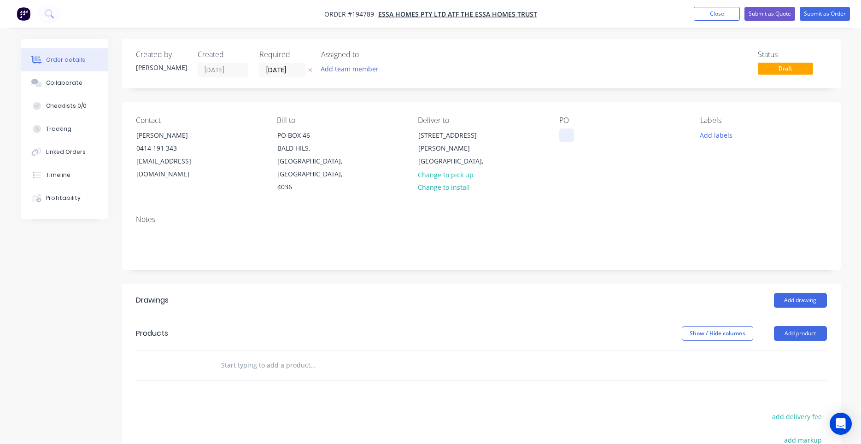
click at [564, 131] on div at bounding box center [566, 134] width 15 height 13
click at [562, 142] on div at bounding box center [566, 134] width 15 height 13
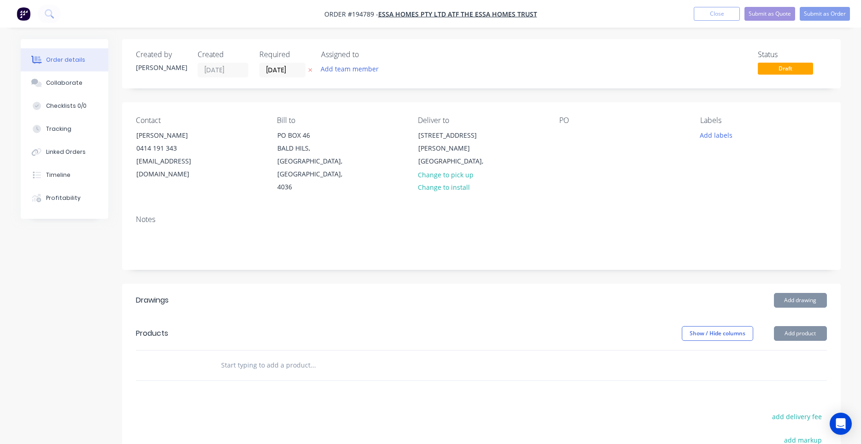
click at [561, 144] on div "PO" at bounding box center [622, 155] width 126 height 78
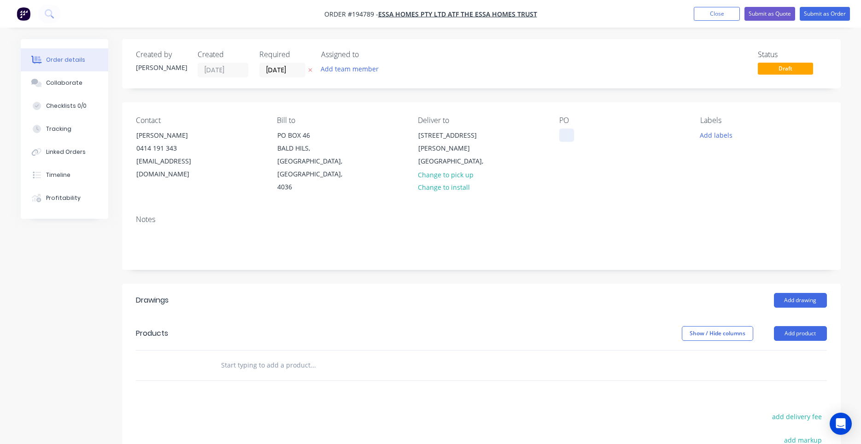
click at [566, 132] on div at bounding box center [566, 134] width 15 height 13
click at [626, 215] on div "Notes" at bounding box center [481, 219] width 691 height 9
click at [704, 140] on button "Add labels" at bounding box center [716, 134] width 42 height 12
click at [496, 360] on div "Drawings Add drawing Products Show / Hide columns Add product add delivery fee …" at bounding box center [481, 443] width 718 height 318
click at [707, 133] on button "Add labels" at bounding box center [716, 134] width 42 height 12
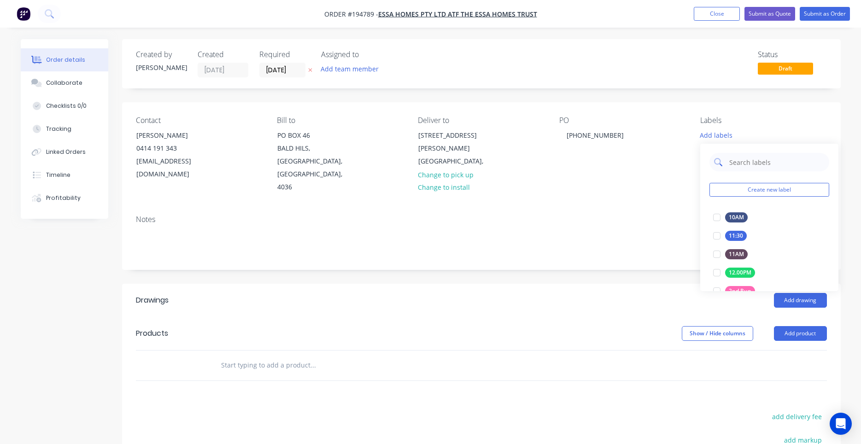
click at [737, 163] on input "text" at bounding box center [776, 162] width 96 height 18
type input "am"
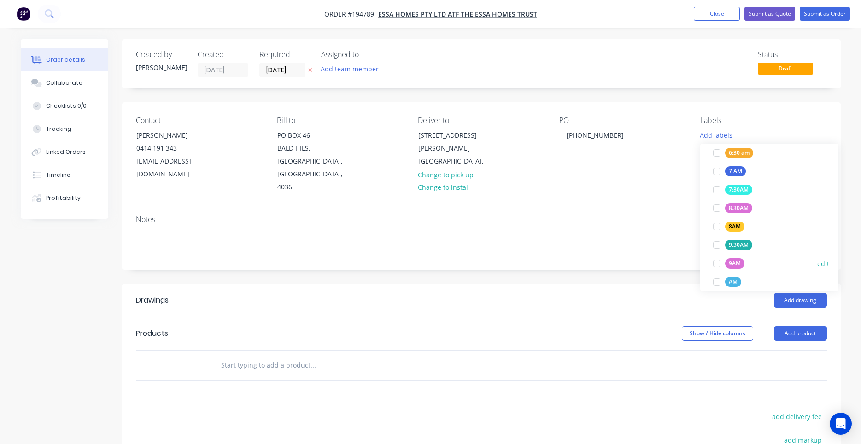
scroll to position [203, 0]
click at [714, 274] on div at bounding box center [716, 272] width 18 height 18
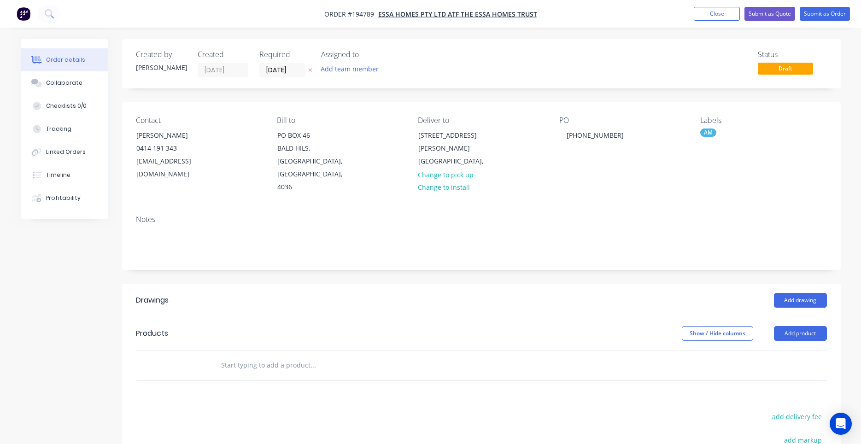
click at [626, 293] on div "Add drawing" at bounding box center [554, 300] width 544 height 15
click at [270, 356] on input "text" at bounding box center [313, 365] width 184 height 18
type input "y fee"
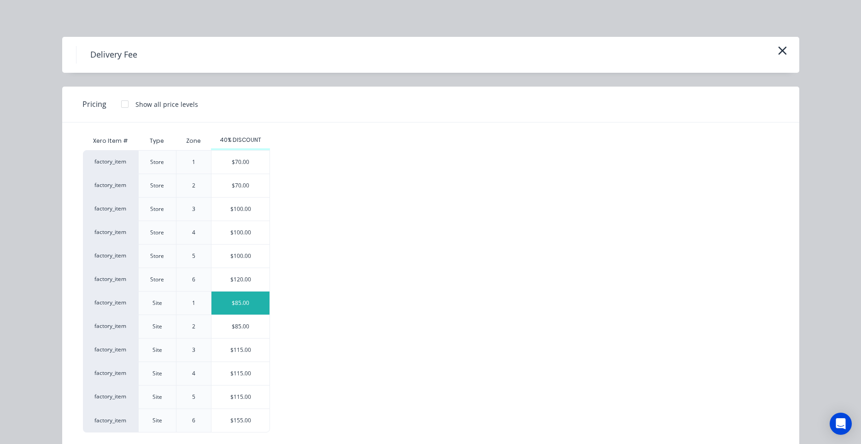
click at [230, 305] on div "$85.00" at bounding box center [240, 302] width 58 height 23
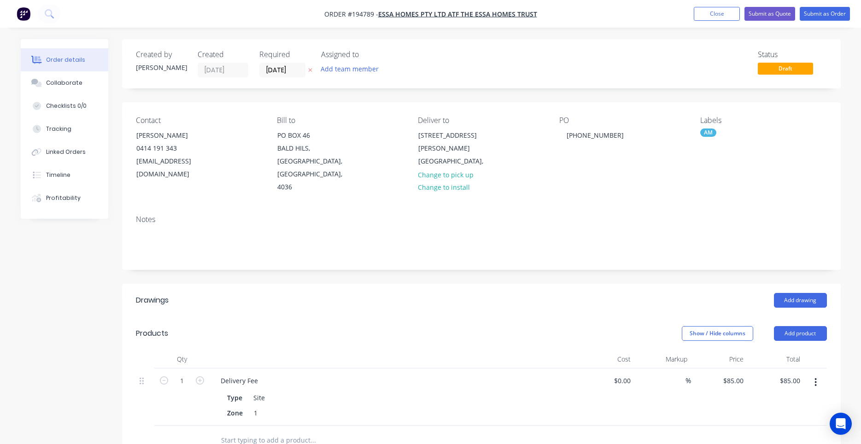
click at [331, 293] on div "Add drawing" at bounding box center [554, 300] width 544 height 15
click at [349, 284] on header "Drawings Add drawing" at bounding box center [481, 300] width 718 height 33
click at [803, 293] on button "Add drawing" at bounding box center [800, 300] width 53 height 15
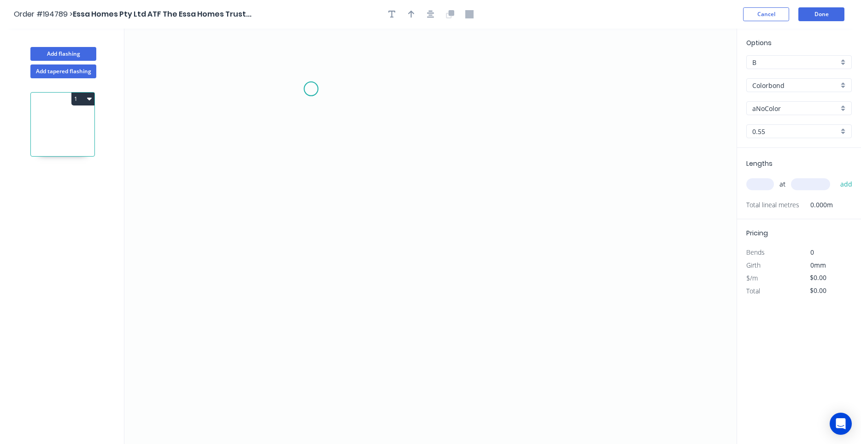
click at [311, 89] on icon "0" at bounding box center [430, 236] width 612 height 415
click at [330, 233] on icon "0" at bounding box center [430, 236] width 612 height 415
click at [330, 233] on circle at bounding box center [330, 233] width 14 height 14
drag, startPoint x: 332, startPoint y: 231, endPoint x: 318, endPoint y: 236, distance: 15.3
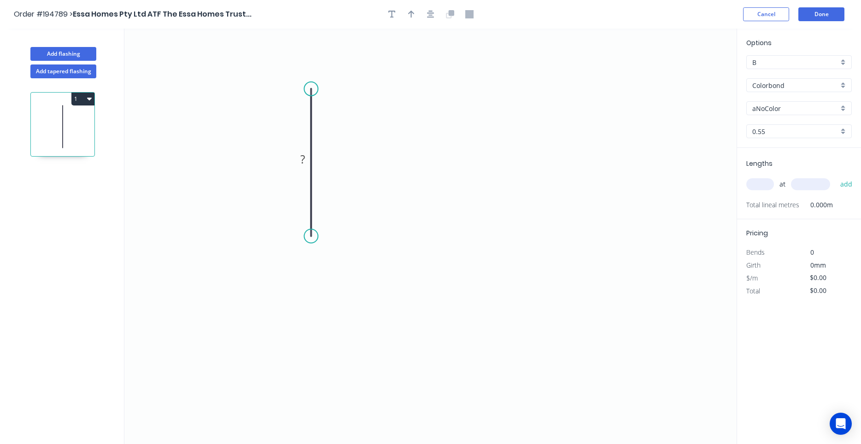
click at [318, 236] on circle at bounding box center [311, 236] width 14 height 14
drag, startPoint x: 311, startPoint y: 237, endPoint x: 326, endPoint y: 233, distance: 14.7
click at [326, 233] on circle at bounding box center [326, 233] width 14 height 14
click at [325, 233] on circle at bounding box center [326, 233] width 14 height 14
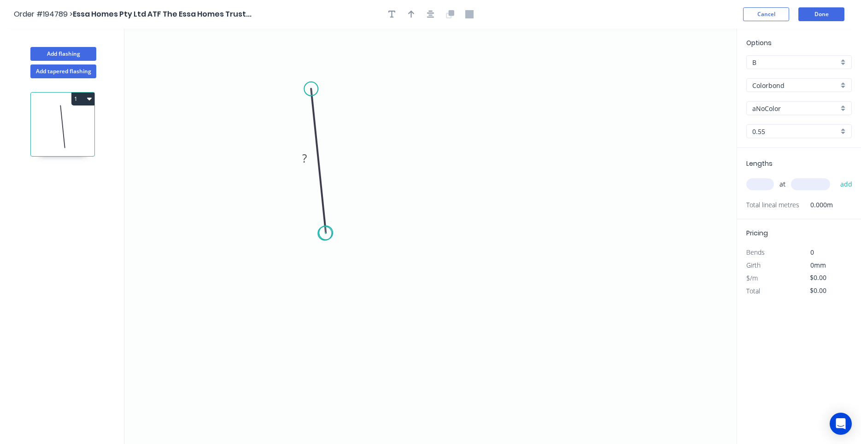
click at [325, 233] on circle at bounding box center [326, 233] width 14 height 14
drag, startPoint x: 327, startPoint y: 234, endPoint x: 304, endPoint y: 233, distance: 23.0
click at [304, 233] on circle at bounding box center [311, 233] width 14 height 14
click at [310, 231] on circle at bounding box center [311, 233] width 14 height 14
click at [311, 230] on circle at bounding box center [311, 231] width 14 height 14
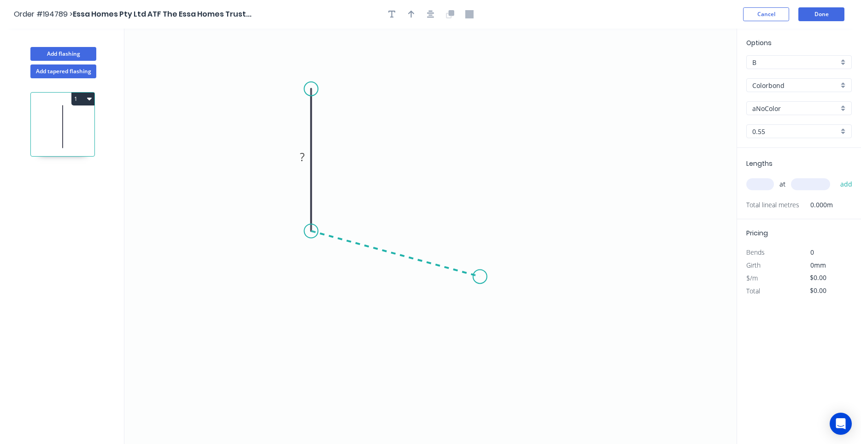
click at [480, 277] on icon "0 ?" at bounding box center [430, 236] width 612 height 415
click at [493, 313] on icon "0 ? ? ? º" at bounding box center [430, 236] width 612 height 415
click at [757, 186] on input "text" at bounding box center [760, 184] width 28 height 12
type input "12"
type input "5000"
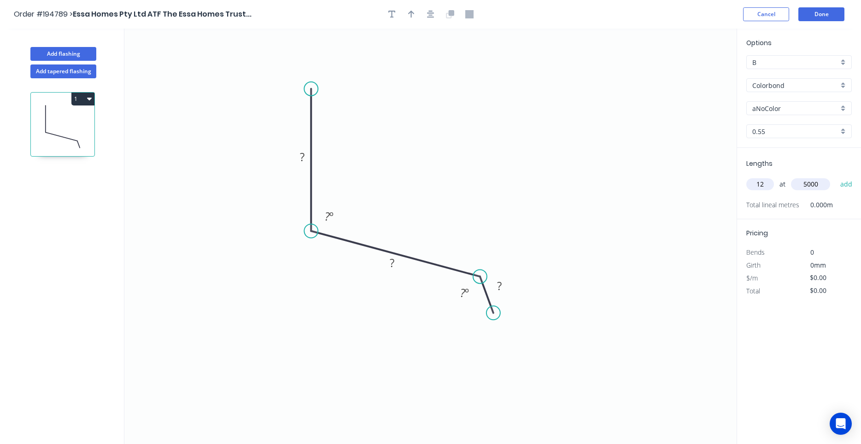
click at [835, 176] on button "add" at bounding box center [846, 184] width 22 height 16
click at [300, 156] on tspan "?" at bounding box center [302, 156] width 5 height 15
type input "$14.06"
type input "$843.60"
click at [303, 146] on icon "0 100 155 10 110 º 110 º" at bounding box center [430, 236] width 612 height 415
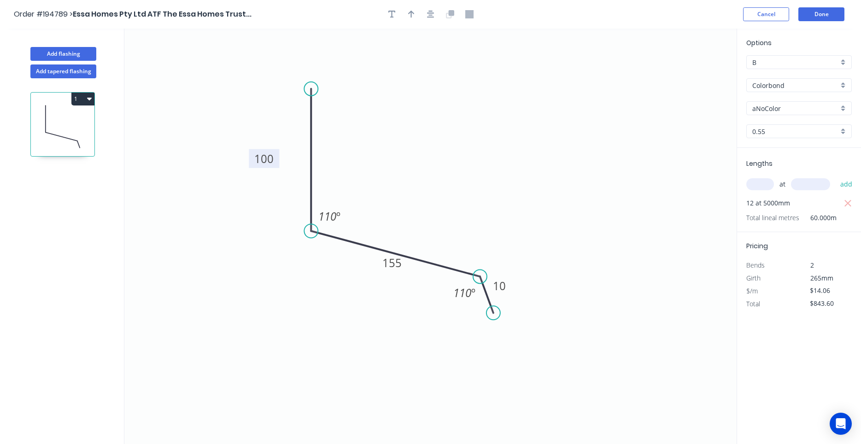
drag, startPoint x: 304, startPoint y: 148, endPoint x: 266, endPoint y: 150, distance: 38.3
click at [266, 150] on rect at bounding box center [264, 158] width 30 height 19
click at [817, 10] on button "Done" at bounding box center [821, 14] width 46 height 14
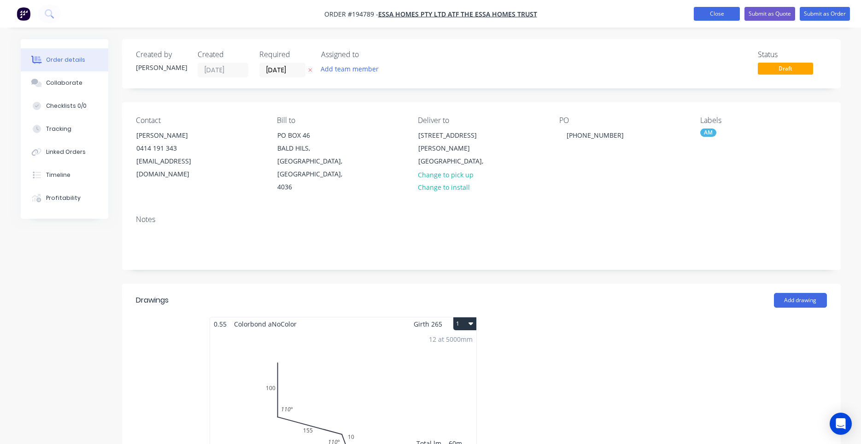
click at [702, 15] on button "Close" at bounding box center [716, 14] width 46 height 14
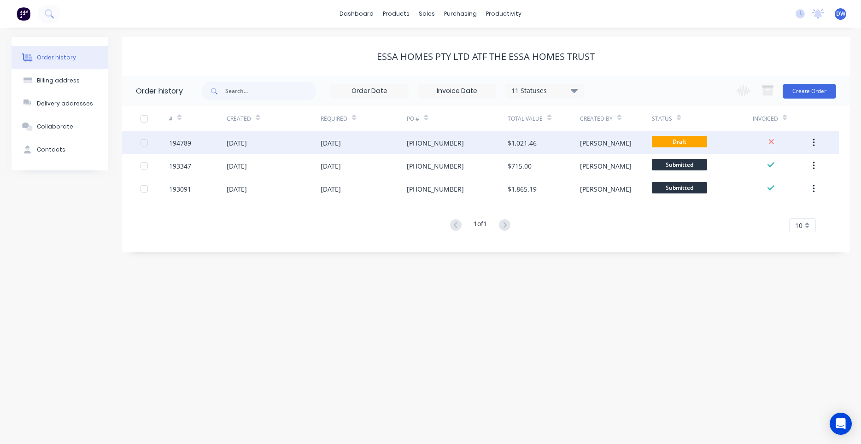
click at [534, 141] on div "$1,021.46" at bounding box center [521, 143] width 29 height 10
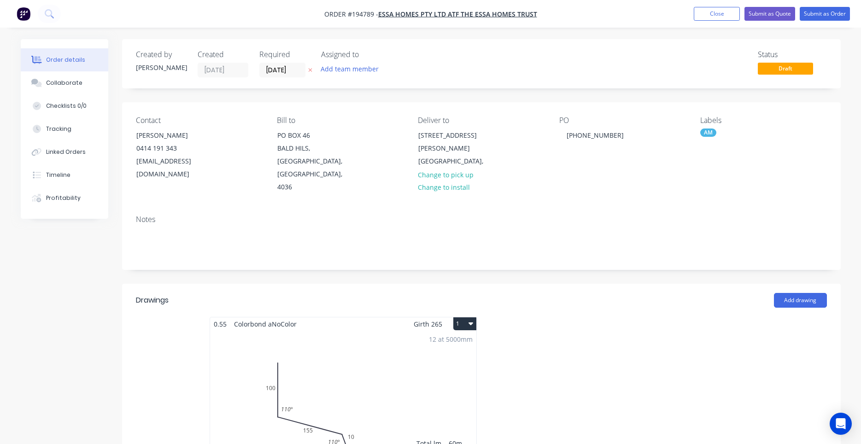
click at [399, 331] on div "12 at 5000mm Total lm $/M Total 60m $14.06 $843.60" at bounding box center [343, 401] width 266 height 140
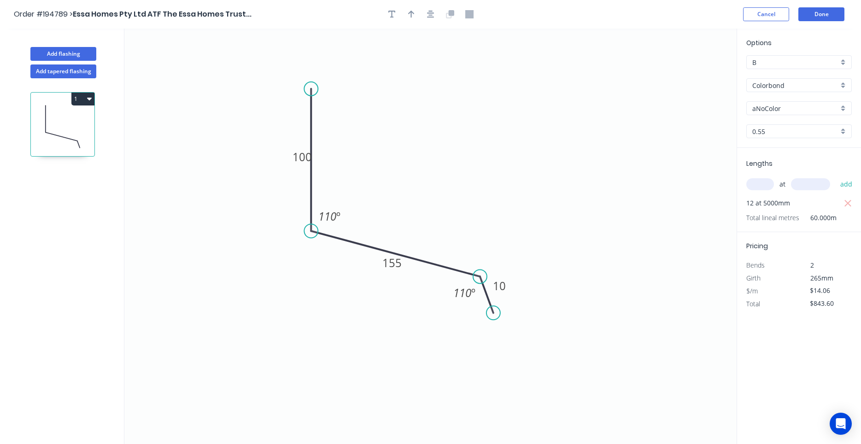
click at [770, 99] on div "Options B B Colorbond Colorbond Colorbond (Premium) Colorbond Coolmax Colorbond…" at bounding box center [799, 93] width 124 height 110
click at [772, 107] on input "aNoColor" at bounding box center [795, 109] width 86 height 10
click at [771, 131] on div "Surfmist" at bounding box center [798, 126] width 105 height 16
type input "Surfmist"
click at [837, 19] on button "Done" at bounding box center [821, 14] width 46 height 14
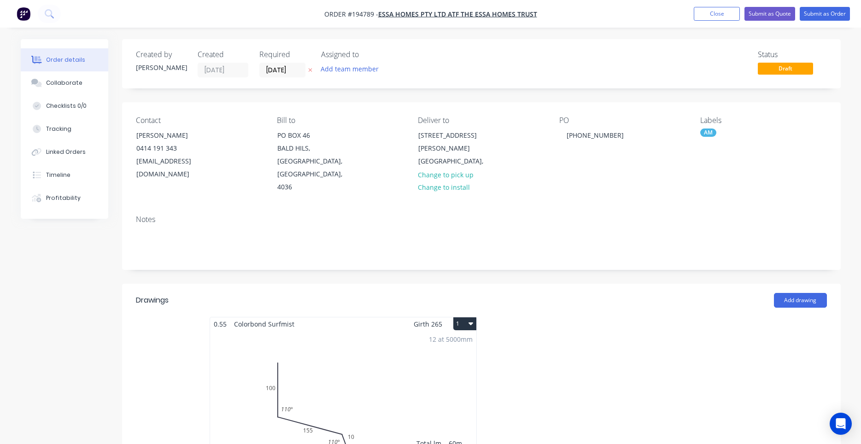
click at [470, 320] on icon "button" at bounding box center [470, 323] width 5 height 7
click at [467, 339] on div "Use larger box size" at bounding box center [432, 345] width 71 height 13
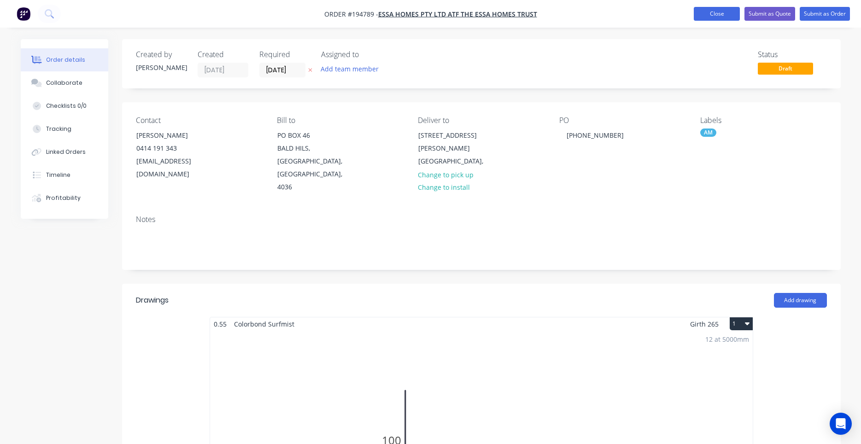
click at [713, 17] on button "Close" at bounding box center [716, 14] width 46 height 14
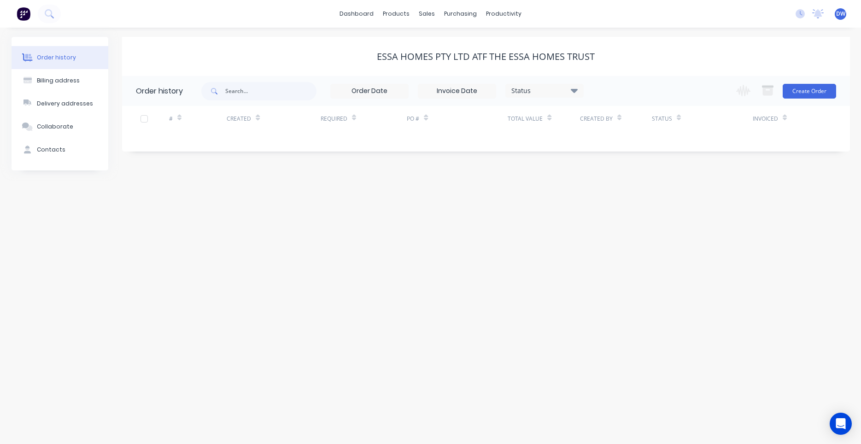
drag, startPoint x: 659, startPoint y: 170, endPoint x: 662, endPoint y: 164, distance: 6.2
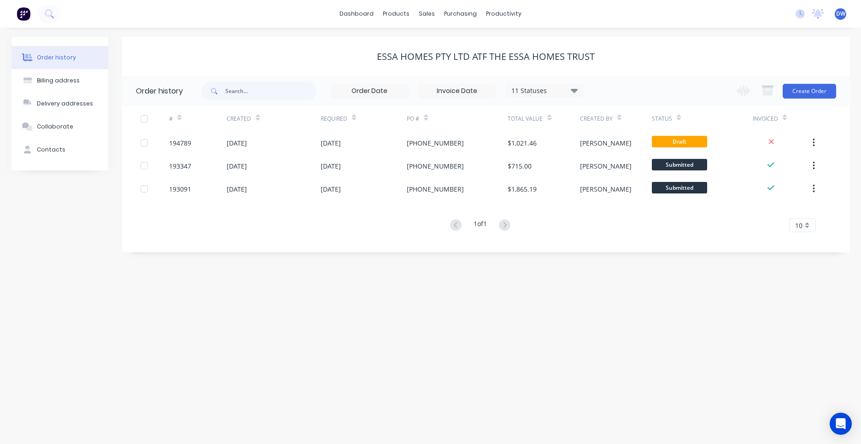
click at [657, 58] on div "Essa Homes Pty Ltd ATF The Essa Homes Trust" at bounding box center [486, 56] width 728 height 11
click at [56, 12] on button at bounding box center [49, 14] width 23 height 18
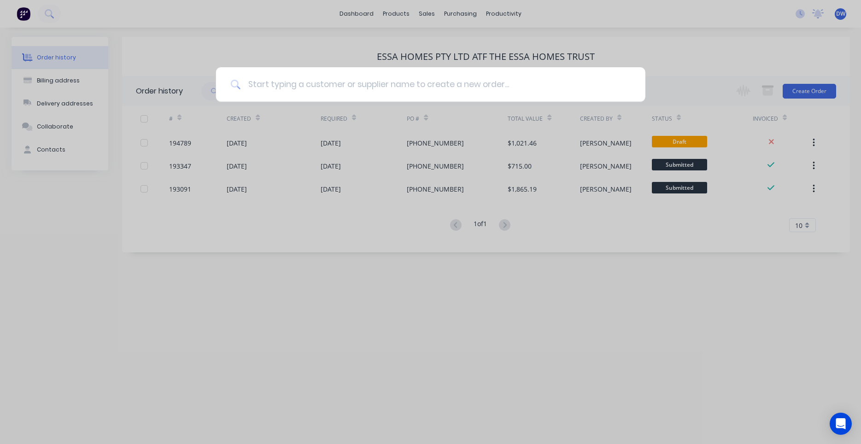
click at [345, 87] on input at bounding box center [435, 84] width 390 height 35
type input "irt"
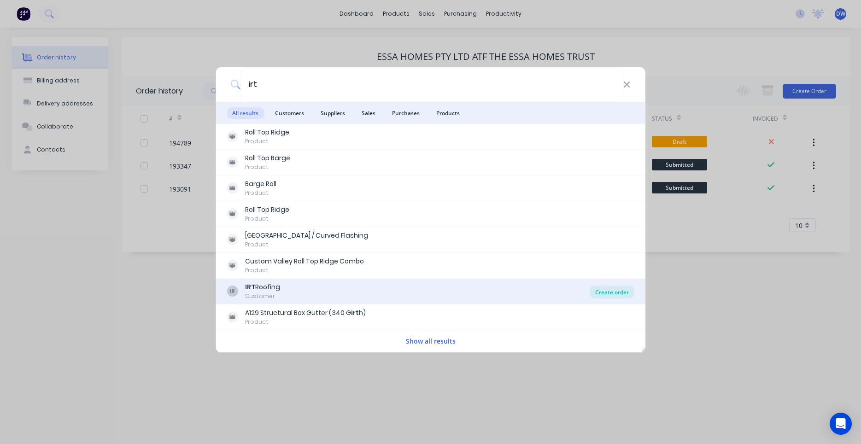
click at [606, 294] on div "Create order" at bounding box center [611, 291] width 45 height 13
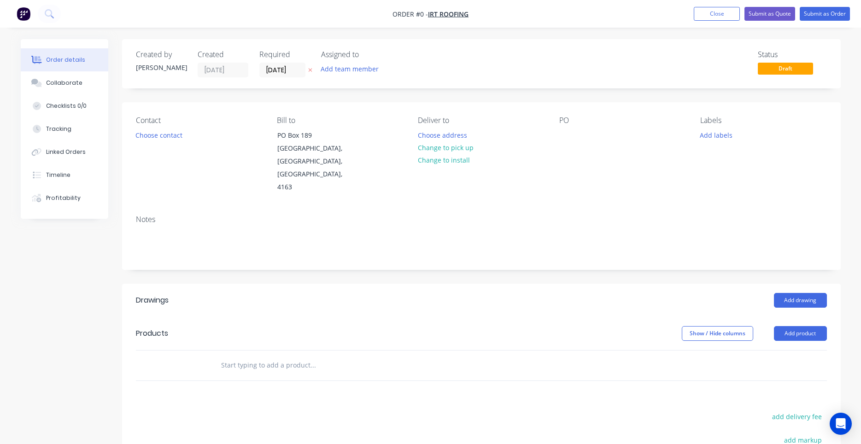
click at [283, 77] on label "[DATE]" at bounding box center [282, 70] width 46 height 15
click at [283, 77] on input "[DATE]" at bounding box center [282, 70] width 45 height 14
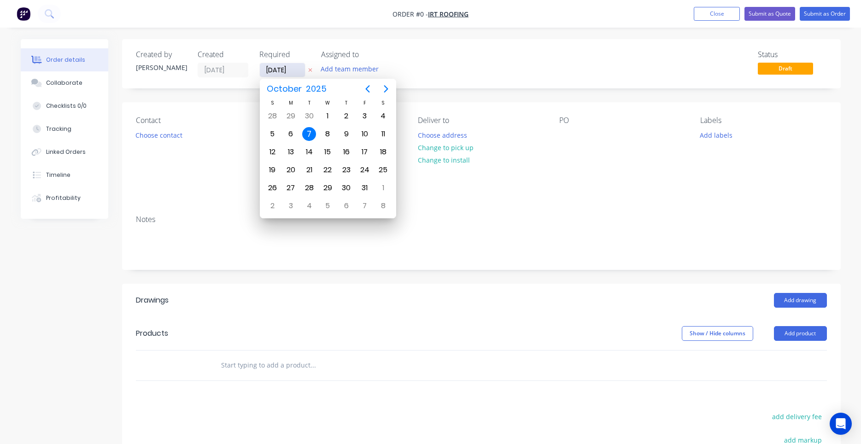
click at [285, 72] on input "[DATE]" at bounding box center [282, 70] width 45 height 14
click at [346, 135] on div "9" at bounding box center [346, 134] width 14 height 14
type input "09/10/25"
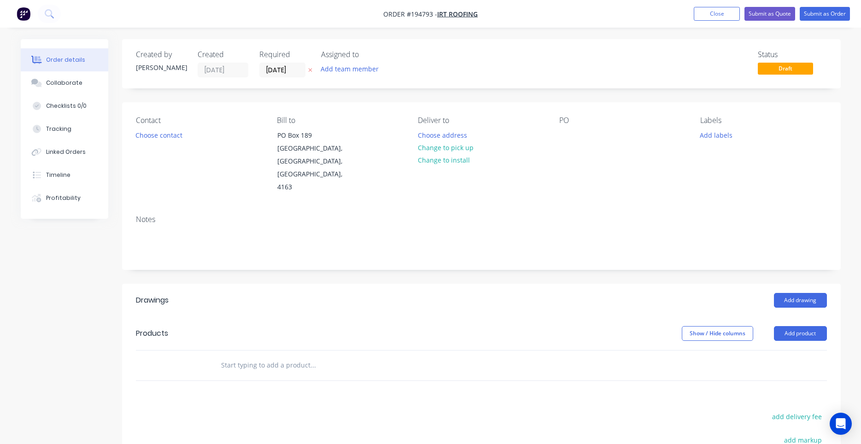
click at [270, 350] on div at bounding box center [376, 365] width 332 height 30
click at [271, 356] on input "text" at bounding box center [313, 365] width 184 height 18
type input "y fee"
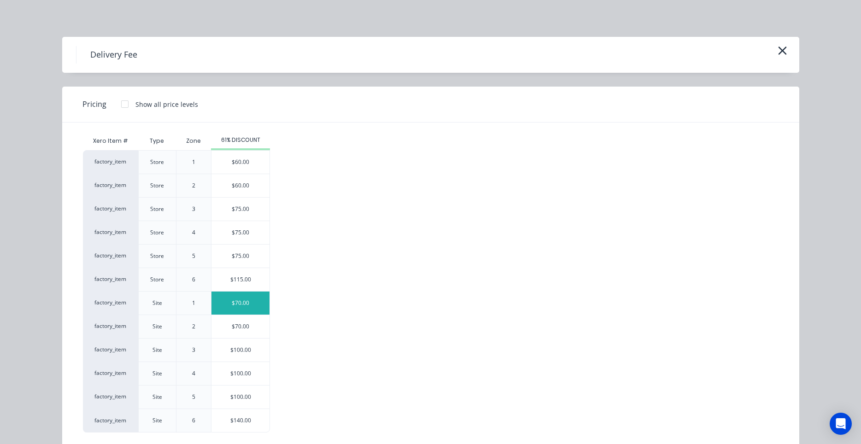
click at [247, 304] on div "$70.00" at bounding box center [240, 302] width 58 height 23
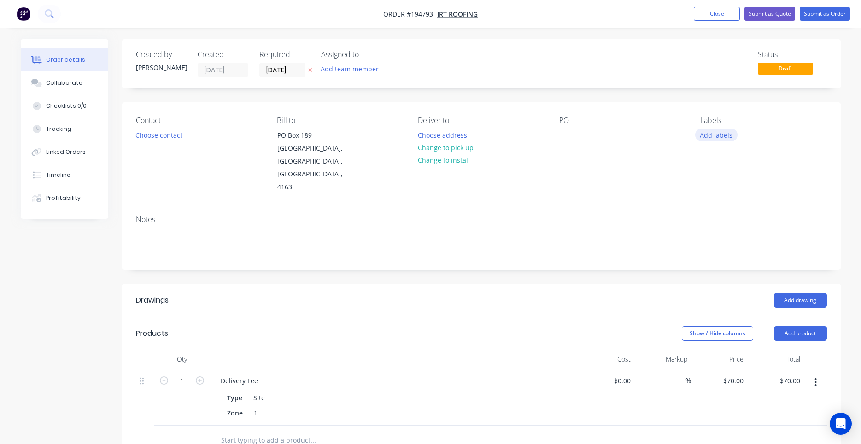
click at [716, 134] on button "Add labels" at bounding box center [716, 134] width 42 height 12
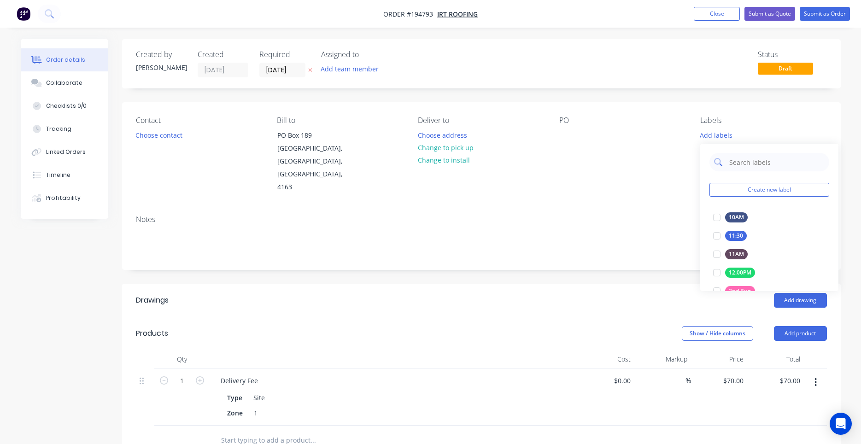
click at [739, 157] on input "text" at bounding box center [776, 162] width 96 height 18
click at [718, 215] on div at bounding box center [716, 217] width 18 height 18
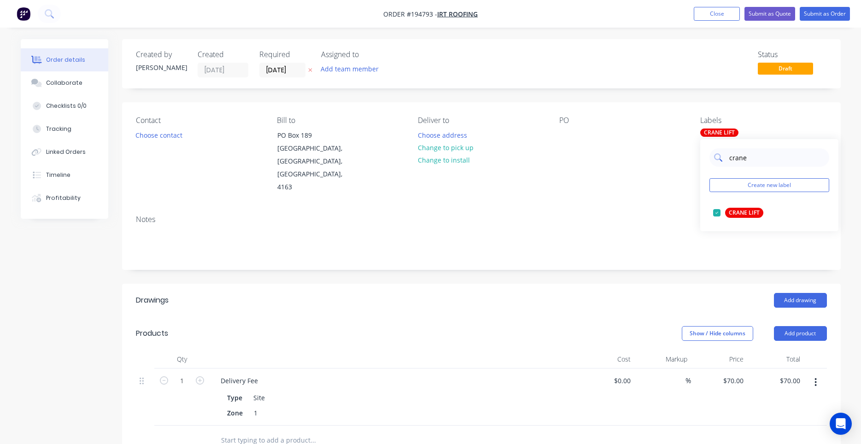
drag, startPoint x: 759, startPoint y: 159, endPoint x: 685, endPoint y: 160, distance: 74.1
click at [728, 160] on input "crane" at bounding box center [776, 157] width 96 height 18
type input "7"
click at [715, 230] on div at bounding box center [716, 231] width 18 height 18
click at [660, 176] on div "Contact Choose contact Bill to PO Box 189 Cleveland, Queensland, Australia, 416…" at bounding box center [481, 154] width 718 height 105
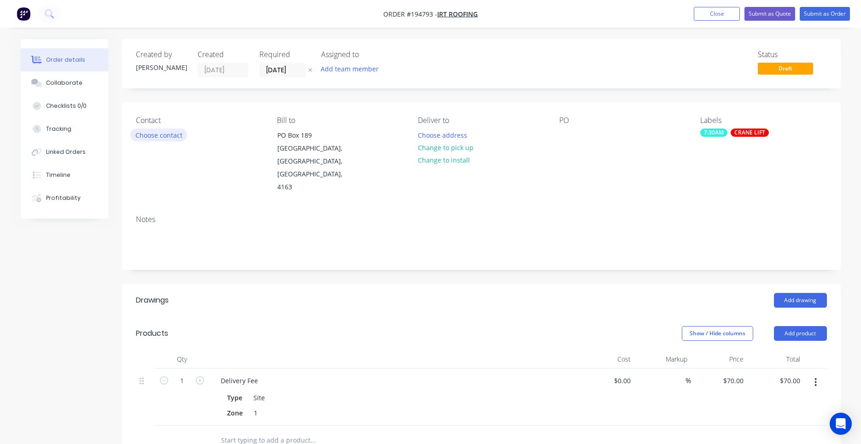
click at [169, 137] on button "Choose contact" at bounding box center [158, 134] width 57 height 12
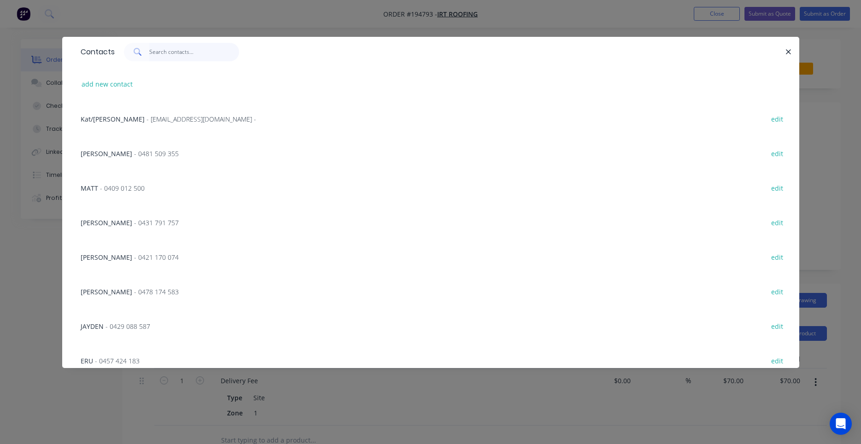
click at [167, 58] on input "text" at bounding box center [194, 52] width 90 height 18
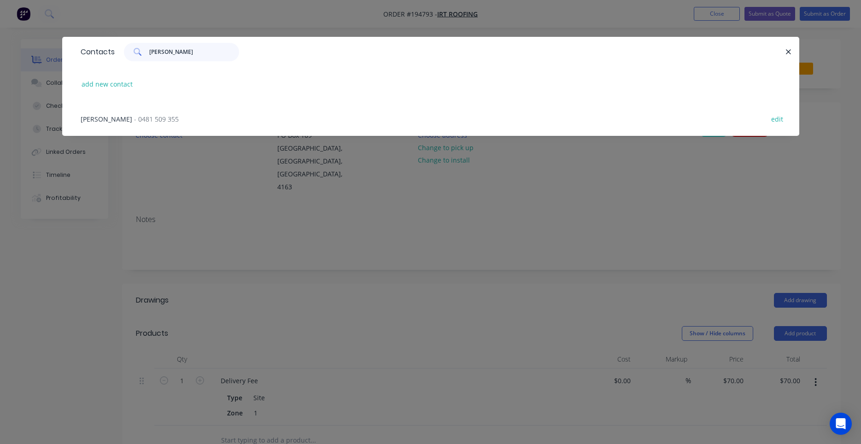
type input "ralph"
click at [146, 113] on div "RALPH - 0481 509 355 edit" at bounding box center [430, 118] width 709 height 35
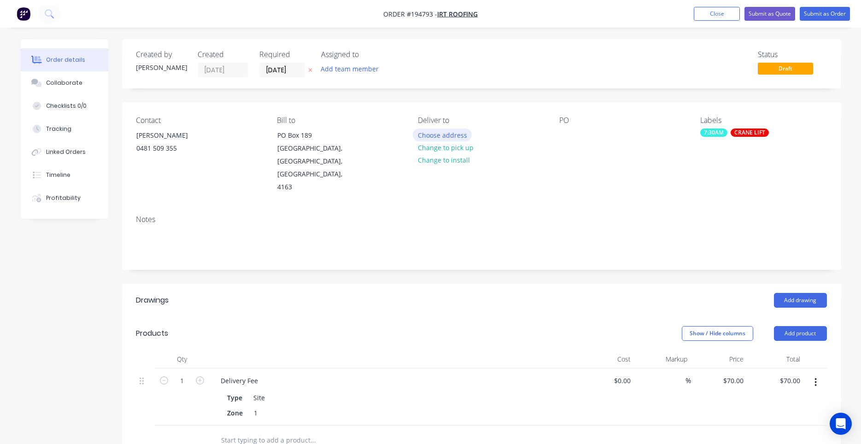
click at [450, 135] on button "Choose address" at bounding box center [442, 134] width 59 height 12
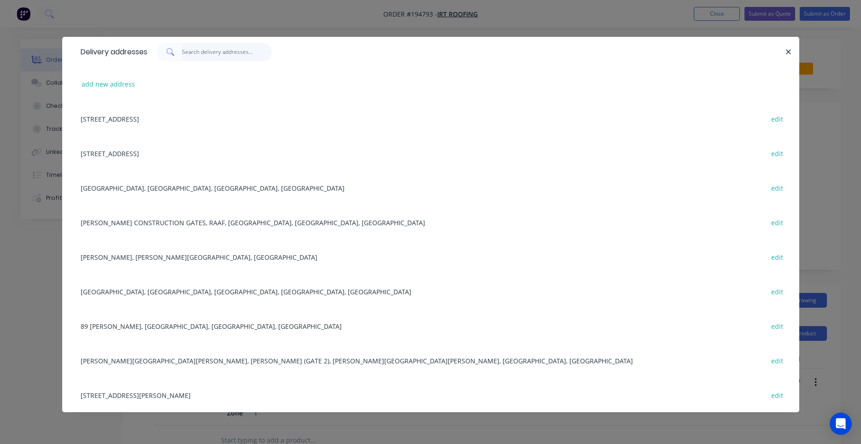
click at [251, 57] on input "text" at bounding box center [227, 52] width 90 height 18
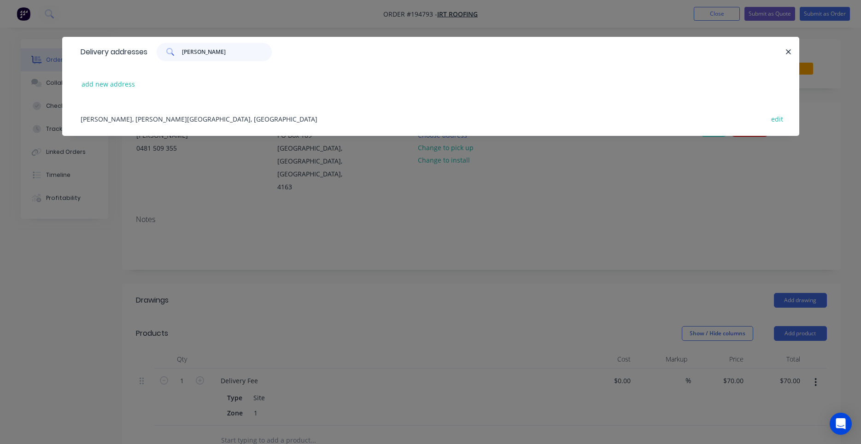
type input "victor"
click at [198, 118] on div "Victoria Barracks, Petrie Terrace, BRISBANE edit" at bounding box center [430, 118] width 709 height 35
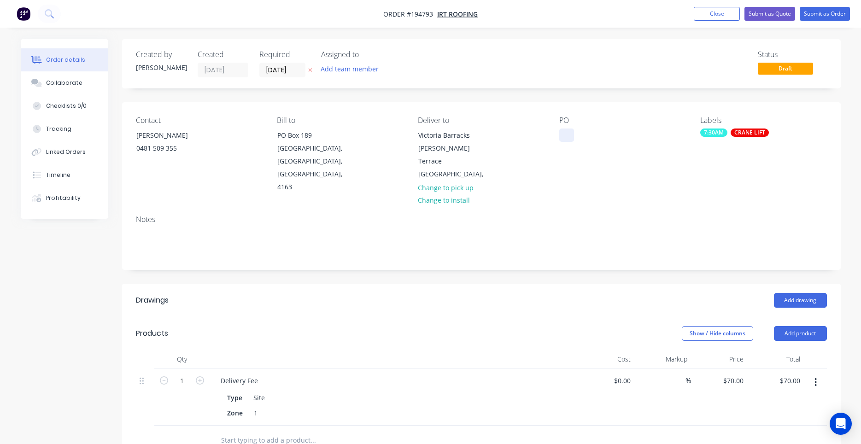
click at [560, 134] on div at bounding box center [566, 134] width 15 height 13
click at [615, 172] on div "Contact RALPH 0481 509 355 Bill to PO Box 189 Cleveland, Queensland, Australia,…" at bounding box center [481, 154] width 718 height 105
click at [807, 293] on button "Add drawing" at bounding box center [800, 300] width 53 height 15
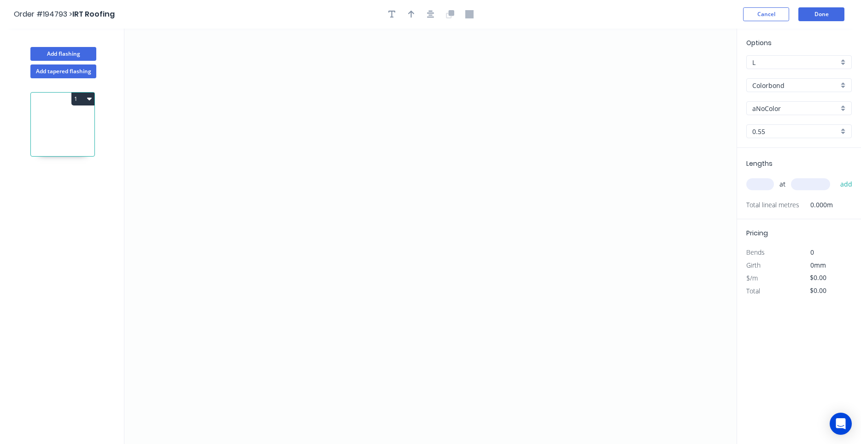
click at [790, 105] on input "aNoColor" at bounding box center [795, 109] width 86 height 10
click at [780, 119] on div "Surfmist" at bounding box center [798, 126] width 105 height 16
type input "Surfmist"
click at [762, 187] on input "text" at bounding box center [760, 184] width 28 height 12
type input "3"
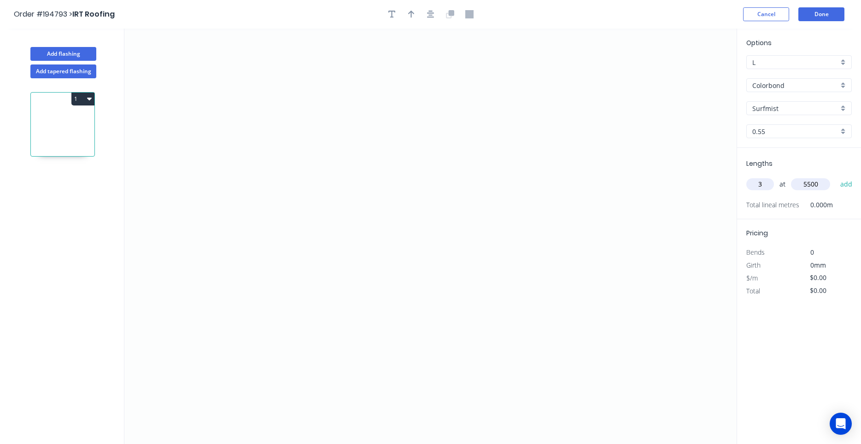
type input "5500"
click at [835, 176] on button "add" at bounding box center [846, 184] width 22 height 16
click at [256, 152] on icon "0" at bounding box center [430, 236] width 612 height 415
click at [424, 93] on icon at bounding box center [340, 122] width 168 height 59
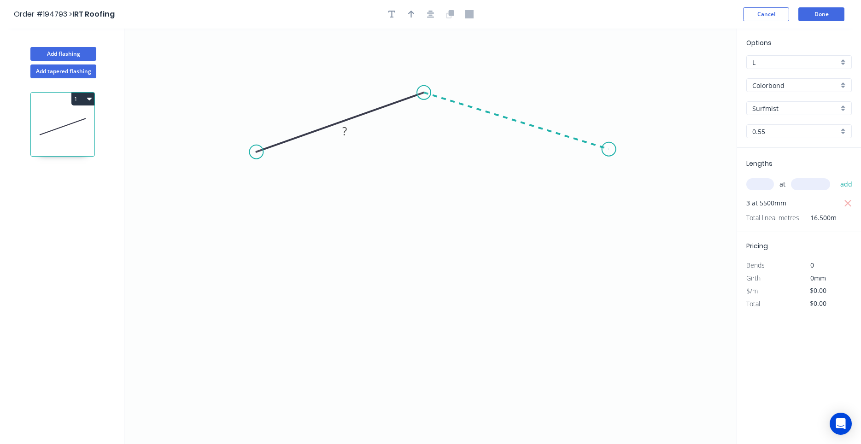
click at [610, 150] on icon "0 ?" at bounding box center [430, 236] width 612 height 415
click at [610, 150] on circle at bounding box center [610, 150] width 14 height 14
click at [626, 197] on icon "0 ? ? ? º" at bounding box center [430, 236] width 612 height 415
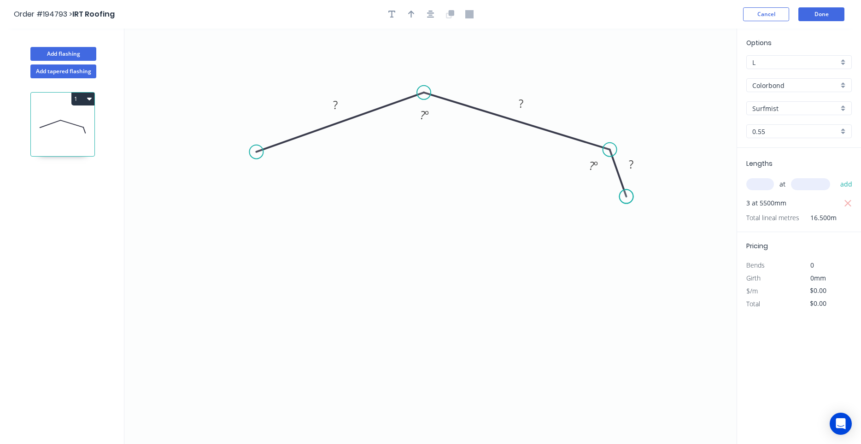
click at [626, 197] on circle at bounding box center [626, 197] width 14 height 14
click at [255, 151] on circle at bounding box center [256, 152] width 14 height 14
click at [229, 203] on icon "0 ? ? ? ? º ? º" at bounding box center [430, 236] width 612 height 415
click at [229, 203] on circle at bounding box center [230, 203] width 14 height 14
click at [230, 168] on tspan "?" at bounding box center [230, 166] width 5 height 15
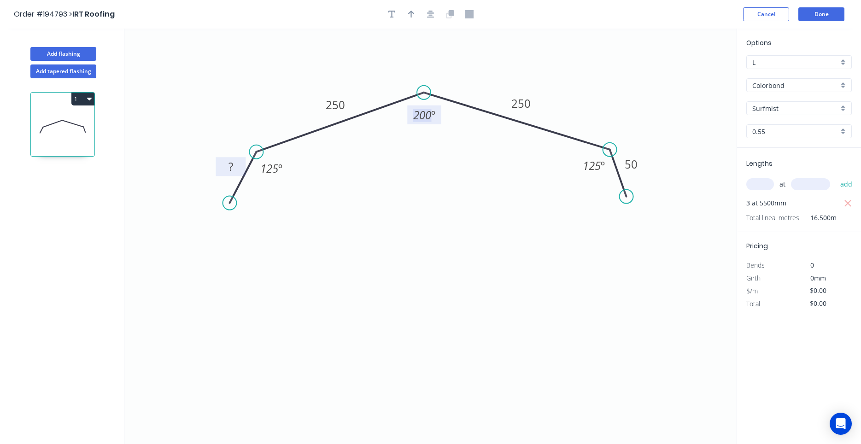
click at [230, 167] on tspan "?" at bounding box center [230, 166] width 5 height 15
type input "$15.23"
type input "$251.30"
click at [763, 180] on input "text" at bounding box center [760, 184] width 28 height 12
click at [82, 49] on button "Add flashing" at bounding box center [63, 54] width 66 height 14
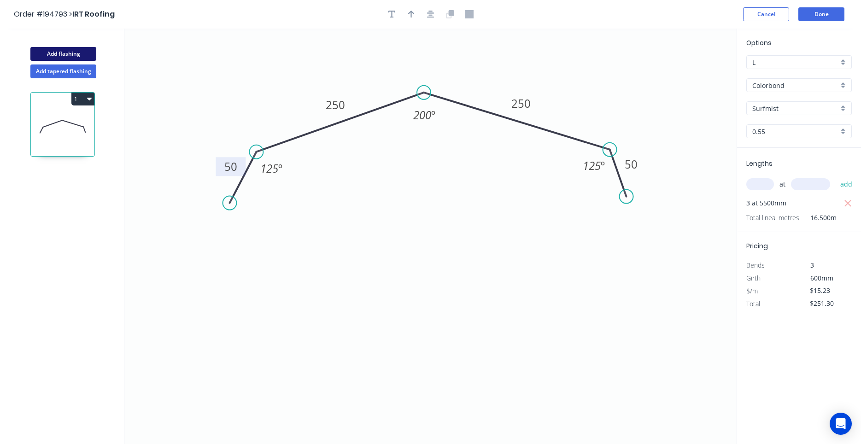
type input "$0.00"
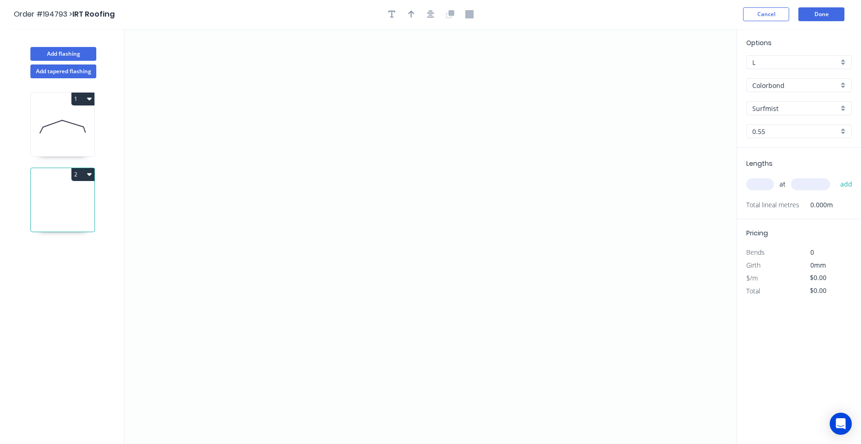
click at [761, 179] on input "text" at bounding box center [760, 184] width 28 height 12
type input "2"
type input "1500"
click at [835, 176] on button "add" at bounding box center [846, 184] width 22 height 16
type input "2"
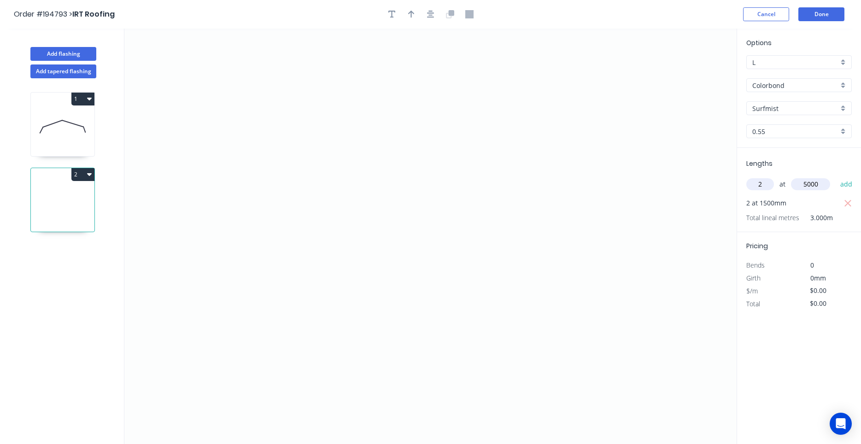
type input "5000"
click at [835, 176] on button "add" at bounding box center [846, 184] width 22 height 16
click at [254, 111] on icon "0" at bounding box center [430, 236] width 612 height 415
click at [252, 261] on icon "0" at bounding box center [430, 236] width 612 height 415
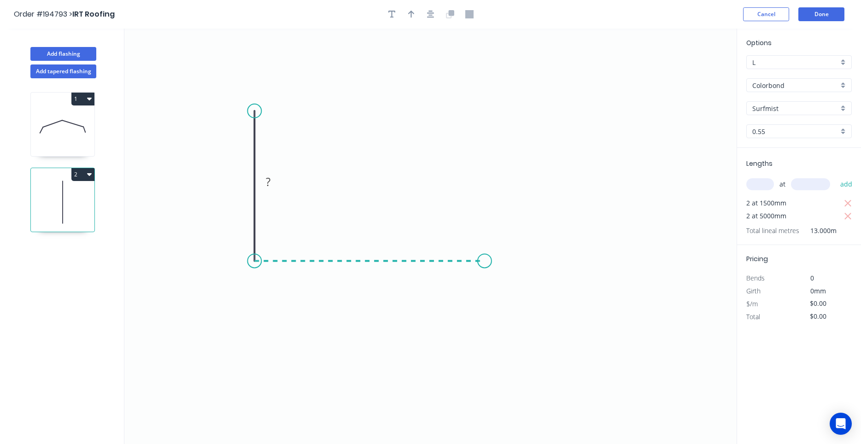
click at [484, 261] on icon "0 ?" at bounding box center [430, 236] width 612 height 415
click at [538, 315] on icon "0 ? ?" at bounding box center [430, 236] width 612 height 415
click at [538, 315] on circle at bounding box center [538, 315] width 14 height 14
drag, startPoint x: 536, startPoint y: 316, endPoint x: 527, endPoint y: 328, distance: 14.7
click at [527, 328] on circle at bounding box center [528, 327] width 14 height 14
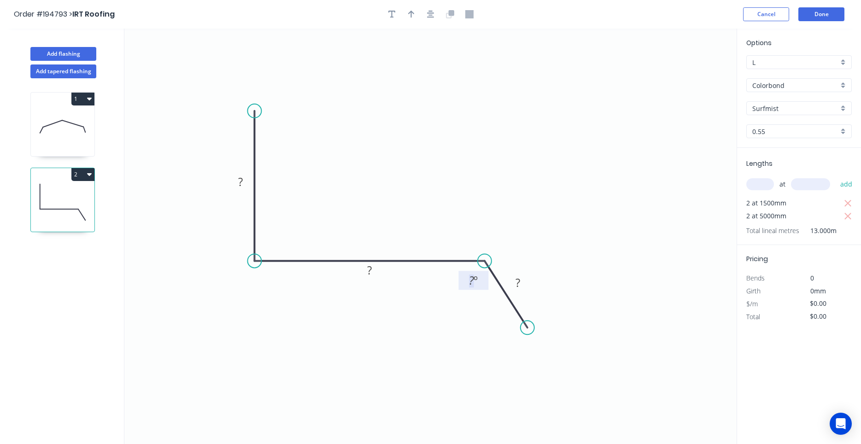
click at [473, 279] on tspan "º" at bounding box center [475, 280] width 4 height 15
type input "$18.13"
type input "$235.69"
click at [64, 130] on icon at bounding box center [63, 126] width 64 height 59
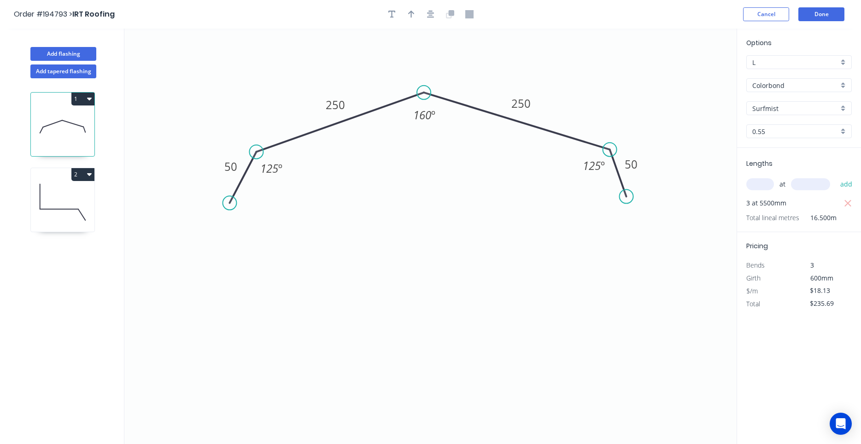
type input "$15.23"
type input "$251.30"
click at [431, 19] on button "button" at bounding box center [431, 14] width 14 height 14
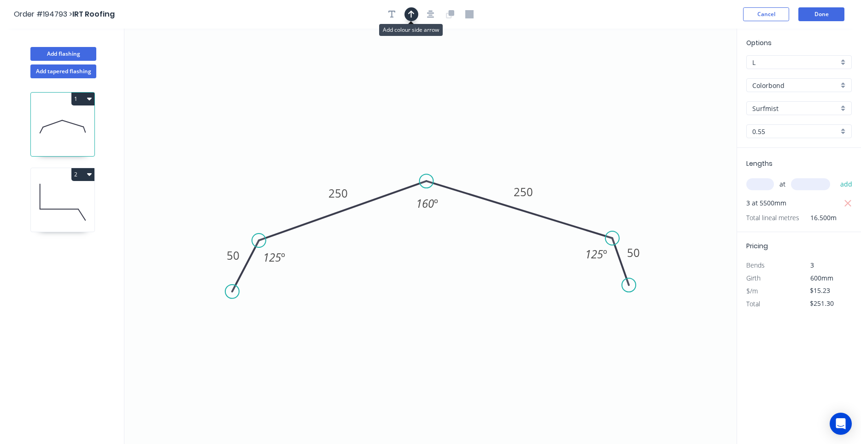
click at [414, 16] on icon "button" at bounding box center [411, 14] width 6 height 8
click at [691, 76] on icon at bounding box center [690, 63] width 8 height 29
drag, startPoint x: 691, startPoint y: 76, endPoint x: 576, endPoint y: 140, distance: 131.5
click at [598, 135] on icon at bounding box center [611, 122] width 27 height 27
click at [82, 202] on icon at bounding box center [63, 202] width 64 height 59
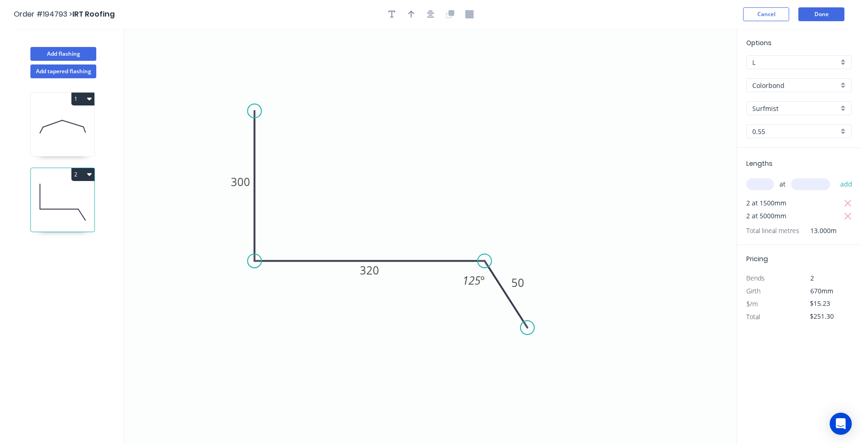
type input "$18.13"
type input "$235.69"
click at [434, 16] on button "button" at bounding box center [431, 14] width 14 height 14
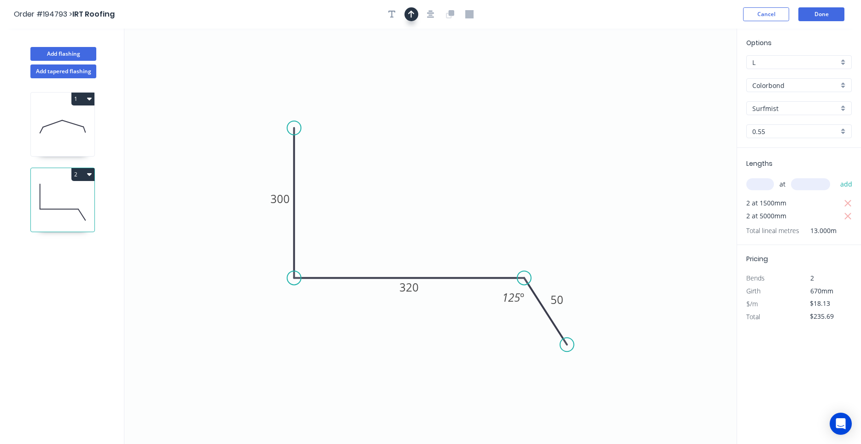
click at [415, 15] on button "button" at bounding box center [411, 14] width 14 height 14
click at [696, 73] on icon "0 300 320 50 125 º" at bounding box center [430, 236] width 612 height 415
click at [697, 71] on icon "0 300 320 50 125 º" at bounding box center [430, 236] width 612 height 415
click at [689, 72] on icon at bounding box center [690, 63] width 8 height 29
drag, startPoint x: 689, startPoint y: 72, endPoint x: 442, endPoint y: 188, distance: 273.4
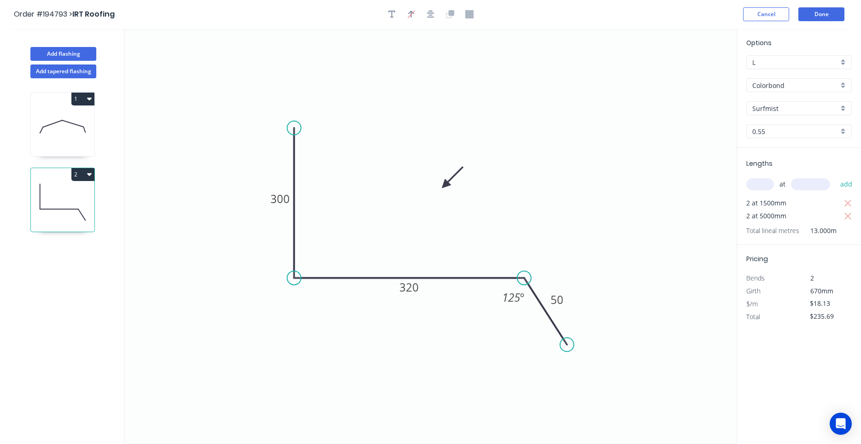
click at [442, 188] on icon at bounding box center [452, 177] width 27 height 27
click at [74, 53] on button "Add flashing" at bounding box center [63, 54] width 66 height 14
type input "$0.00"
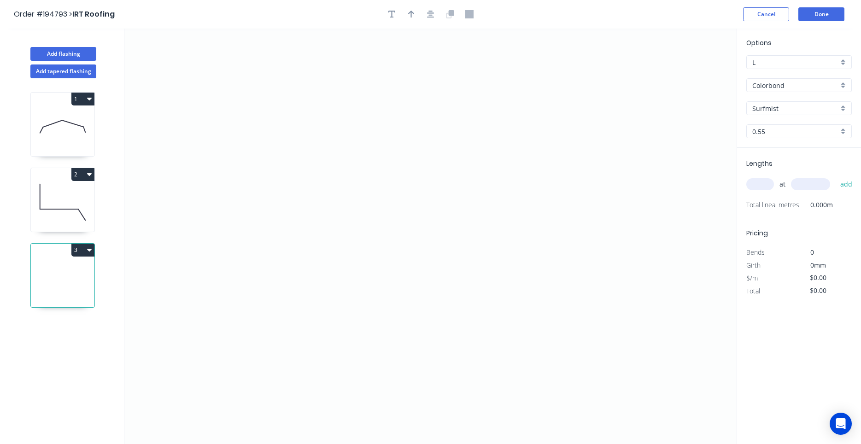
click at [771, 130] on input "0.55" at bounding box center [795, 132] width 86 height 10
click at [766, 163] on div "1.0" at bounding box center [798, 165] width 105 height 16
type input "1.0"
click at [280, 108] on icon "0" at bounding box center [430, 236] width 612 height 415
click at [272, 258] on icon "0" at bounding box center [430, 236] width 612 height 415
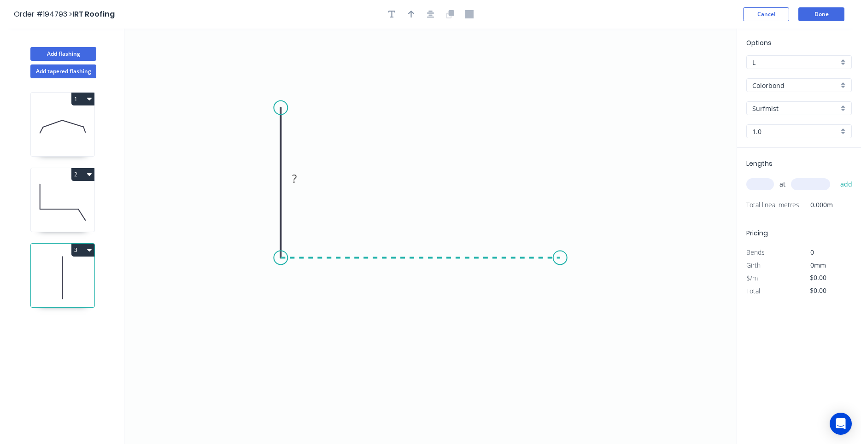
click at [560, 262] on icon "0 ?" at bounding box center [430, 236] width 612 height 415
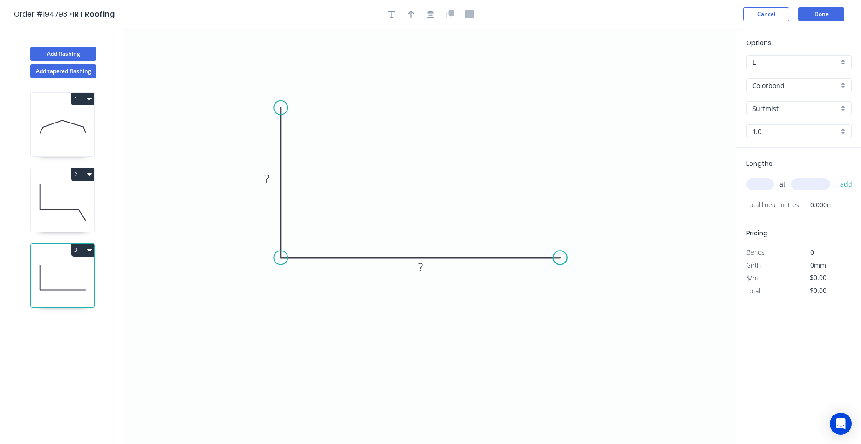
click at [560, 262] on circle at bounding box center [560, 257] width 14 height 14
drag, startPoint x: 558, startPoint y: 259, endPoint x: 465, endPoint y: 261, distance: 92.6
click at [465, 261] on circle at bounding box center [465, 257] width 14 height 14
click at [265, 178] on tspan "?" at bounding box center [266, 178] width 5 height 15
click at [759, 188] on input "text" at bounding box center [760, 184] width 28 height 12
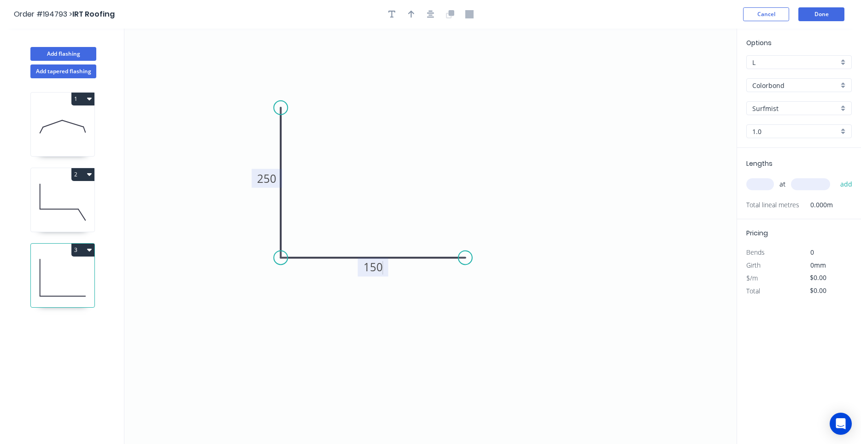
type input "$18.96"
type input "2"
type input "1500"
click at [835, 176] on button "add" at bounding box center [846, 184] width 22 height 16
type input "$56.88"
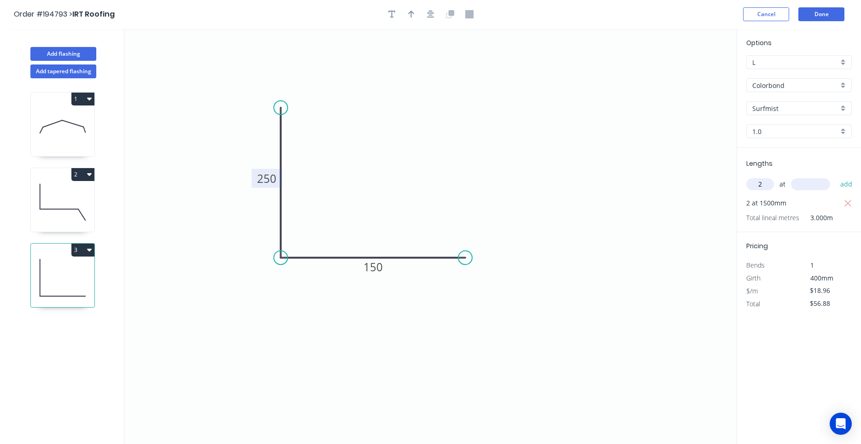
type input "2"
type input "5000"
click at [835, 176] on button "add" at bounding box center [846, 184] width 22 height 16
type input "$246.48"
click at [436, 13] on button "button" at bounding box center [431, 14] width 14 height 14
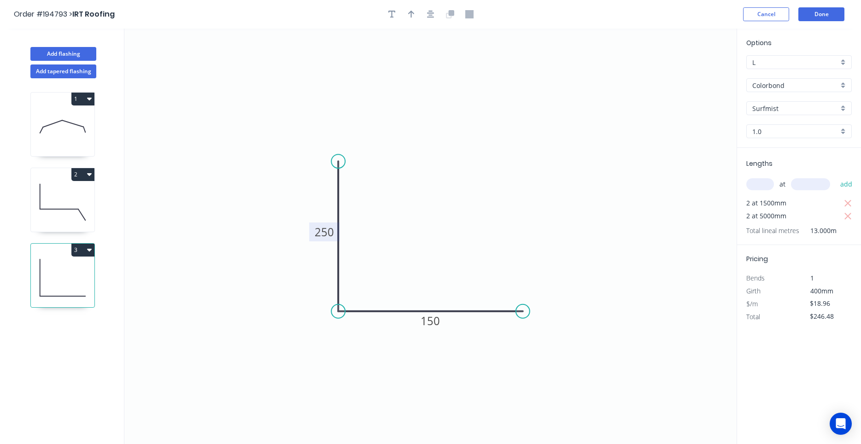
click at [419, 17] on div at bounding box center [430, 14] width 97 height 14
click at [413, 17] on icon "button" at bounding box center [411, 14] width 6 height 8
click at [690, 72] on icon at bounding box center [690, 61] width 8 height 29
drag, startPoint x: 690, startPoint y: 72, endPoint x: 493, endPoint y: 204, distance: 237.4
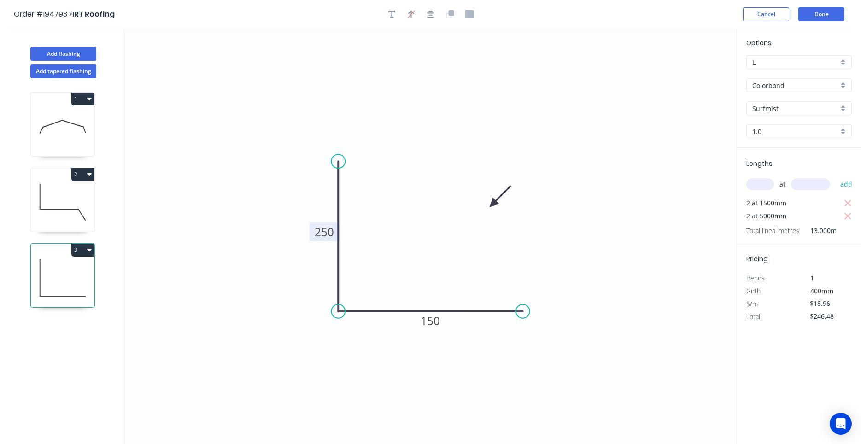
click at [493, 204] on icon at bounding box center [500, 196] width 27 height 27
click at [821, 14] on button "Done" at bounding box center [821, 14] width 46 height 14
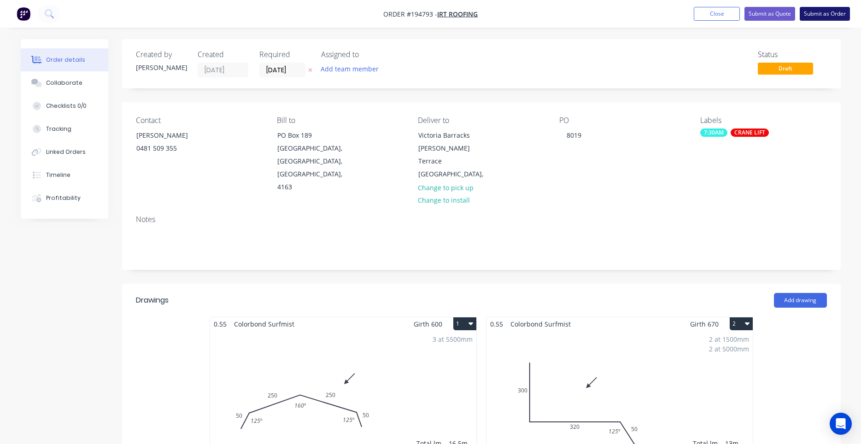
click at [803, 11] on button "Submit as Order" at bounding box center [824, 14] width 50 height 14
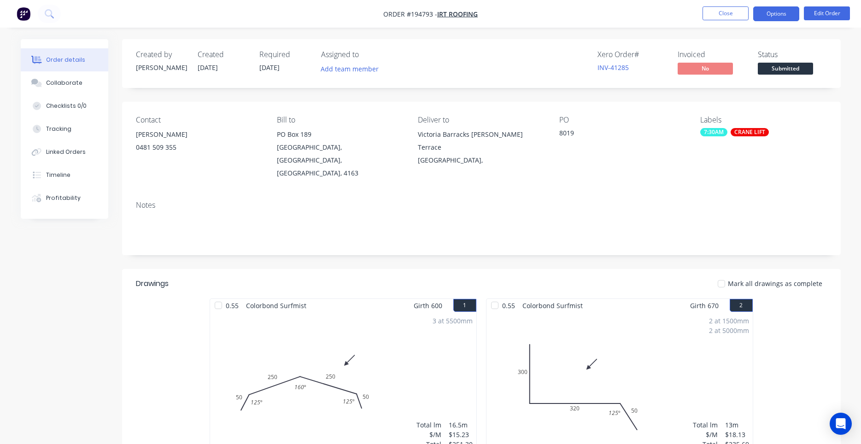
click at [782, 16] on button "Options" at bounding box center [776, 13] width 46 height 15
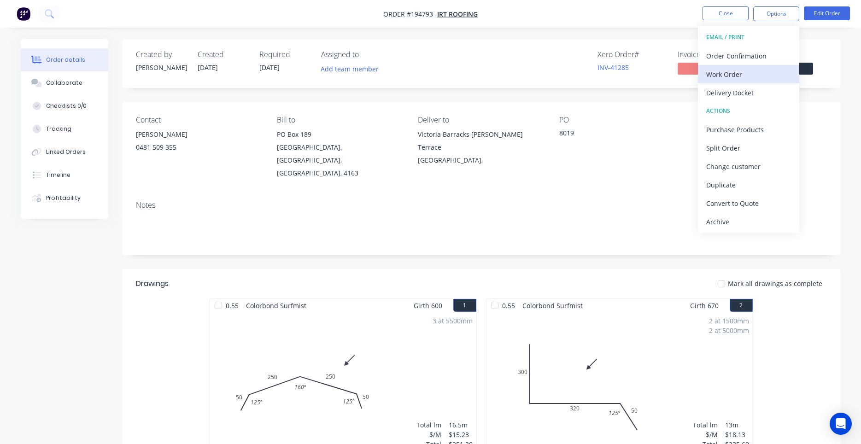
click at [737, 74] on div "Work Order" at bounding box center [748, 74] width 85 height 13
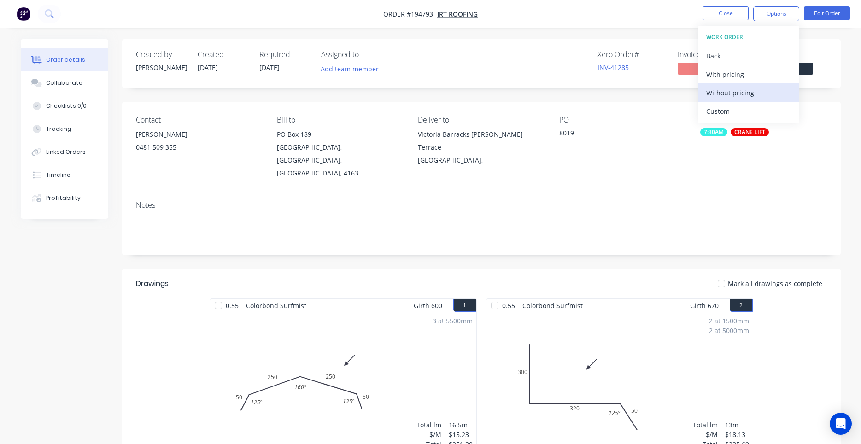
click at [733, 92] on div "Without pricing" at bounding box center [748, 92] width 85 height 13
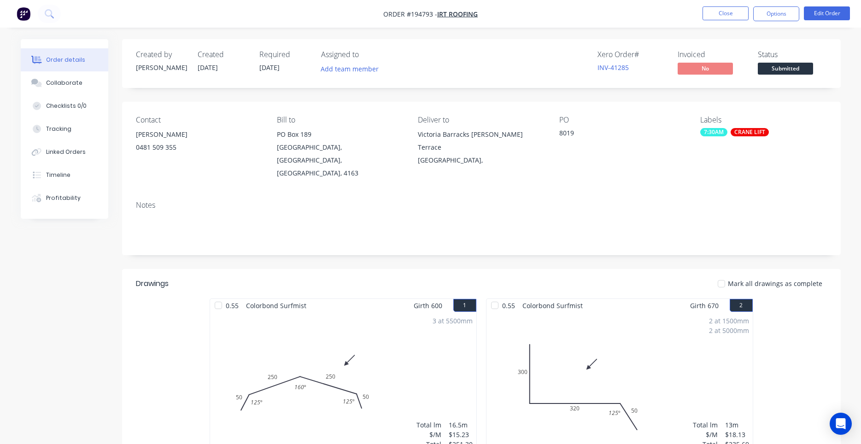
click at [537, 70] on div "Xero Order # INV-41285 Invoiced No Status Submitted" at bounding box center [619, 63] width 413 height 27
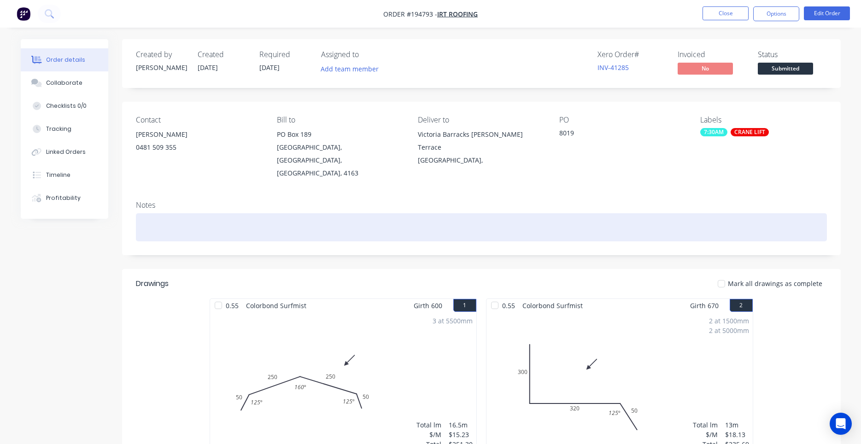
click at [433, 213] on div at bounding box center [481, 227] width 691 height 28
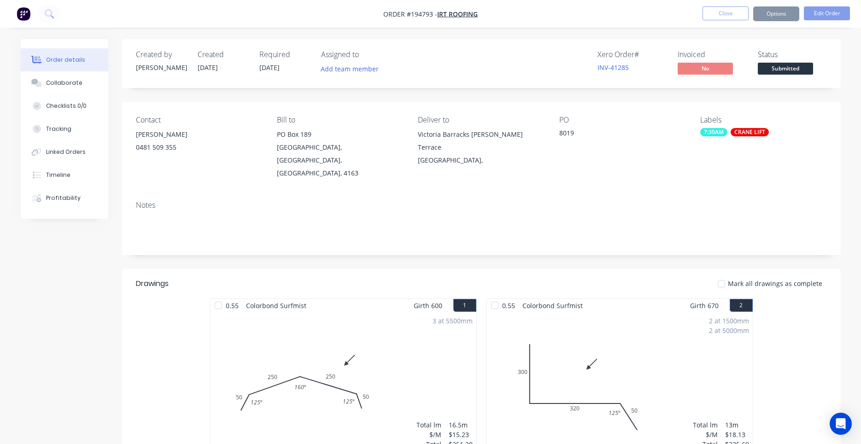
click at [431, 193] on div "Notes" at bounding box center [481, 224] width 718 height 62
click at [726, 7] on button "Close" at bounding box center [725, 13] width 46 height 14
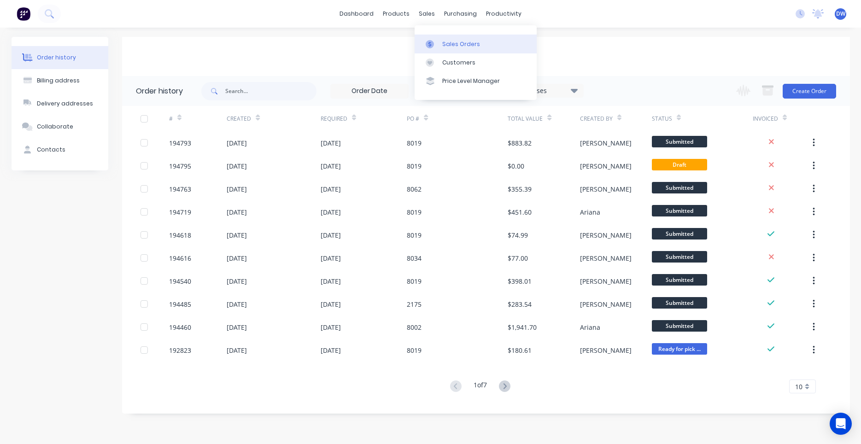
click at [435, 44] on div at bounding box center [432, 44] width 14 height 8
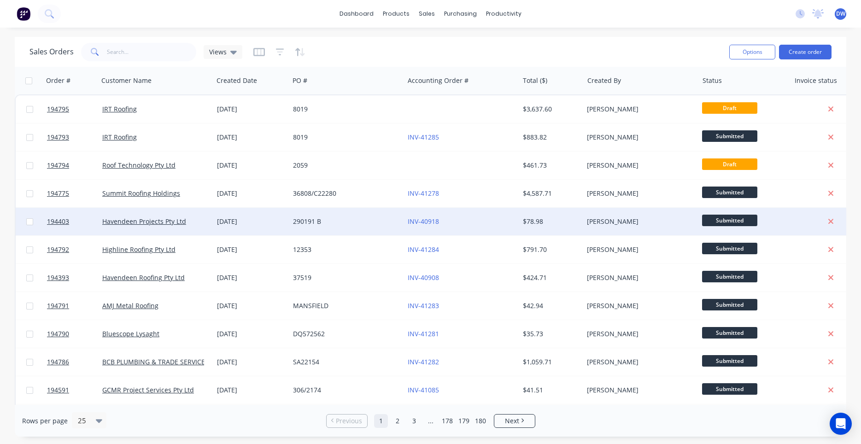
scroll to position [262, 0]
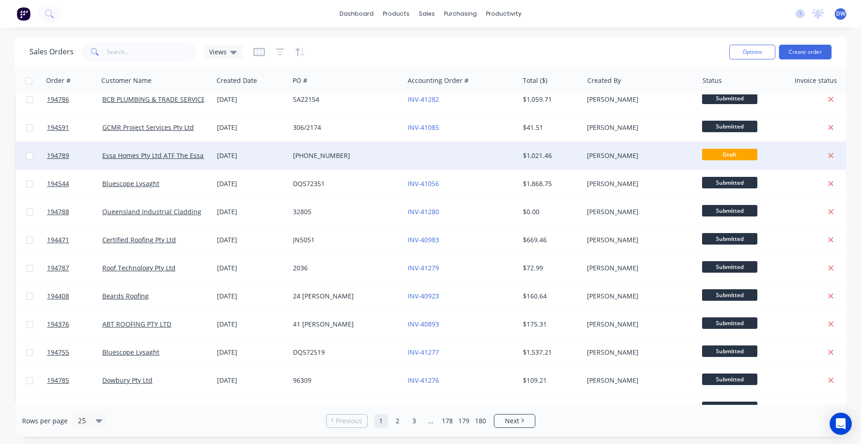
click at [435, 165] on div at bounding box center [461, 156] width 115 height 28
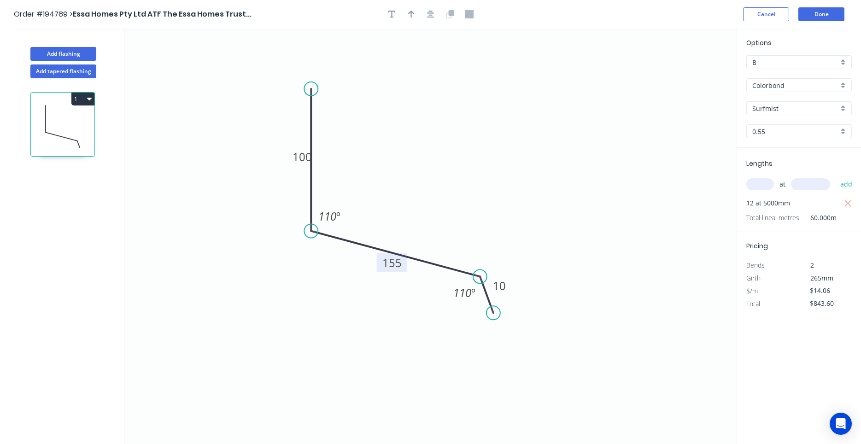
click at [384, 262] on tspan "155" at bounding box center [391, 262] width 19 height 15
click at [390, 261] on tspan "155" at bounding box center [391, 262] width 19 height 15
type input "$11.30"
type input "$678.00"
drag, startPoint x: 291, startPoint y: 159, endPoint x: 270, endPoint y: 158, distance: 21.6
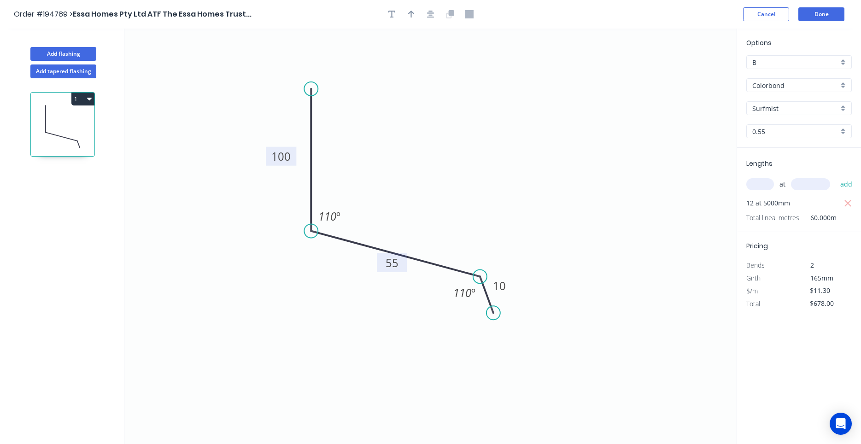
click at [270, 158] on rect at bounding box center [281, 156] width 30 height 19
click at [818, 8] on button "Done" at bounding box center [821, 14] width 46 height 14
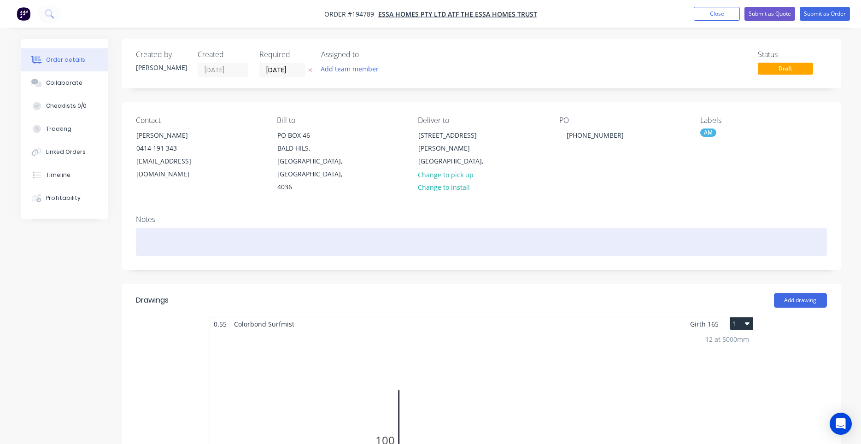
scroll to position [235, 0]
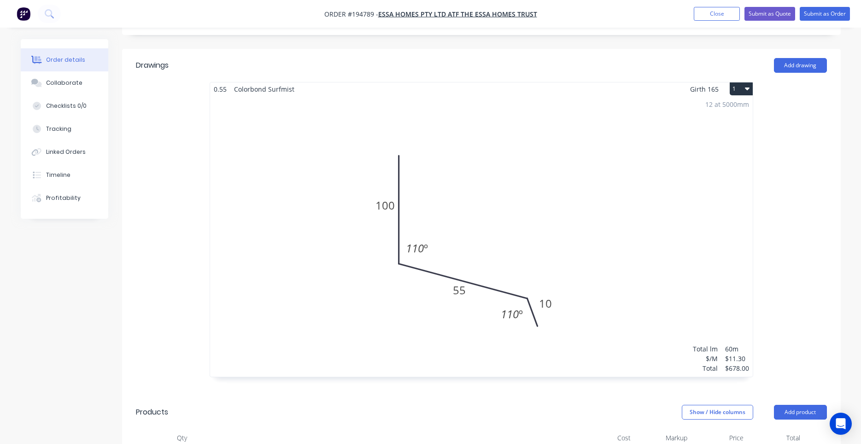
click at [632, 157] on div "12 at 5000mm Total lm $/M Total 60m $11.30 $678.00" at bounding box center [481, 236] width 542 height 281
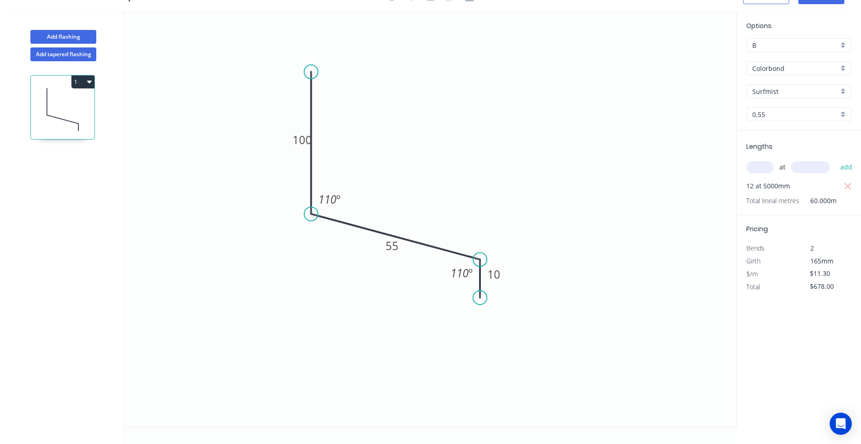
drag, startPoint x: 490, startPoint y: 293, endPoint x: 480, endPoint y: 298, distance: 10.9
click at [480, 298] on circle at bounding box center [480, 298] width 14 height 14
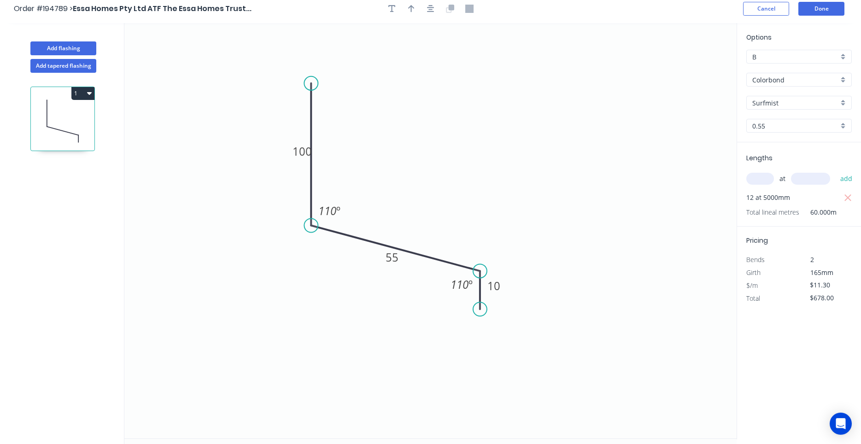
scroll to position [0, 0]
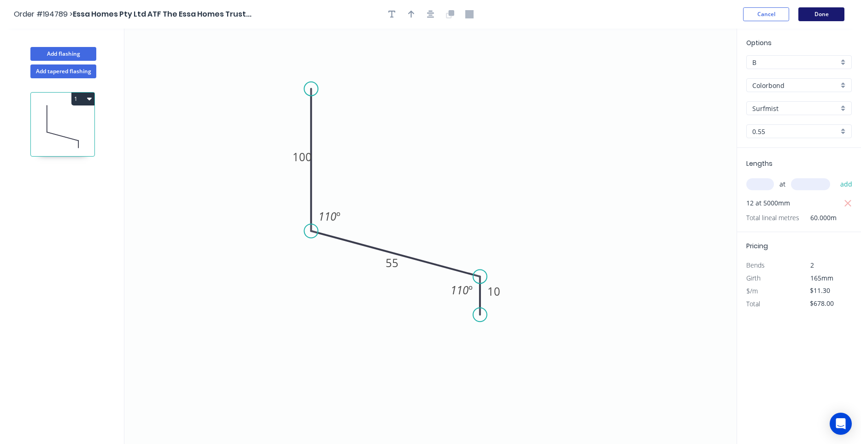
click at [822, 17] on button "Done" at bounding box center [821, 14] width 46 height 14
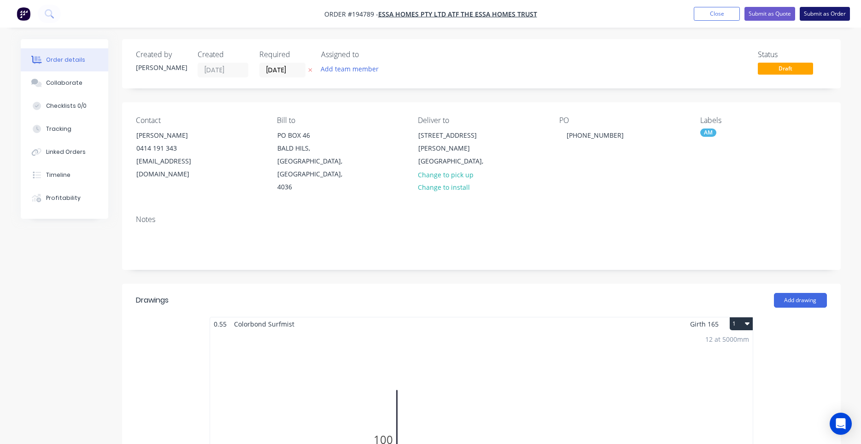
click at [811, 9] on button "Submit as Order" at bounding box center [824, 14] width 50 height 14
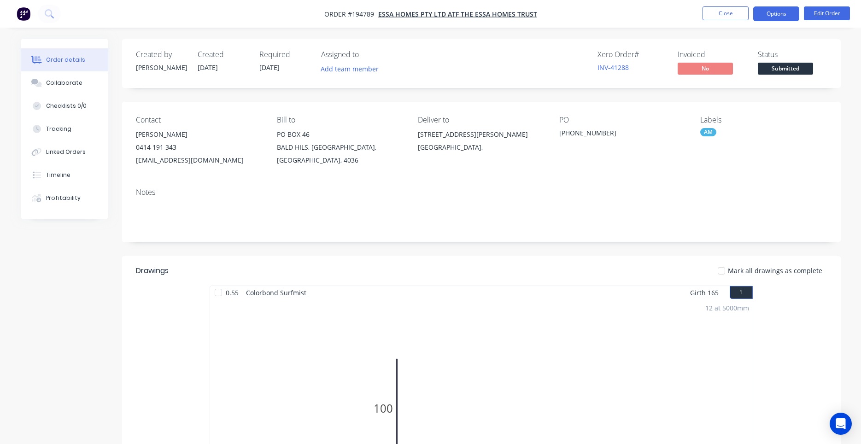
click at [767, 12] on button "Options" at bounding box center [776, 13] width 46 height 15
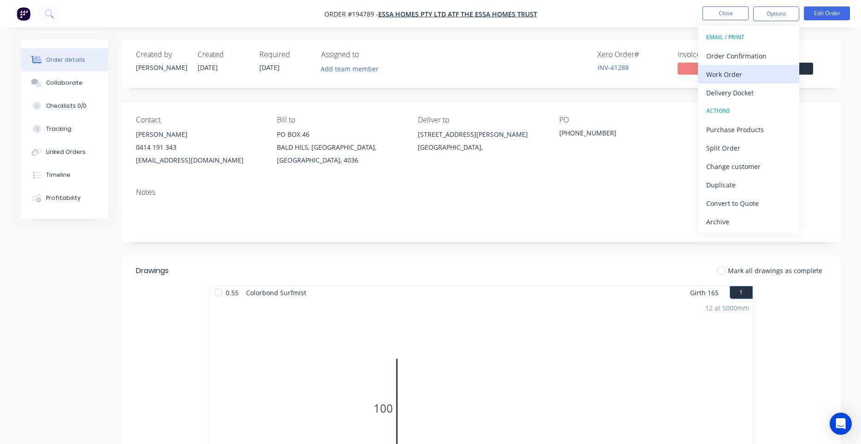
click at [744, 73] on div "Work Order" at bounding box center [748, 74] width 85 height 13
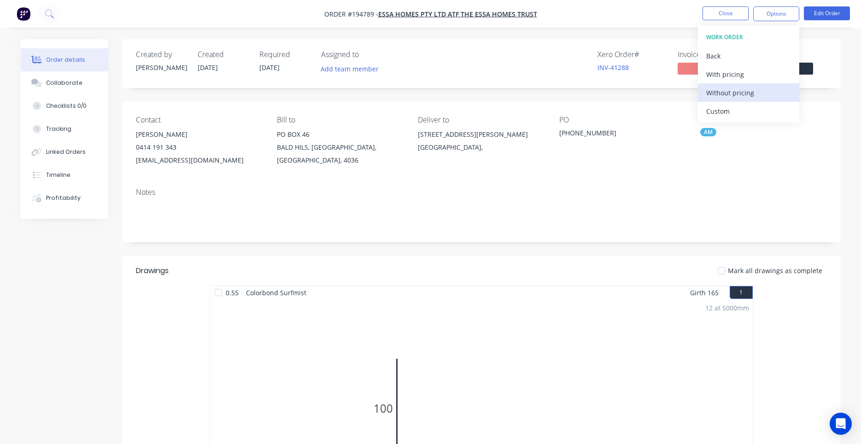
click at [736, 93] on div "Without pricing" at bounding box center [748, 92] width 85 height 13
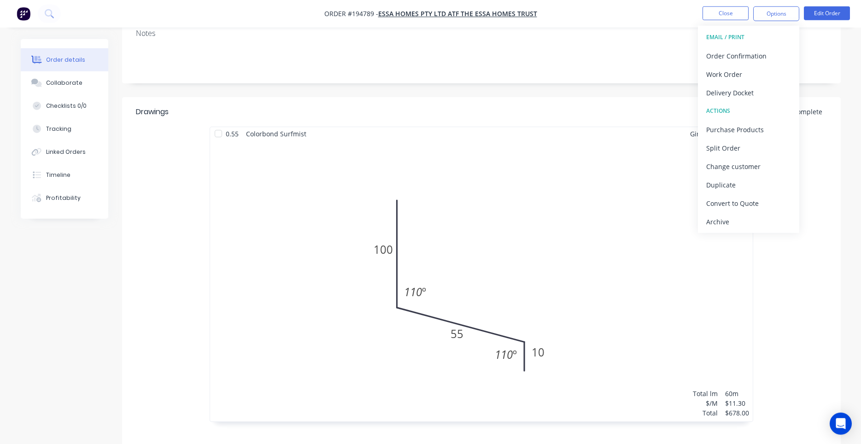
scroll to position [424, 0]
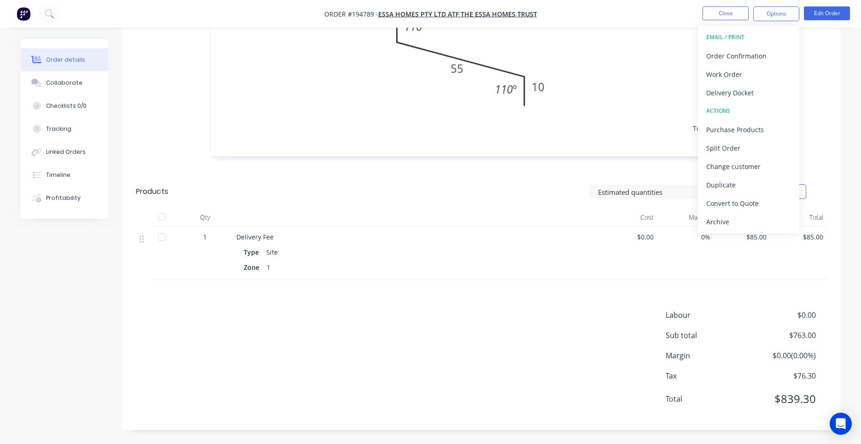
click at [637, 78] on div "12 at 5000mm Total lm $/M Total 60m $11.30 $678.00" at bounding box center [481, 15] width 542 height 281
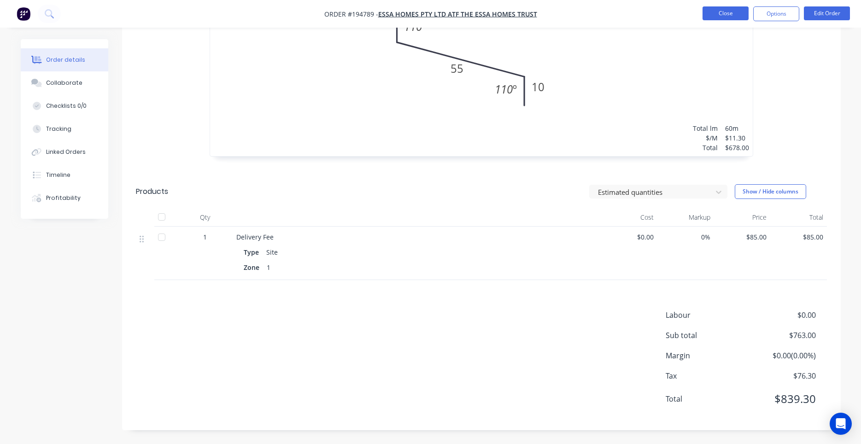
drag, startPoint x: 713, startPoint y: 20, endPoint x: 718, endPoint y: 14, distance: 7.8
click at [718, 14] on li "Close" at bounding box center [725, 13] width 46 height 15
click at [718, 14] on button "Close" at bounding box center [725, 13] width 46 height 14
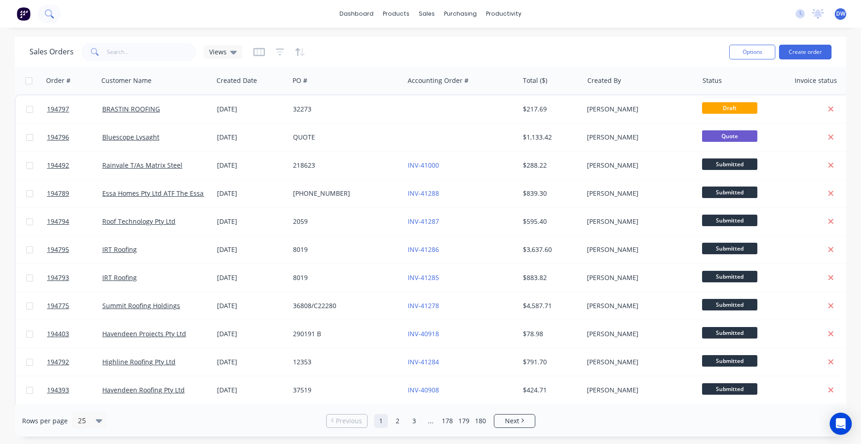
click at [48, 12] on icon at bounding box center [49, 13] width 9 height 9
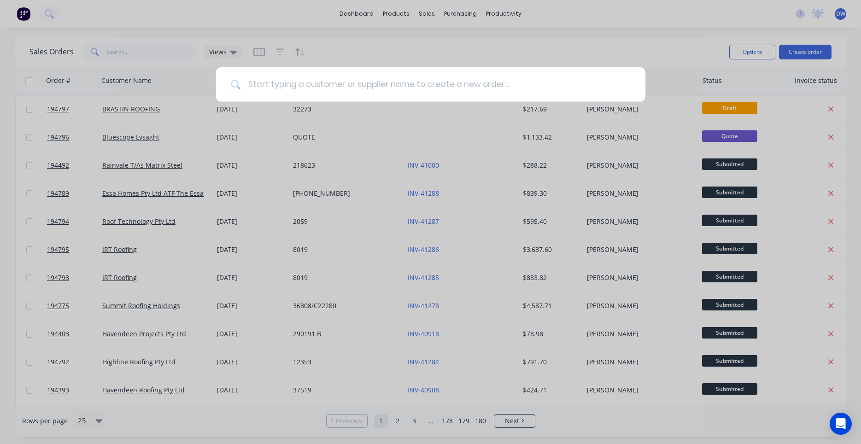
click at [269, 86] on input at bounding box center [435, 84] width 390 height 35
type input "matrix"
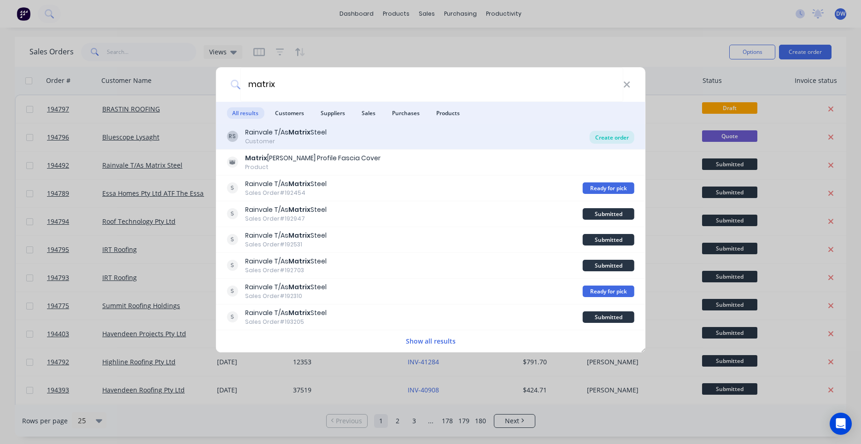
click at [595, 135] on div "Create order" at bounding box center [611, 137] width 45 height 13
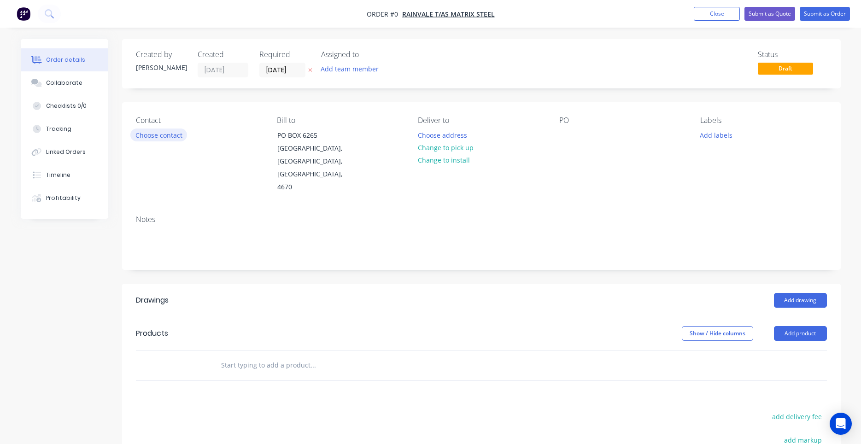
click at [165, 139] on button "Choose contact" at bounding box center [158, 134] width 57 height 12
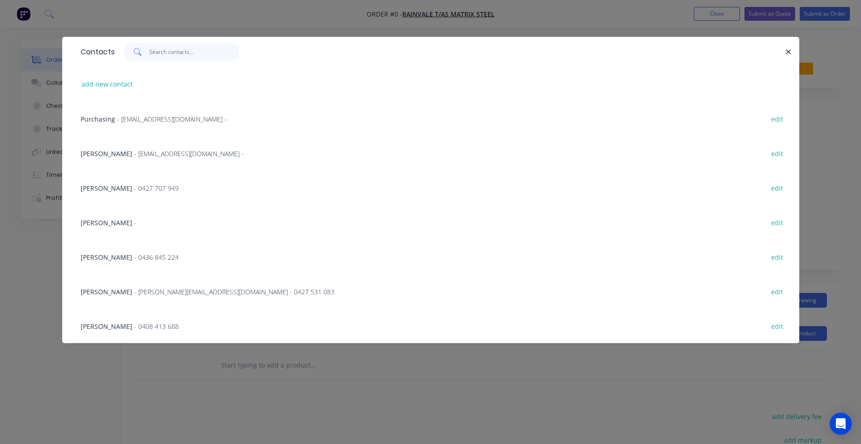
click at [181, 58] on input "text" at bounding box center [194, 52] width 90 height 18
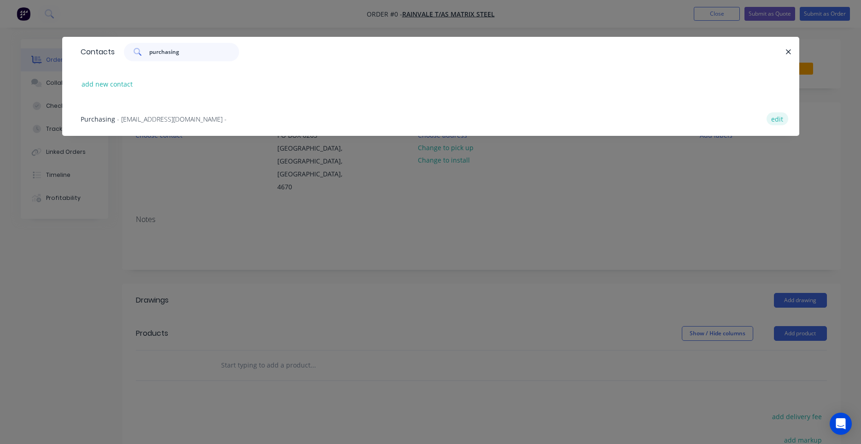
type input "purchasing"
click at [773, 116] on button "edit" at bounding box center [777, 118] width 22 height 12
select select "AU"
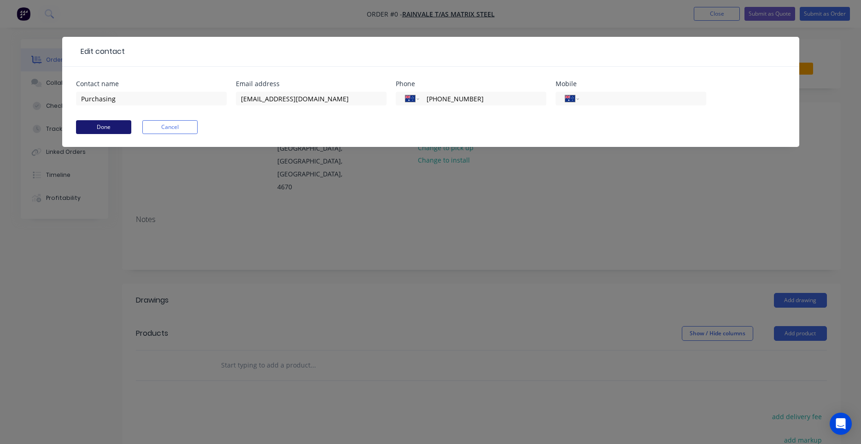
click at [114, 127] on button "Done" at bounding box center [103, 127] width 55 height 14
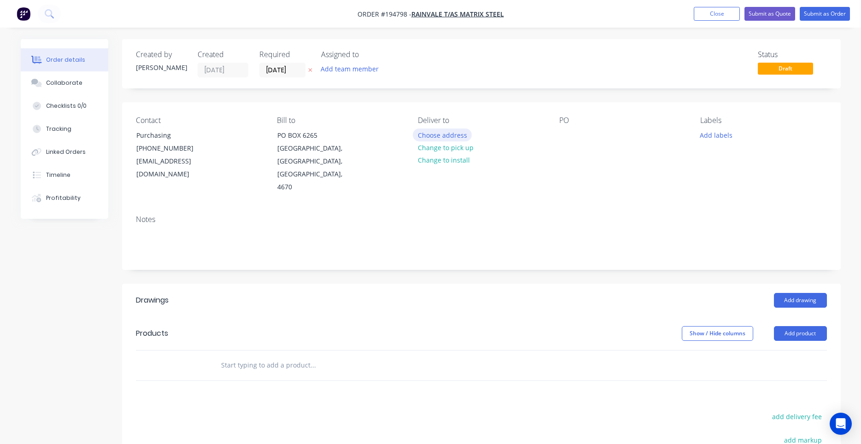
click at [439, 137] on button "Choose address" at bounding box center [442, 134] width 59 height 12
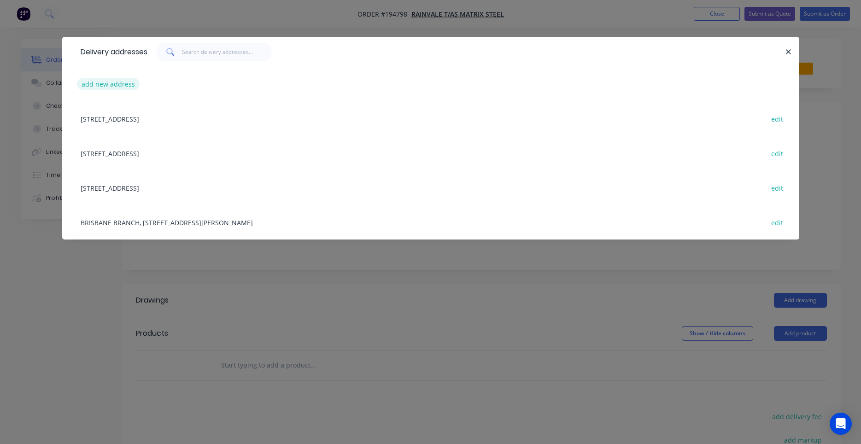
click at [128, 86] on button "add new address" at bounding box center [108, 84] width 63 height 12
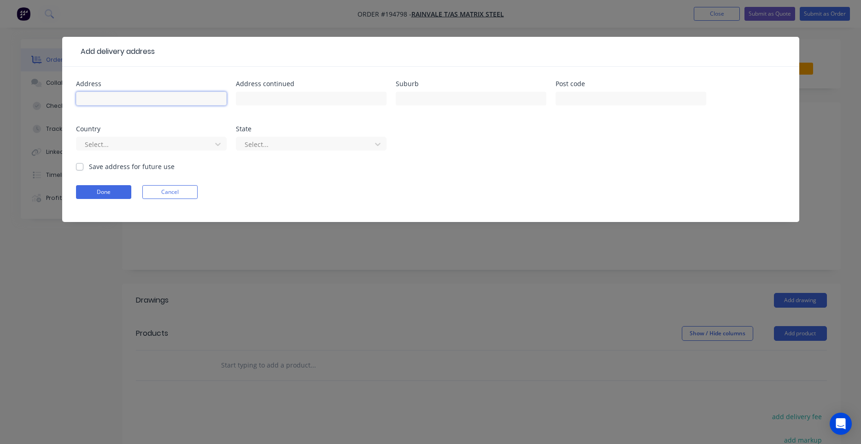
click at [192, 99] on input "text" at bounding box center [151, 99] width 151 height 14
type input "1 Mavis Court"
type input "ORMEAU"
click at [589, 103] on input "text" at bounding box center [630, 99] width 151 height 14
type input "4208"
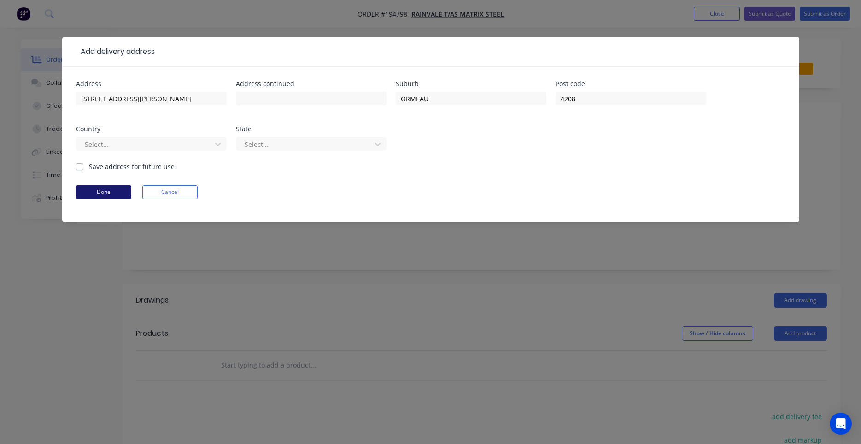
click at [121, 192] on button "Done" at bounding box center [103, 192] width 55 height 14
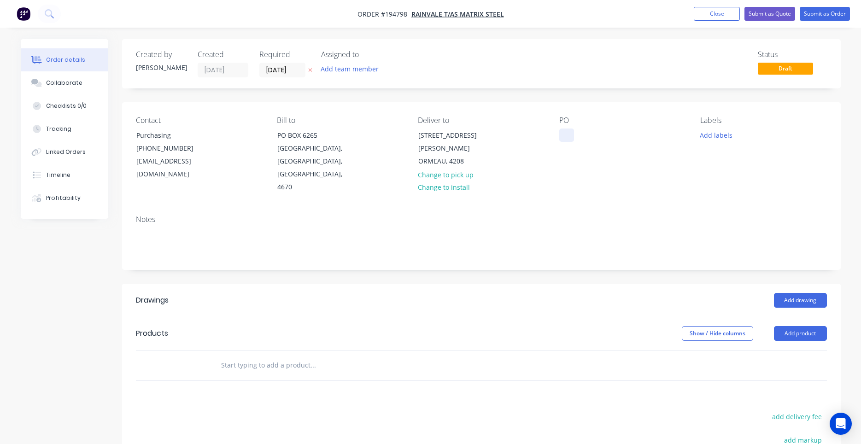
click at [572, 140] on div at bounding box center [566, 134] width 15 height 13
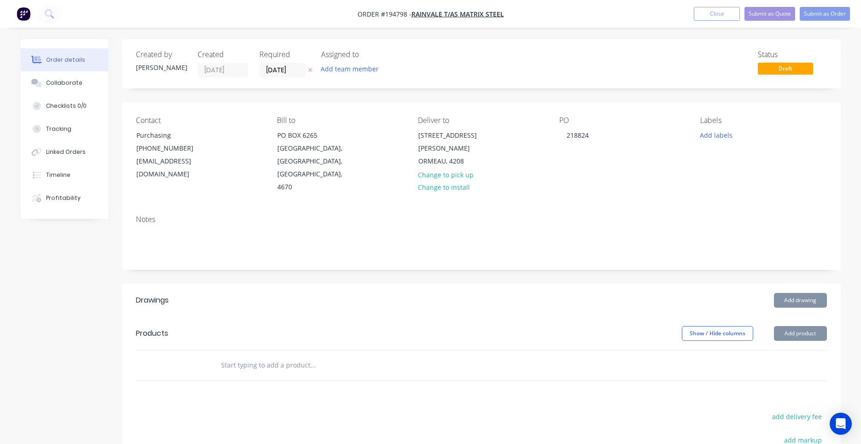
click at [257, 356] on input "text" at bounding box center [313, 365] width 184 height 18
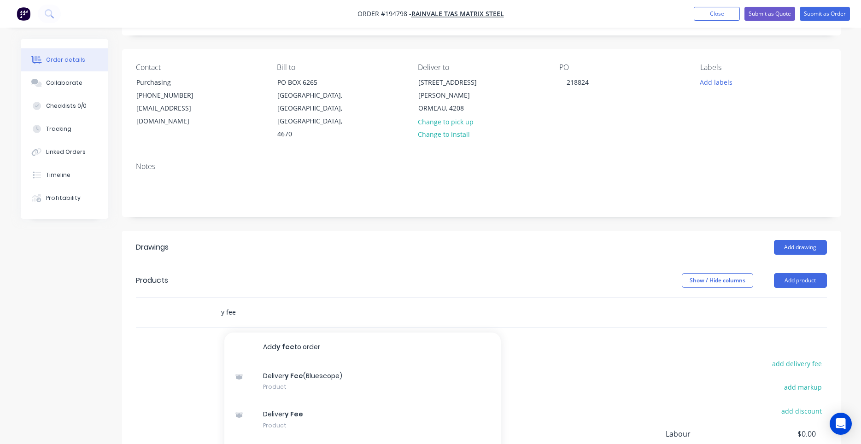
scroll to position [78, 0]
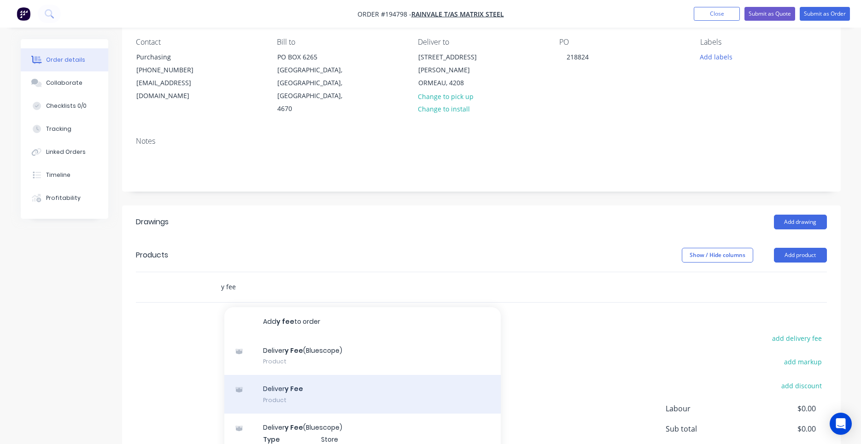
type input "y fee"
click at [336, 380] on div "Deliver y Fee Product" at bounding box center [362, 394] width 276 height 39
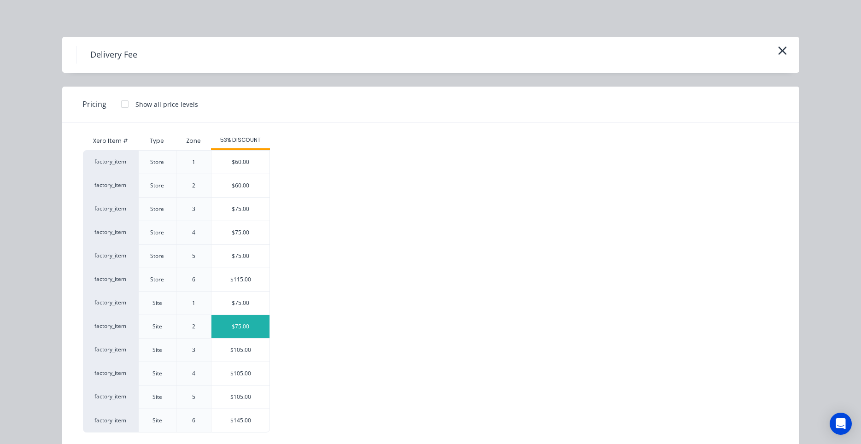
click at [244, 332] on div "$75.00" at bounding box center [240, 326] width 58 height 23
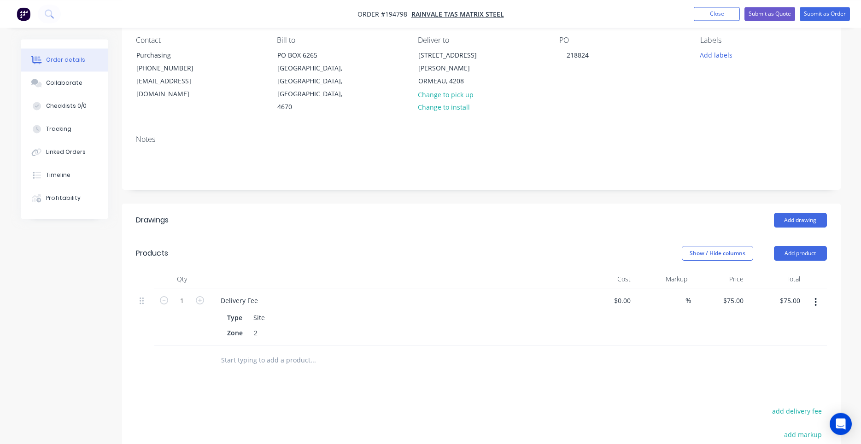
scroll to position [0, 0]
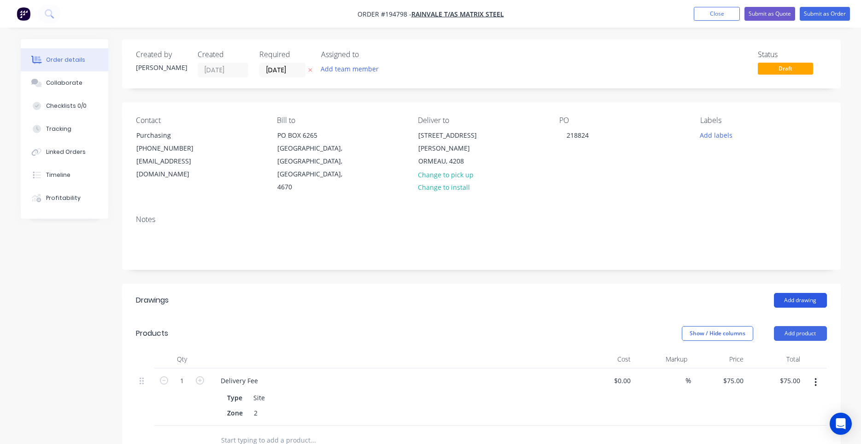
click at [802, 293] on button "Add drawing" at bounding box center [800, 300] width 53 height 15
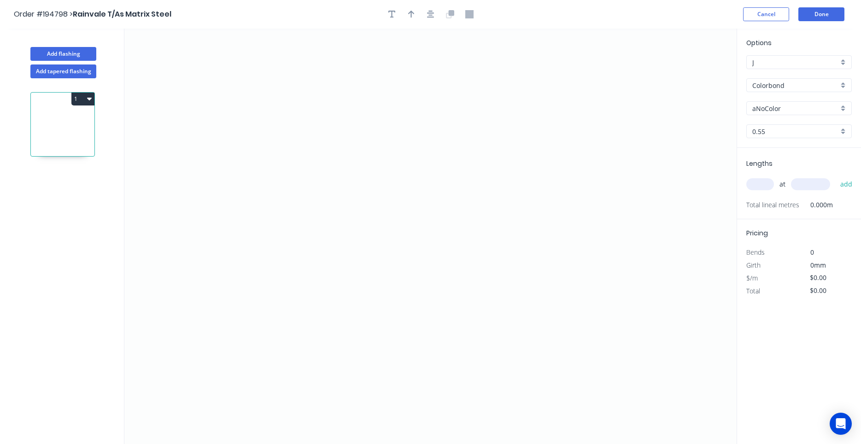
click at [767, 111] on input "aNoColor" at bounding box center [795, 109] width 86 height 10
click at [787, 120] on div "Classic Cream" at bounding box center [798, 126] width 105 height 16
type input "Classic Cream"
click at [768, 174] on div "at add" at bounding box center [799, 184] width 107 height 25
click at [766, 181] on input "text" at bounding box center [760, 184] width 28 height 12
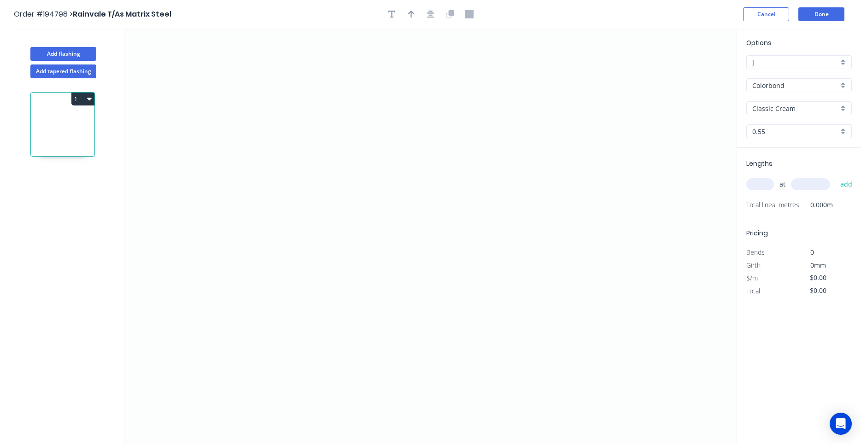
click at [763, 186] on input "text" at bounding box center [760, 184] width 28 height 12
type input "1"
type input "2200"
click at [835, 176] on button "add" at bounding box center [846, 184] width 22 height 16
drag, startPoint x: 181, startPoint y: 268, endPoint x: 196, endPoint y: 255, distance: 19.3
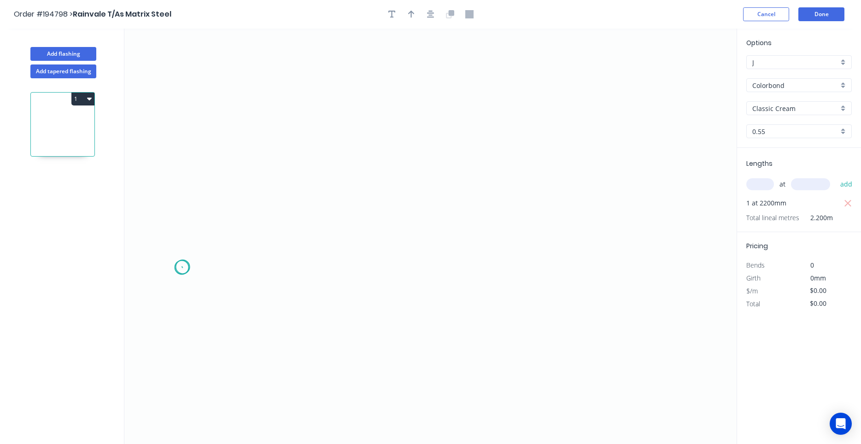
click at [183, 267] on icon "0" at bounding box center [430, 236] width 612 height 415
click at [231, 207] on icon at bounding box center [206, 237] width 49 height 61
click at [553, 204] on icon "0 ?" at bounding box center [430, 236] width 612 height 415
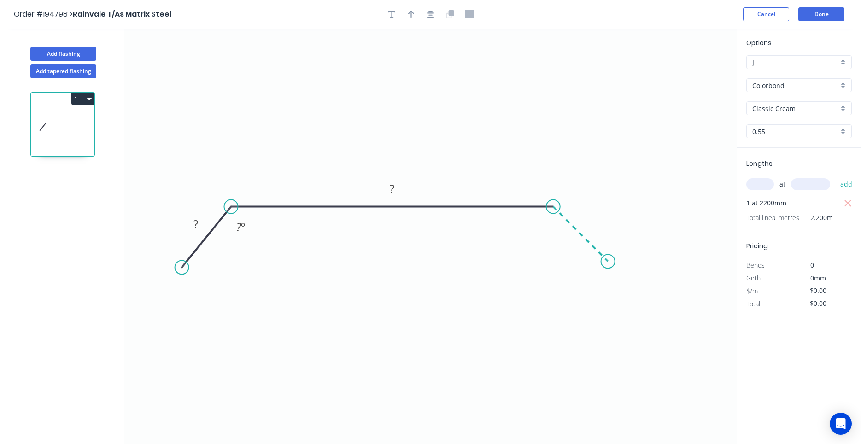
click at [608, 263] on icon "0 ? ? ? º" at bounding box center [430, 236] width 612 height 415
click at [608, 263] on circle at bounding box center [608, 261] width 14 height 14
click at [563, 231] on div "Show angle" at bounding box center [597, 236] width 93 height 19
click at [201, 218] on rect at bounding box center [195, 224] width 18 height 13
drag, startPoint x: 184, startPoint y: 268, endPoint x: 178, endPoint y: 267, distance: 6.5
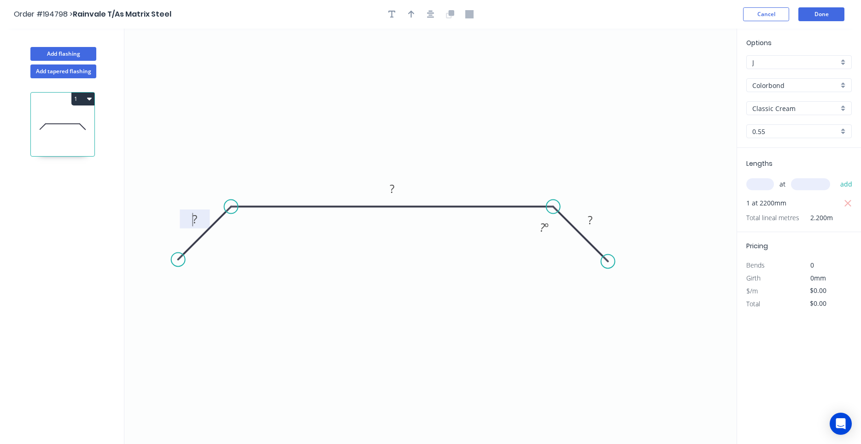
click at [178, 267] on icon "0 ? ? ? ? º" at bounding box center [430, 236] width 612 height 415
click at [238, 237] on div "Show angle" at bounding box center [274, 237] width 93 height 19
click at [213, 220] on icon "0 ? ? ? ? º ? º" at bounding box center [430, 236] width 612 height 415
click at [204, 220] on rect at bounding box center [195, 219] width 30 height 19
click at [197, 217] on tspan "?" at bounding box center [194, 218] width 5 height 15
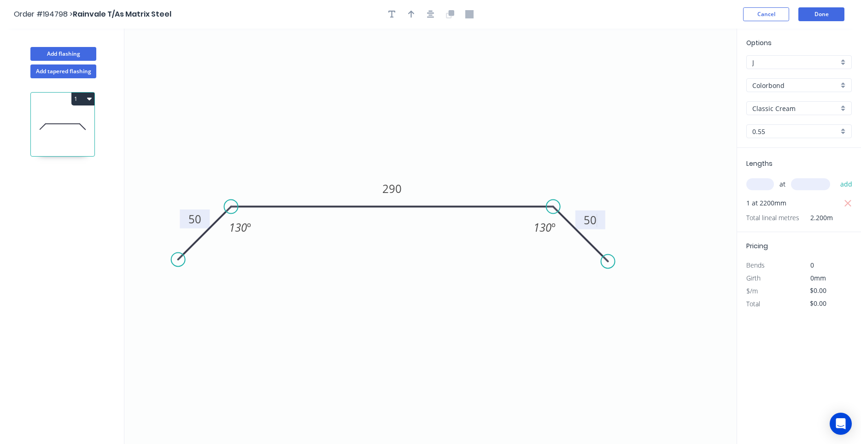
type input "$11.50"
type input "$25.30"
click at [426, 18] on button "button" at bounding box center [431, 14] width 14 height 14
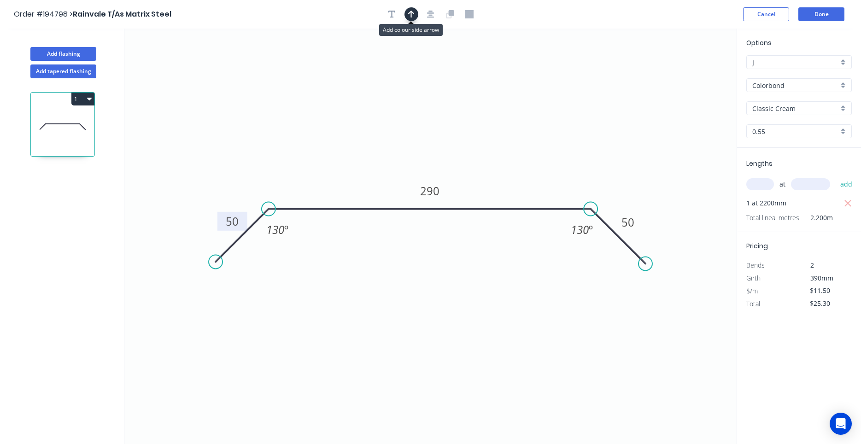
click at [414, 19] on button "button" at bounding box center [411, 14] width 14 height 14
drag, startPoint x: 691, startPoint y: 71, endPoint x: 514, endPoint y: 153, distance: 195.1
click at [514, 153] on icon at bounding box center [514, 142] width 8 height 29
click at [76, 53] on button "Add flashing" at bounding box center [63, 54] width 66 height 14
type input "$0.00"
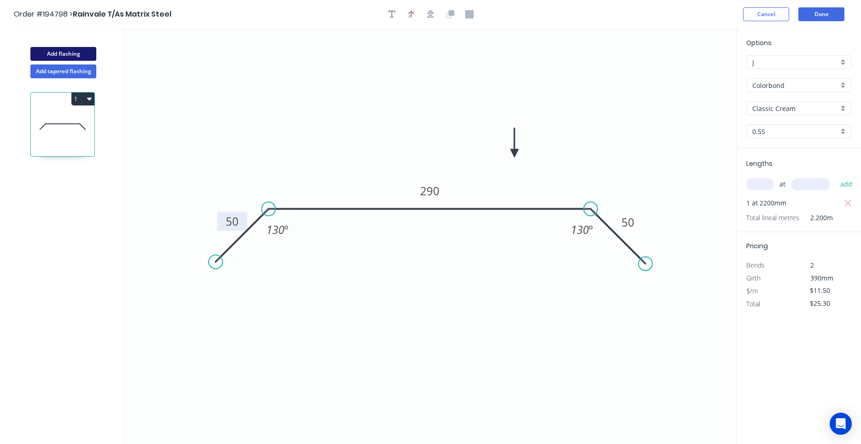
type input "$0.00"
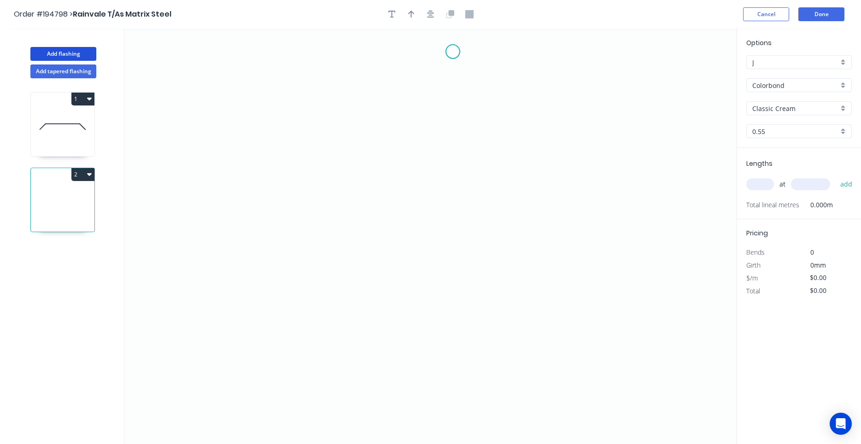
click at [453, 52] on icon "0" at bounding box center [430, 236] width 612 height 415
click at [399, 91] on icon "0" at bounding box center [430, 236] width 612 height 415
click at [401, 233] on icon "0 ?" at bounding box center [430, 236] width 612 height 415
click at [447, 276] on icon "0 ? ? ? º" at bounding box center [430, 236] width 612 height 415
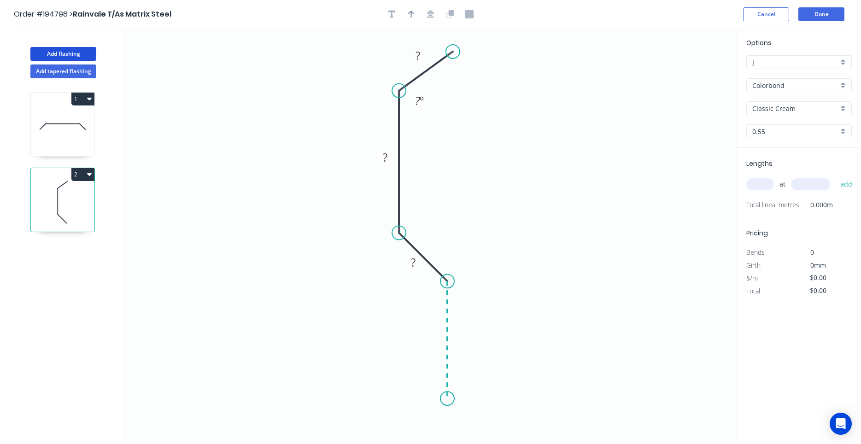
click at [440, 399] on icon "0 ? ? ? ? º" at bounding box center [430, 236] width 612 height 415
click at [408, 439] on icon "0 ? ? ? ? ? º" at bounding box center [430, 236] width 612 height 415
click at [408, 439] on circle at bounding box center [409, 437] width 14 height 14
drag, startPoint x: 449, startPoint y: 54, endPoint x: 447, endPoint y: 48, distance: 6.3
click at [447, 48] on circle at bounding box center [447, 42] width 14 height 14
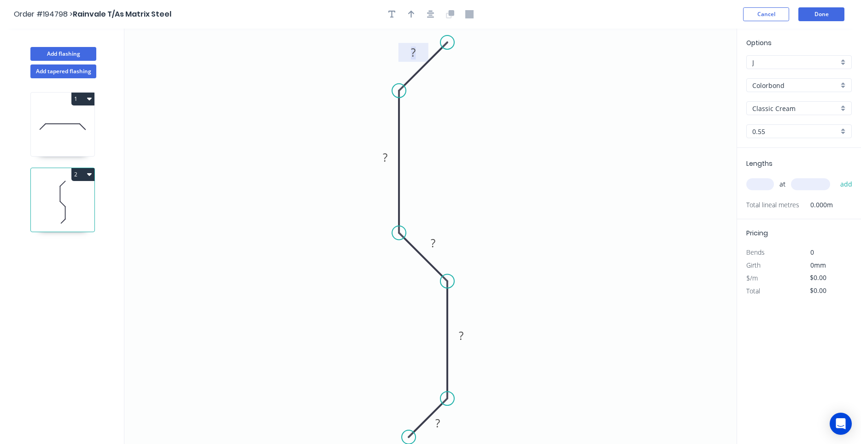
click at [411, 52] on tspan "?" at bounding box center [413, 52] width 5 height 15
type input "$7.31"
click at [425, 9] on div at bounding box center [430, 14] width 97 height 14
click at [425, 16] on button "button" at bounding box center [431, 14] width 14 height 14
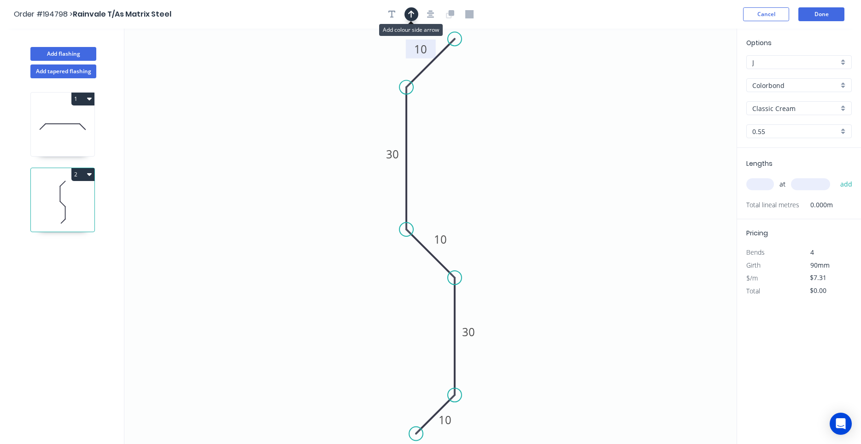
click at [413, 16] on icon "button" at bounding box center [411, 14] width 6 height 8
click at [693, 77] on icon "0 10 30 10 30 10" at bounding box center [430, 236] width 612 height 415
click at [690, 74] on icon at bounding box center [690, 63] width 8 height 29
drag, startPoint x: 690, startPoint y: 74, endPoint x: 480, endPoint y: 208, distance: 249.1
click at [480, 208] on icon at bounding box center [490, 197] width 27 height 27
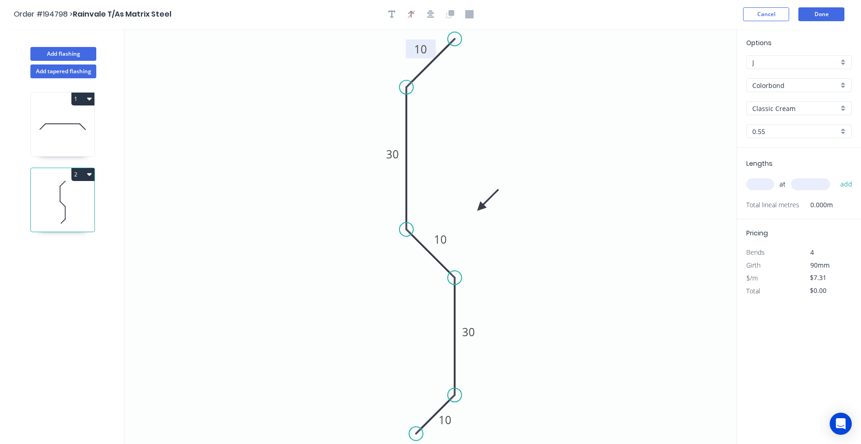
click at [766, 184] on input "text" at bounding box center [760, 184] width 28 height 12
click at [765, 184] on input "text" at bounding box center [760, 184] width 28 height 12
type input "1"
type input "2200"
click at [835, 176] on button "add" at bounding box center [846, 184] width 22 height 16
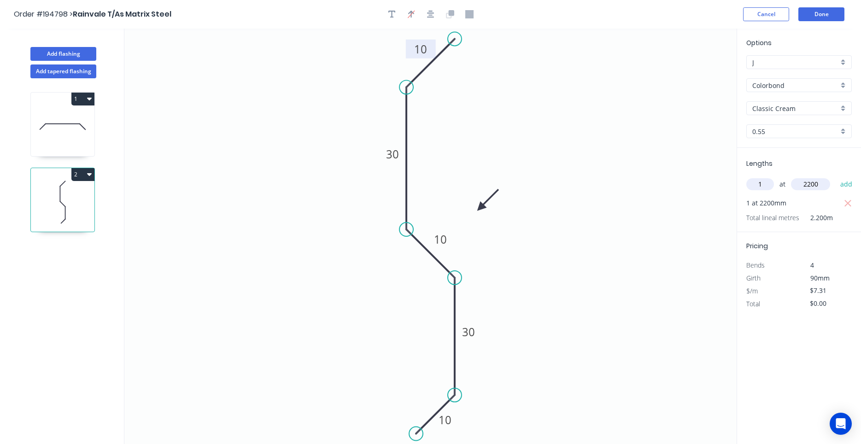
type input "$16.08"
click at [69, 151] on icon at bounding box center [63, 126] width 64 height 59
type input "$11.50"
type input "$25.30"
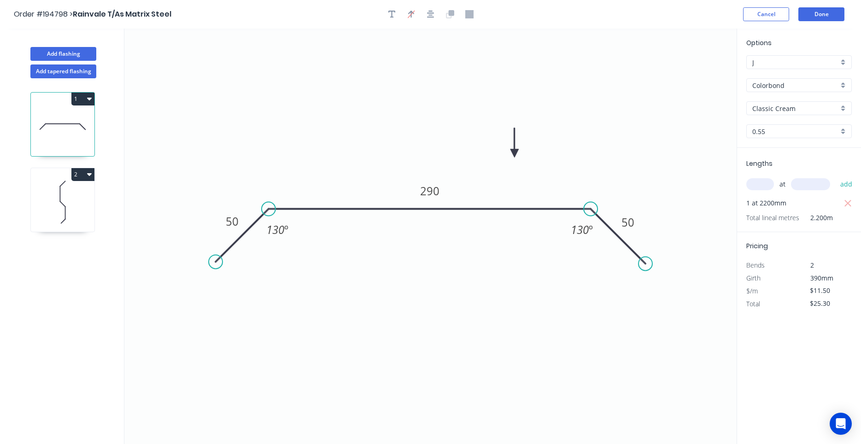
click at [92, 205] on icon at bounding box center [63, 202] width 64 height 59
type input "$7.31"
type input "$16.08"
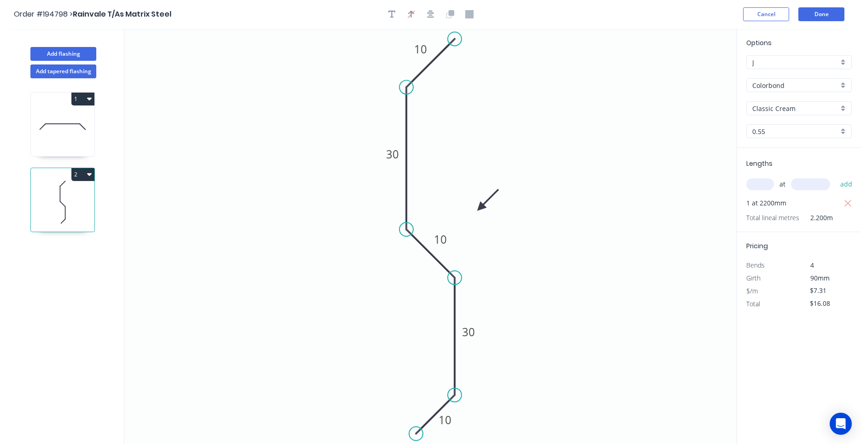
click at [68, 145] on icon at bounding box center [63, 126] width 64 height 59
type input "$11.50"
type input "$25.30"
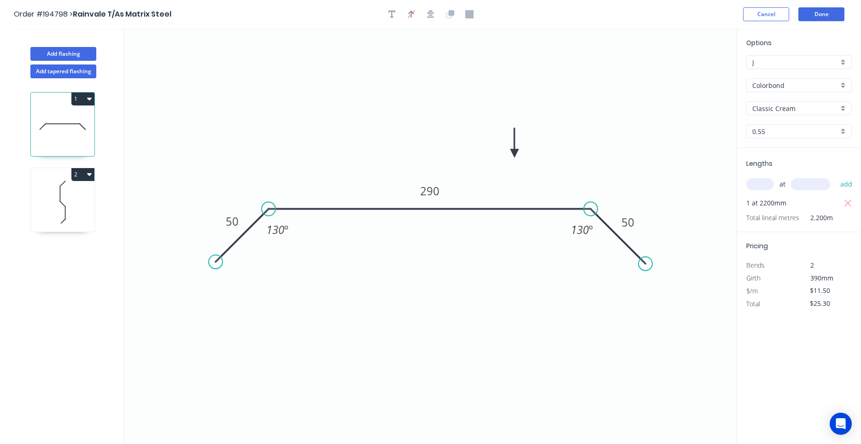
click at [806, 23] on header "Order #194798 > Rainvale T/As Matrix Steel Cancel Done" at bounding box center [430, 14] width 861 height 29
click at [814, 14] on button "Done" at bounding box center [821, 14] width 46 height 14
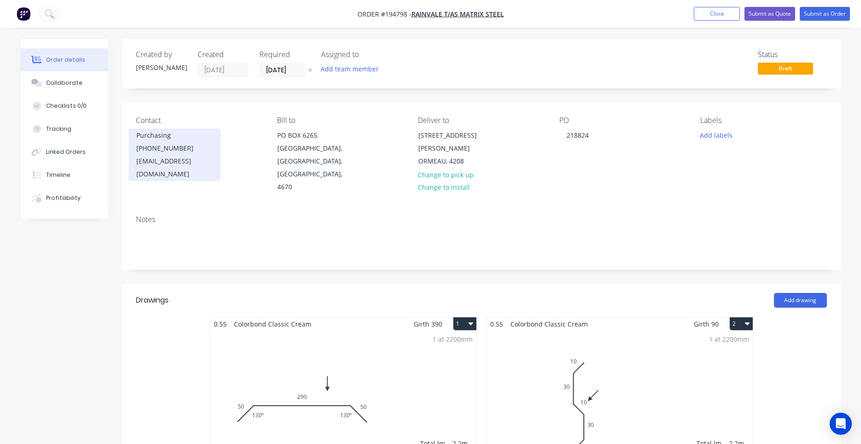
click at [167, 146] on div "(07) 4131 2143" at bounding box center [174, 148] width 76 height 13
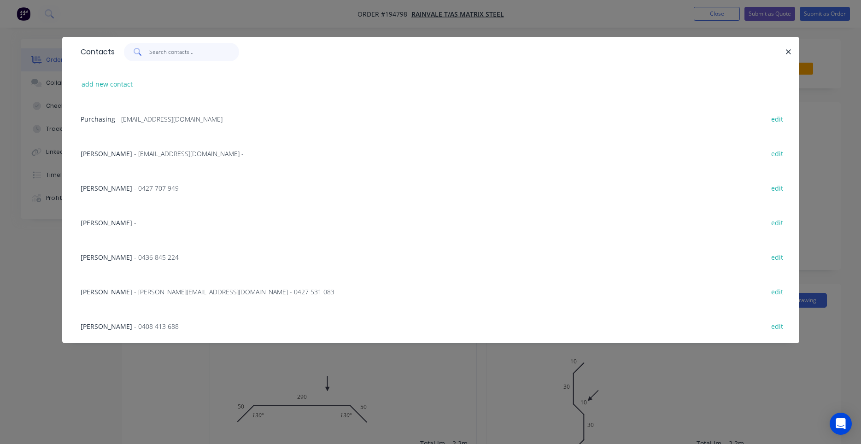
click at [180, 55] on input "text" at bounding box center [194, 52] width 90 height 18
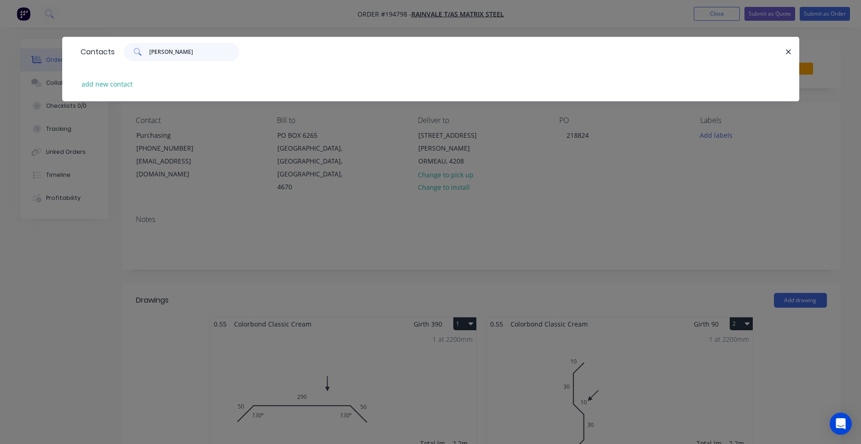
drag, startPoint x: 179, startPoint y: 42, endPoint x: 90, endPoint y: 47, distance: 89.0
click at [90, 47] on div "Contacts terry" at bounding box center [430, 52] width 737 height 30
click at [181, 53] on input "terry" at bounding box center [194, 52] width 90 height 18
drag, startPoint x: 186, startPoint y: 52, endPoint x: 108, endPoint y: 52, distance: 77.8
click at [149, 53] on input "terry" at bounding box center [194, 52] width 90 height 18
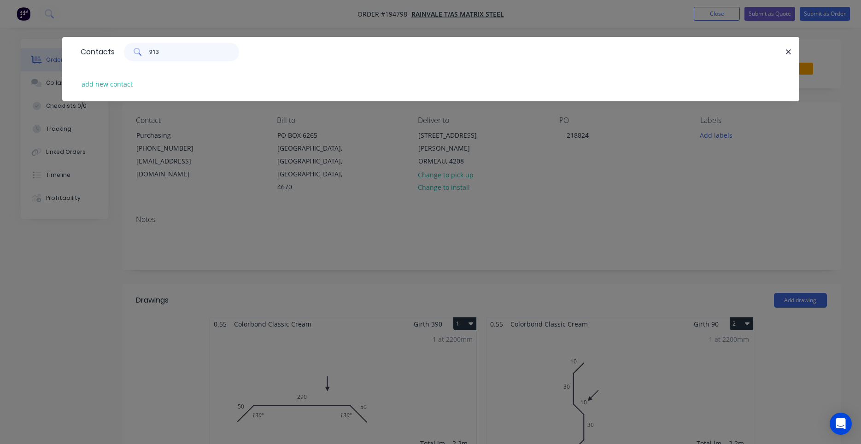
type input "913"
click at [105, 91] on div "add new contact" at bounding box center [430, 84] width 709 height 35
click at [105, 89] on button "add new contact" at bounding box center [107, 84] width 61 height 12
select select "AU"
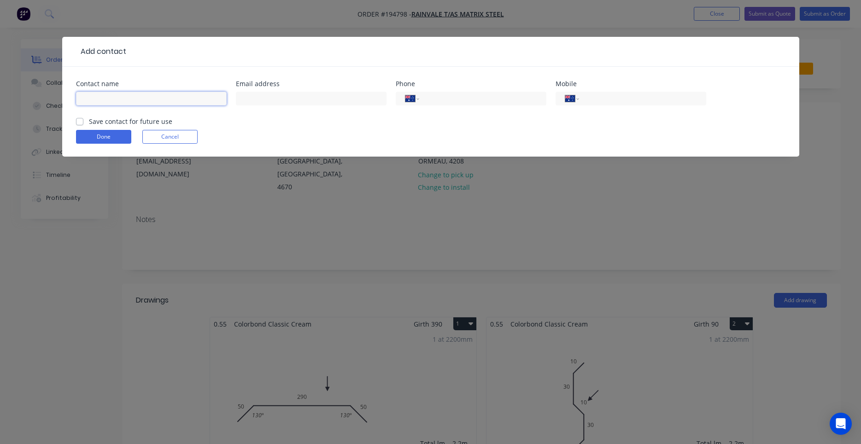
click at [140, 103] on input "text" at bounding box center [151, 99] width 151 height 14
type input "Terry"
type input "0436 299 913"
click at [118, 118] on label "Save contact for future use" at bounding box center [130, 121] width 83 height 10
click at [83, 118] on input "Save contact for future use" at bounding box center [79, 120] width 7 height 9
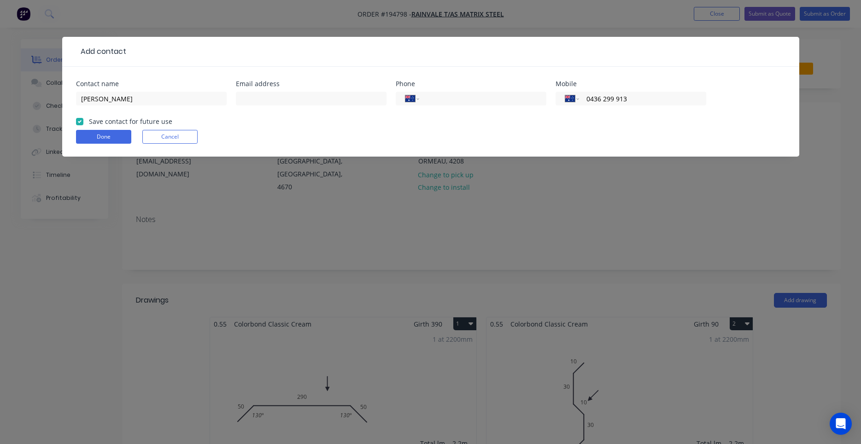
checkbox input "true"
click at [107, 138] on button "Done" at bounding box center [103, 137] width 55 height 14
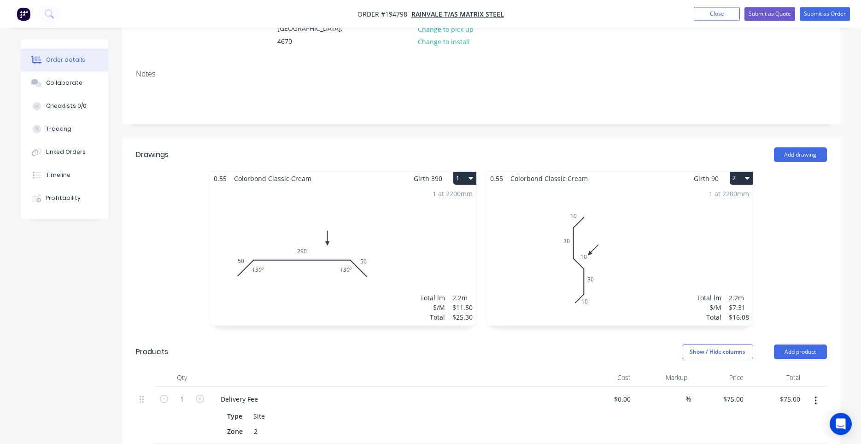
scroll to position [235, 0]
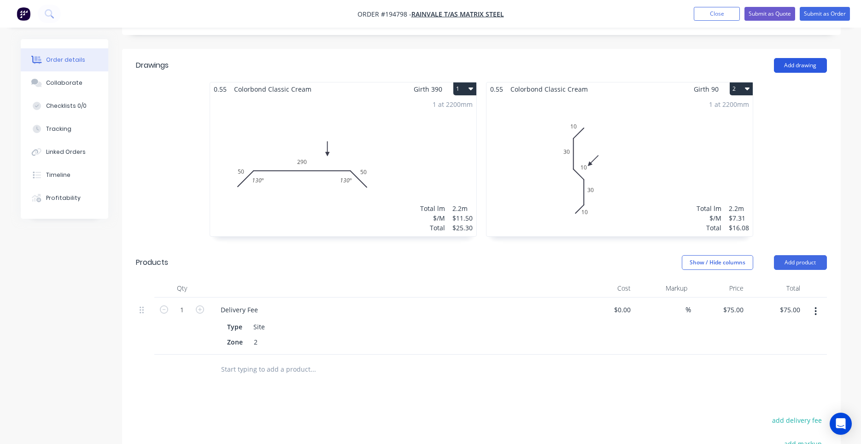
click at [793, 58] on button "Add drawing" at bounding box center [800, 65] width 53 height 15
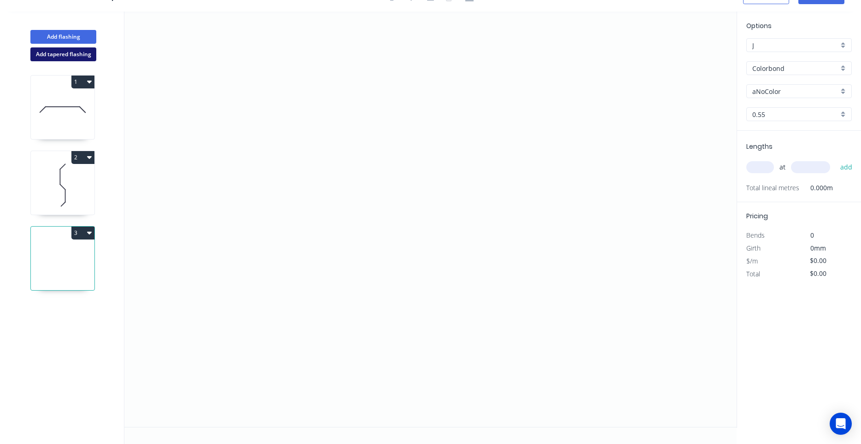
click at [85, 60] on button "Add tapered flashing" at bounding box center [63, 54] width 66 height 14
click at [336, 61] on icon "0" at bounding box center [430, 116] width 612 height 208
click at [308, 91] on icon "0" at bounding box center [430, 116] width 612 height 208
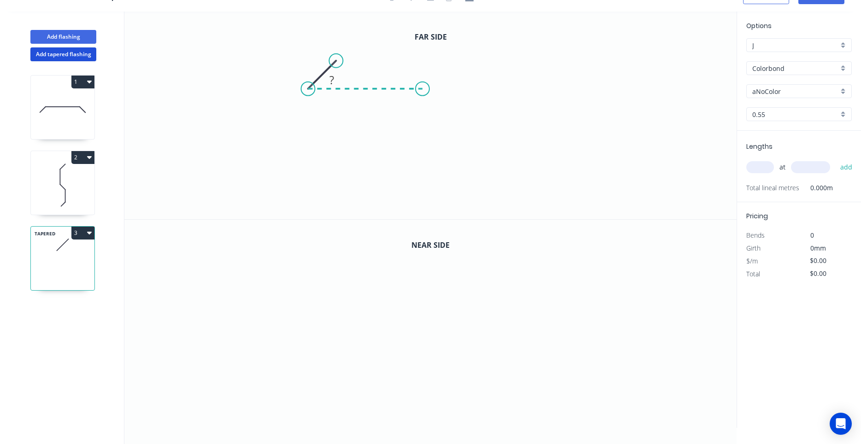
click at [422, 86] on icon "0 ?" at bounding box center [430, 116] width 612 height 208
click at [426, 160] on icon "0 ? ?" at bounding box center [430, 116] width 612 height 208
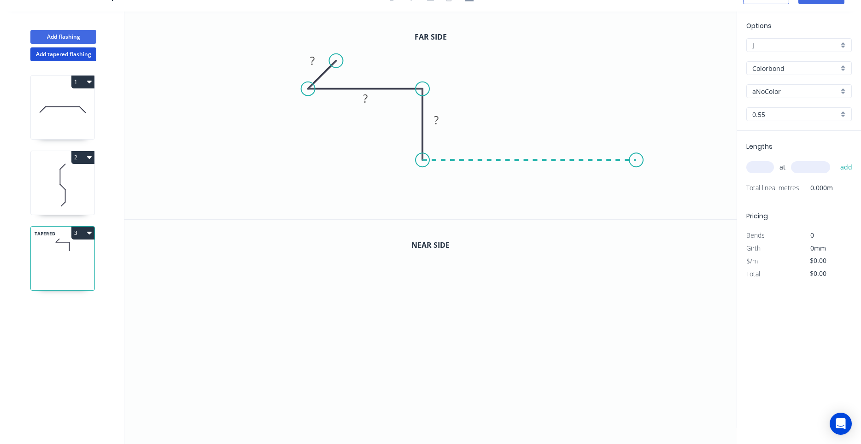
click at [636, 150] on icon "0 ? ? ?" at bounding box center [430, 116] width 612 height 208
click at [669, 192] on icon "0 ? ? ? ?" at bounding box center [430, 116] width 612 height 208
click at [669, 192] on circle at bounding box center [669, 193] width 14 height 14
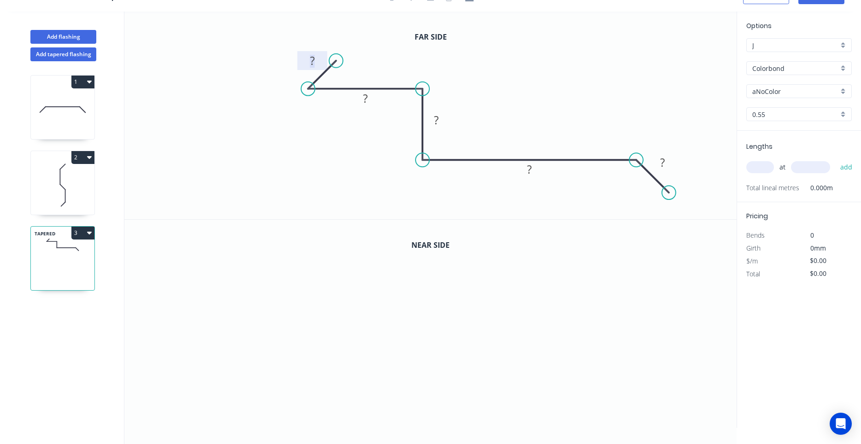
click at [315, 63] on rect at bounding box center [312, 61] width 18 height 13
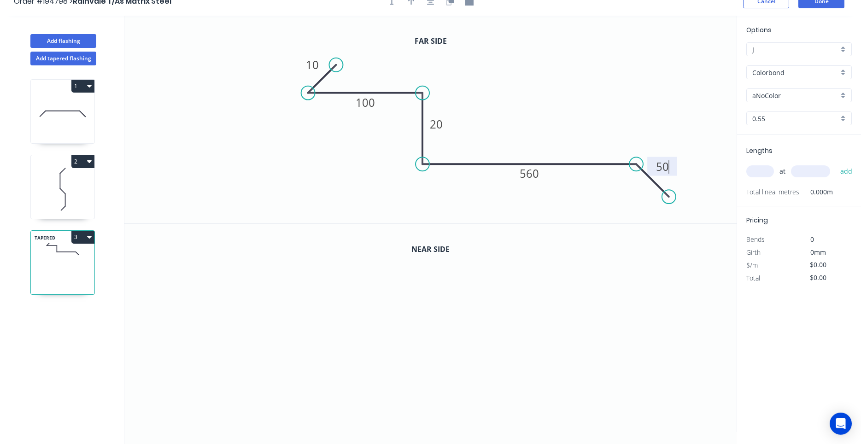
scroll to position [0, 0]
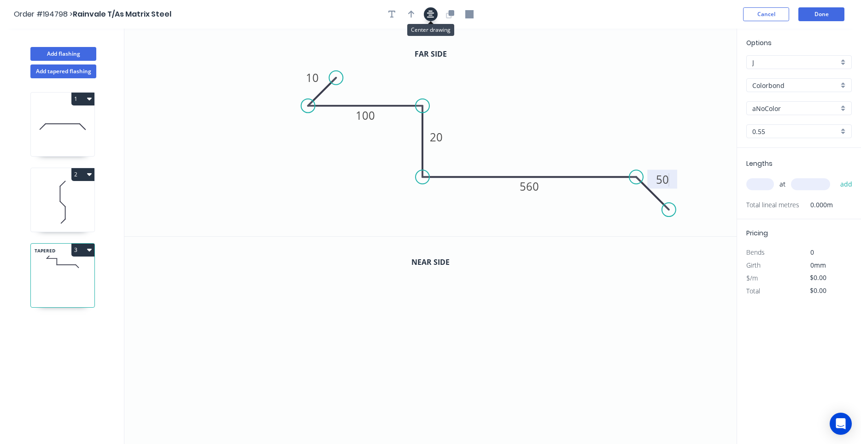
click at [427, 15] on icon "button" at bounding box center [430, 14] width 7 height 8
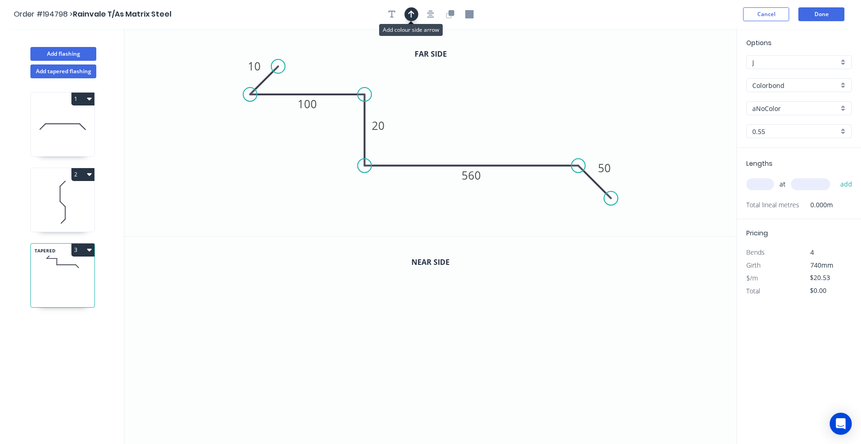
click at [416, 17] on button "button" at bounding box center [411, 14] width 14 height 14
click at [688, 71] on icon at bounding box center [690, 63] width 8 height 29
drag, startPoint x: 688, startPoint y: 71, endPoint x: 588, endPoint y: 88, distance: 101.4
click at [588, 88] on icon "0 10 100 20 560 50" at bounding box center [430, 133] width 612 height 208
drag, startPoint x: 690, startPoint y: 74, endPoint x: 485, endPoint y: 87, distance: 205.3
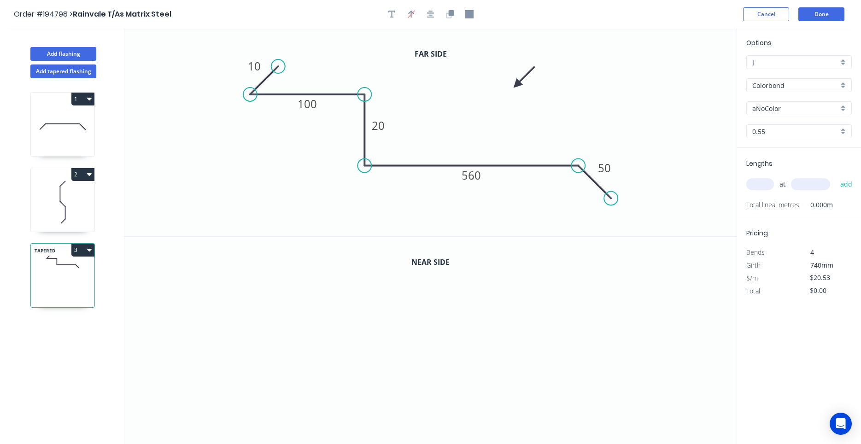
click at [511, 87] on icon at bounding box center [524, 77] width 27 height 27
click at [444, 10] on div at bounding box center [430, 14] width 97 height 14
click at [450, 16] on icon "button" at bounding box center [451, 13] width 6 height 6
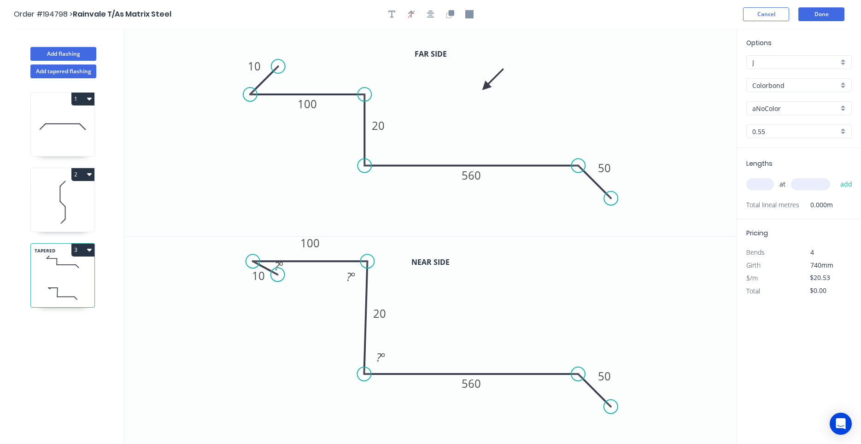
drag, startPoint x: 324, startPoint y: 303, endPoint x: 327, endPoint y: 261, distance: 42.0
click at [327, 261] on icon at bounding box center [310, 261] width 115 height 0
click at [282, 277] on rect at bounding box center [281, 268] width 30 height 19
drag, startPoint x: 277, startPoint y: 280, endPoint x: 274, endPoint y: 235, distance: 45.2
click at [274, 235] on div "Far side 0 10 100 20 560 50 Near side 0 10 100 20 560 50 ? º ? º" at bounding box center [430, 237] width 612 height 416
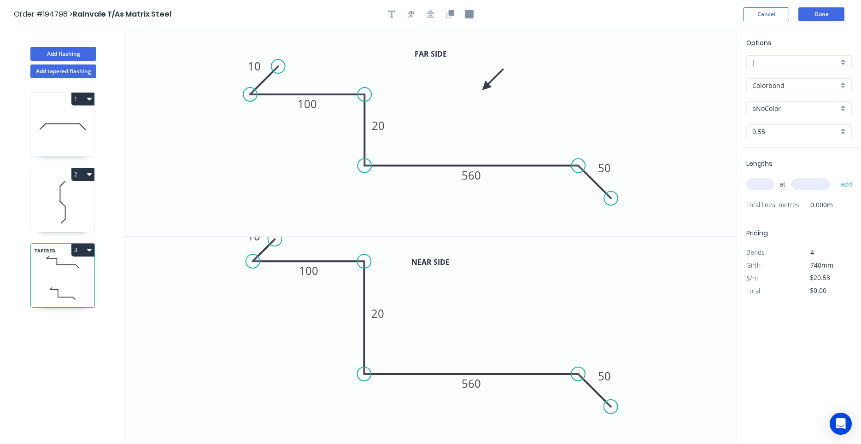
click at [363, 263] on circle at bounding box center [364, 261] width 14 height 14
click at [383, 315] on tspan "20" at bounding box center [378, 312] width 13 height 15
type input "$25.79"
click at [430, 18] on icon "button" at bounding box center [430, 14] width 7 height 8
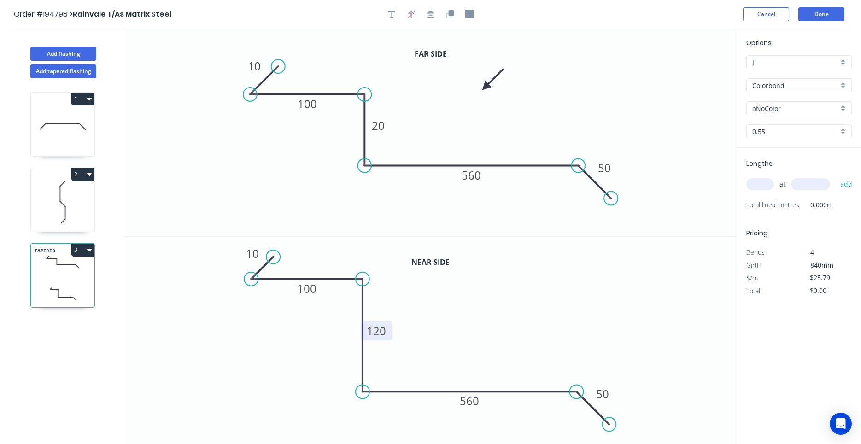
click at [787, 107] on input "aNoColor" at bounding box center [795, 109] width 86 height 10
click at [67, 203] on icon at bounding box center [63, 202] width 64 height 59
type input "Classic Cream"
type input "$7.31"
type input "$16.08"
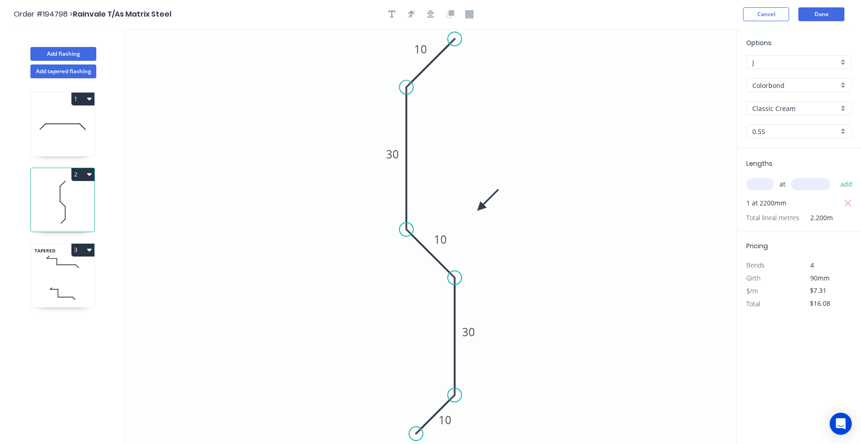
click at [68, 132] on icon at bounding box center [63, 126] width 64 height 59
type input "$11.50"
type input "$25.30"
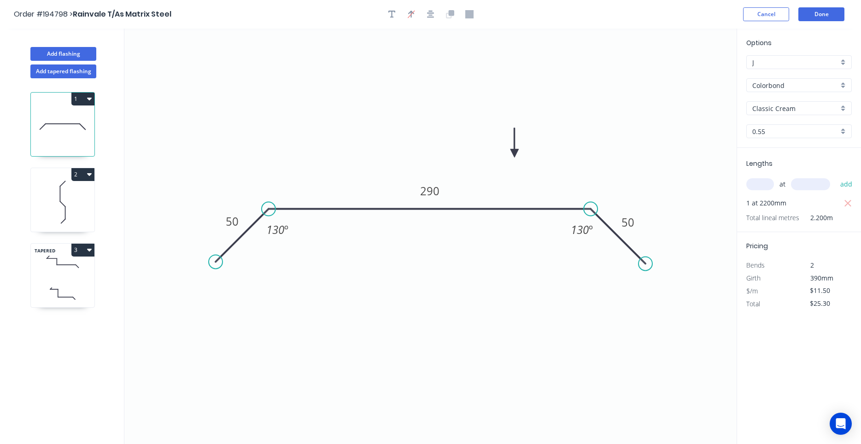
click at [62, 262] on icon at bounding box center [63, 261] width 64 height 27
type input "aNoColor"
type input "$25.79"
type input "$0.00"
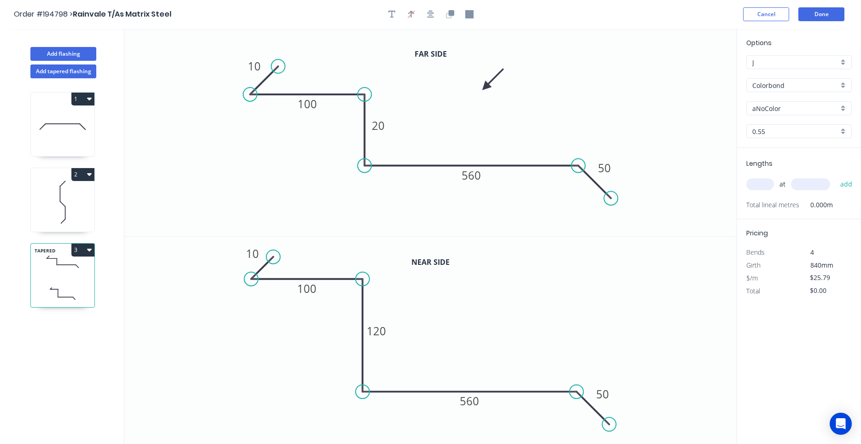
click at [768, 110] on input "aNoColor" at bounding box center [795, 109] width 86 height 10
click at [811, 129] on div "Classic Cream" at bounding box center [798, 126] width 105 height 16
type input "Classic Cream"
click at [754, 190] on input "text" at bounding box center [760, 184] width 28 height 12
type input "1"
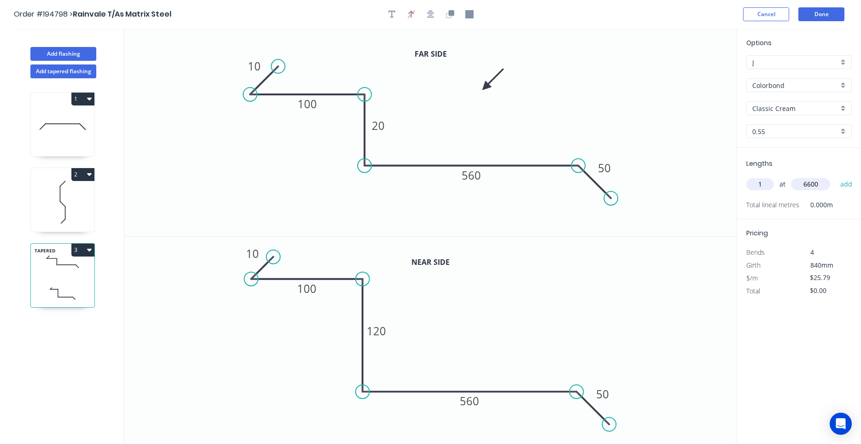
type input "6600"
click at [835, 176] on button "add" at bounding box center [846, 184] width 22 height 16
type input "$170.21"
click at [829, 16] on button "Done" at bounding box center [821, 14] width 46 height 14
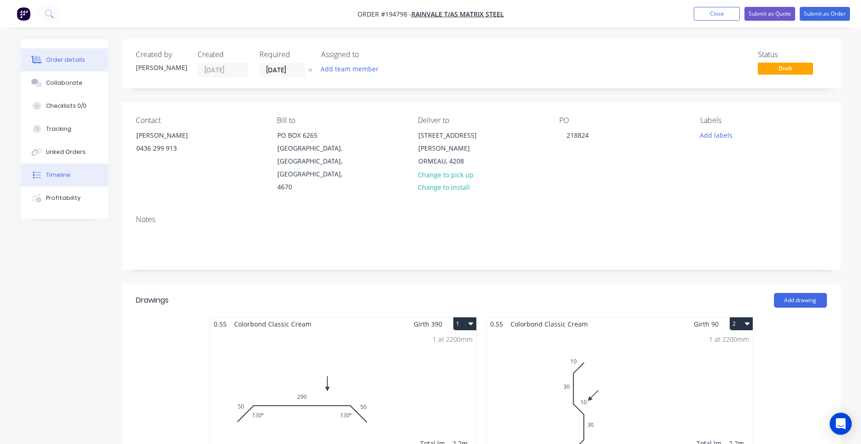
click at [68, 171] on div "Timeline" at bounding box center [58, 175] width 24 height 8
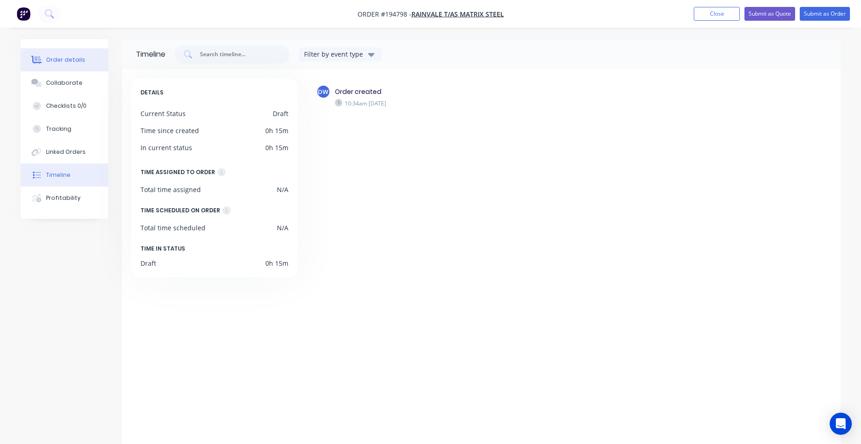
click at [77, 64] on button "Order details" at bounding box center [64, 59] width 87 height 23
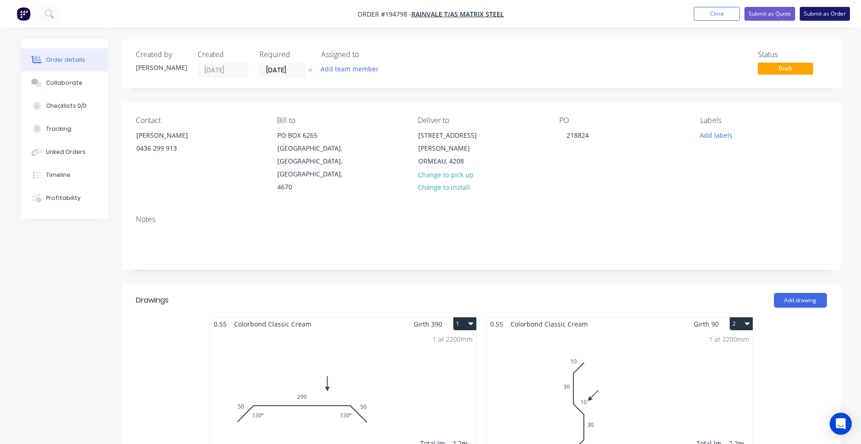
click at [823, 13] on button "Submit as Order" at bounding box center [824, 14] width 50 height 14
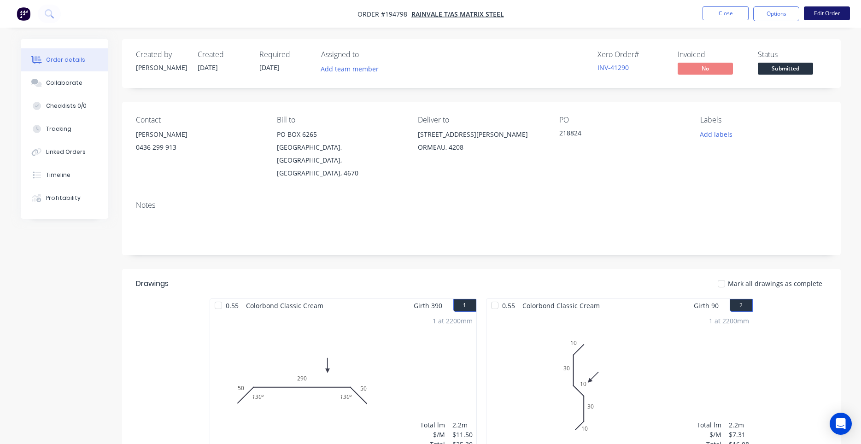
click at [822, 16] on button "Edit Order" at bounding box center [826, 13] width 46 height 14
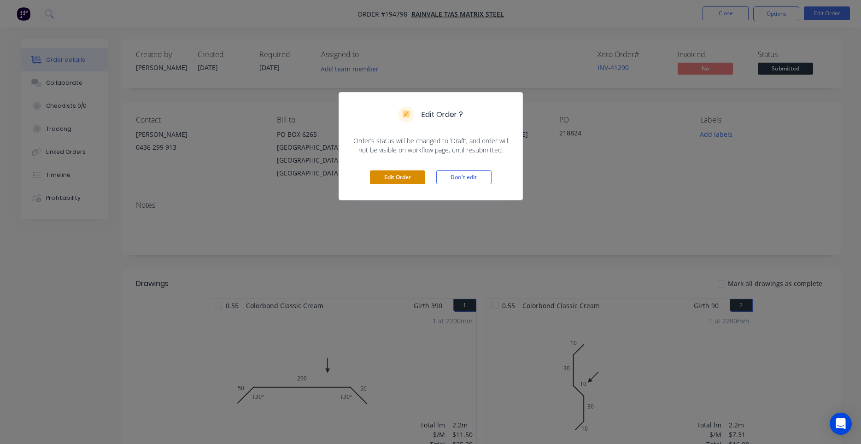
click at [412, 174] on button "Edit Order" at bounding box center [397, 177] width 55 height 14
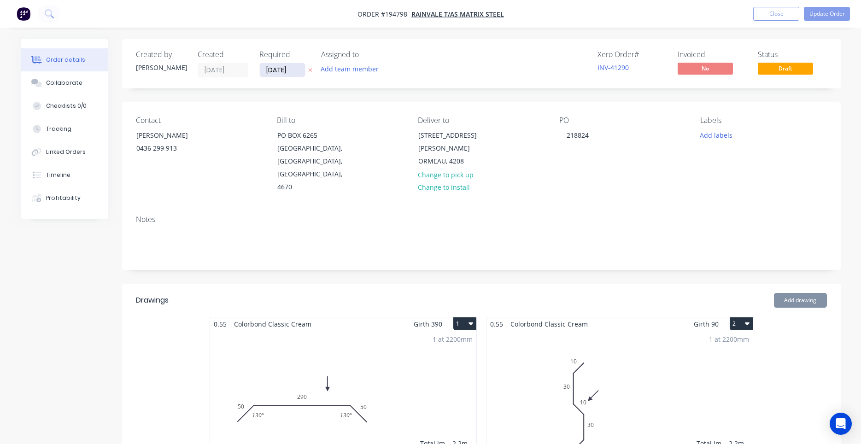
click at [291, 76] on input "07/10/25" at bounding box center [282, 70] width 45 height 14
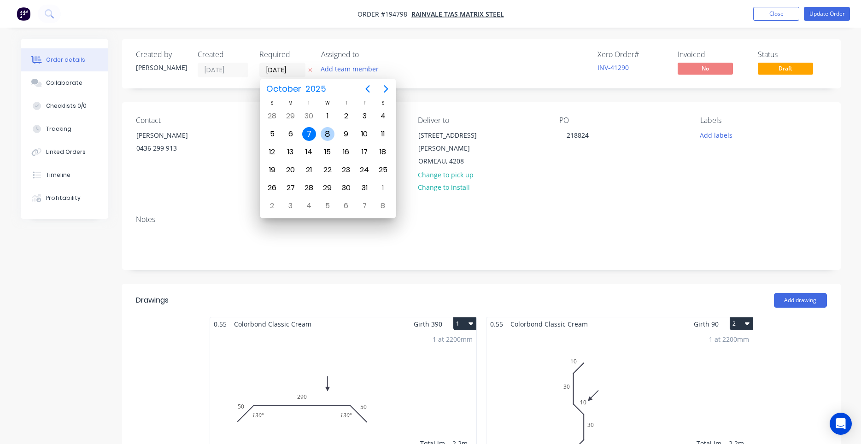
click at [323, 136] on div "8" at bounding box center [327, 134] width 14 height 14
type input "08/10/25"
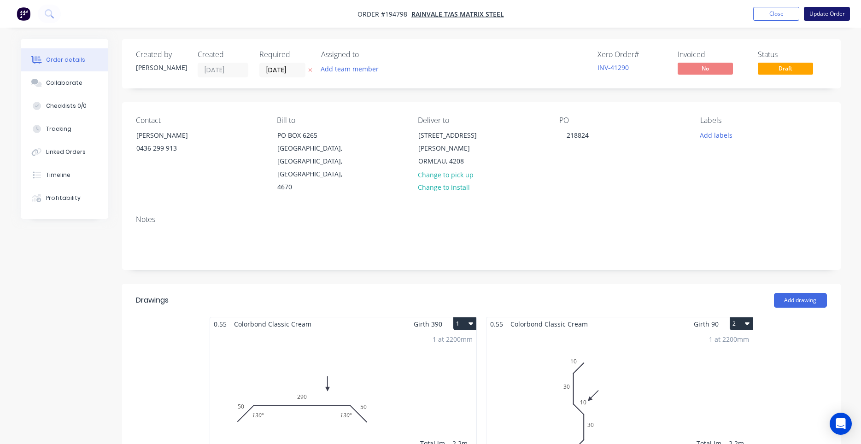
click at [820, 12] on button "Update Order" at bounding box center [826, 14] width 46 height 14
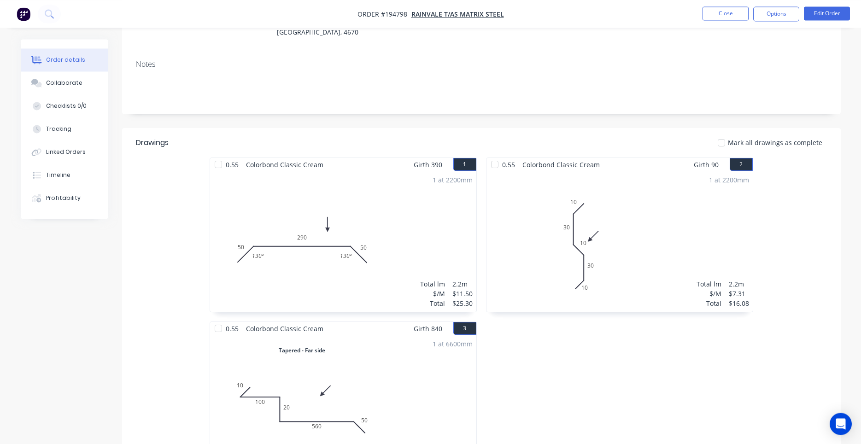
scroll to position [122, 0]
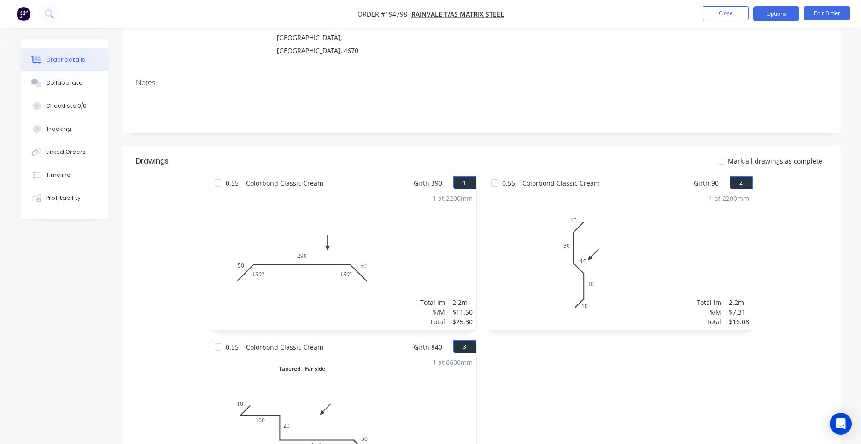
click at [788, 16] on button "Options" at bounding box center [776, 13] width 46 height 15
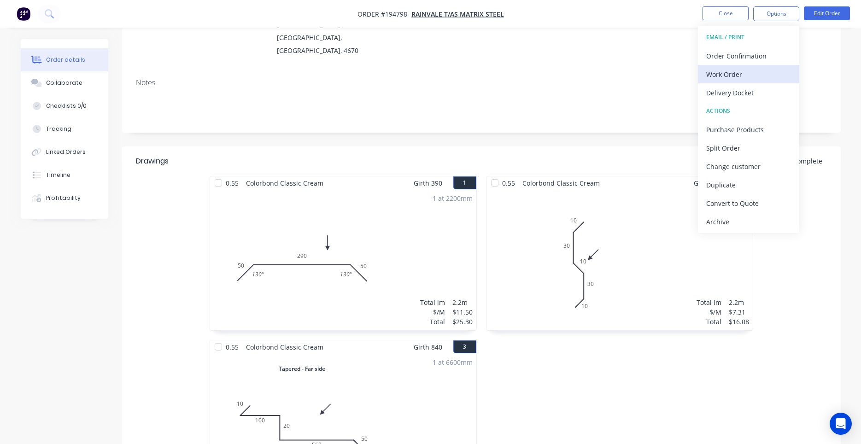
click at [731, 75] on div "Work Order" at bounding box center [748, 74] width 85 height 13
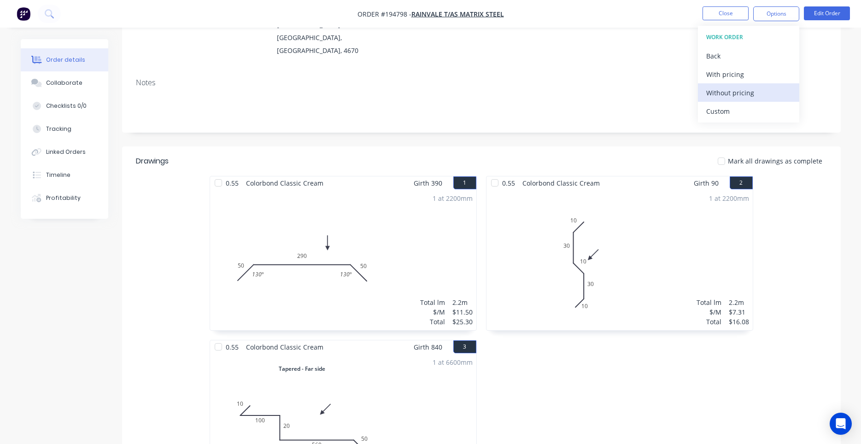
click at [724, 94] on div "Without pricing" at bounding box center [748, 92] width 85 height 13
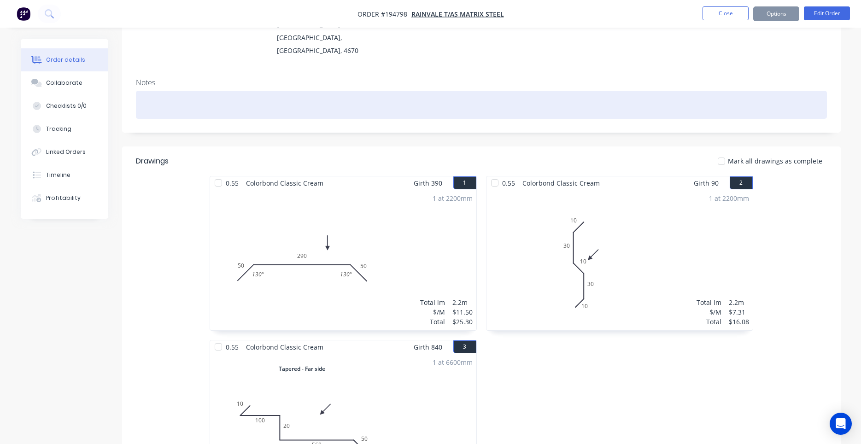
click at [664, 92] on div at bounding box center [481, 105] width 691 height 28
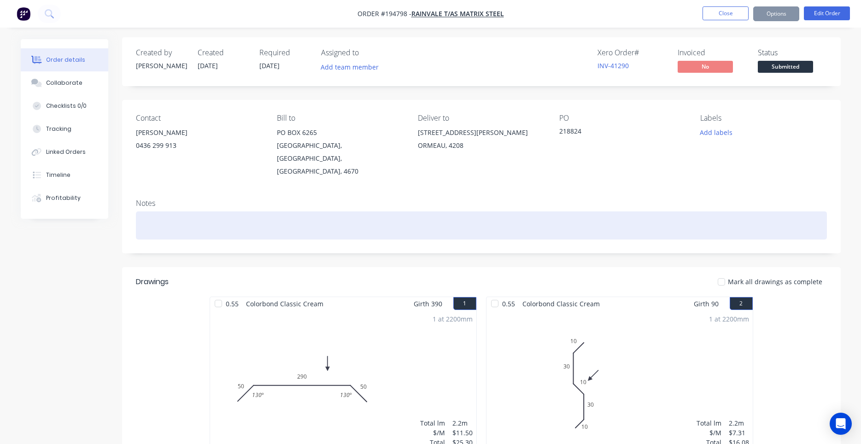
scroll to position [0, 0]
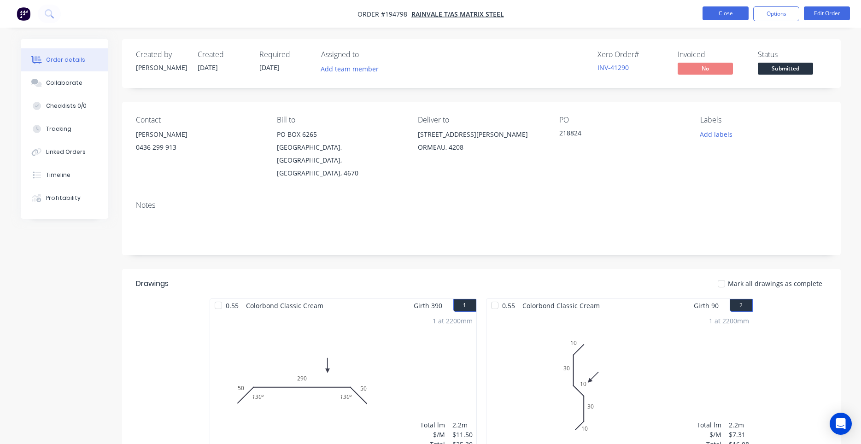
click at [727, 19] on button "Close" at bounding box center [725, 13] width 46 height 14
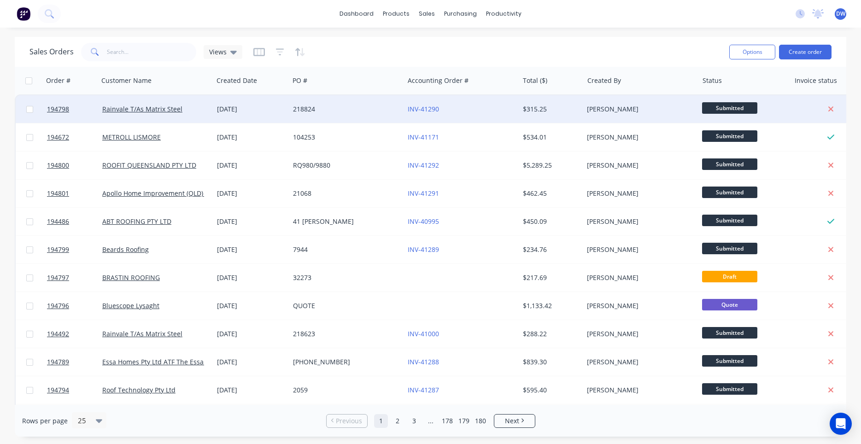
click at [221, 111] on div "[DATE]" at bounding box center [251, 109] width 69 height 9
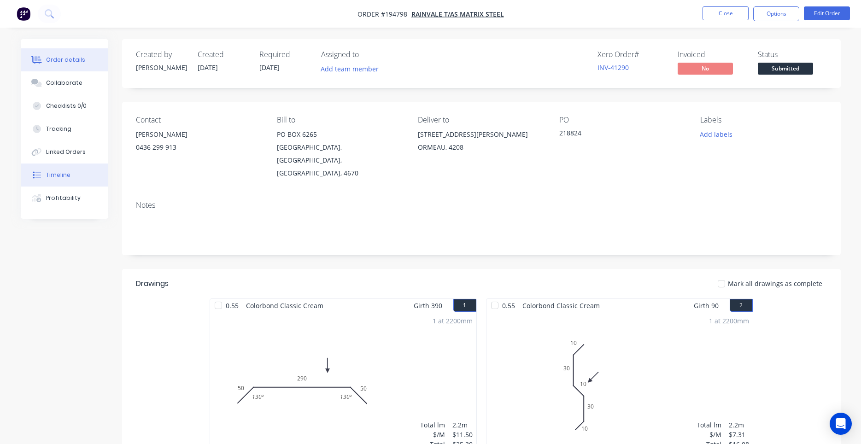
click at [67, 174] on div "Timeline" at bounding box center [58, 175] width 24 height 8
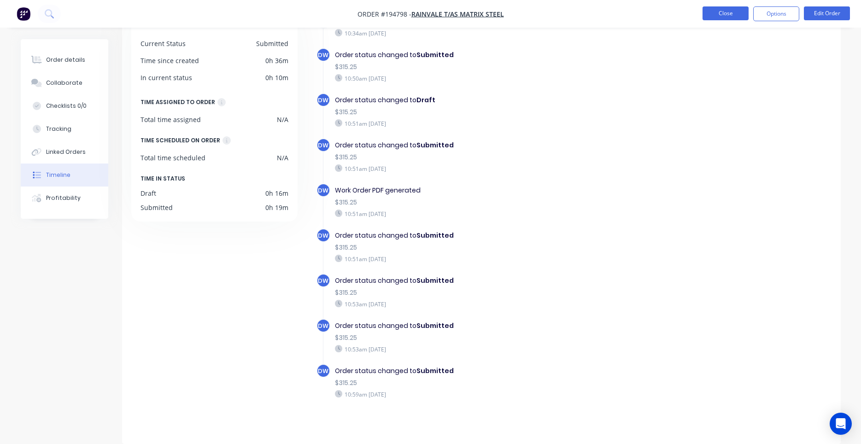
click at [734, 11] on button "Close" at bounding box center [725, 13] width 46 height 14
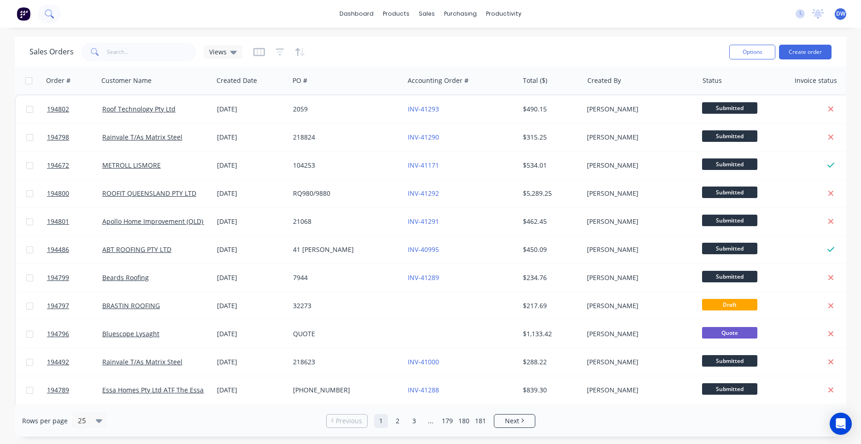
click at [53, 12] on button at bounding box center [49, 14] width 23 height 18
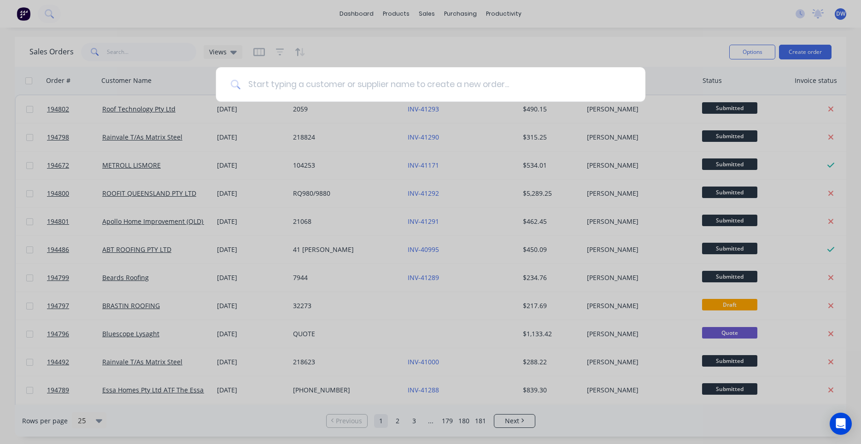
click at [272, 80] on input at bounding box center [435, 84] width 390 height 35
type input "ordanga"
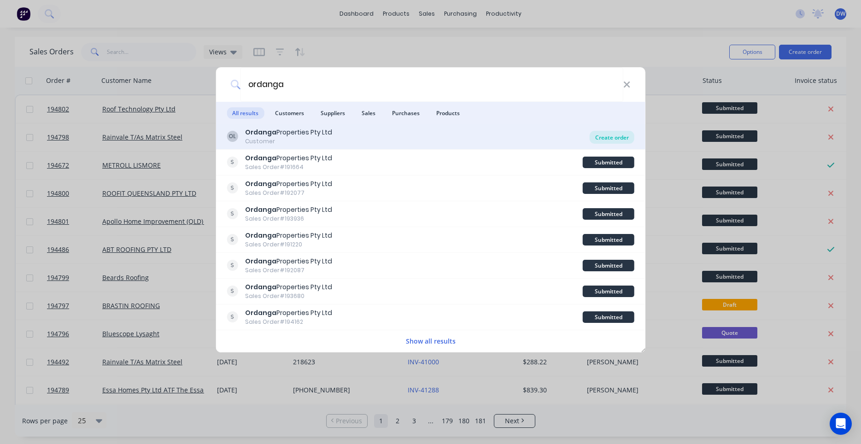
click at [598, 136] on div "Create order" at bounding box center [611, 137] width 45 height 13
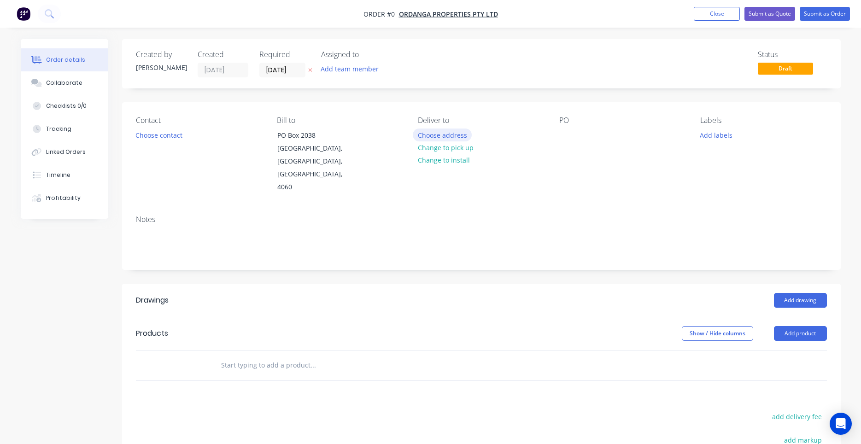
click at [430, 134] on button "Choose address" at bounding box center [442, 134] width 59 height 12
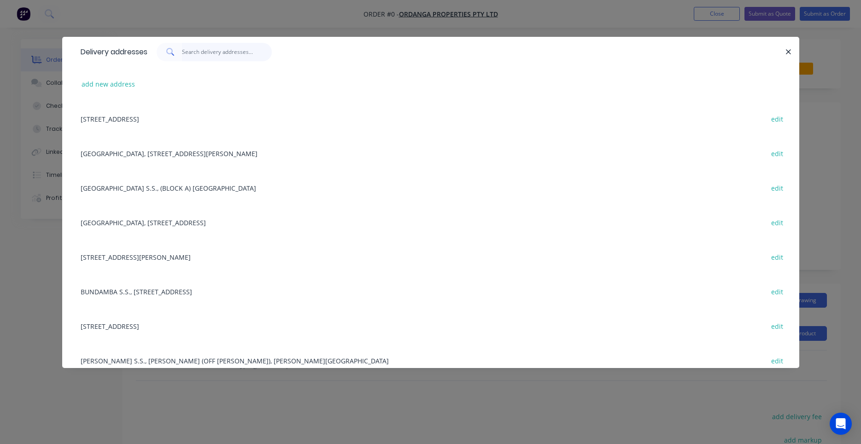
click at [251, 54] on input "text" at bounding box center [227, 52] width 90 height 18
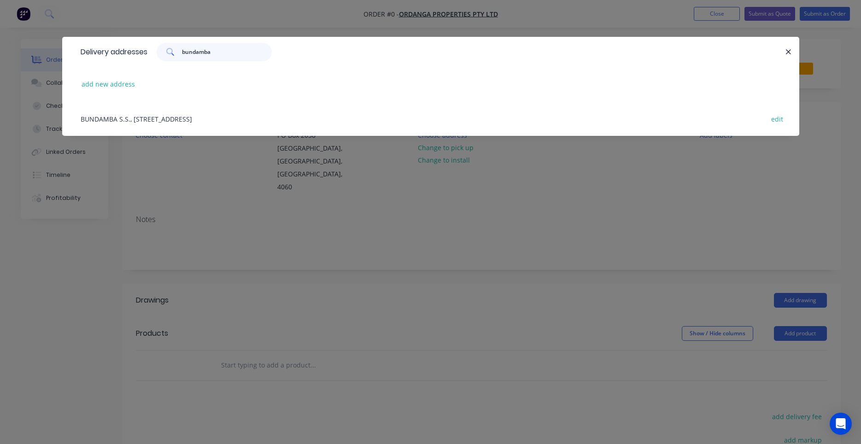
type input "bundamba"
click at [236, 122] on div "BUNDAMBA S.S., 221 BRISBANE RD, BUNDAMBA, Queensland, Australia, 4304 edit" at bounding box center [430, 118] width 709 height 35
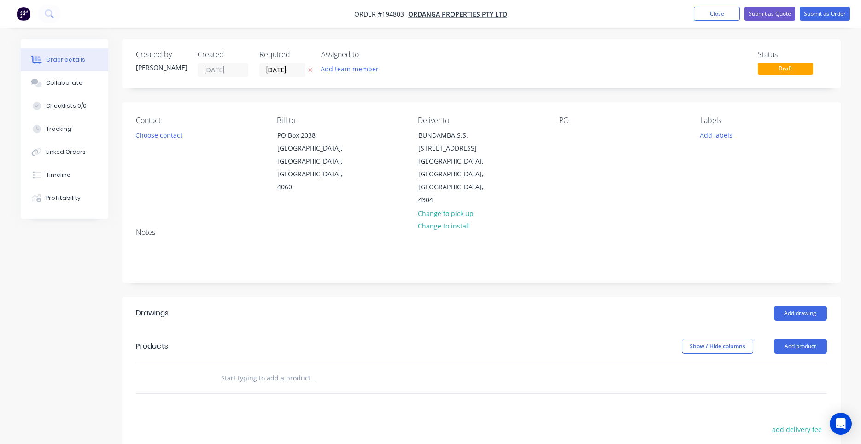
click at [160, 136] on button "Choose contact" at bounding box center [158, 134] width 57 height 12
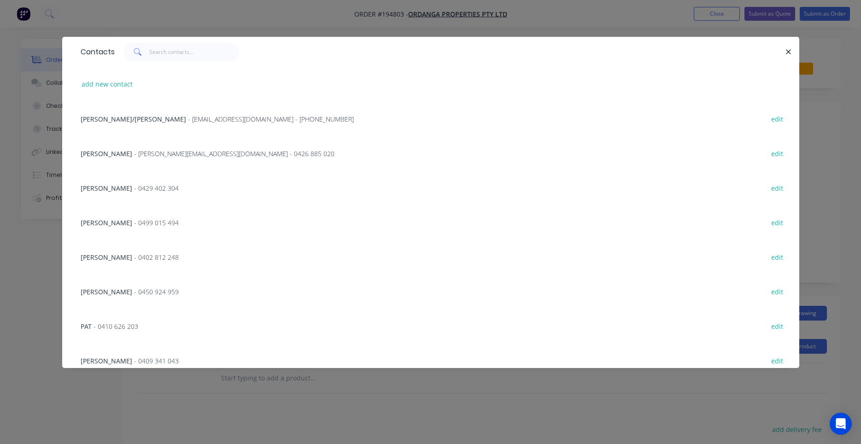
click at [160, 136] on div "GERALDINE/MADONNA - admin@ordanga.com - (07) 3268 5500 edit" at bounding box center [430, 118] width 709 height 35
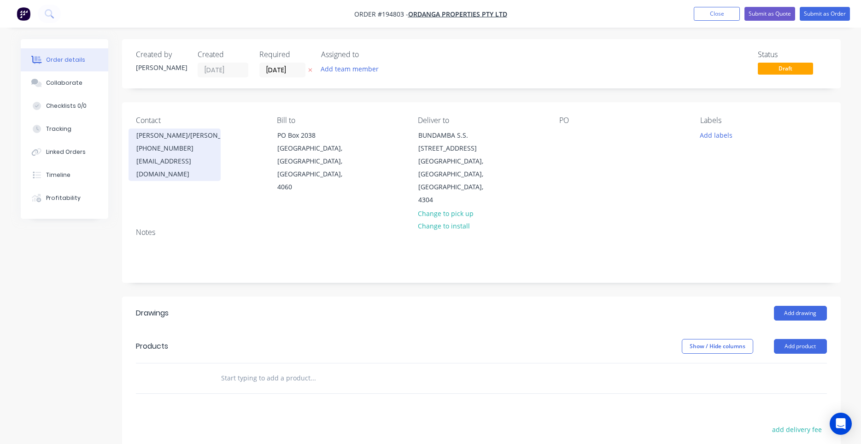
click at [175, 147] on div "(07) 3268 5500" at bounding box center [174, 148] width 76 height 13
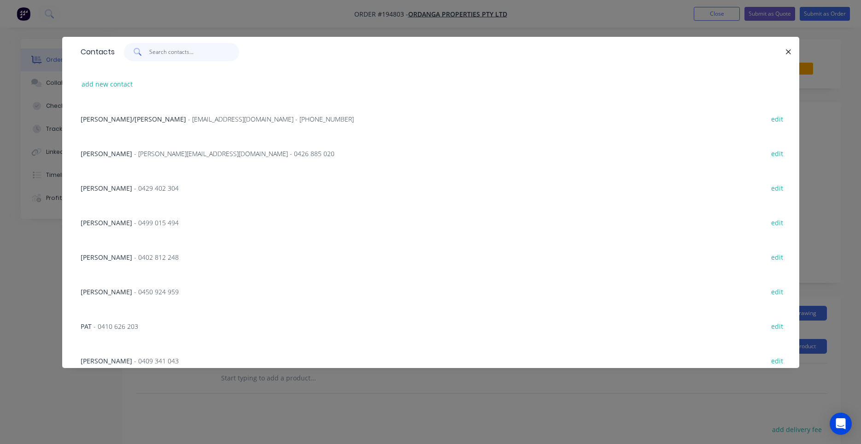
click at [169, 59] on input "text" at bounding box center [194, 52] width 90 height 18
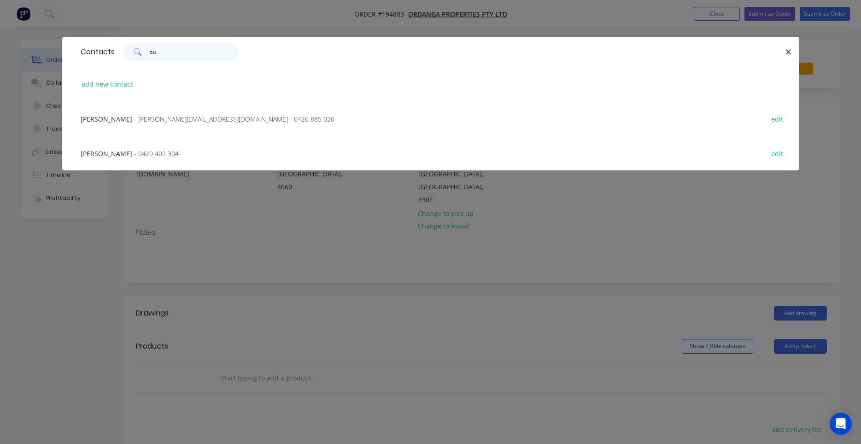
type input "bu"
click at [206, 118] on span "- ianbuckler@live.com.au - 0426 885 020" at bounding box center [234, 119] width 200 height 9
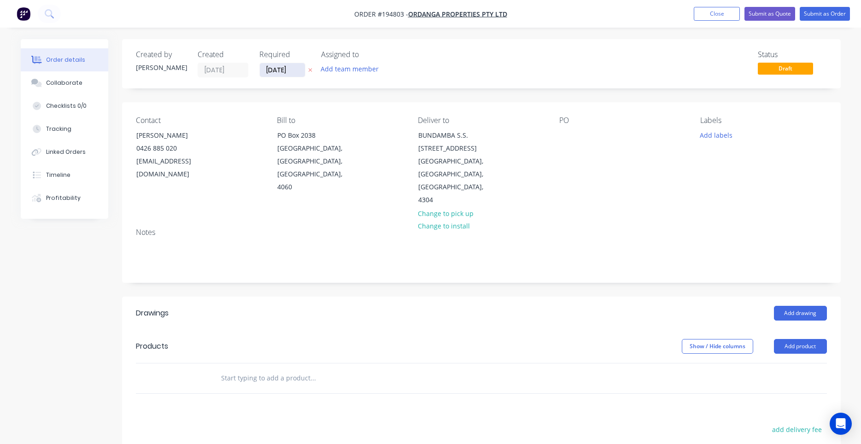
click at [289, 74] on input "07/10/25" at bounding box center [282, 70] width 45 height 14
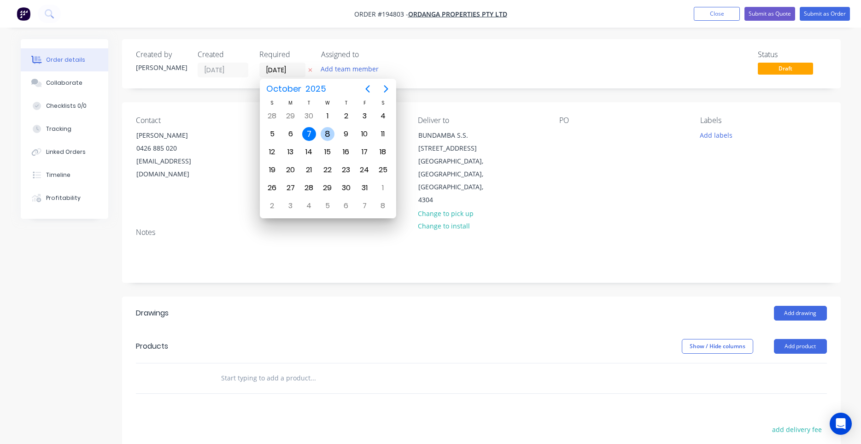
click at [327, 139] on div "8" at bounding box center [327, 134] width 14 height 14
type input "08/10/25"
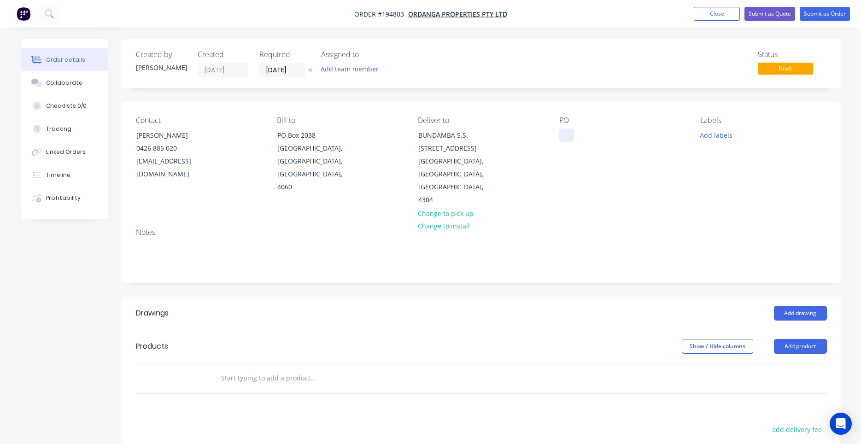
click at [573, 133] on div at bounding box center [566, 134] width 15 height 13
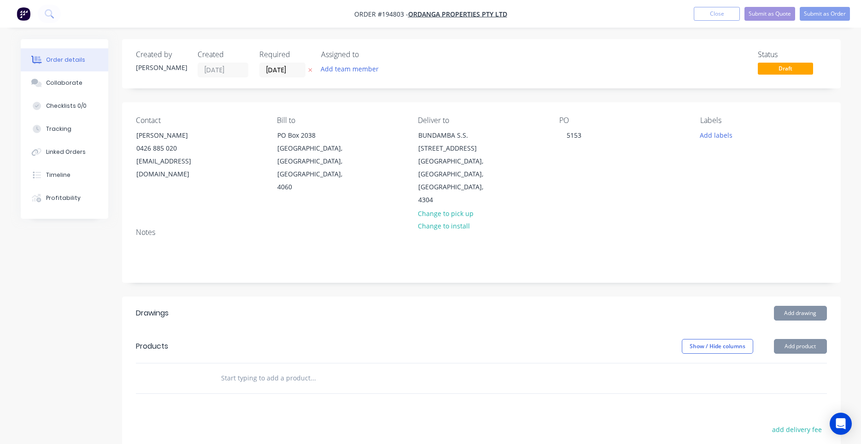
click at [604, 139] on div "PO 5153" at bounding box center [622, 161] width 126 height 91
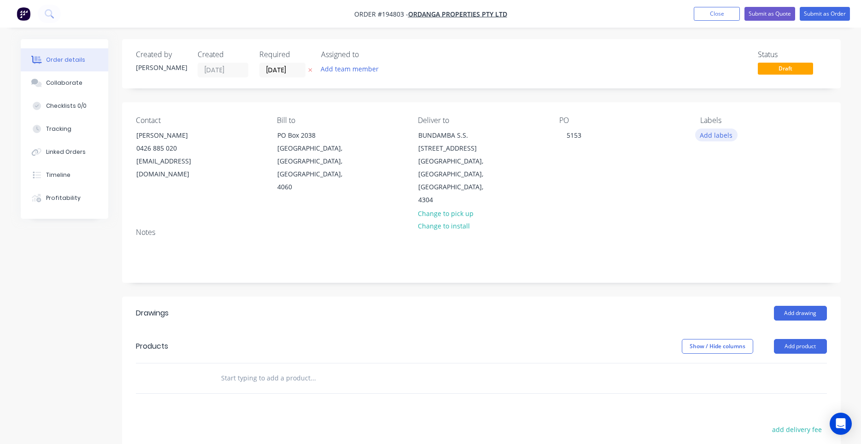
click at [703, 138] on button "Add labels" at bounding box center [716, 134] width 42 height 12
click at [748, 159] on input "text" at bounding box center [776, 162] width 96 height 18
type input "6"
click at [712, 217] on div at bounding box center [716, 217] width 18 height 18
click at [671, 182] on div "PO 5153" at bounding box center [622, 161] width 126 height 91
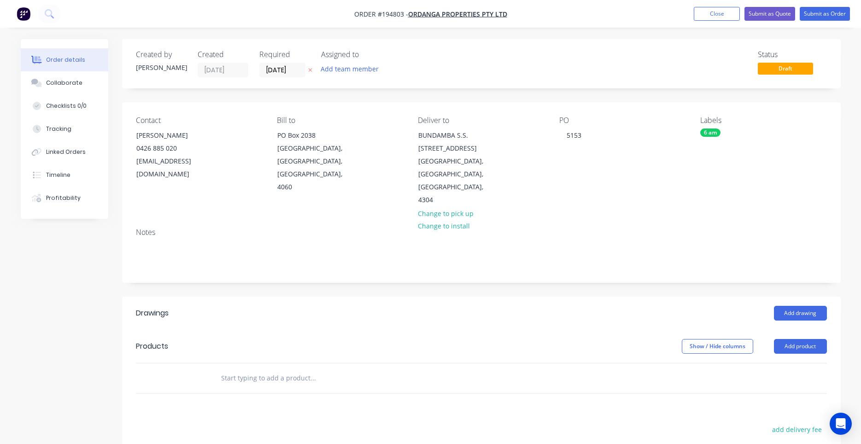
click at [282, 369] on input "text" at bounding box center [313, 378] width 184 height 18
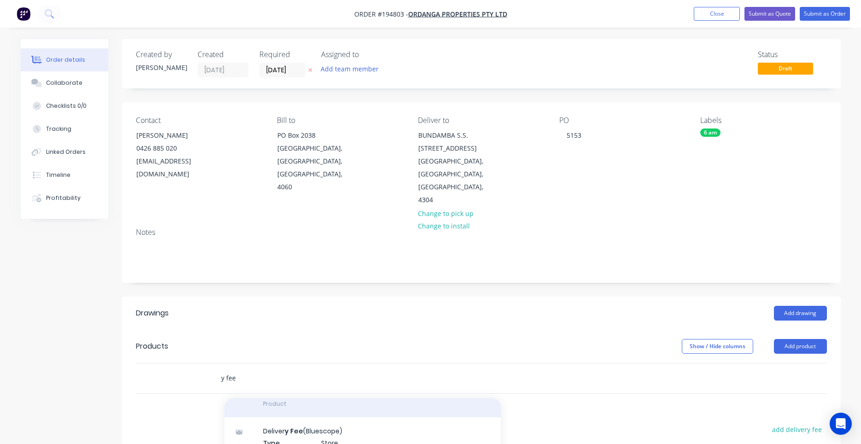
type input "y fee"
click at [307, 396] on div "Deliver y Fee Product" at bounding box center [362, 397] width 276 height 39
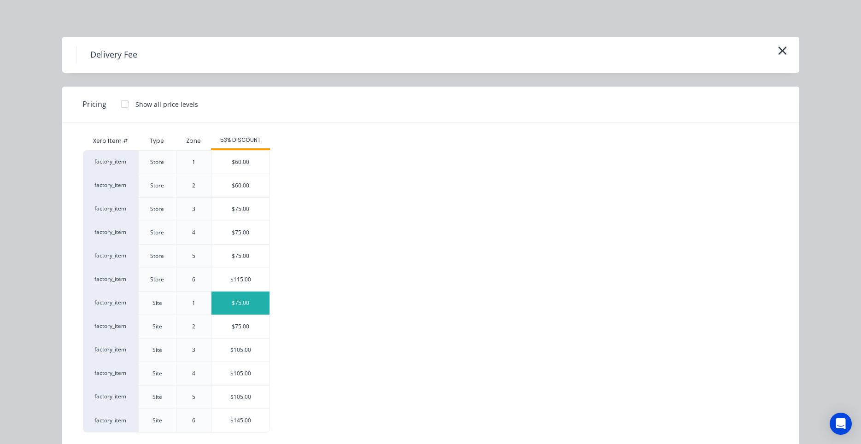
click at [250, 295] on div "$75.00" at bounding box center [240, 302] width 58 height 23
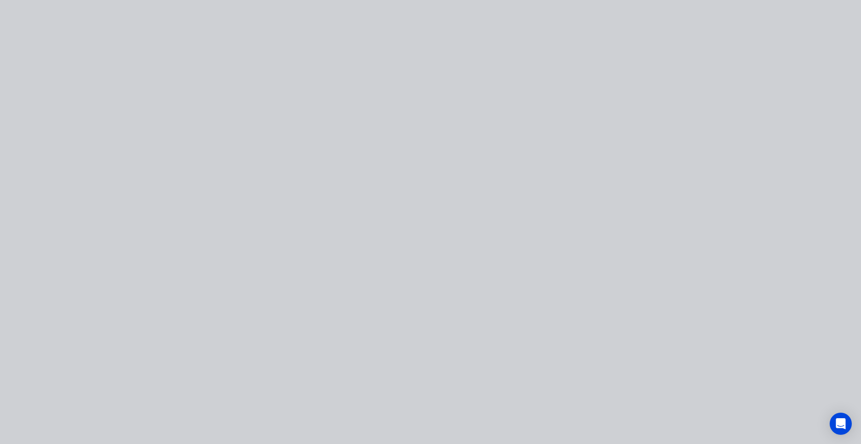
type input "$75.00"
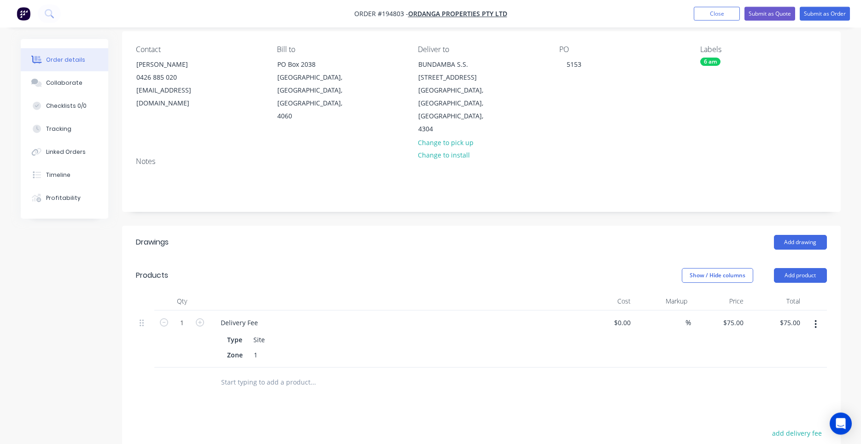
scroll to position [0, 0]
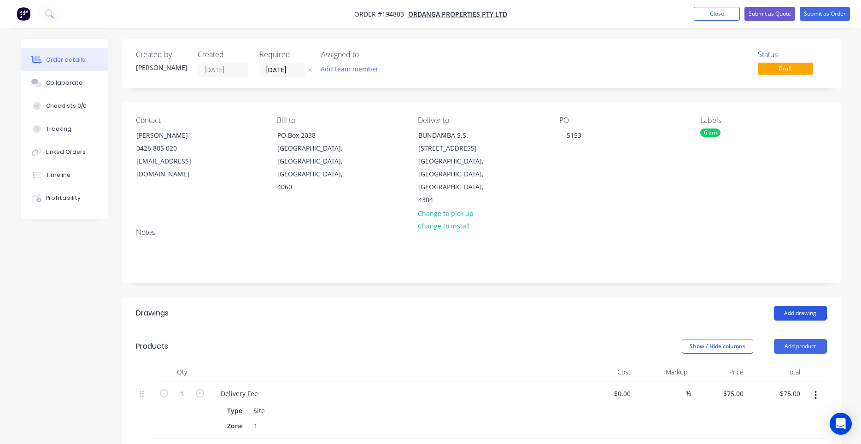
click at [804, 306] on button "Add drawing" at bounding box center [800, 313] width 53 height 15
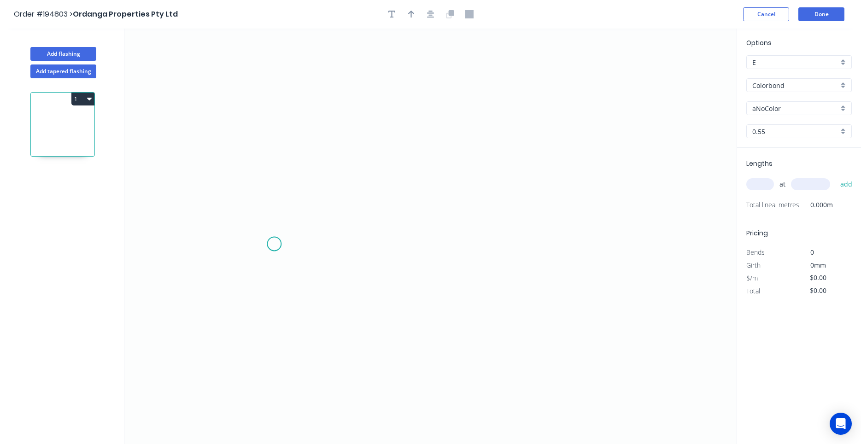
drag, startPoint x: 274, startPoint y: 244, endPoint x: 241, endPoint y: 290, distance: 56.4
click at [261, 266] on icon "0" at bounding box center [430, 236] width 612 height 415
click at [565, 353] on icon "0" at bounding box center [430, 236] width 612 height 415
click at [291, 250] on div "Delete point" at bounding box center [318, 253] width 93 height 19
click at [815, 11] on button "Done" at bounding box center [821, 14] width 46 height 14
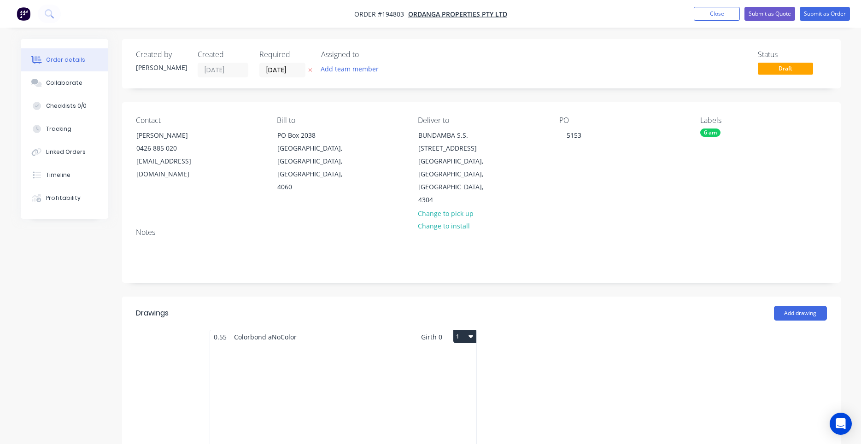
click at [470, 347] on div "Total lm $/M Total 0m $0.00 $0.00" at bounding box center [343, 413] width 266 height 140
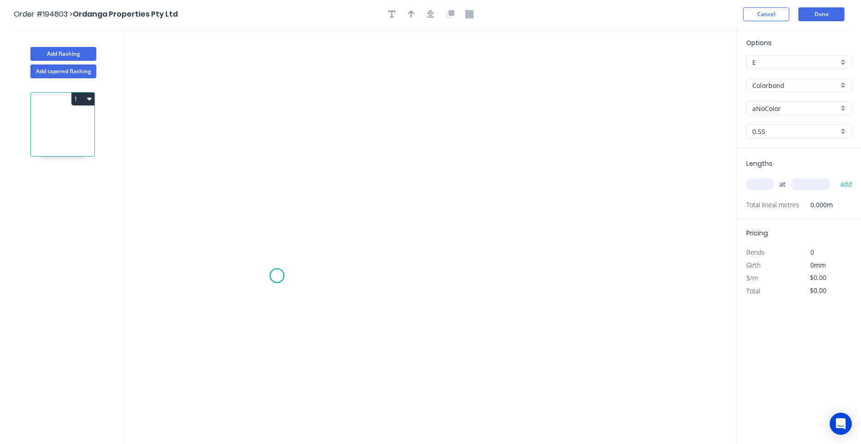
click at [277, 275] on icon "0" at bounding box center [430, 236] width 612 height 415
click at [282, 142] on icon "0" at bounding box center [430, 236] width 612 height 415
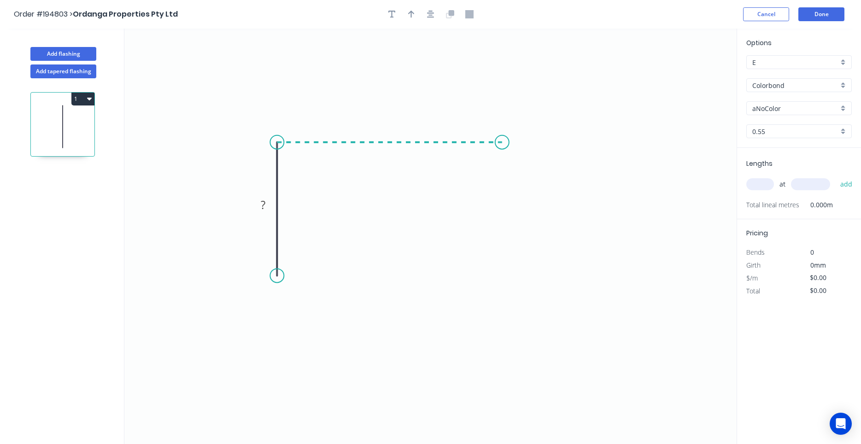
click at [502, 141] on icon "0 ?" at bounding box center [430, 236] width 612 height 415
click at [541, 180] on icon "0 ? ?" at bounding box center [430, 236] width 612 height 415
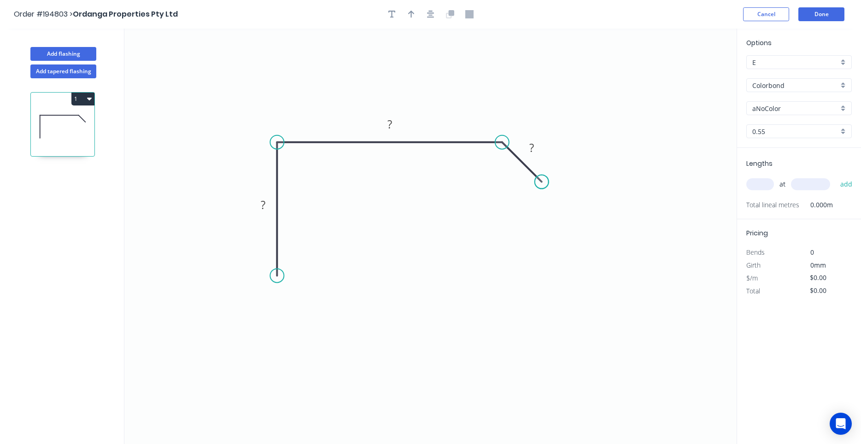
click at [541, 180] on circle at bounding box center [542, 182] width 14 height 14
click at [269, 204] on rect at bounding box center [263, 205] width 18 height 13
click at [778, 111] on input "aNoColor" at bounding box center [795, 109] width 86 height 10
type input "$13.18"
click at [793, 121] on div "Classic Cream" at bounding box center [798, 126] width 105 height 16
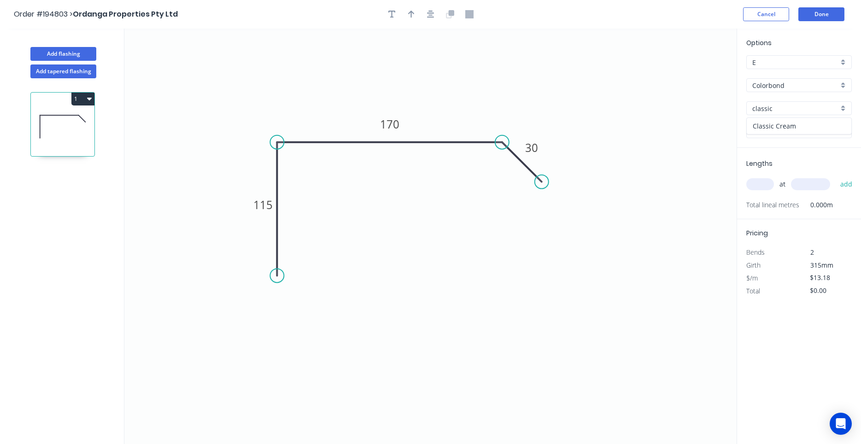
type input "Classic Cream"
click at [302, 301] on div "Crush & Fold" at bounding box center [328, 304] width 93 height 19
type input "$14.88"
click at [261, 259] on tspan "10" at bounding box center [263, 258] width 13 height 15
click at [750, 190] on input "text" at bounding box center [760, 184] width 28 height 12
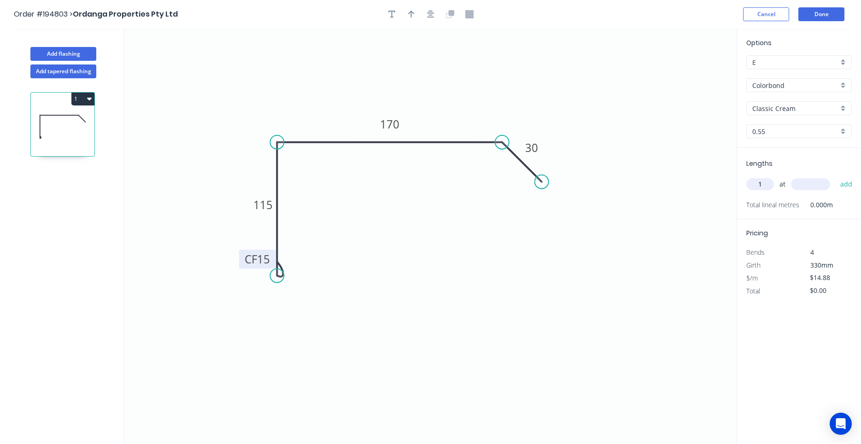
type input "1"
type input "2700"
click at [835, 176] on button "add" at bounding box center [846, 184] width 22 height 16
click at [432, 15] on icon "button" at bounding box center [430, 14] width 7 height 7
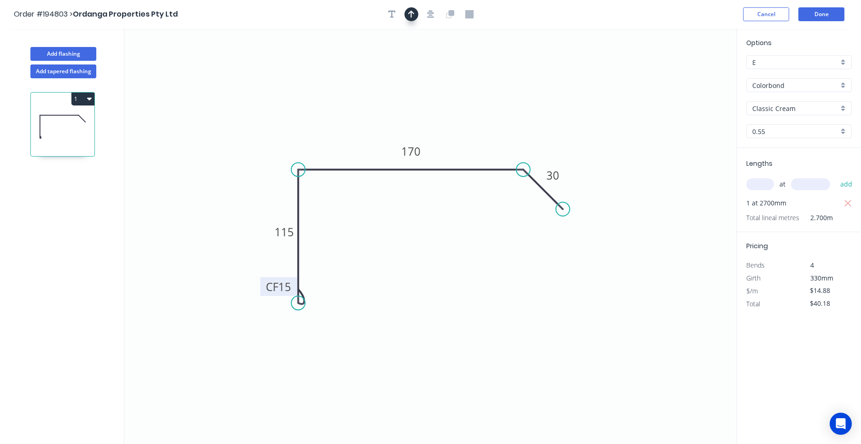
click at [417, 17] on button "button" at bounding box center [411, 14] width 14 height 14
click at [691, 70] on icon "0 CF 15 115 170 30" at bounding box center [430, 236] width 612 height 415
click at [686, 71] on icon at bounding box center [690, 63] width 8 height 29
drag, startPoint x: 689, startPoint y: 72, endPoint x: 492, endPoint y: 116, distance: 202.2
click at [506, 116] on icon at bounding box center [519, 104] width 27 height 27
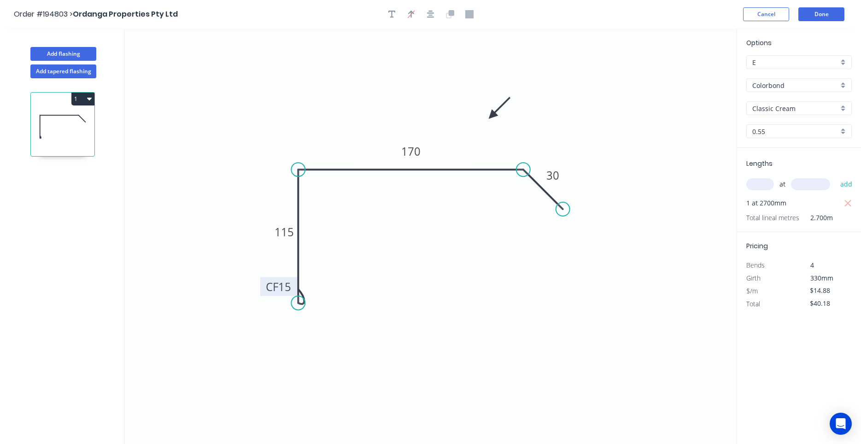
click at [91, 98] on icon "button" at bounding box center [89, 99] width 5 height 3
click at [82, 117] on div "Duplicate" at bounding box center [50, 121] width 71 height 13
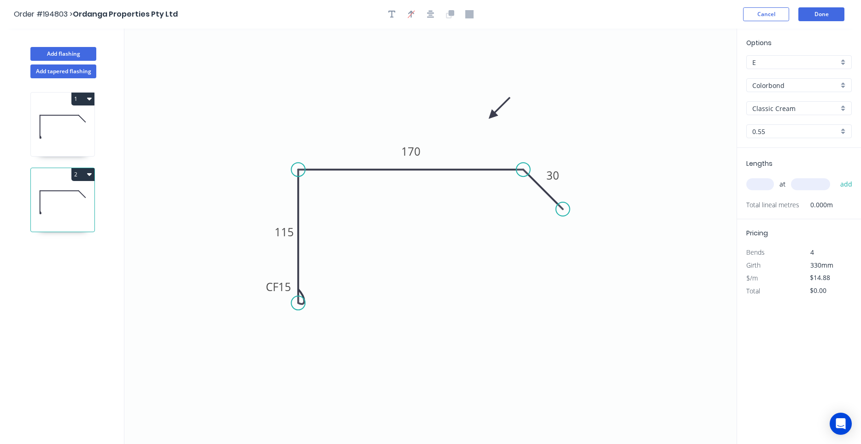
click at [83, 132] on icon at bounding box center [63, 126] width 64 height 59
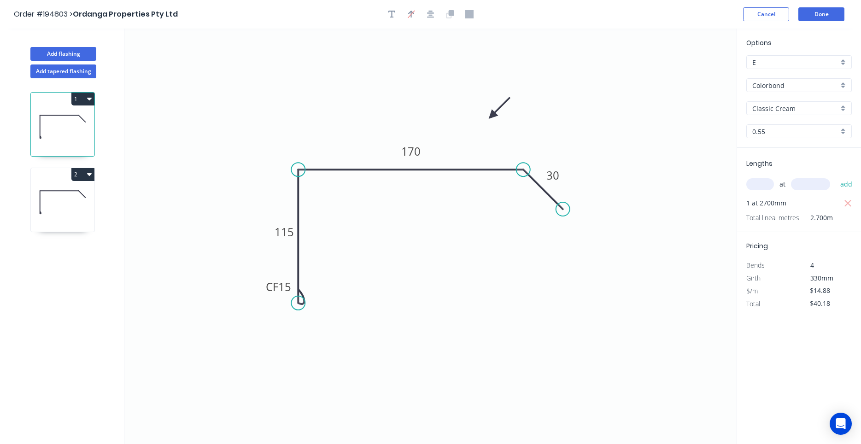
click at [68, 205] on icon at bounding box center [63, 202] width 64 height 59
type input "$0.00"
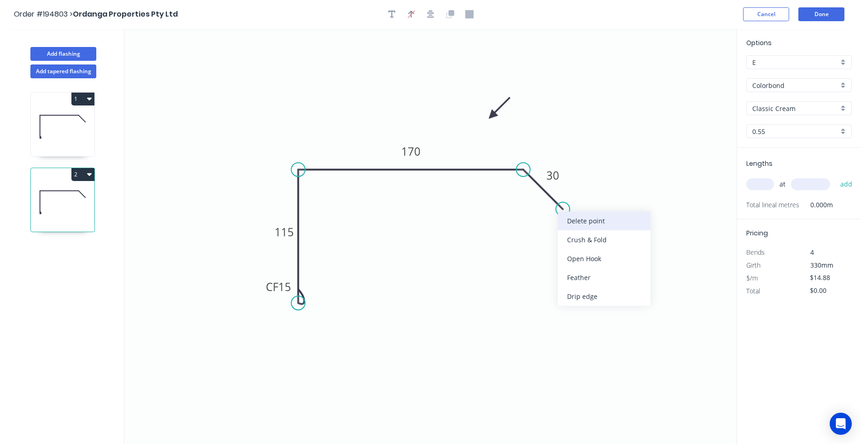
click at [564, 220] on div "Delete point" at bounding box center [604, 220] width 93 height 19
click at [418, 153] on tspan "170" at bounding box center [410, 151] width 19 height 15
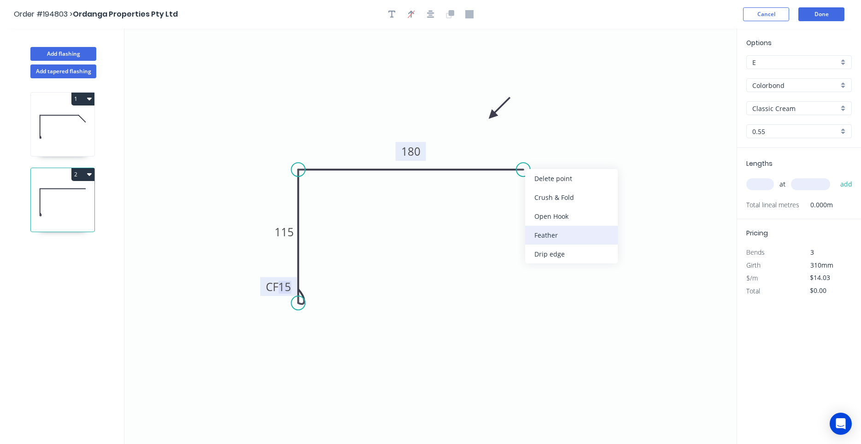
click at [549, 235] on div "Feather" at bounding box center [571, 235] width 93 height 19
type input "$14.88"
click at [544, 146] on tspan "15" at bounding box center [541, 145] width 13 height 15
click at [764, 180] on input "text" at bounding box center [760, 184] width 28 height 12
type input "2"
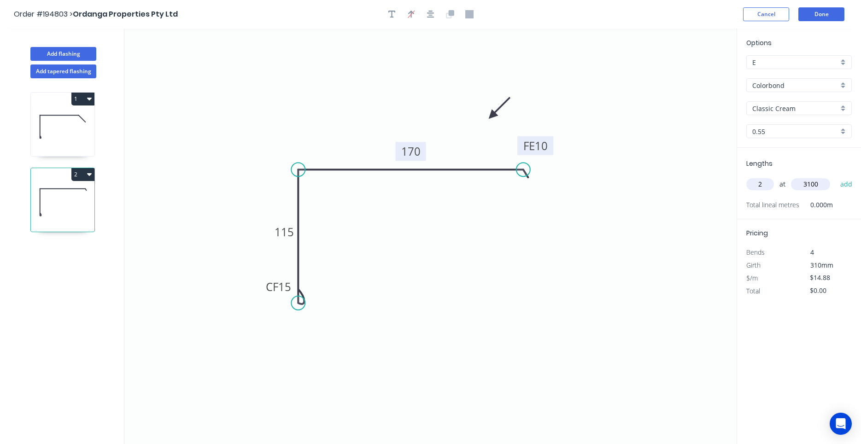
type input "3100"
click at [835, 176] on button "add" at bounding box center [846, 184] width 22 height 16
type input "$92.26"
type input "1"
type input "3000"
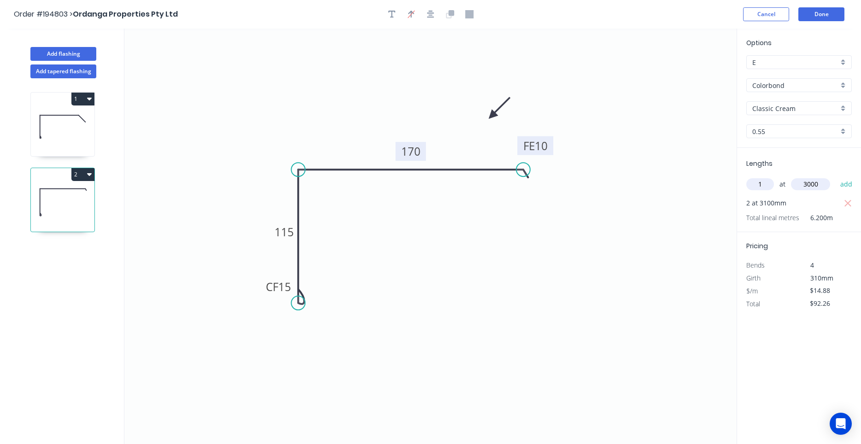
click at [835, 176] on button "add" at bounding box center [846, 184] width 22 height 16
type input "$136.90"
type input "1"
type input "1800"
click at [835, 176] on button "add" at bounding box center [846, 184] width 22 height 16
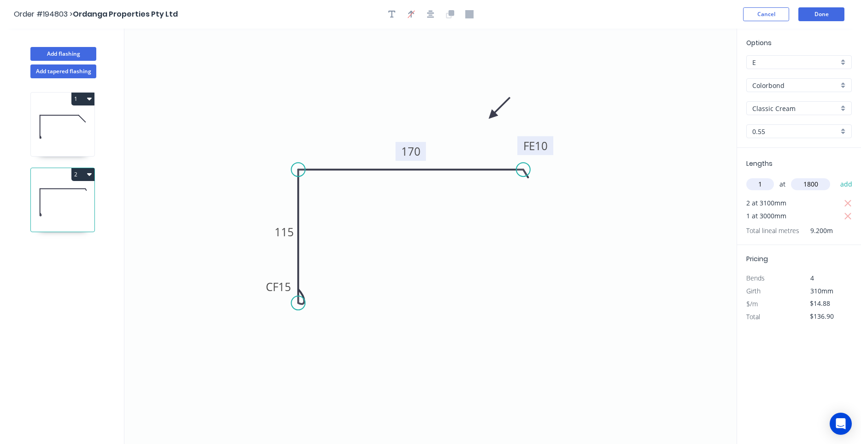
type input "$163.68"
type input "2"
type input "2700"
click at [835, 176] on button "add" at bounding box center [846, 184] width 22 height 16
type input "$244.03"
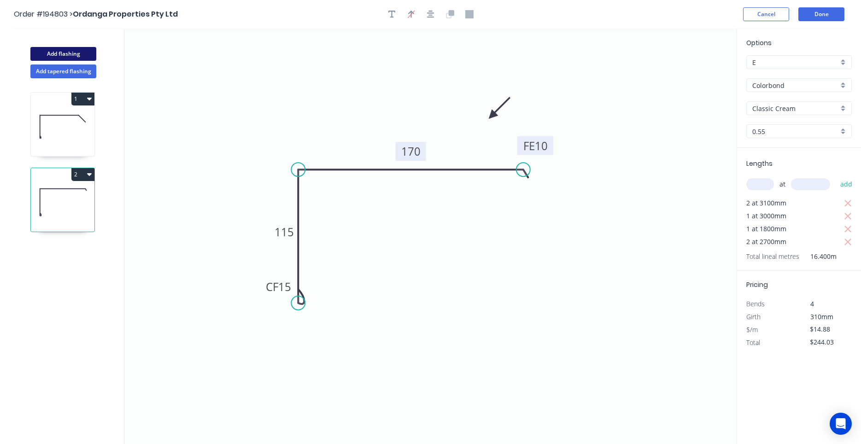
click at [85, 57] on button "Add flashing" at bounding box center [63, 54] width 66 height 14
type input "$0.00"
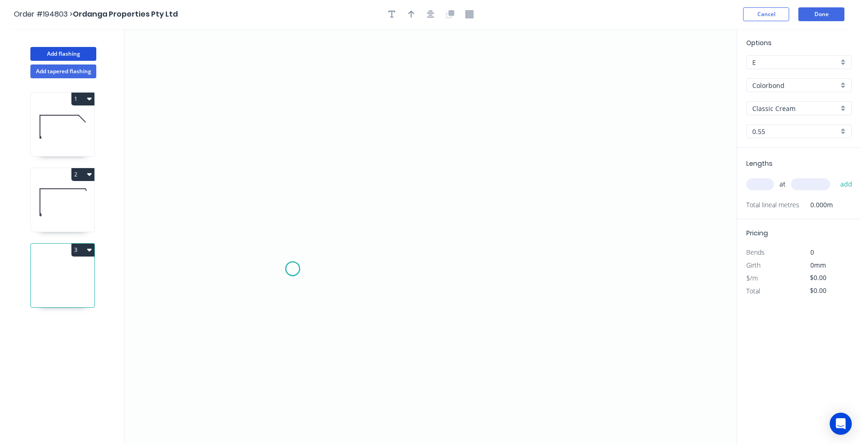
click at [292, 269] on icon "0" at bounding box center [430, 236] width 612 height 415
click at [295, 166] on icon "0" at bounding box center [430, 236] width 612 height 415
click at [541, 168] on icon "0 ?" at bounding box center [430, 236] width 612 height 415
click at [577, 214] on icon "0 ? ?" at bounding box center [430, 236] width 612 height 415
click at [577, 214] on circle at bounding box center [577, 214] width 14 height 14
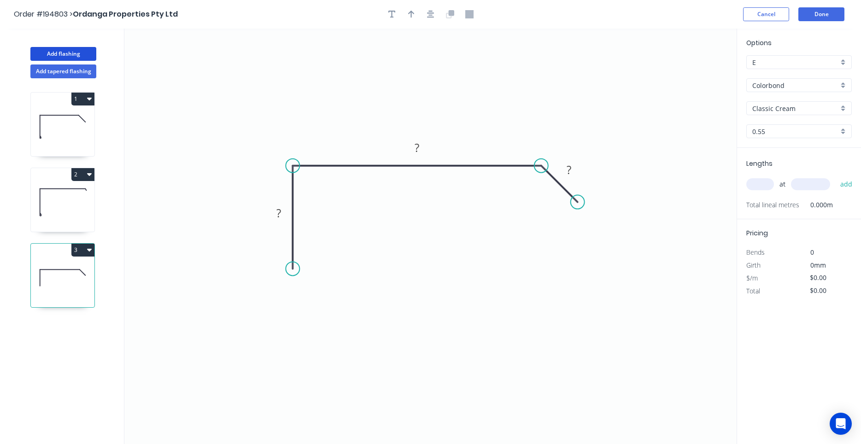
drag, startPoint x: 577, startPoint y: 214, endPoint x: 577, endPoint y: 208, distance: 6.0
click at [577, 208] on circle at bounding box center [577, 202] width 14 height 14
click at [280, 213] on tspan "?" at bounding box center [278, 212] width 5 height 15
type input "$11.02"
drag, startPoint x: 744, startPoint y: 186, endPoint x: 751, endPoint y: 184, distance: 7.1
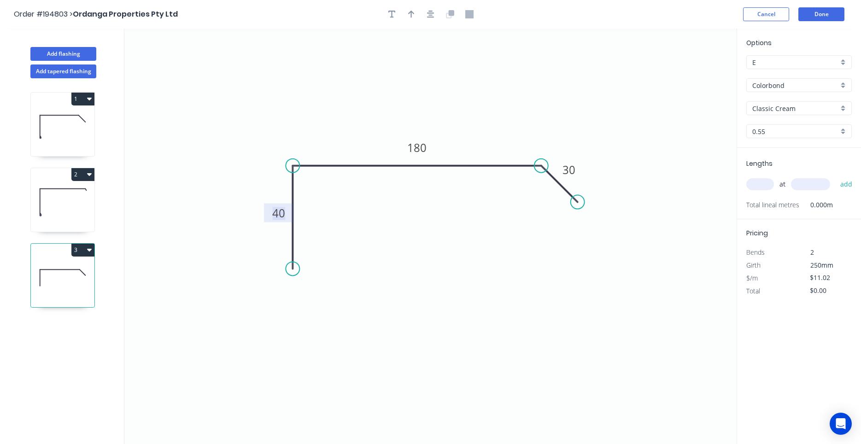
click at [751, 184] on div "Lengths at add Total lineal metres 0.000m" at bounding box center [799, 183] width 124 height 71
click at [754, 184] on input "text" at bounding box center [760, 184] width 28 height 12
type input "1"
type input "2700"
click at [835, 176] on button "add" at bounding box center [846, 184] width 22 height 16
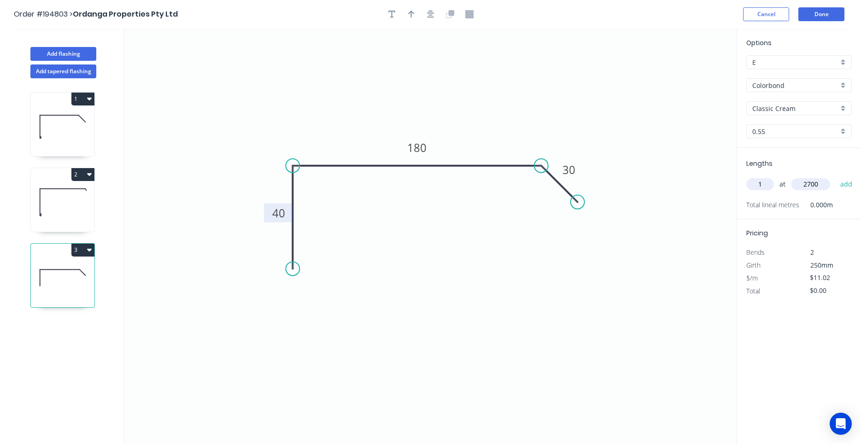
type input "$29.75"
click at [63, 201] on icon at bounding box center [63, 202] width 64 height 59
type input "$14.88"
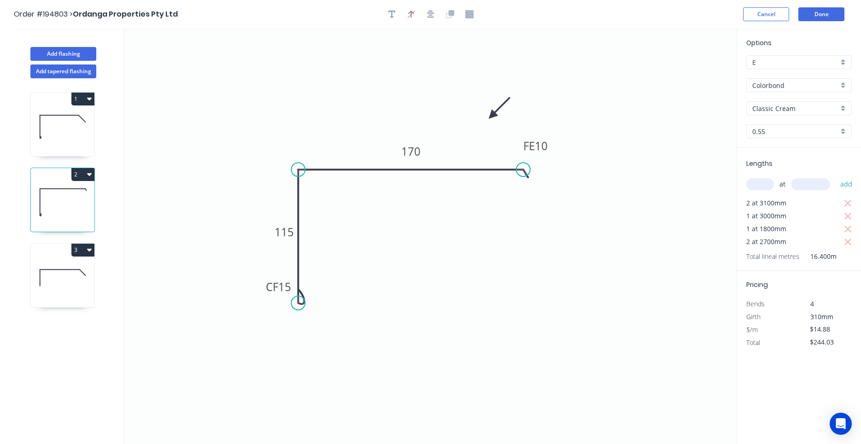
click at [61, 146] on icon at bounding box center [63, 126] width 64 height 59
type input "$40.18"
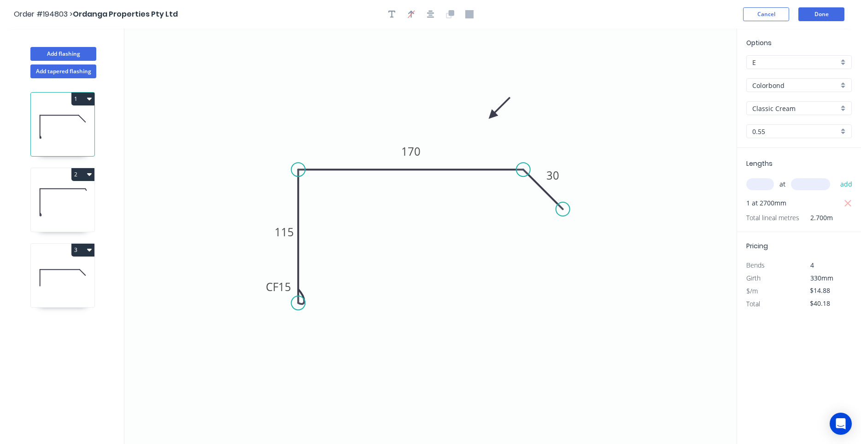
click at [68, 264] on icon at bounding box center [63, 277] width 64 height 59
type input "$11.02"
type input "$29.75"
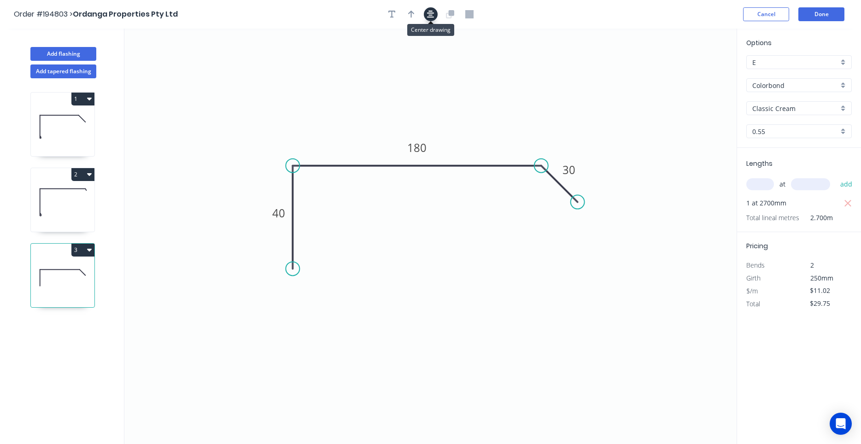
click at [434, 13] on button "button" at bounding box center [431, 14] width 14 height 14
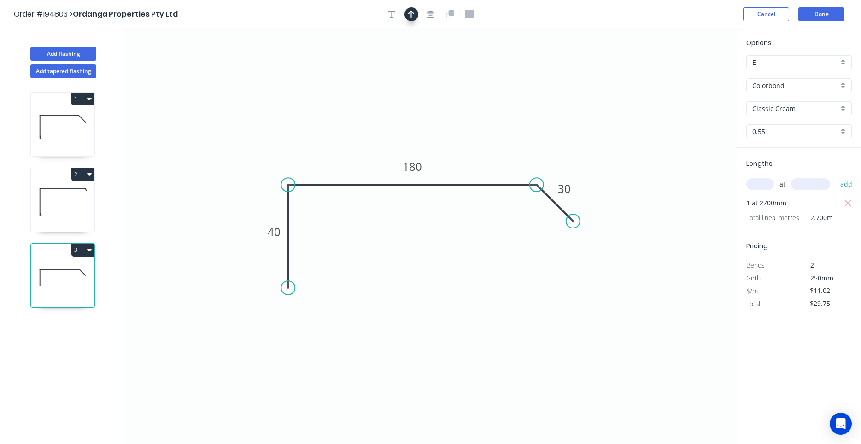
click at [418, 16] on button "button" at bounding box center [411, 14] width 14 height 14
click at [689, 70] on icon at bounding box center [690, 63] width 8 height 29
drag, startPoint x: 689, startPoint y: 71, endPoint x: 615, endPoint y: 93, distance: 77.5
click at [615, 93] on icon "0 40 180 30" at bounding box center [430, 236] width 612 height 415
drag, startPoint x: 690, startPoint y: 73, endPoint x: 459, endPoint y: 136, distance: 239.2
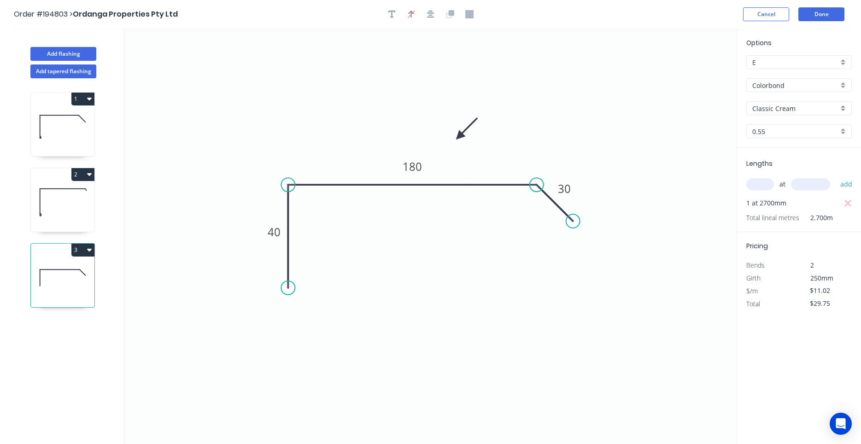
click at [459, 136] on icon at bounding box center [466, 129] width 27 height 27
click at [78, 205] on icon at bounding box center [63, 202] width 64 height 59
type input "$14.88"
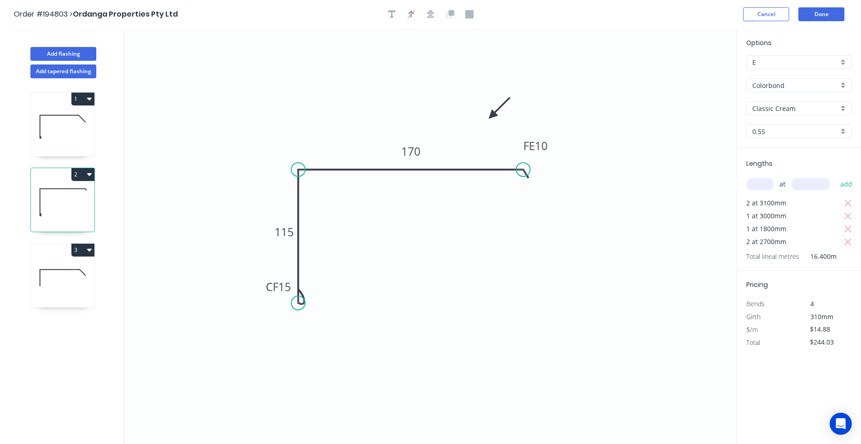
click at [82, 134] on icon at bounding box center [63, 126] width 64 height 59
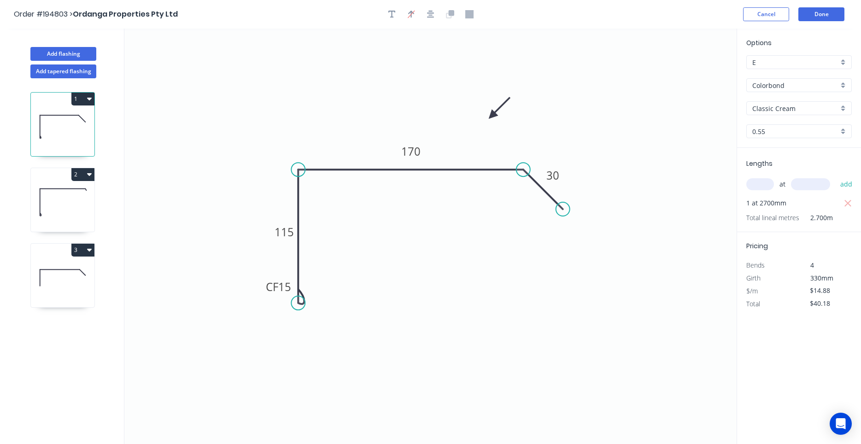
click at [70, 203] on icon at bounding box center [63, 202] width 64 height 59
type input "$244.03"
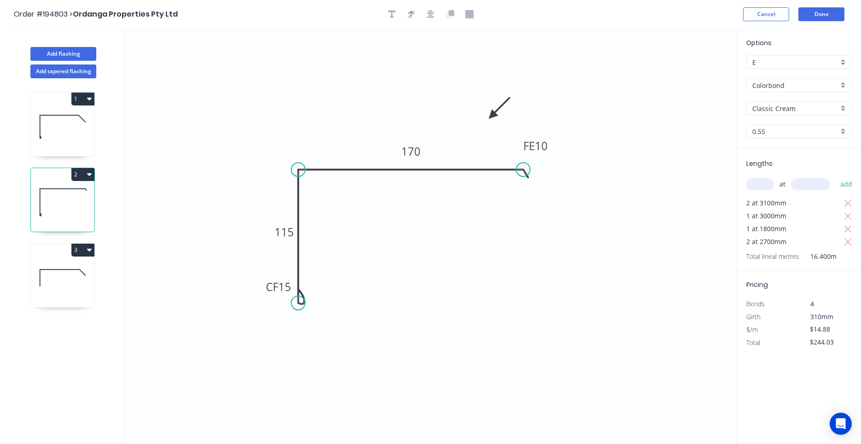
click at [61, 264] on icon at bounding box center [63, 277] width 64 height 59
type input "$11.02"
type input "$29.75"
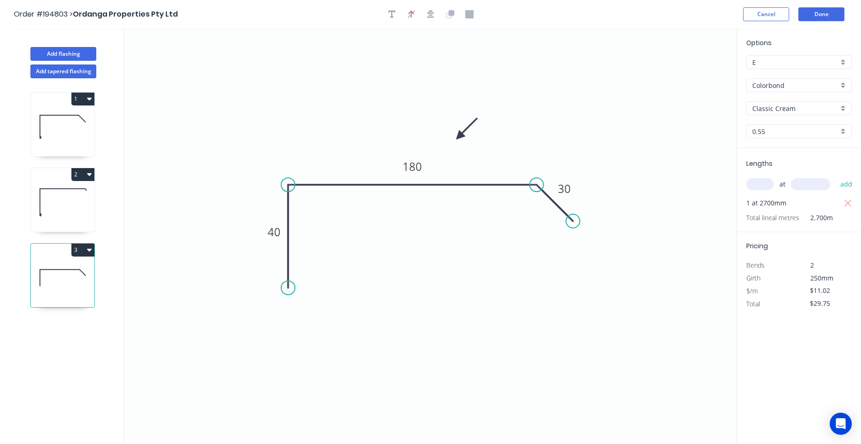
click at [61, 202] on icon at bounding box center [63, 202] width 64 height 59
type input "$14.88"
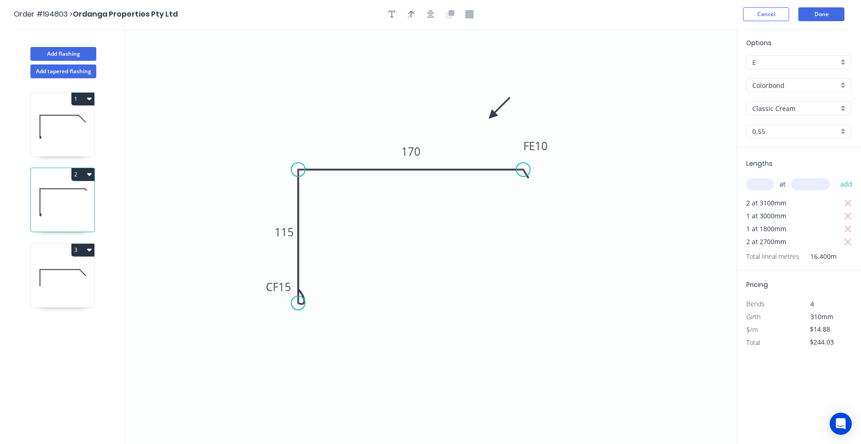
click at [76, 137] on icon at bounding box center [63, 126] width 64 height 59
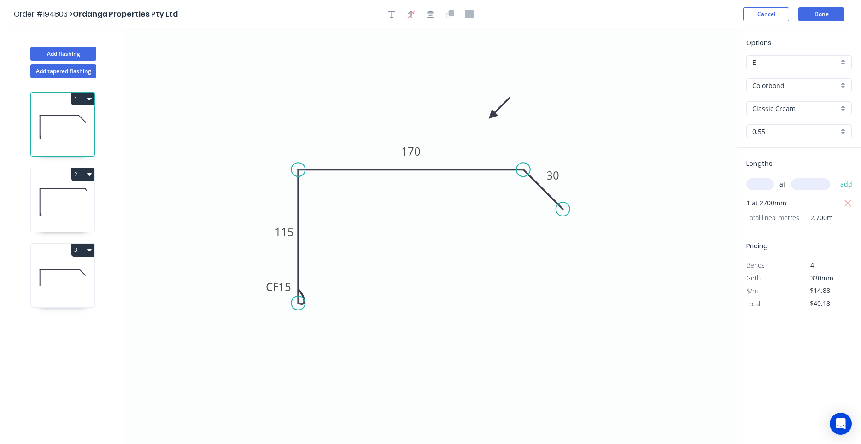
click at [58, 187] on icon at bounding box center [63, 202] width 64 height 59
type input "$244.03"
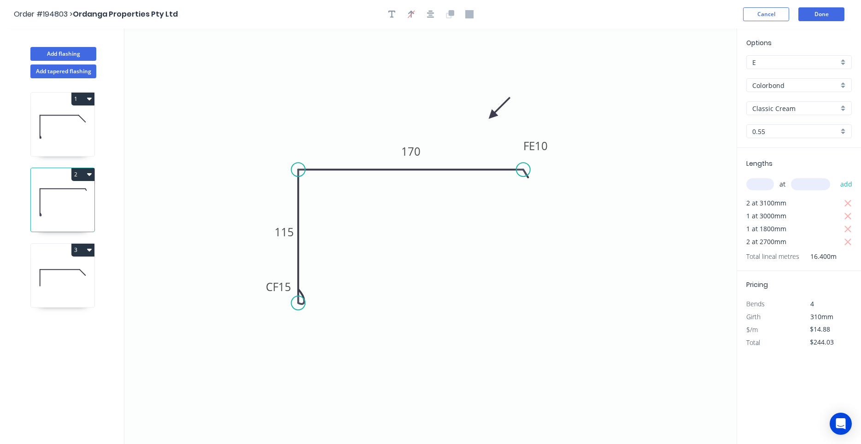
click at [67, 258] on icon at bounding box center [63, 277] width 64 height 59
type input "$11.02"
type input "$29.75"
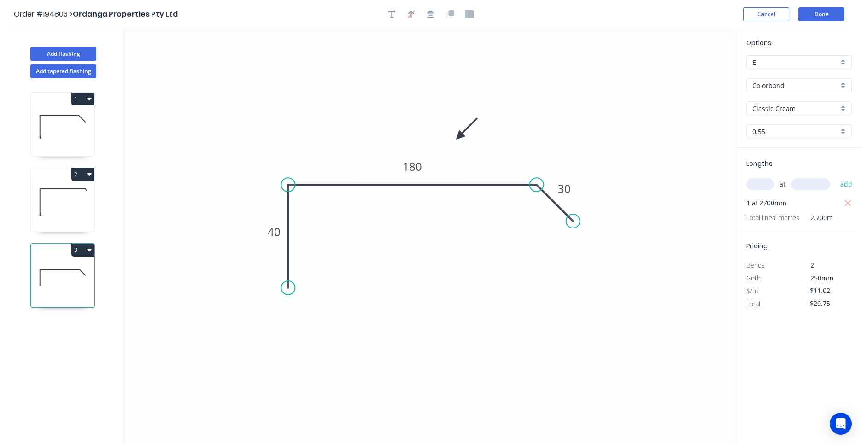
click at [55, 114] on icon at bounding box center [63, 126] width 64 height 59
type input "$14.88"
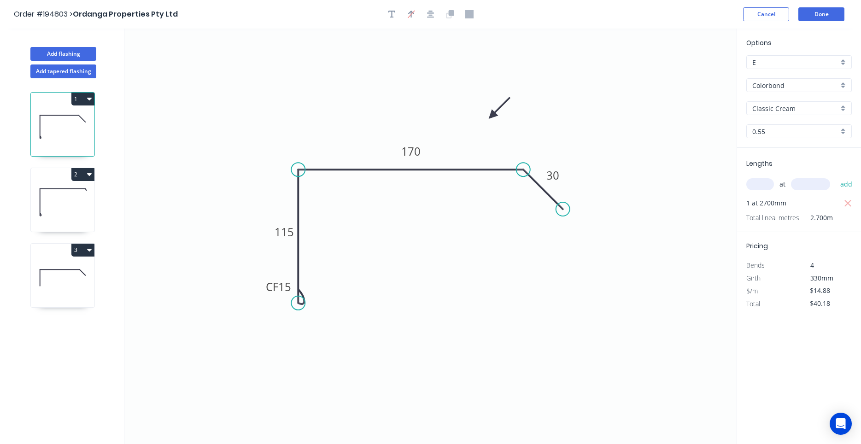
click at [87, 98] on button "1" at bounding box center [82, 99] width 23 height 13
click at [87, 119] on button "Duplicate" at bounding box center [50, 121] width 87 height 18
type input "$0.00"
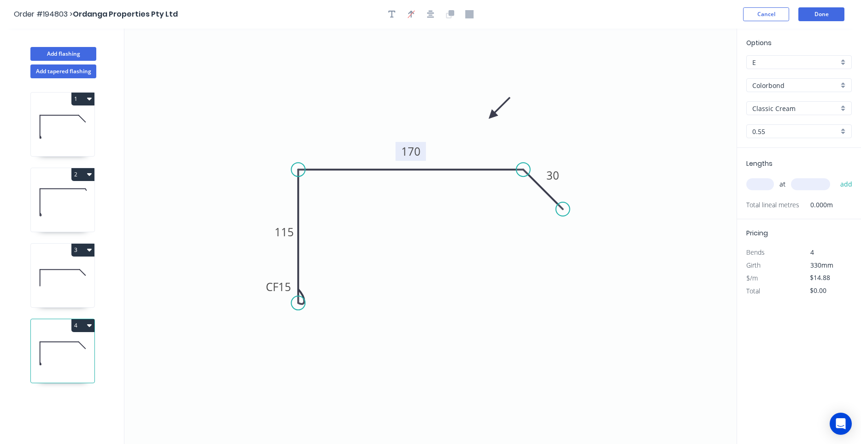
click at [396, 156] on rect at bounding box center [411, 151] width 30 height 19
click at [402, 150] on tspan "170" at bounding box center [410, 151] width 19 height 15
click at [755, 187] on input "text" at bounding box center [760, 184] width 28 height 12
type input "1"
type input "2700"
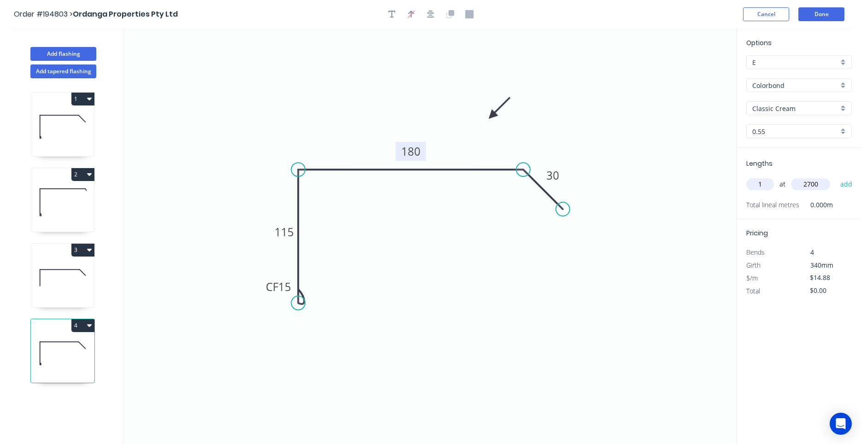
click at [835, 176] on button "add" at bounding box center [846, 184] width 22 height 16
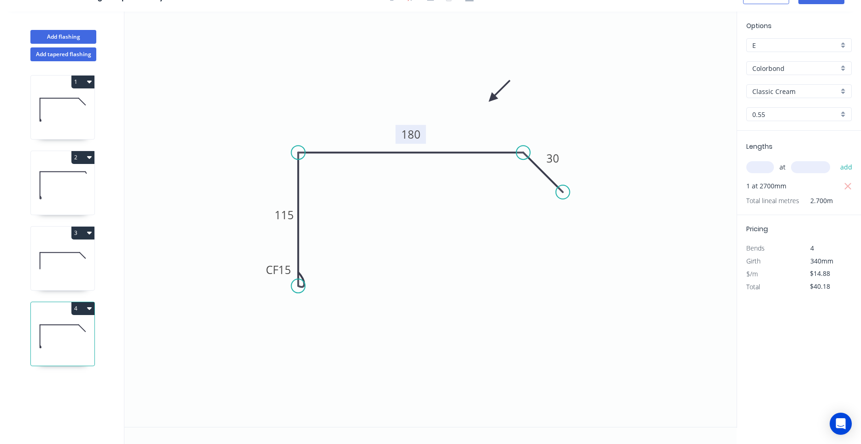
click at [89, 310] on icon "button" at bounding box center [89, 307] width 5 height 7
click at [79, 326] on div "Duplicate" at bounding box center [50, 331] width 71 height 13
type input "$0.00"
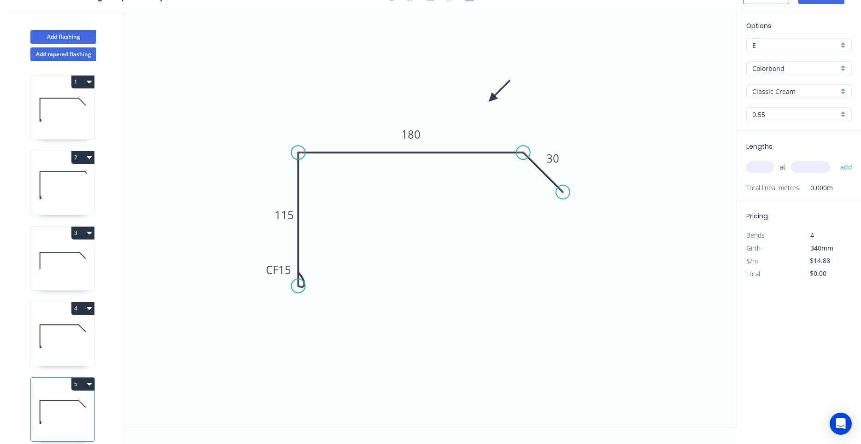
scroll to position [9, 0]
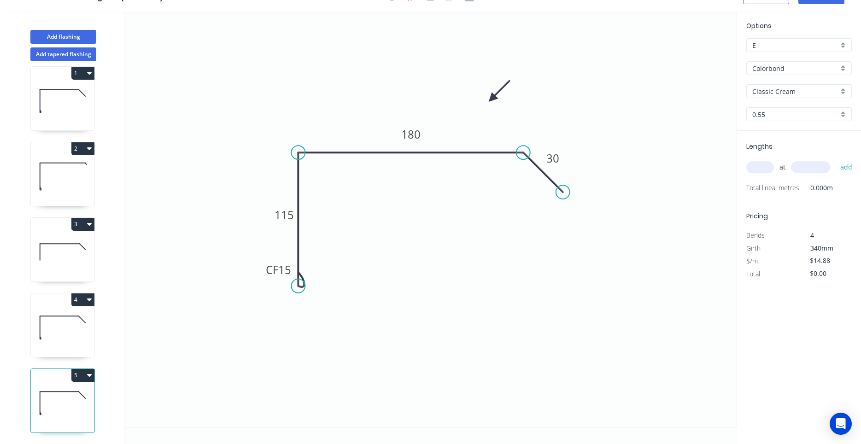
click at [73, 390] on icon at bounding box center [63, 402] width 64 height 59
click at [291, 210] on tspan "115" at bounding box center [283, 214] width 19 height 15
click at [753, 174] on div "at add" at bounding box center [799, 167] width 107 height 16
click at [753, 173] on input "text" at bounding box center [760, 167] width 28 height 12
type input "1"
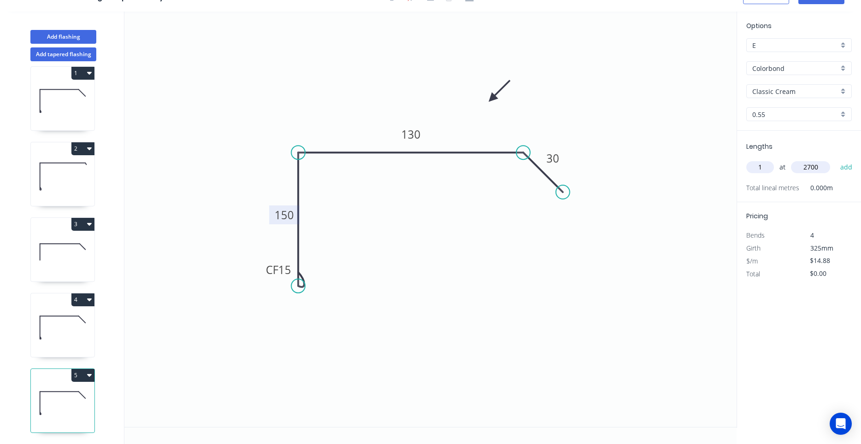
click at [835, 159] on button "add" at bounding box center [846, 167] width 22 height 16
click at [73, 182] on icon at bounding box center [63, 176] width 64 height 59
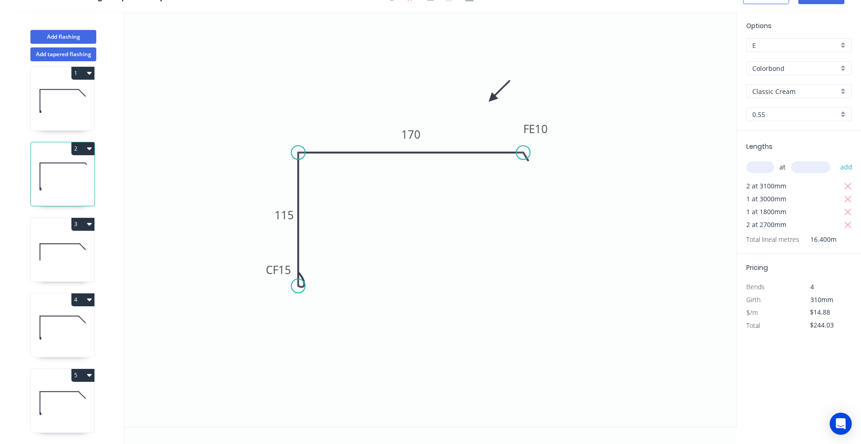
click at [89, 151] on icon "button" at bounding box center [89, 148] width 5 height 7
click at [83, 165] on div "Duplicate" at bounding box center [50, 171] width 71 height 13
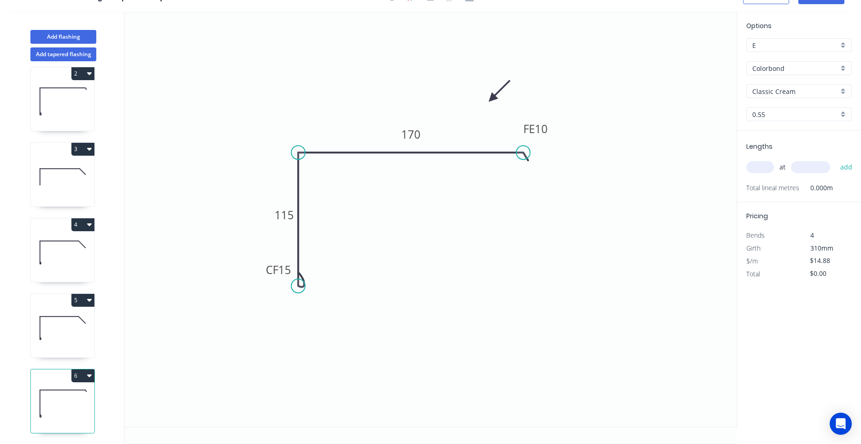
scroll to position [84, 0]
click at [85, 400] on icon at bounding box center [63, 402] width 64 height 59
click at [91, 331] on icon at bounding box center [63, 327] width 64 height 59
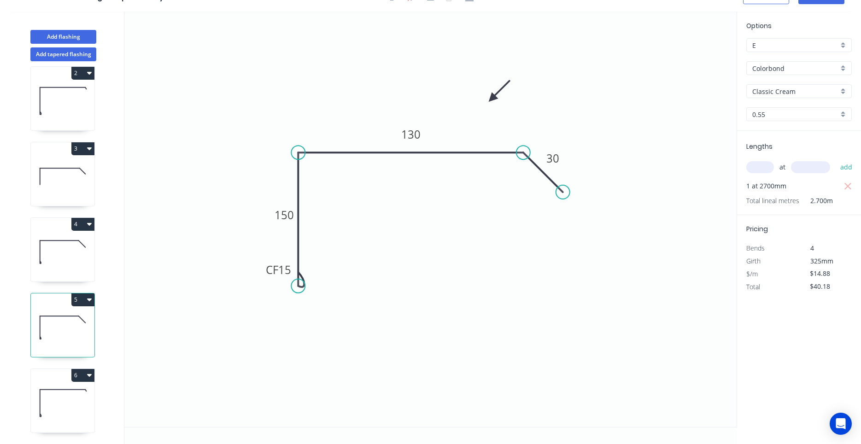
click at [64, 438] on div "1 2 3 4 5 6" at bounding box center [63, 252] width 121 height 383
click at [287, 214] on tspan "150" at bounding box center [283, 214] width 19 height 15
click at [282, 217] on tspan "160" at bounding box center [283, 214] width 19 height 15
click at [63, 382] on icon at bounding box center [63, 402] width 64 height 59
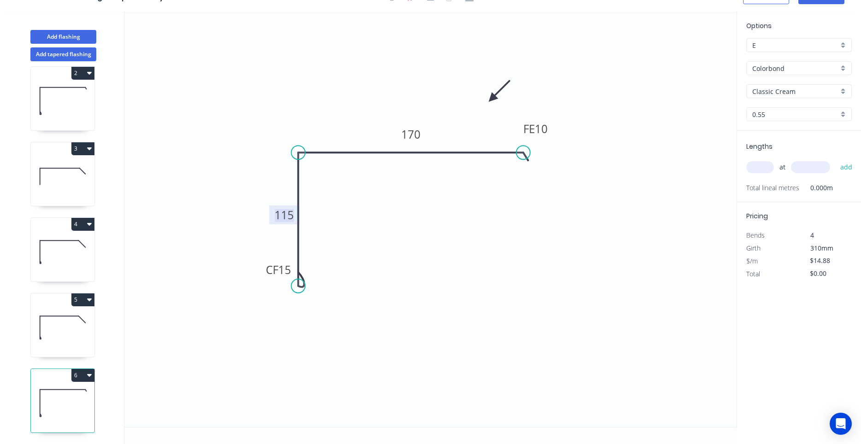
click at [290, 213] on tspan "115" at bounding box center [283, 214] width 19 height 15
click at [59, 181] on icon at bounding box center [63, 176] width 64 height 59
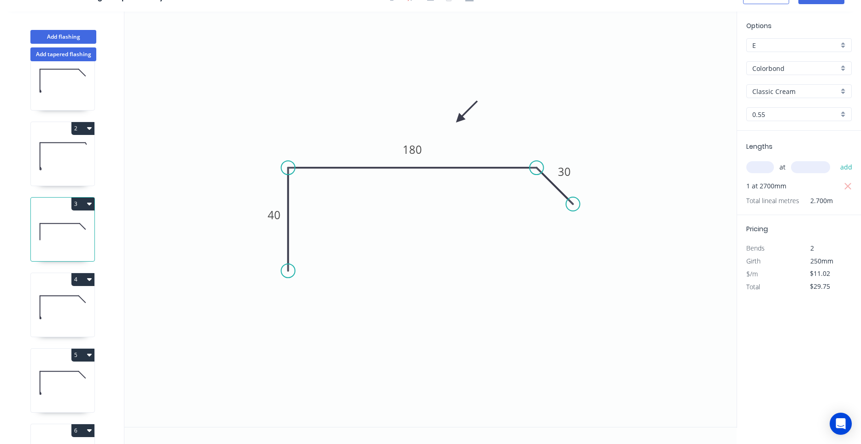
scroll to position [0, 0]
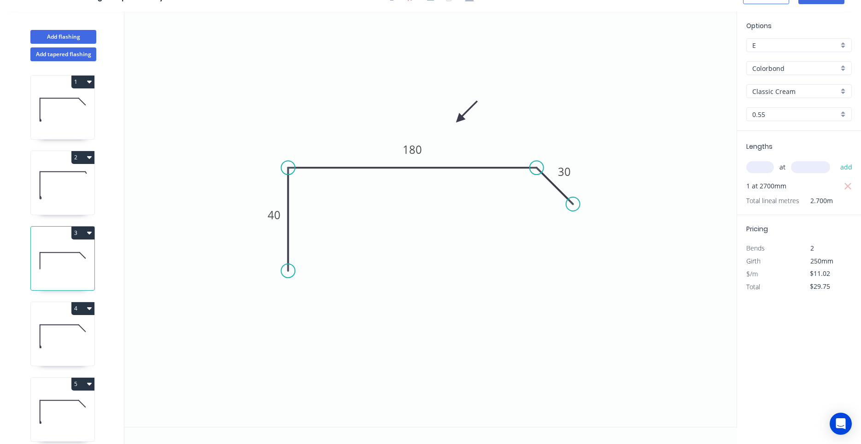
click at [61, 182] on icon at bounding box center [63, 185] width 64 height 59
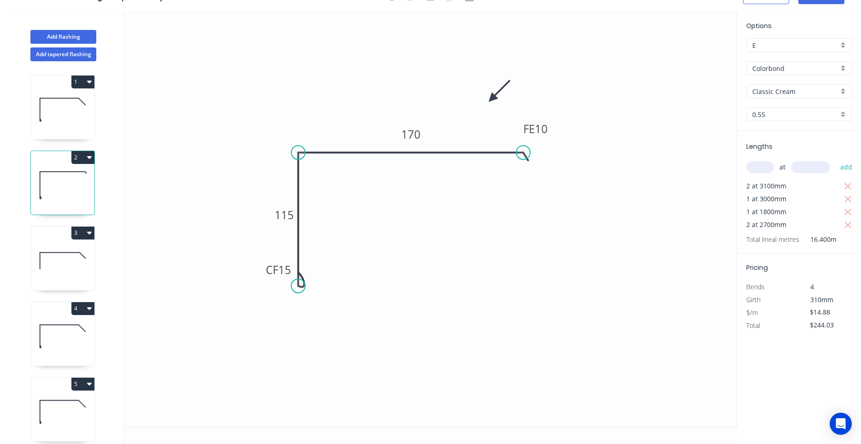
scroll to position [84, 0]
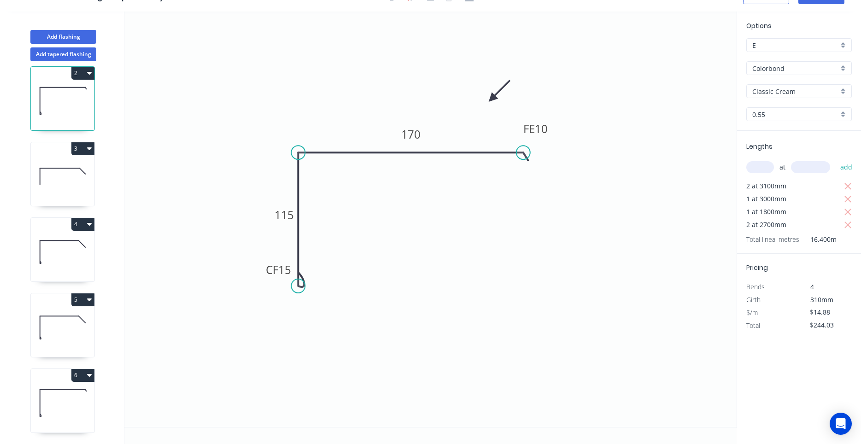
click at [71, 394] on icon at bounding box center [63, 402] width 64 height 59
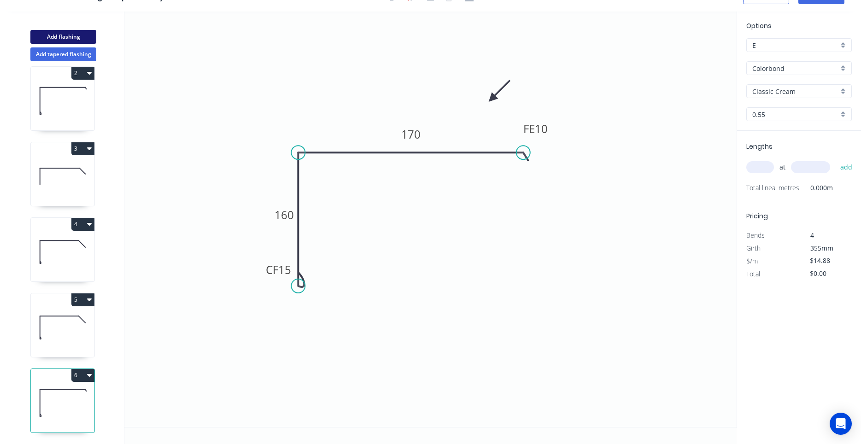
click at [79, 35] on button "Add flashing" at bounding box center [63, 37] width 66 height 14
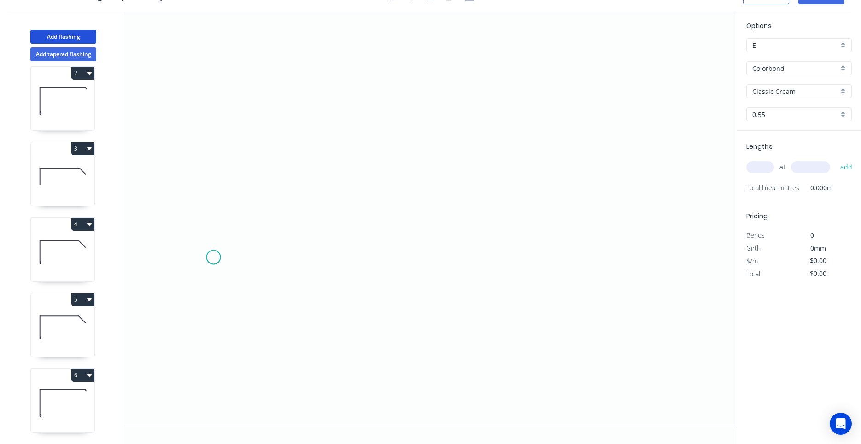
click at [213, 257] on icon "0" at bounding box center [430, 219] width 612 height 415
click at [269, 204] on icon "0" at bounding box center [430, 219] width 612 height 415
click at [519, 198] on icon "0 ?" at bounding box center [430, 219] width 612 height 415
click at [575, 263] on icon "0 ? ?" at bounding box center [430, 219] width 612 height 415
click at [575, 263] on circle at bounding box center [575, 256] width 14 height 14
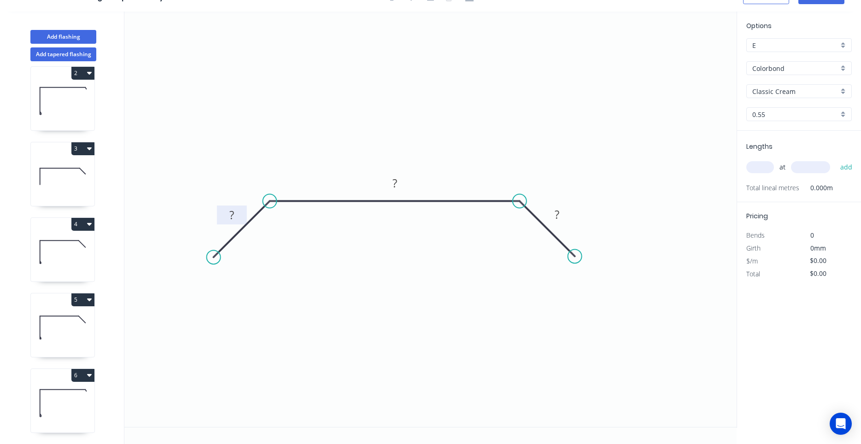
click at [237, 213] on rect at bounding box center [231, 215] width 18 height 13
click at [767, 169] on input "text" at bounding box center [760, 167] width 28 height 12
click at [835, 159] on button "add" at bounding box center [846, 167] width 22 height 16
click at [803, 68] on input "Colorbond" at bounding box center [795, 69] width 86 height 10
click at [797, 83] on div "Zincalume" at bounding box center [798, 86] width 105 height 16
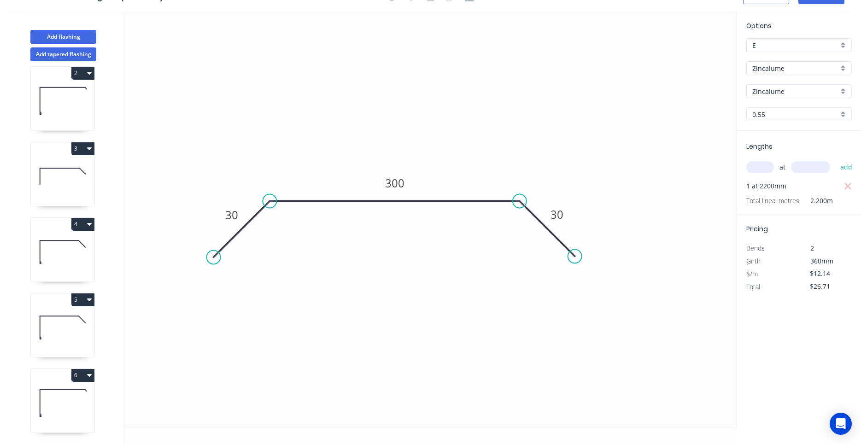
scroll to position [0, 0]
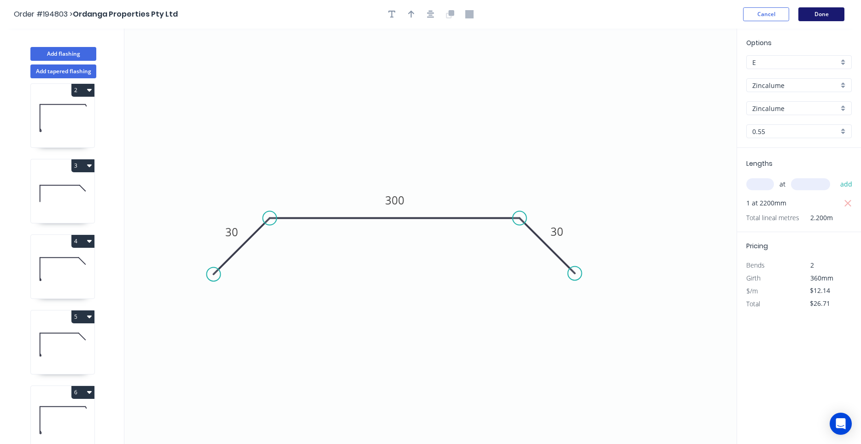
click at [819, 12] on button "Done" at bounding box center [821, 14] width 46 height 14
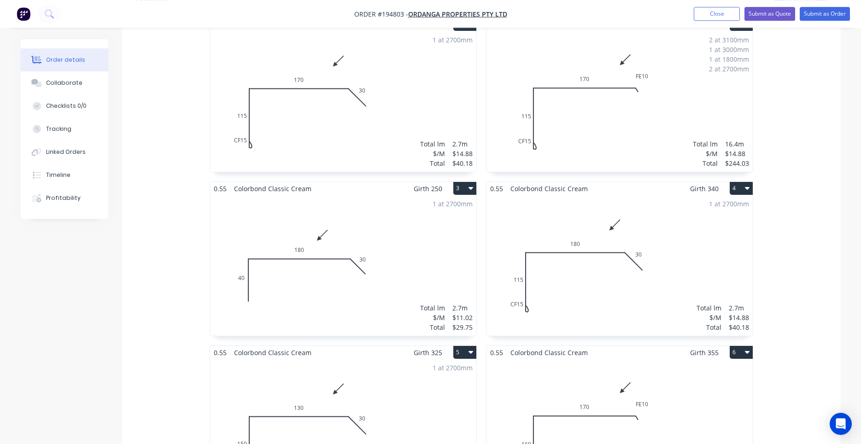
scroll to position [391, 0]
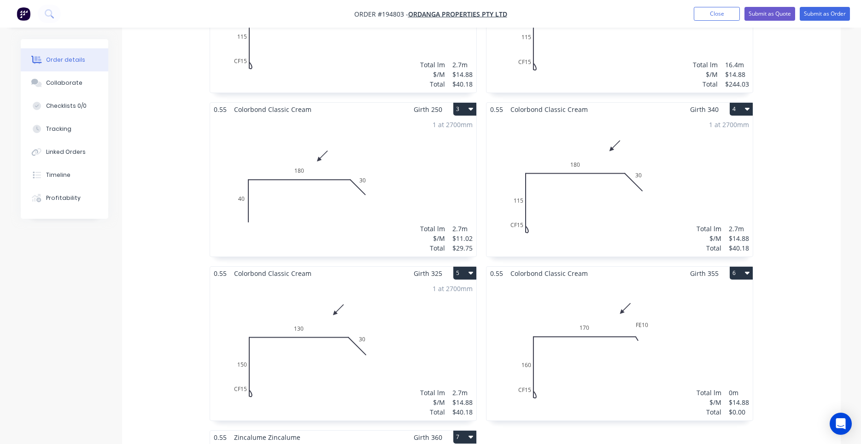
click at [605, 345] on div "Total lm $/M Total 0m $14.88 $0.00" at bounding box center [619, 350] width 266 height 140
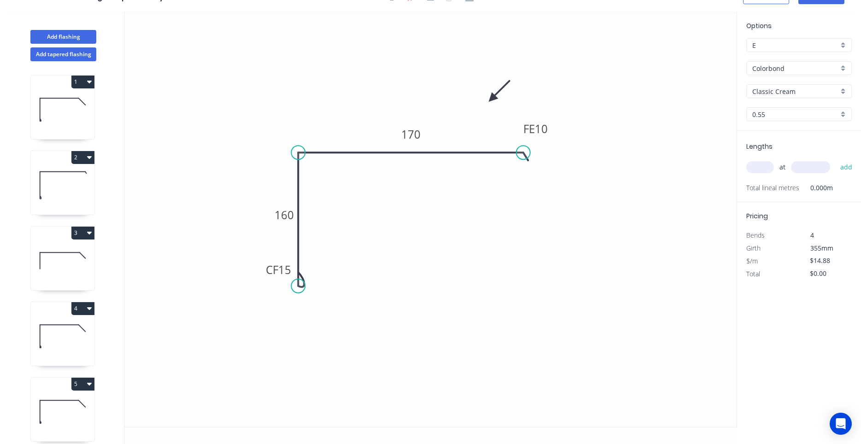
scroll to position [17, 0]
click at [756, 165] on input "text" at bounding box center [760, 167] width 28 height 12
click at [835, 159] on button "add" at bounding box center [846, 167] width 22 height 16
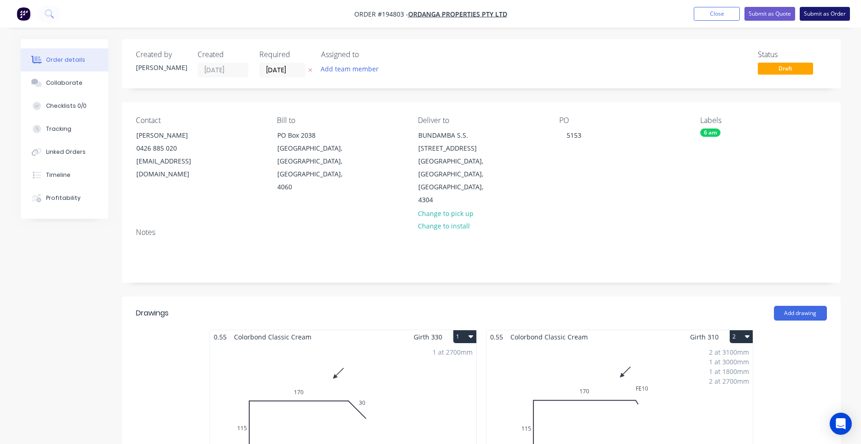
click at [821, 18] on button "Submit as Order" at bounding box center [824, 14] width 50 height 14
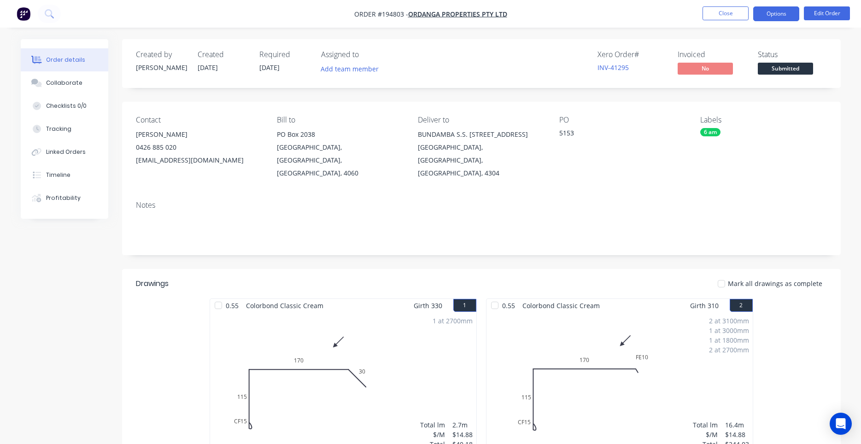
click at [768, 13] on button "Options" at bounding box center [776, 13] width 46 height 15
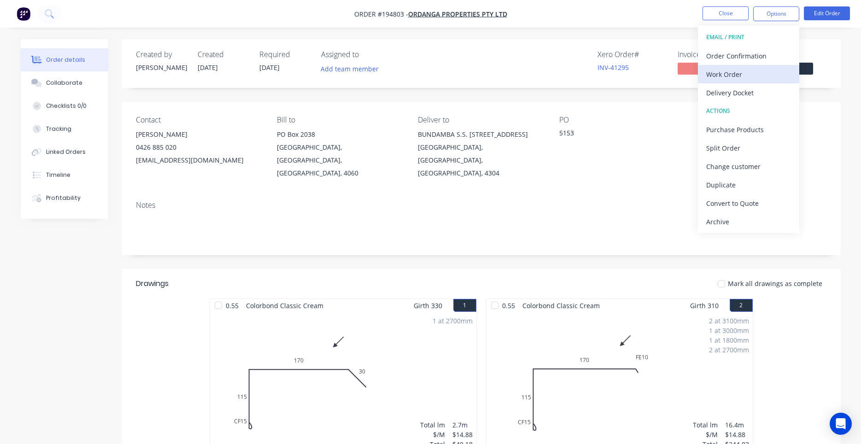
click at [725, 73] on div "Work Order" at bounding box center [748, 74] width 85 height 13
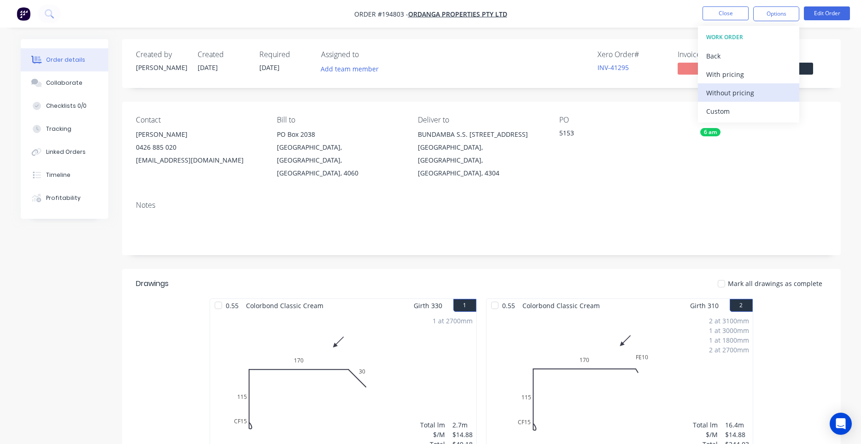
click at [714, 91] on div "Without pricing" at bounding box center [748, 92] width 85 height 13
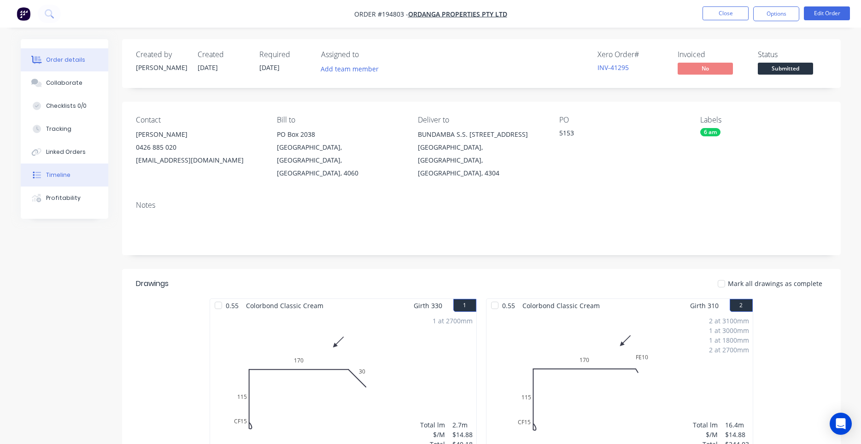
click at [79, 168] on button "Timeline" at bounding box center [64, 174] width 87 height 23
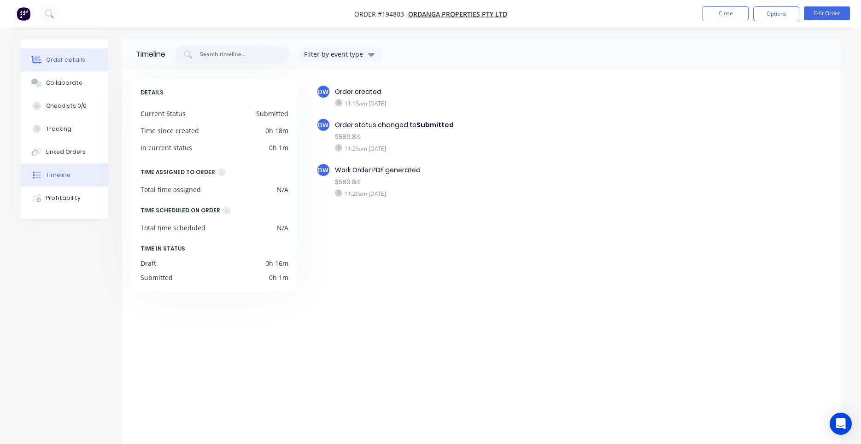
click at [65, 70] on button "Order details" at bounding box center [64, 59] width 87 height 23
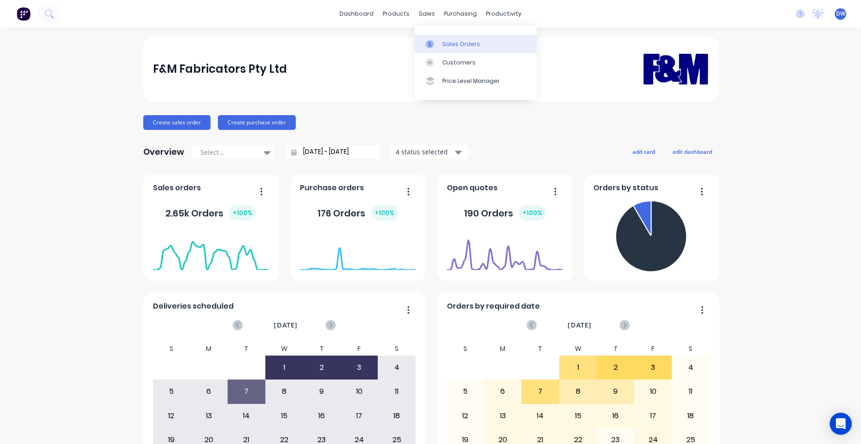
click at [440, 41] on link "Sales Orders" at bounding box center [475, 44] width 122 height 18
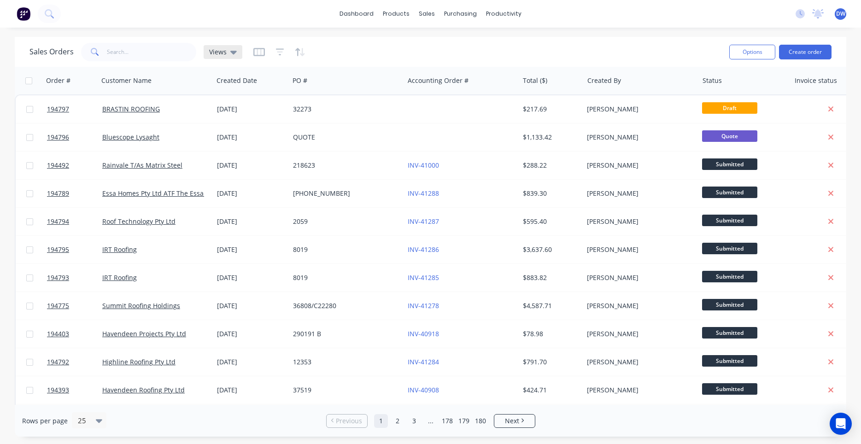
click at [234, 52] on icon at bounding box center [233, 52] width 6 height 10
click at [236, 153] on button "New Hires" at bounding box center [258, 149] width 105 height 11
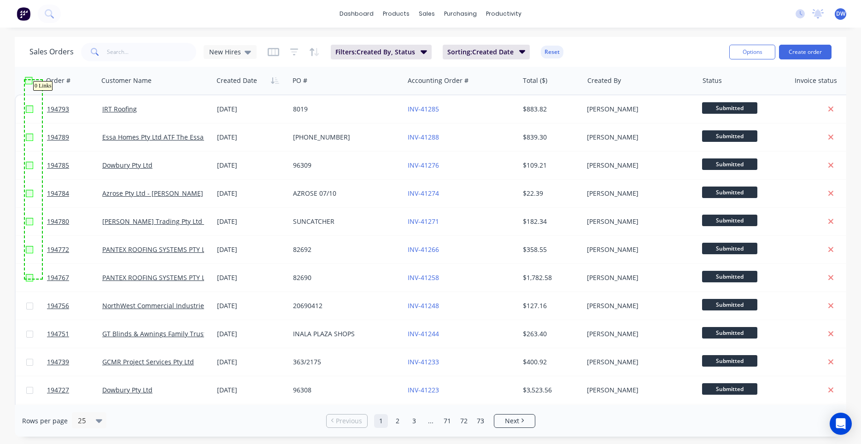
drag, startPoint x: 41, startPoint y: 279, endPoint x: 25, endPoint y: 80, distance: 199.1
checkbox input "true"
checkbox input "false"
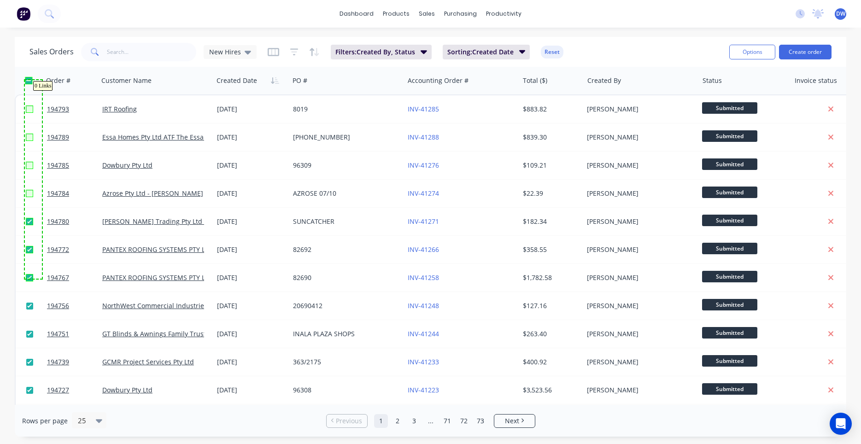
checkbox input "false"
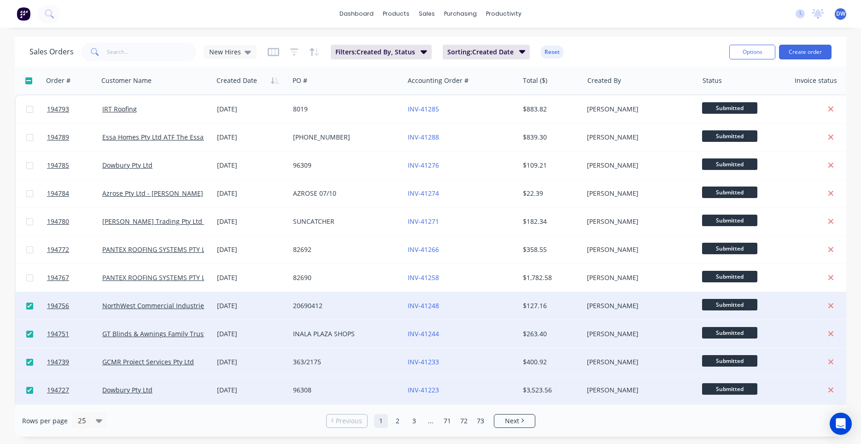
checkbox input "false"
checkbox input "true"
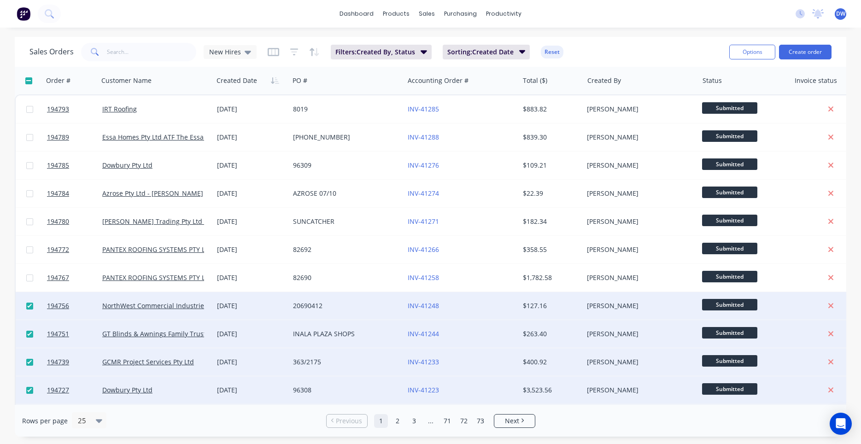
checkbox input "true"
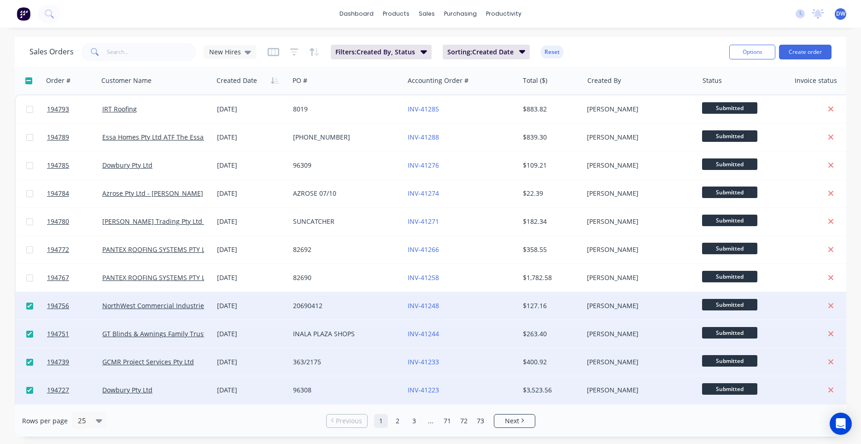
checkbox input "true"
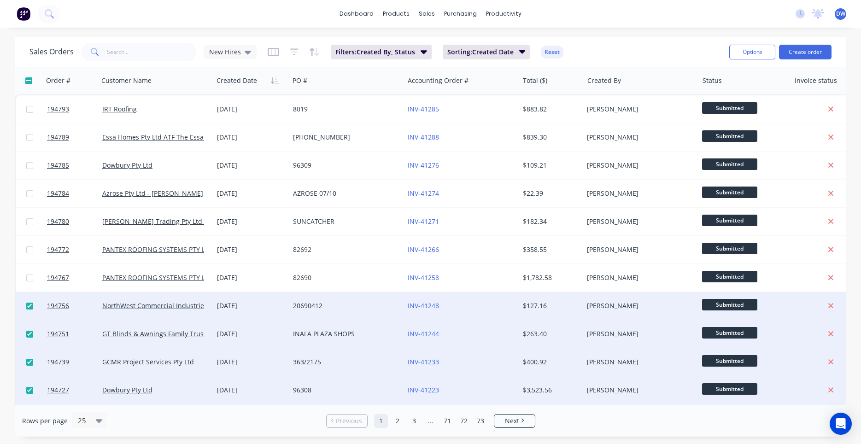
checkbox input "true"
click at [29, 80] on input "checkbox" at bounding box center [28, 80] width 7 height 7
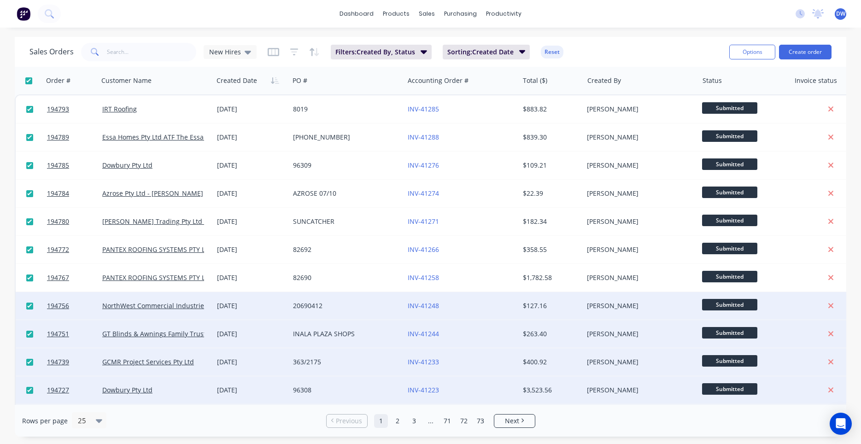
checkbox input "true"
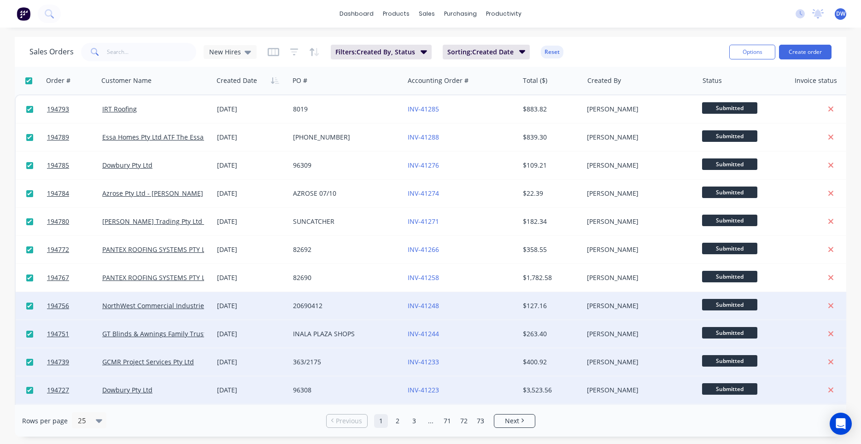
checkbox input "true"
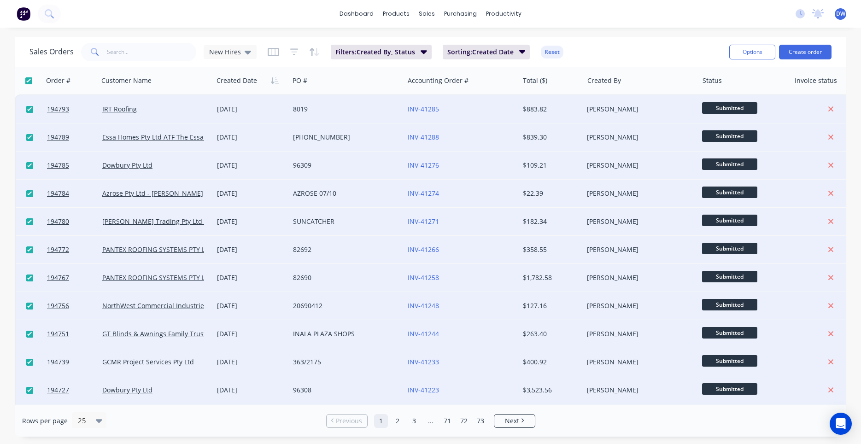
click at [29, 80] on input "checkbox" at bounding box center [28, 80] width 7 height 7
checkbox input "false"
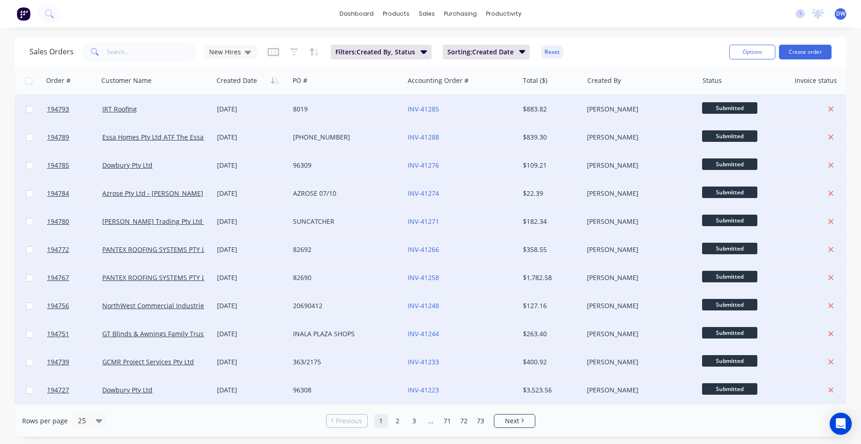
checkbox input "false"
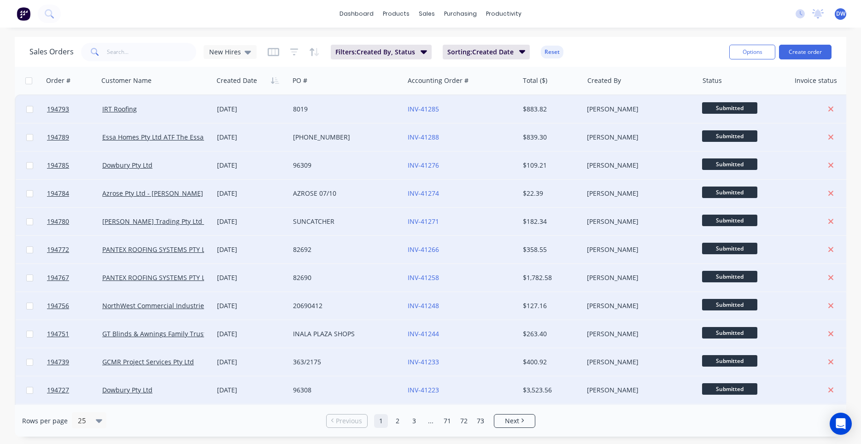
checkbox input "false"
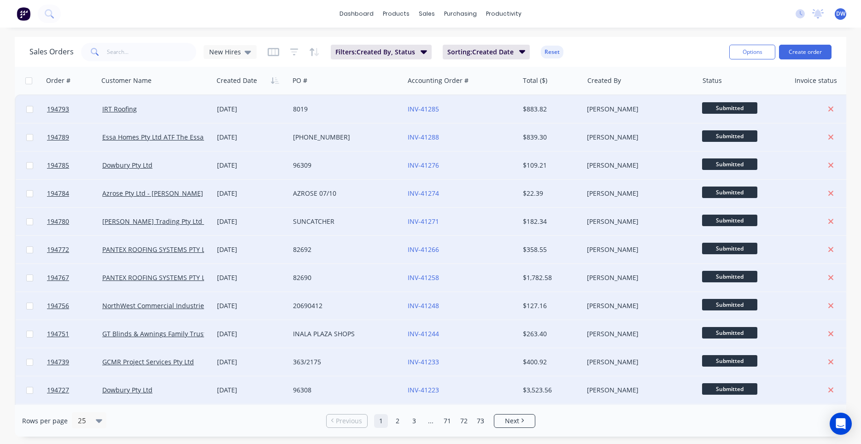
checkbox input "false"
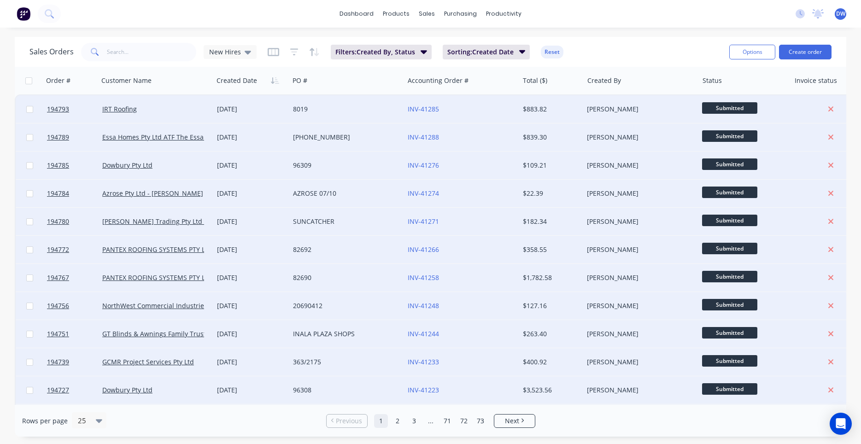
checkbox input "false"
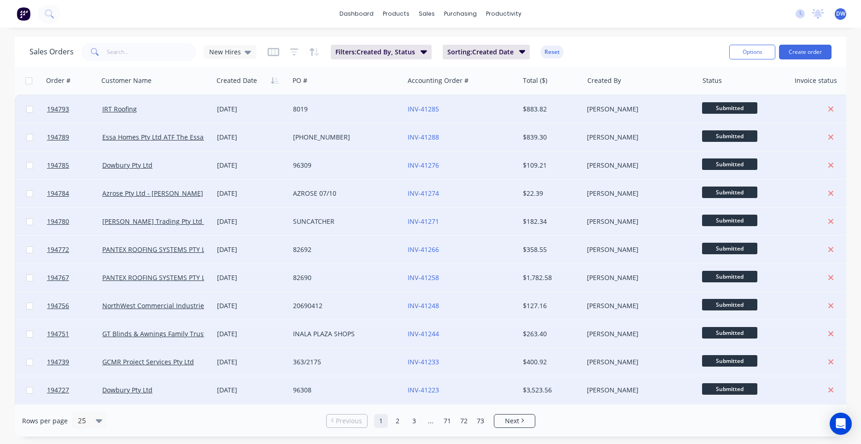
checkbox input "false"
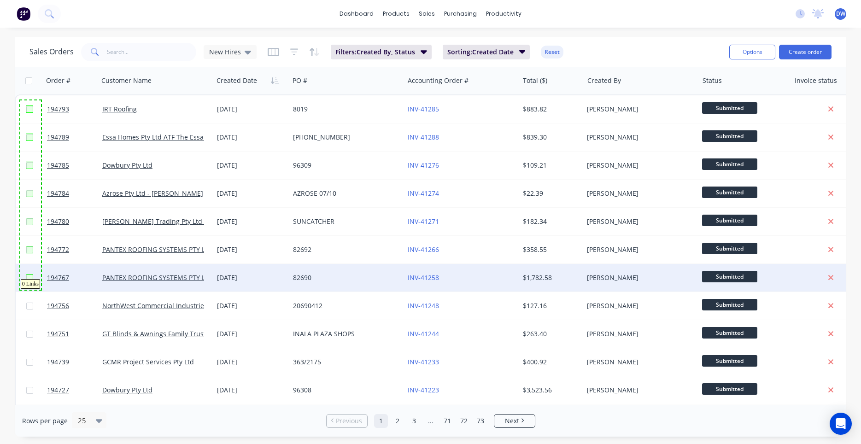
drag, startPoint x: 20, startPoint y: 100, endPoint x: 41, endPoint y: 290, distance: 190.4
checkbox input "true"
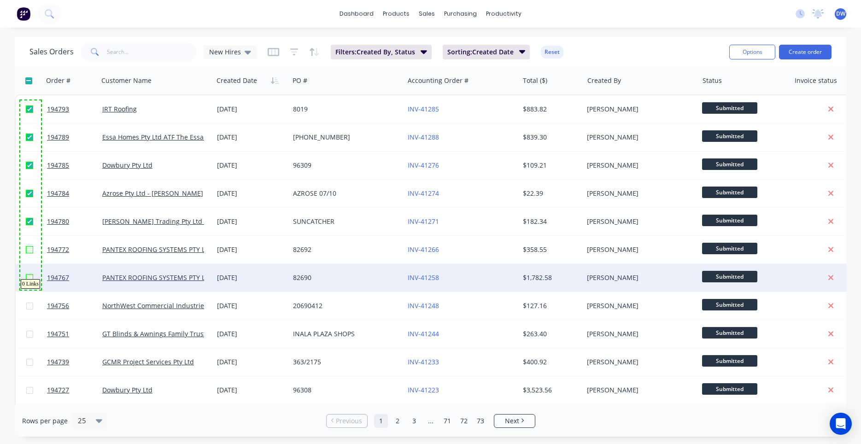
checkbox input "true"
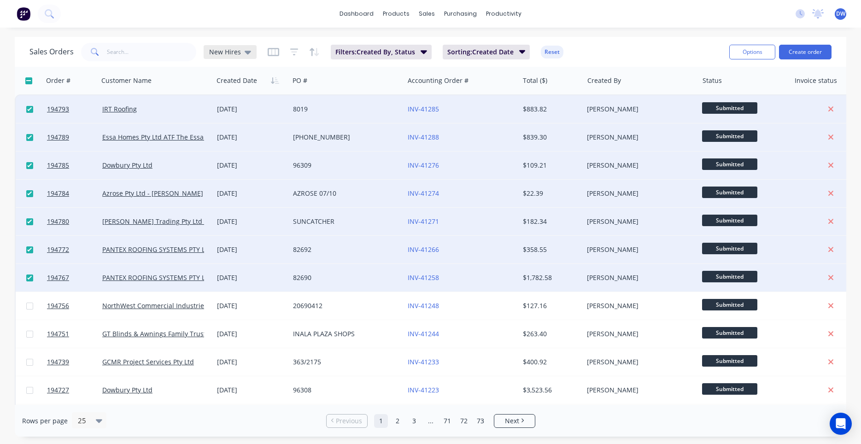
click at [228, 47] on div "New Hires" at bounding box center [230, 52] width 53 height 14
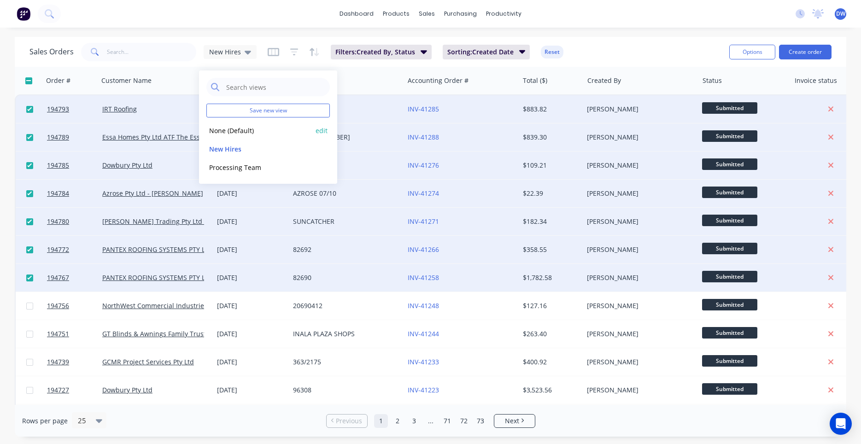
click at [234, 128] on button "None (Default)" at bounding box center [258, 130] width 105 height 11
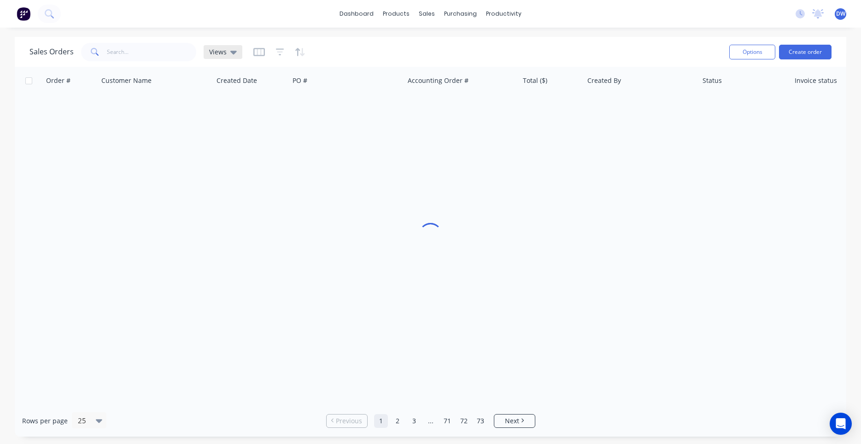
click at [230, 53] on icon at bounding box center [233, 52] width 6 height 10
click at [226, 152] on button "New Hires" at bounding box center [258, 149] width 105 height 11
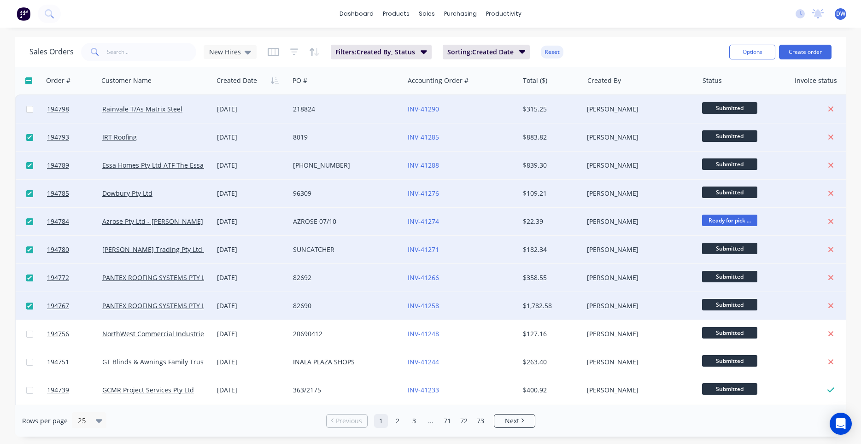
click at [31, 109] on input "checkbox" at bounding box center [29, 109] width 7 height 7
checkbox input "true"
click at [180, 31] on div "dashboard products sales purchasing productivity dashboard products Product Cat…" at bounding box center [430, 222] width 861 height 444
click at [248, 54] on icon at bounding box center [247, 52] width 6 height 10
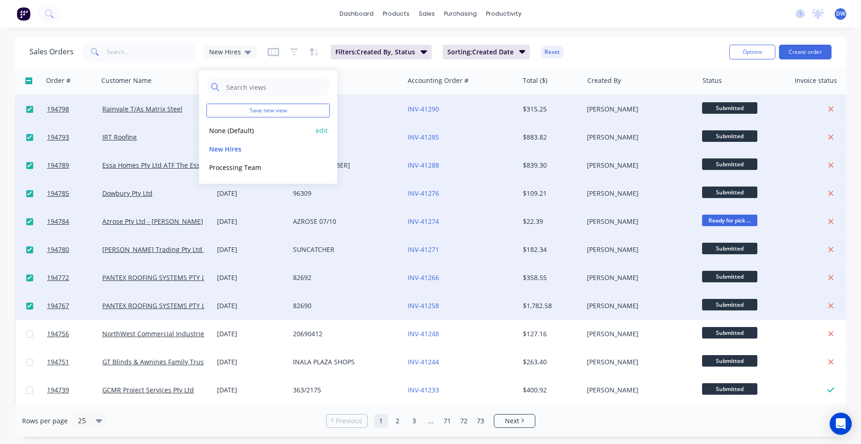
click at [241, 128] on button "None (Default)" at bounding box center [258, 130] width 105 height 11
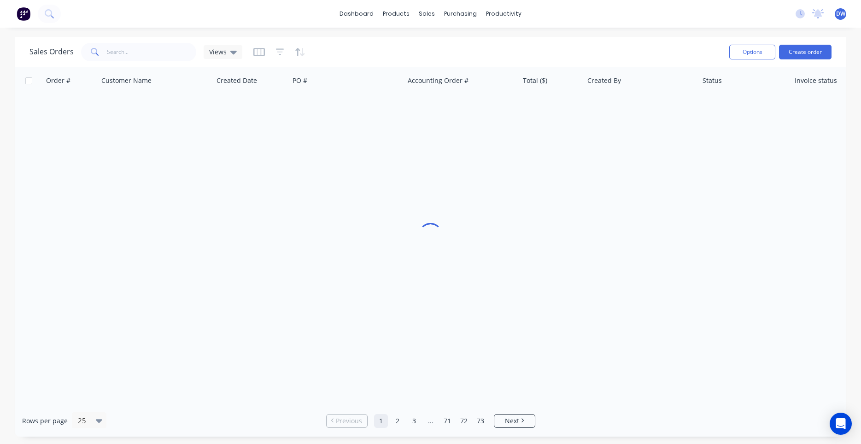
click at [215, 59] on div "Sales Orders Views" at bounding box center [135, 52] width 213 height 18
click at [215, 57] on div "Views" at bounding box center [223, 52] width 39 height 14
click at [226, 148] on button "New Hires" at bounding box center [258, 149] width 105 height 11
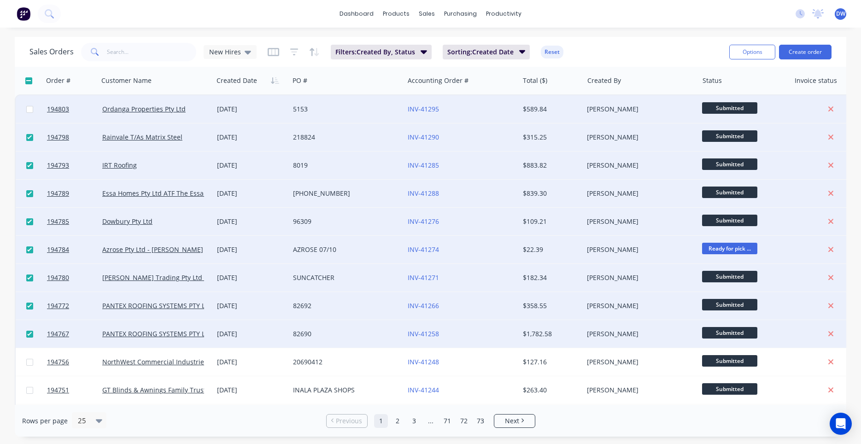
click at [30, 108] on input "checkbox" at bounding box center [29, 109] width 7 height 7
checkbox input "true"
click at [592, 35] on div "dashboard products sales purchasing productivity dashboard products Product Cat…" at bounding box center [430, 222] width 861 height 444
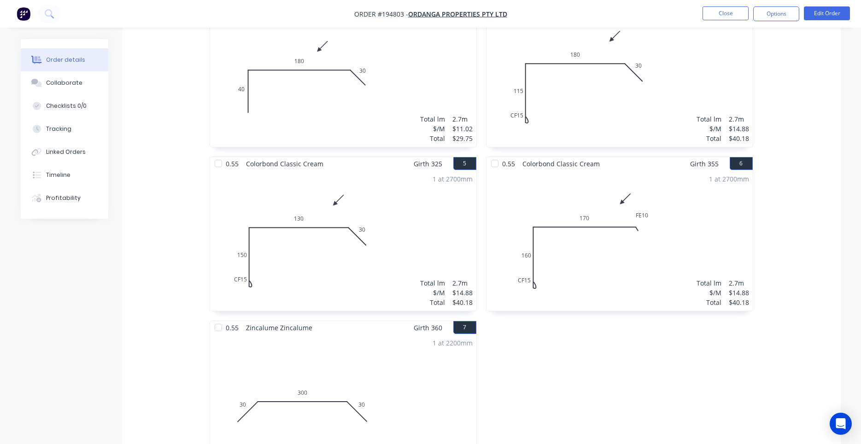
scroll to position [766, 0]
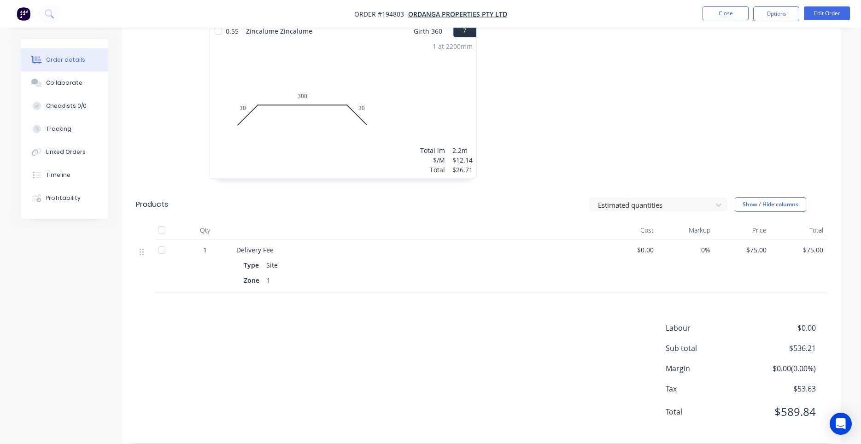
click at [400, 141] on div "1 at 2200mm Total lm $/M Total 2.2m $12.14 $26.71" at bounding box center [343, 108] width 266 height 140
click at [806, 13] on button "Edit Order" at bounding box center [826, 13] width 46 height 14
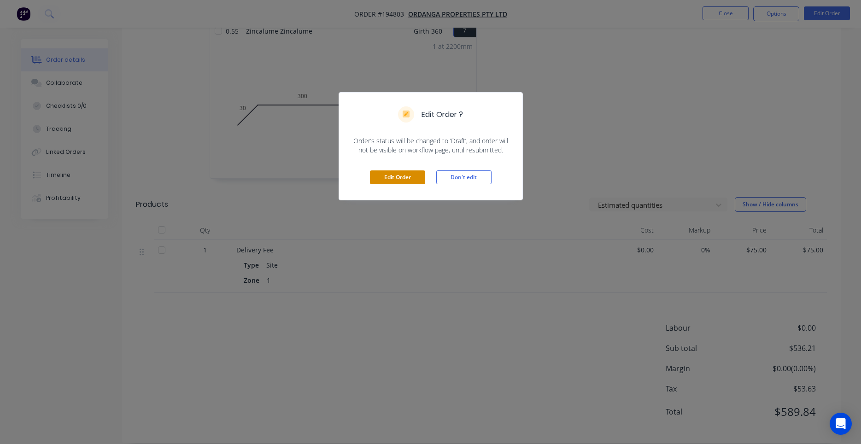
click at [412, 176] on button "Edit Order" at bounding box center [397, 177] width 55 height 14
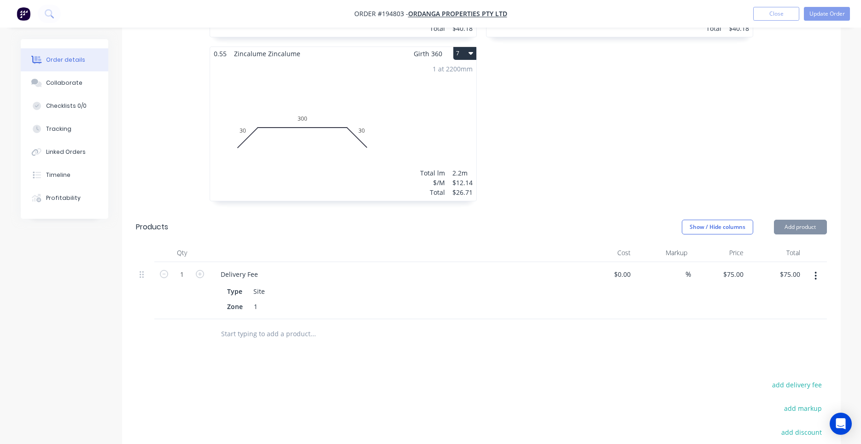
scroll to position [783, 0]
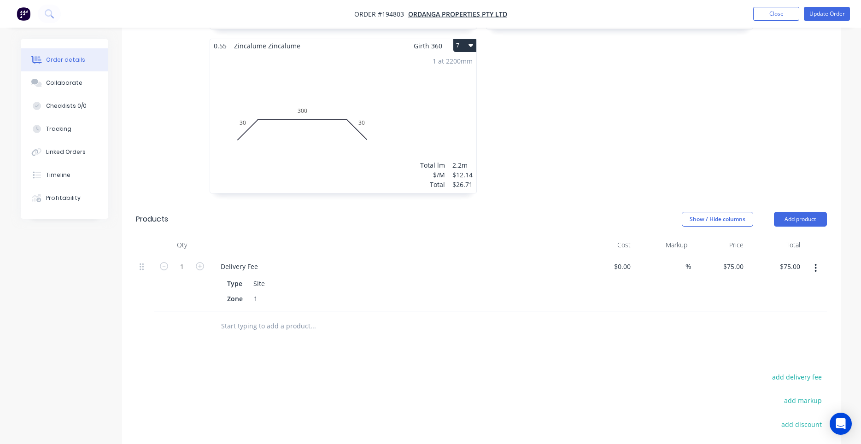
click at [341, 149] on div "1 at 2200mm Total lm $/M Total 2.2m $12.14 $26.71" at bounding box center [343, 122] width 266 height 140
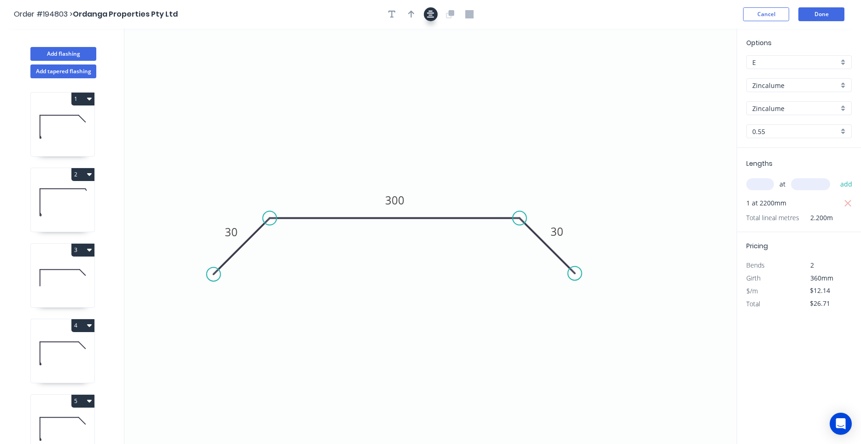
click at [434, 19] on button "button" at bounding box center [431, 14] width 14 height 14
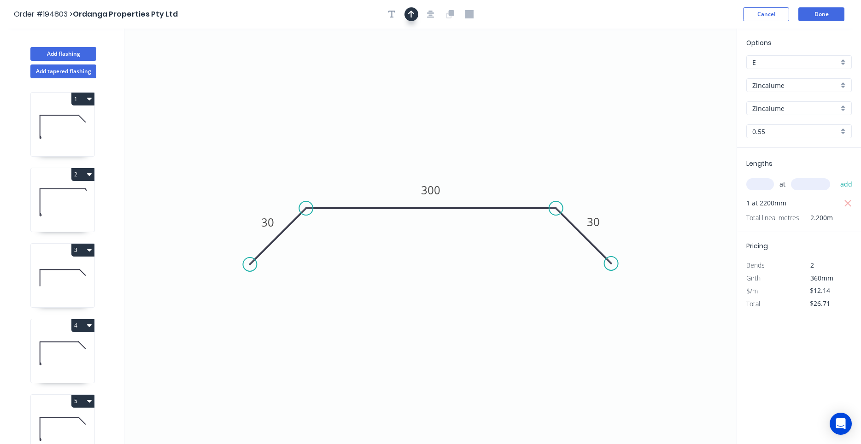
click at [417, 13] on button "button" at bounding box center [411, 14] width 14 height 14
click at [690, 70] on icon at bounding box center [689, 59] width 8 height 29
drag, startPoint x: 690, startPoint y: 70, endPoint x: 538, endPoint y: 157, distance: 174.6
click at [538, 157] on icon at bounding box center [545, 148] width 27 height 27
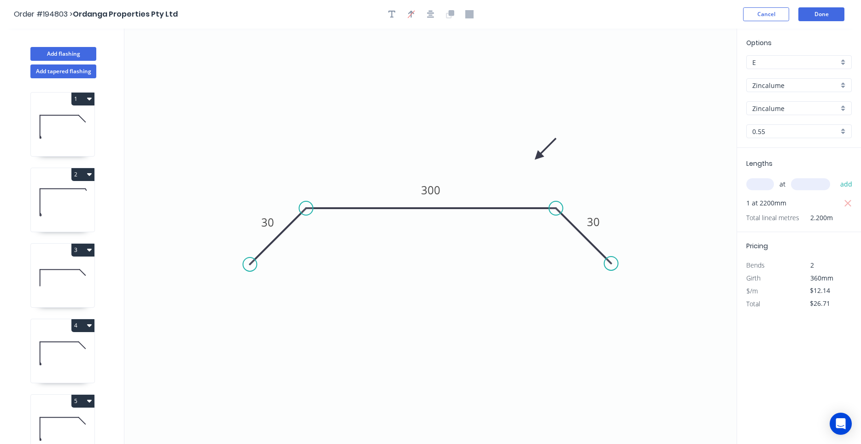
click at [830, 2] on header "Order #194803 > Ordanga Properties Pty Ltd Cancel Done" at bounding box center [430, 14] width 861 height 29
click at [829, 12] on button "Done" at bounding box center [821, 14] width 46 height 14
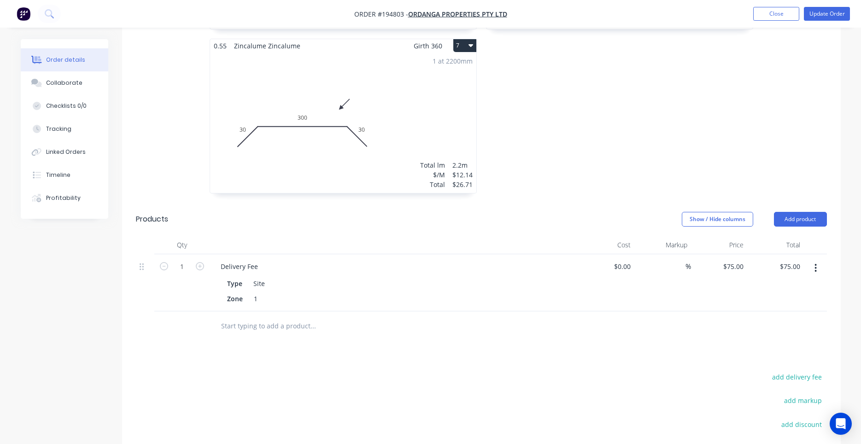
scroll to position [902, 0]
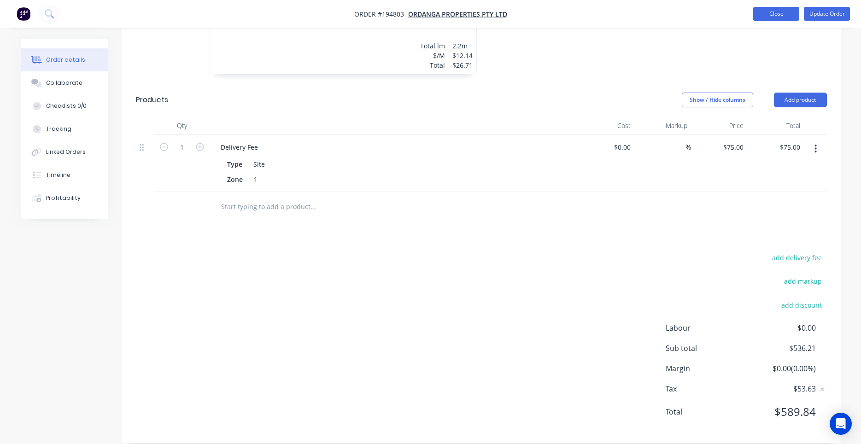
click at [783, 12] on button "Close" at bounding box center [776, 14] width 46 height 14
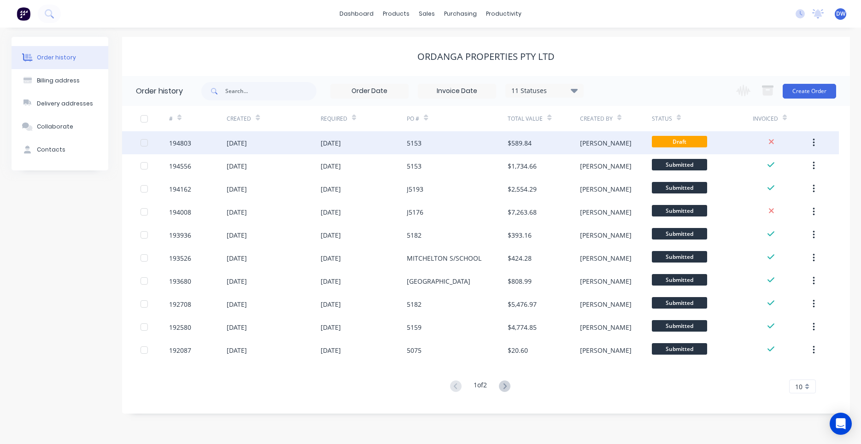
click at [494, 140] on div "5153" at bounding box center [457, 142] width 101 height 23
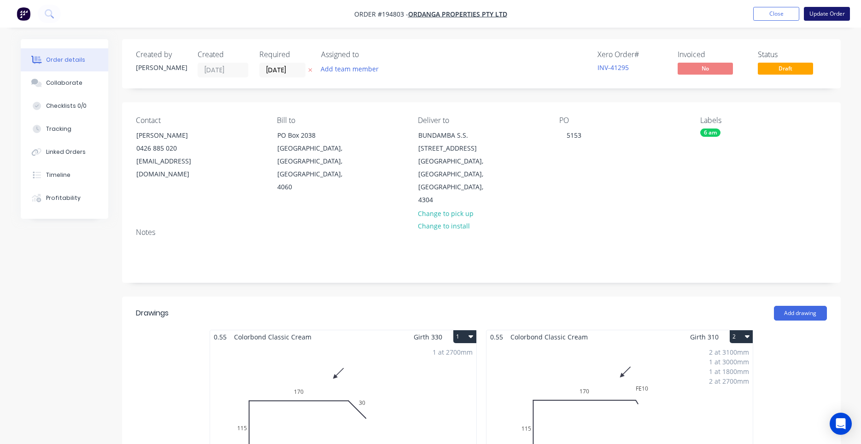
click at [831, 17] on button "Update Order" at bounding box center [826, 14] width 46 height 14
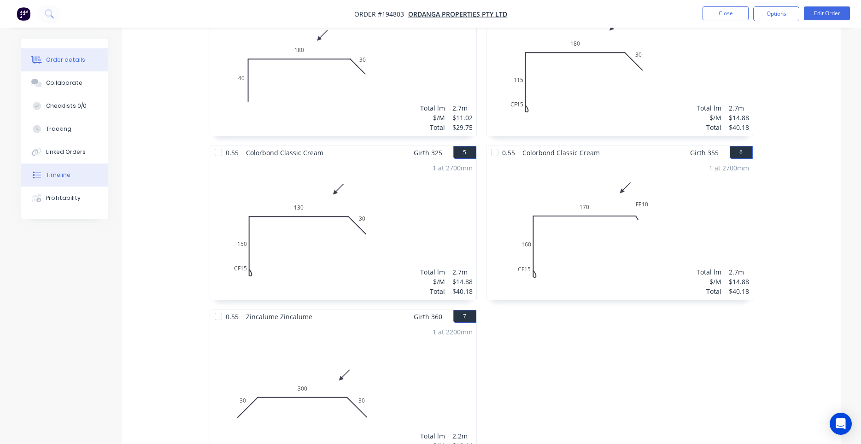
scroll to position [453, 0]
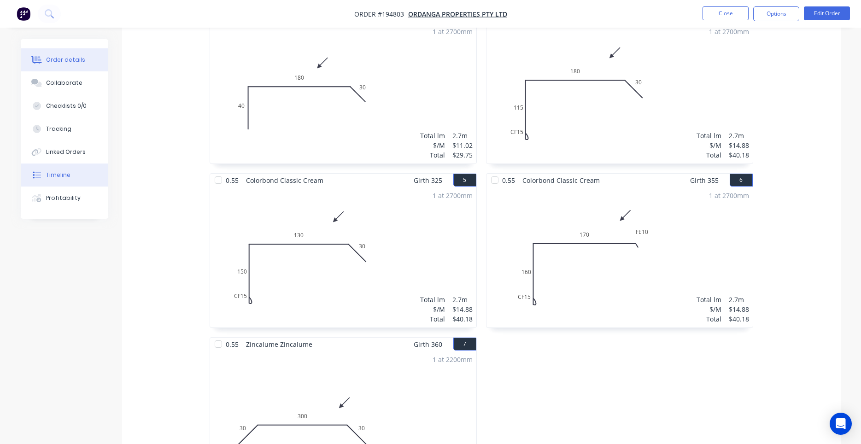
click at [62, 174] on div "Timeline" at bounding box center [58, 175] width 24 height 8
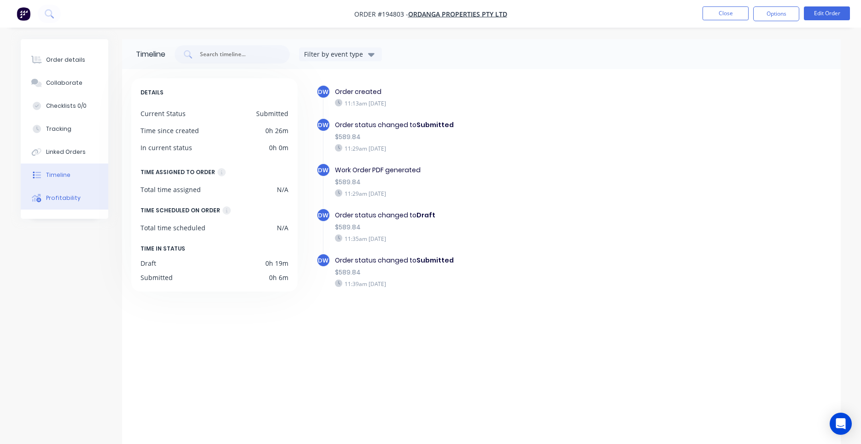
click at [59, 197] on div "Profitability" at bounding box center [63, 198] width 35 height 8
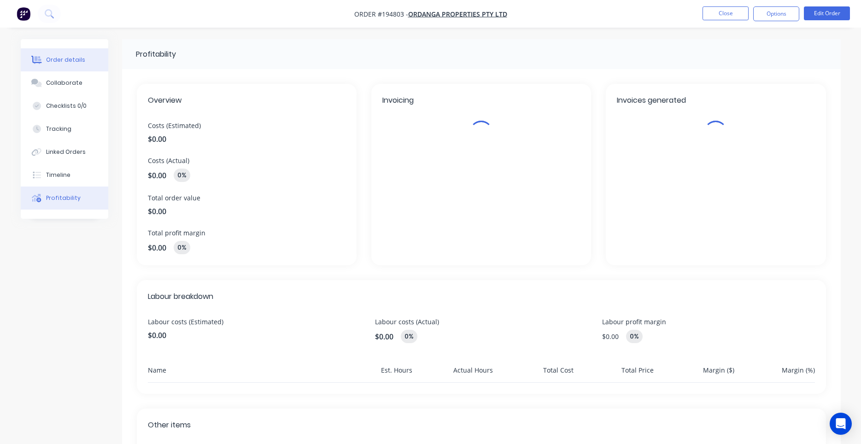
click at [77, 63] on div "Order details" at bounding box center [65, 60] width 39 height 8
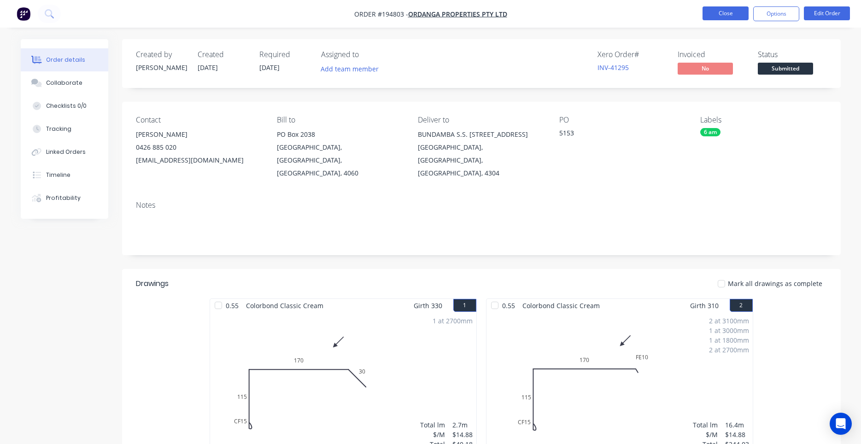
click at [710, 16] on button "Close" at bounding box center [725, 13] width 46 height 14
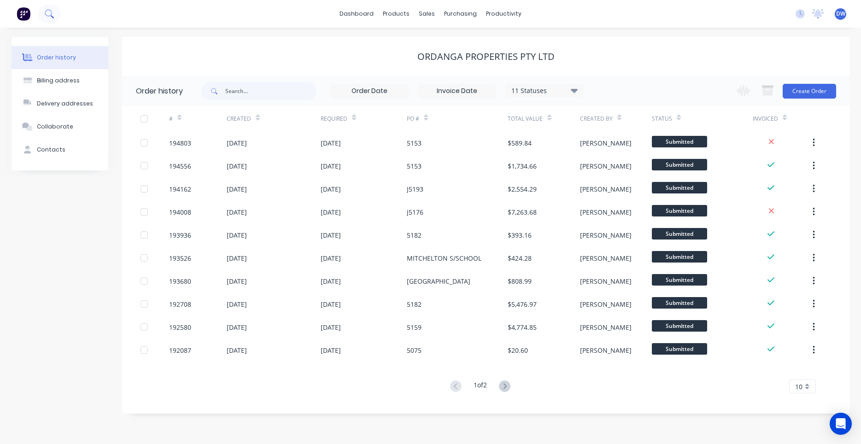
click at [51, 6] on button at bounding box center [49, 14] width 23 height 18
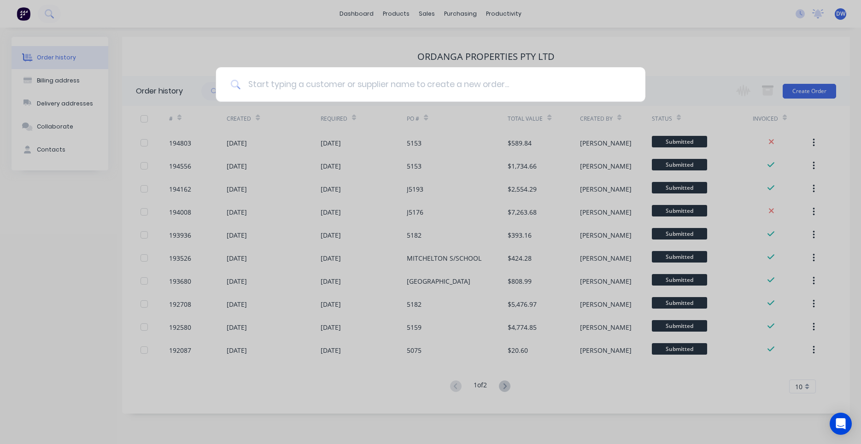
click at [276, 88] on input at bounding box center [435, 84] width 390 height 35
type input "havendeen"
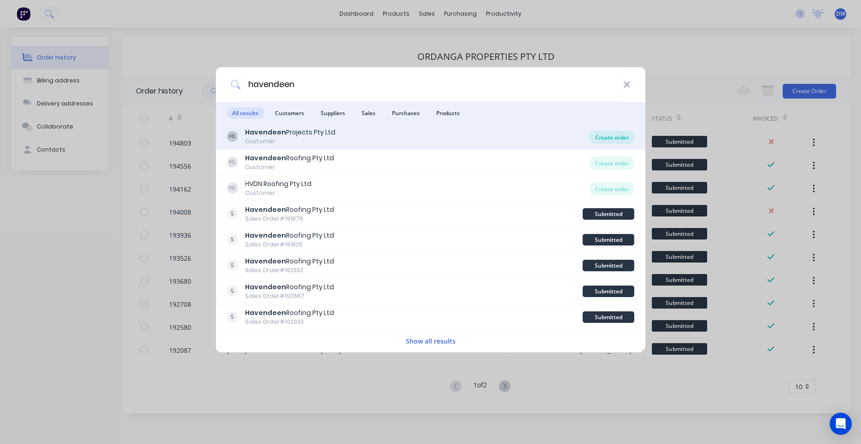
click at [604, 133] on div "Create order" at bounding box center [611, 137] width 45 height 13
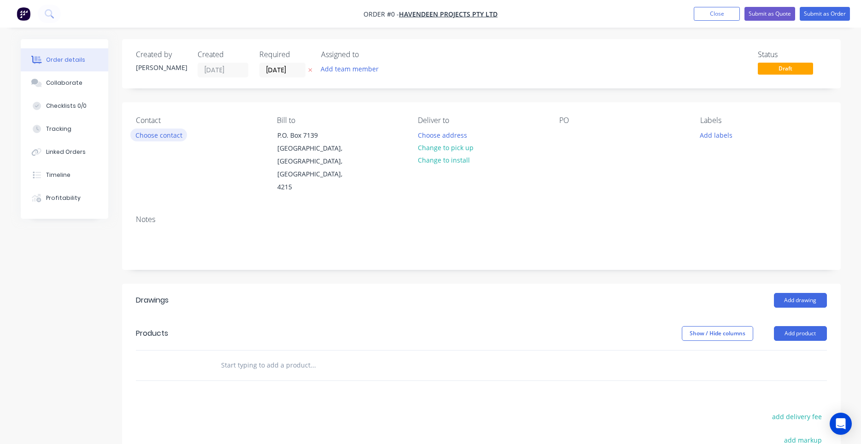
click at [178, 134] on button "Choose contact" at bounding box center [158, 134] width 57 height 12
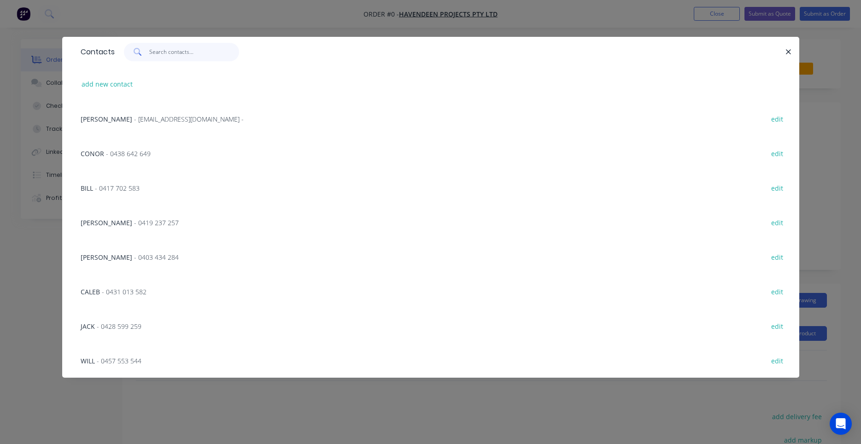
click at [163, 54] on input "text" at bounding box center [194, 52] width 90 height 18
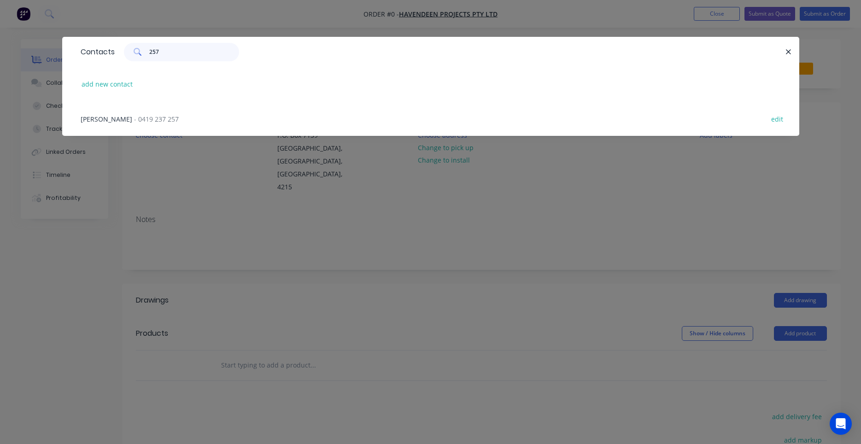
type input "257"
click at [146, 113] on div "[PERSON_NAME] - 0419 237 257 edit" at bounding box center [430, 118] width 709 height 35
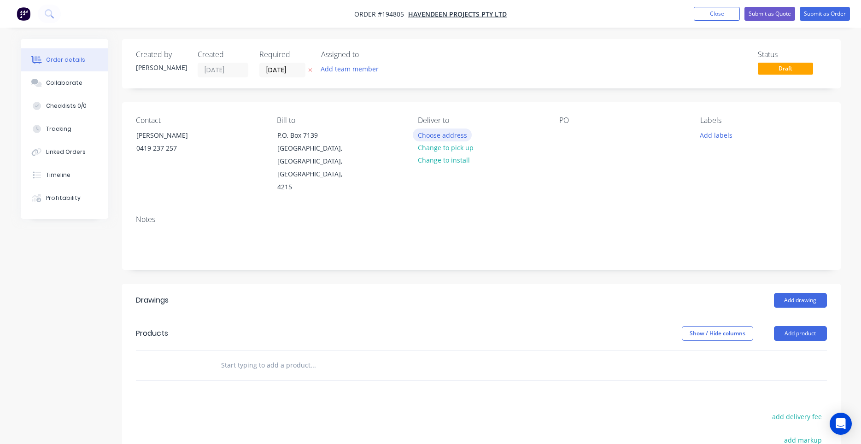
click at [468, 135] on button "Choose address" at bounding box center [442, 134] width 59 height 12
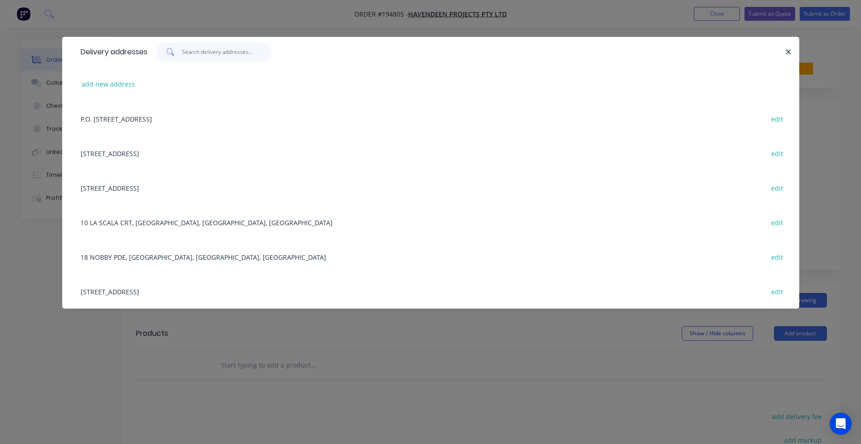
click at [230, 57] on input "text" at bounding box center [227, 52] width 90 height 18
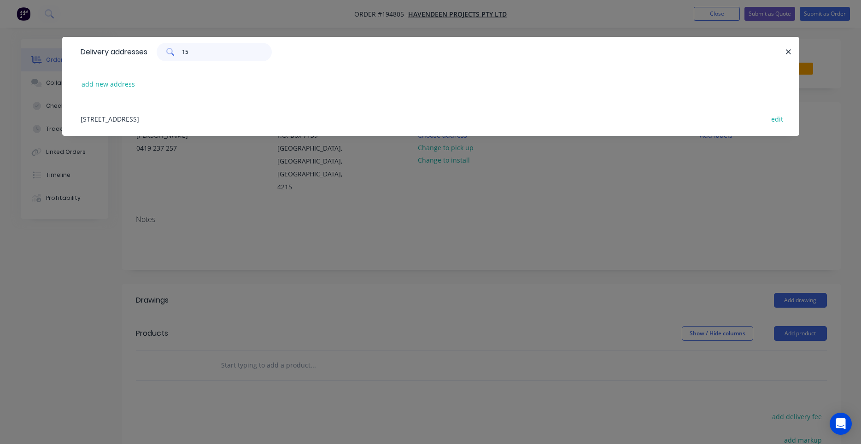
type input "15"
click at [219, 115] on div "[STREET_ADDRESS] edit" at bounding box center [430, 118] width 709 height 35
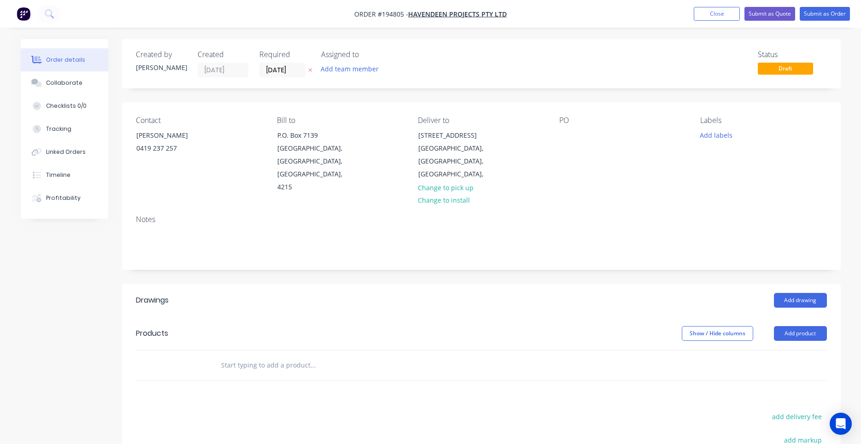
click at [576, 138] on div "PO" at bounding box center [622, 155] width 126 height 78
click at [566, 135] on div at bounding box center [566, 134] width 15 height 13
drag, startPoint x: 659, startPoint y: 147, endPoint x: 672, endPoint y: 151, distance: 13.5
click at [660, 150] on div "PO 290192" at bounding box center [622, 155] width 126 height 78
click at [711, 137] on button "Add labels" at bounding box center [716, 134] width 42 height 12
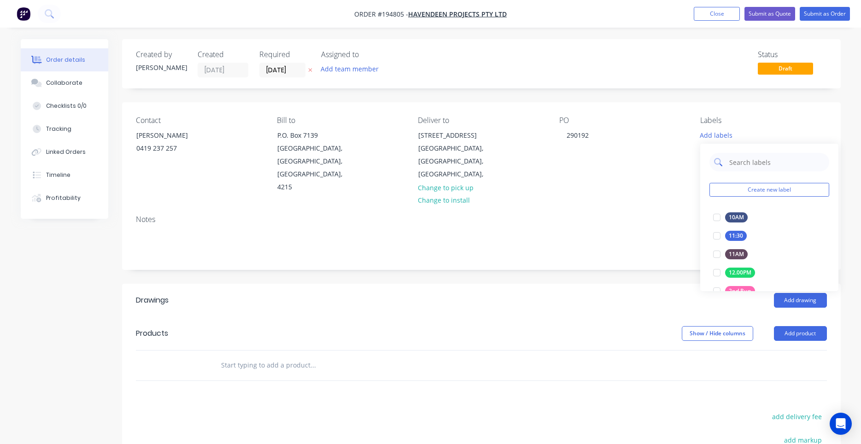
click at [742, 160] on input "text" at bounding box center [776, 162] width 96 height 18
type input "6"
click at [719, 271] on div at bounding box center [716, 272] width 18 height 18
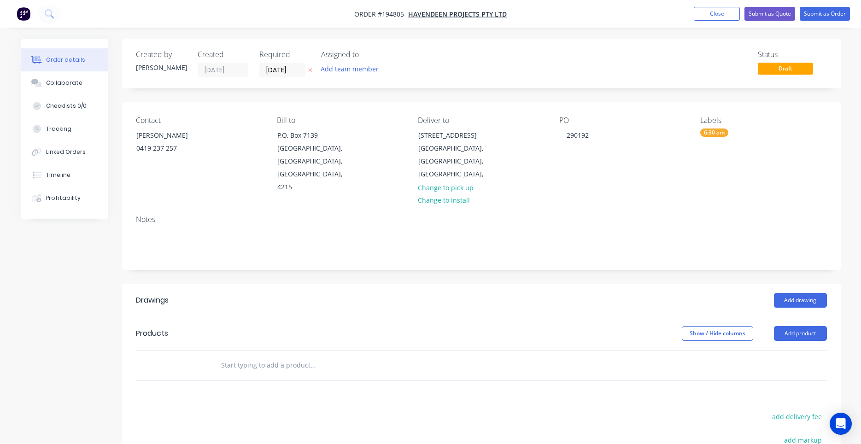
click at [664, 171] on div "Contact [PERSON_NAME] [PHONE_NUMBER] Bill to P.O. [STREET_ADDRESS] Deliver to […" at bounding box center [481, 154] width 718 height 105
click at [783, 293] on button "Add drawing" at bounding box center [800, 300] width 53 height 15
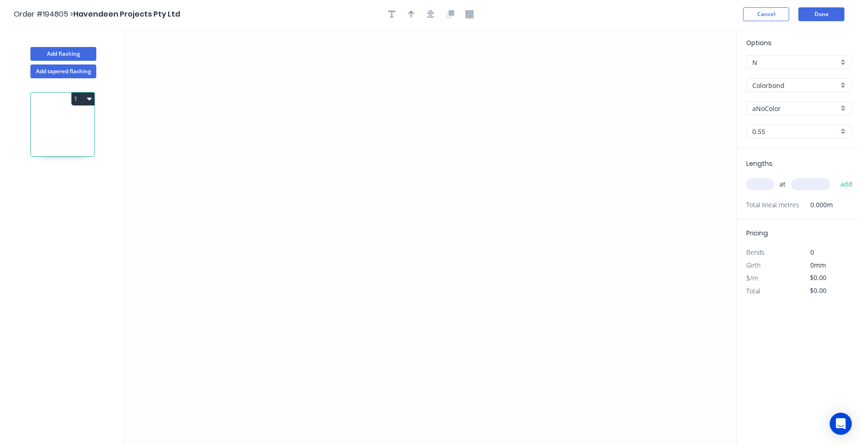
click at [779, 87] on input "Colorbond" at bounding box center [795, 86] width 86 height 10
click at [769, 101] on div "Colorbond Matt" at bounding box center [798, 103] width 105 height 16
type input "Colorbond Matt"
type input "Basalt"
click at [766, 106] on input "Basalt" at bounding box center [795, 109] width 86 height 10
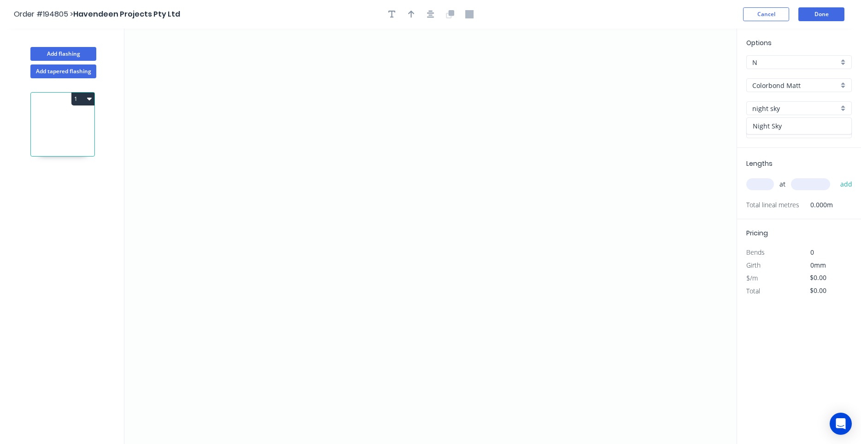
click at [765, 125] on div "Night Sky" at bounding box center [798, 126] width 105 height 16
type input "Night Sky"
click at [454, 195] on icon "0" at bounding box center [430, 236] width 612 height 415
click at [454, 195] on circle at bounding box center [454, 195] width 14 height 14
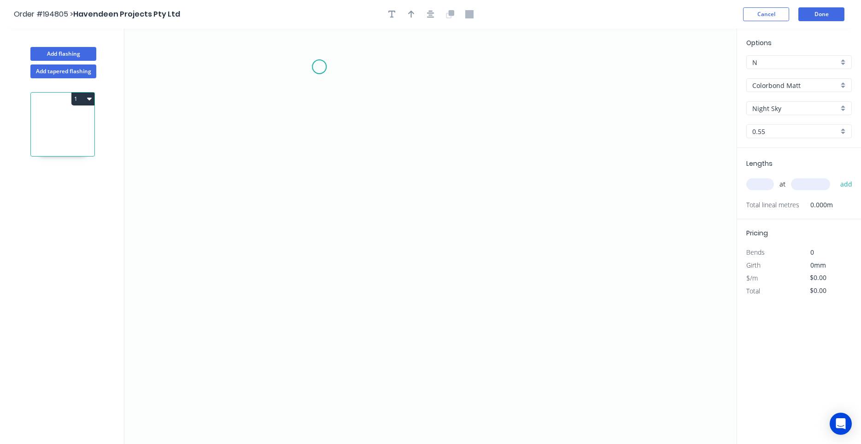
drag, startPoint x: 455, startPoint y: 196, endPoint x: 319, endPoint y: 67, distance: 187.3
click at [319, 67] on circle at bounding box center [319, 67] width 14 height 14
click at [322, 66] on circle at bounding box center [319, 67] width 14 height 14
click at [325, 236] on icon "0" at bounding box center [430, 236] width 612 height 415
click at [402, 243] on icon "0 ?" at bounding box center [430, 236] width 612 height 415
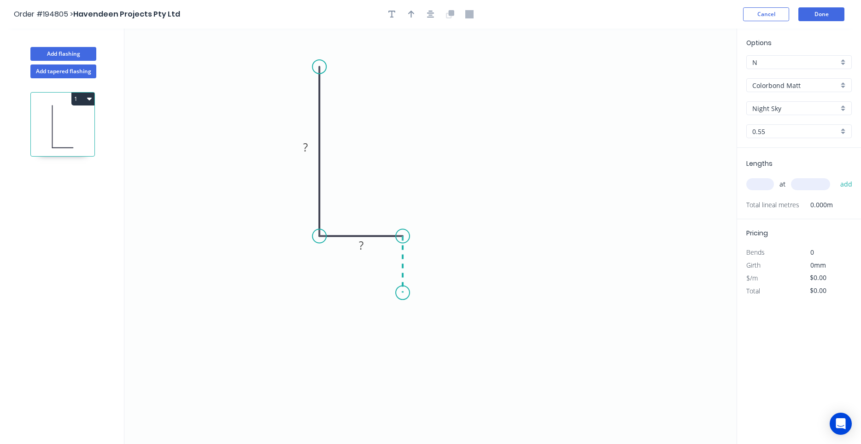
click at [403, 293] on icon "0 ? ?" at bounding box center [430, 236] width 612 height 415
click at [403, 293] on circle at bounding box center [403, 292] width 14 height 14
click at [305, 146] on tspan "?" at bounding box center [305, 147] width 5 height 15
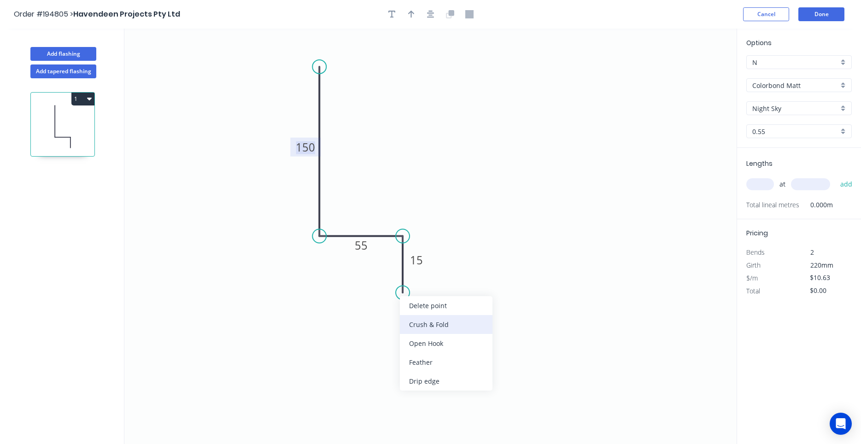
click at [421, 324] on div "Crush & Fold" at bounding box center [446, 324] width 93 height 19
type input "$12.03"
click at [421, 320] on div "Flip bend" at bounding box center [452, 320] width 93 height 19
drag, startPoint x: 437, startPoint y: 280, endPoint x: 419, endPoint y: 329, distance: 51.7
click at [419, 329] on rect at bounding box center [403, 323] width 37 height 19
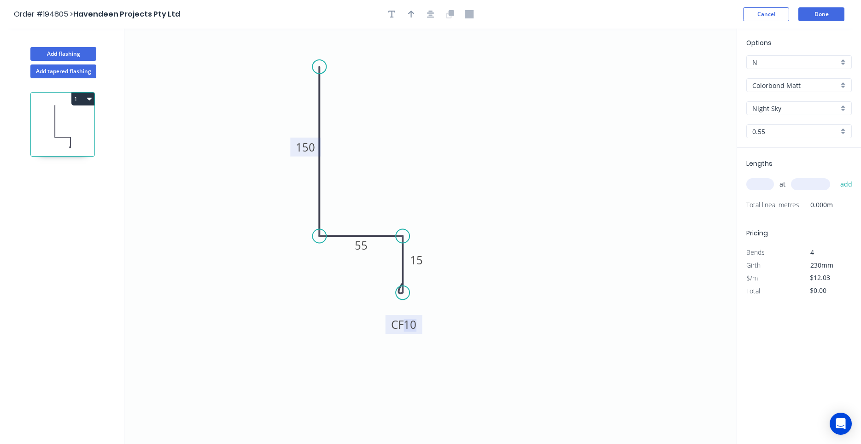
click at [412, 321] on tspan "10" at bounding box center [409, 324] width 13 height 15
click at [408, 329] on tspan "02" at bounding box center [409, 324] width 13 height 15
click at [426, 18] on button "button" at bounding box center [431, 14] width 14 height 14
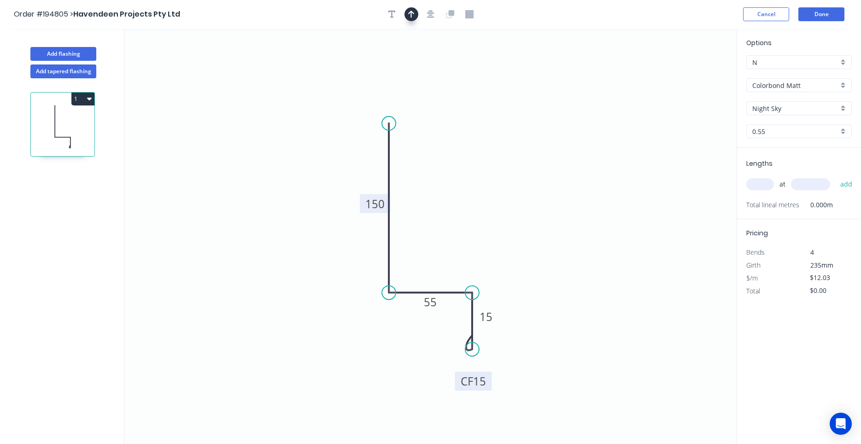
click at [414, 17] on button "button" at bounding box center [411, 14] width 14 height 14
click at [687, 72] on icon "0 150 55 CF 15 15" at bounding box center [430, 236] width 612 height 415
drag, startPoint x: 690, startPoint y: 74, endPoint x: 474, endPoint y: 208, distance: 254.1
click at [474, 208] on icon at bounding box center [485, 198] width 27 height 27
click at [752, 185] on input "text" at bounding box center [760, 184] width 28 height 12
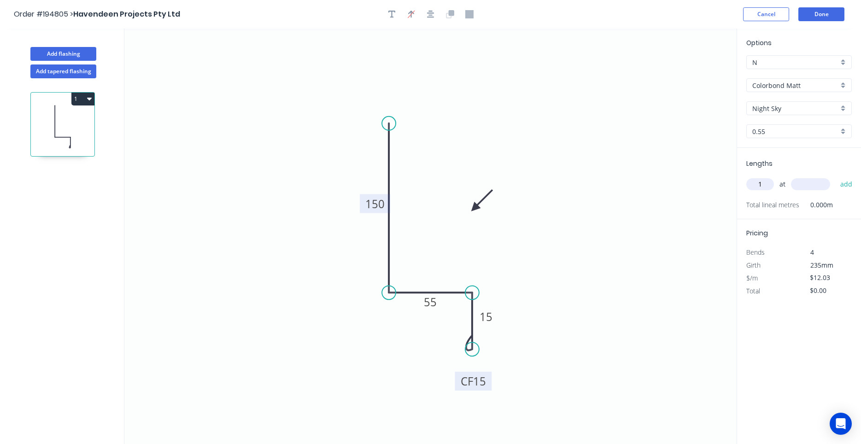
type input "1"
type input "6075"
click at [835, 176] on button "add" at bounding box center [846, 184] width 22 height 16
click at [83, 96] on button "1" at bounding box center [82, 99] width 23 height 13
click at [76, 114] on button "Duplicate" at bounding box center [50, 121] width 87 height 18
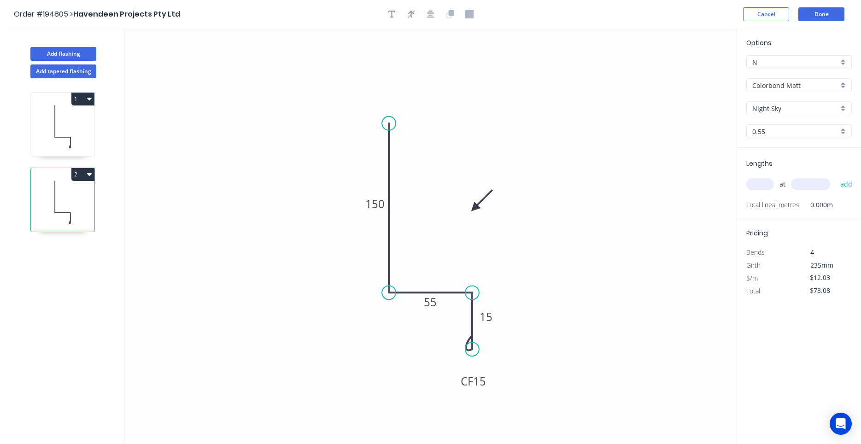
type input "$0.00"
click at [427, 296] on tspan "55" at bounding box center [430, 301] width 13 height 15
click at [763, 189] on input "text" at bounding box center [760, 184] width 28 height 12
type input "2"
type input "3790"
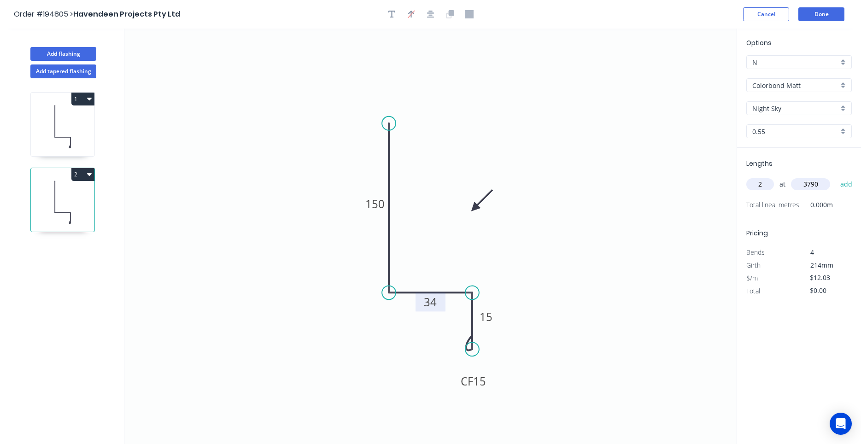
click at [835, 176] on button "add" at bounding box center [846, 184] width 22 height 16
type input "$91.19"
click at [70, 59] on button "Add flashing" at bounding box center [63, 54] width 66 height 14
type input "$0.00"
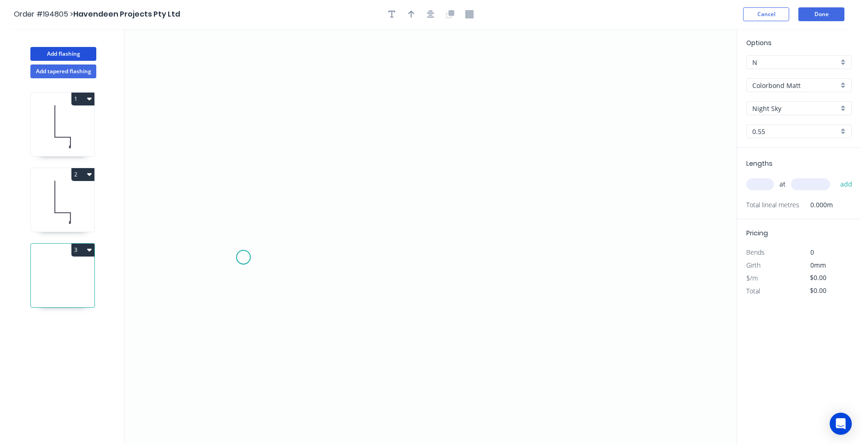
click at [243, 257] on icon "0" at bounding box center [430, 236] width 612 height 415
click at [508, 267] on icon "0" at bounding box center [430, 236] width 612 height 415
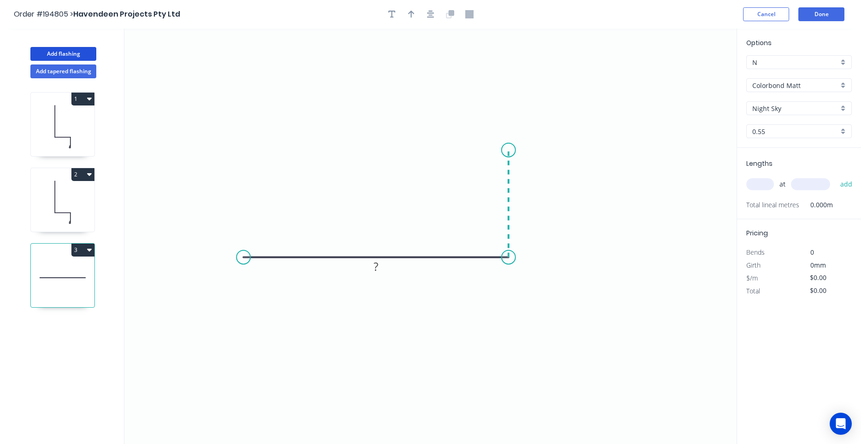
click at [503, 150] on icon "0 ?" at bounding box center [430, 236] width 612 height 415
click at [503, 150] on circle at bounding box center [508, 150] width 14 height 14
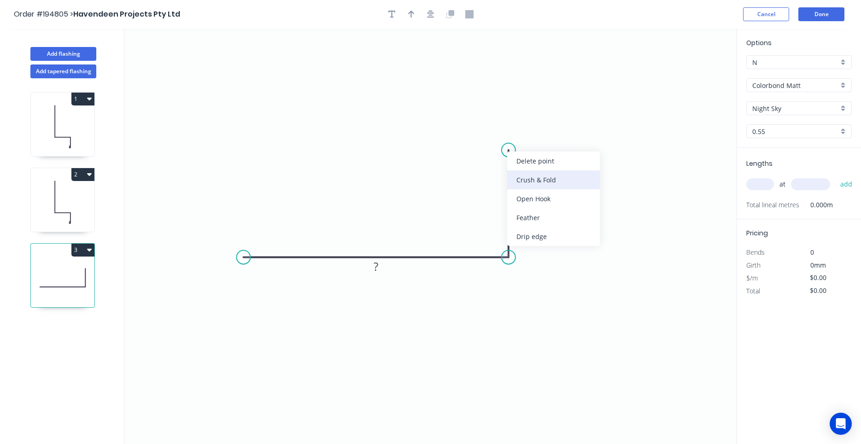
click at [526, 187] on div "Crush & Fold" at bounding box center [553, 179] width 93 height 19
click at [501, 133] on tspan "10" at bounding box center [495, 133] width 13 height 15
type input "$9.03"
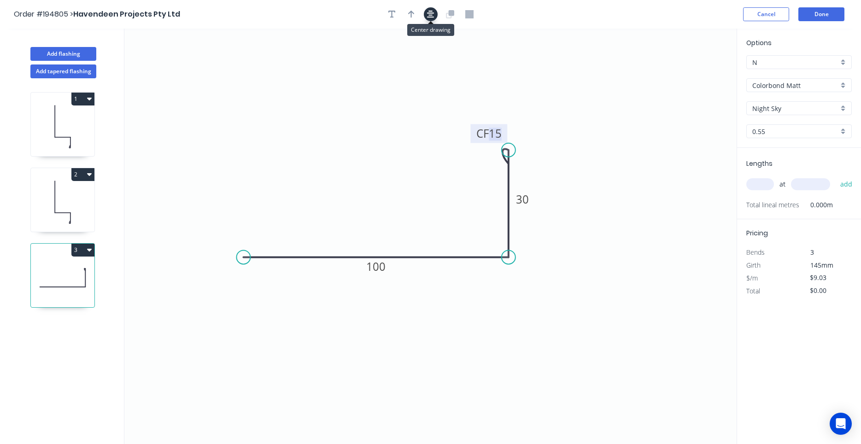
click at [428, 12] on icon "button" at bounding box center [430, 14] width 7 height 8
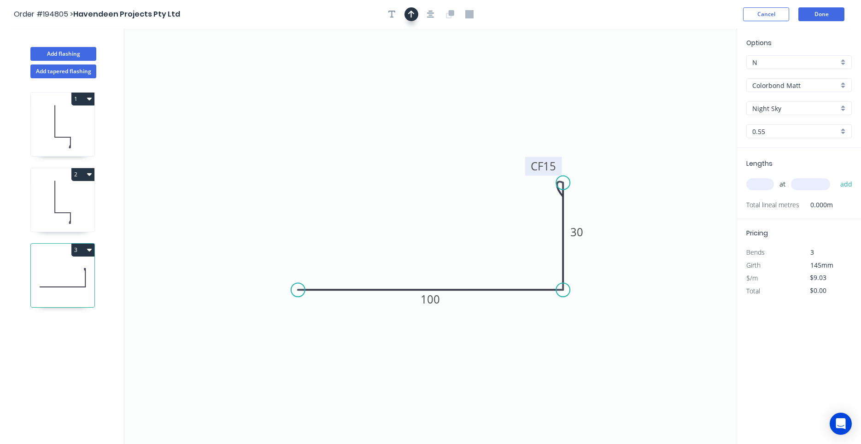
click at [413, 10] on button "button" at bounding box center [411, 14] width 14 height 14
click at [689, 73] on icon at bounding box center [690, 63] width 8 height 29
click at [689, 73] on icon at bounding box center [697, 67] width 27 height 27
click at [689, 73] on icon at bounding box center [700, 74] width 29 height 8
click at [689, 73] on icon at bounding box center [697, 82] width 27 height 27
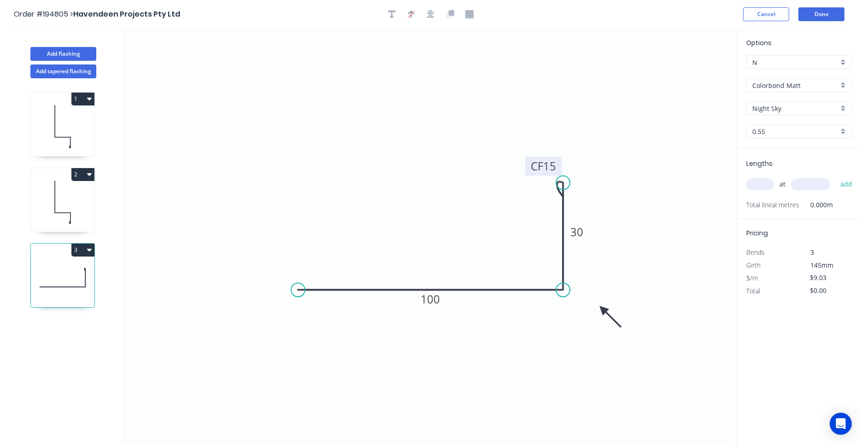
drag, startPoint x: 689, startPoint y: 73, endPoint x: 603, endPoint y: 309, distance: 251.4
click at [603, 309] on icon at bounding box center [610, 316] width 27 height 27
click at [767, 179] on input "text" at bounding box center [760, 184] width 28 height 12
type input "1"
type input "1700"
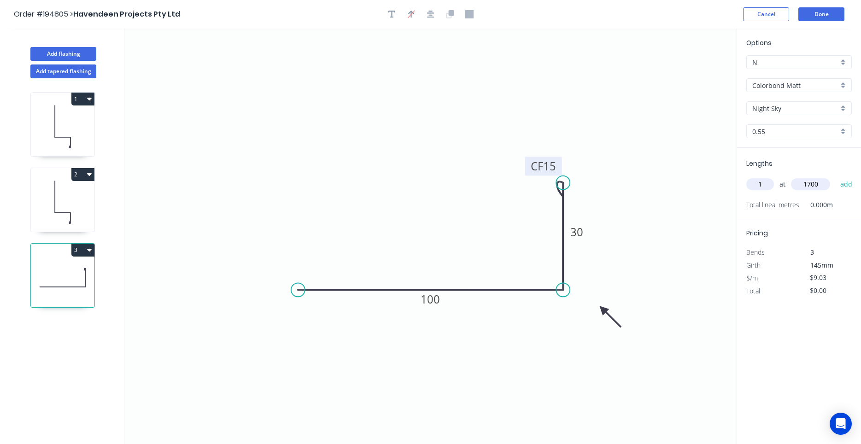
click at [835, 176] on button "add" at bounding box center [846, 184] width 22 height 16
type input "$15.35"
click at [68, 205] on icon at bounding box center [63, 202] width 64 height 59
type input "$12.03"
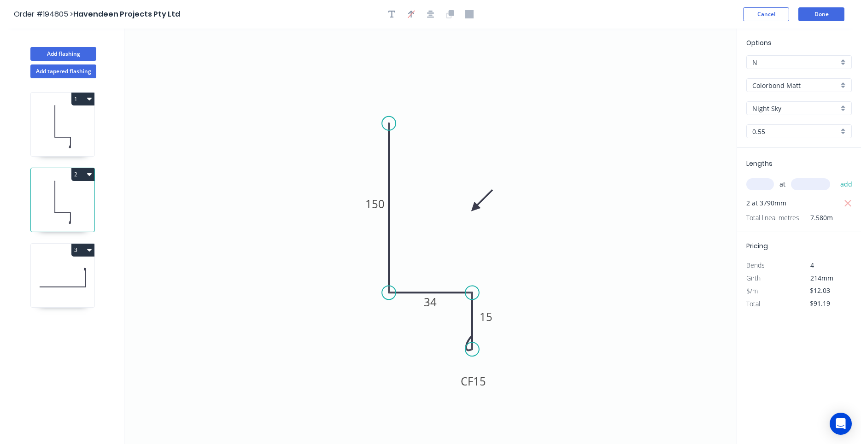
click at [73, 128] on icon at bounding box center [63, 126] width 64 height 59
click at [72, 216] on icon at bounding box center [63, 202] width 64 height 59
type input "$91.19"
click at [59, 277] on icon at bounding box center [63, 277] width 64 height 59
type input "$9.03"
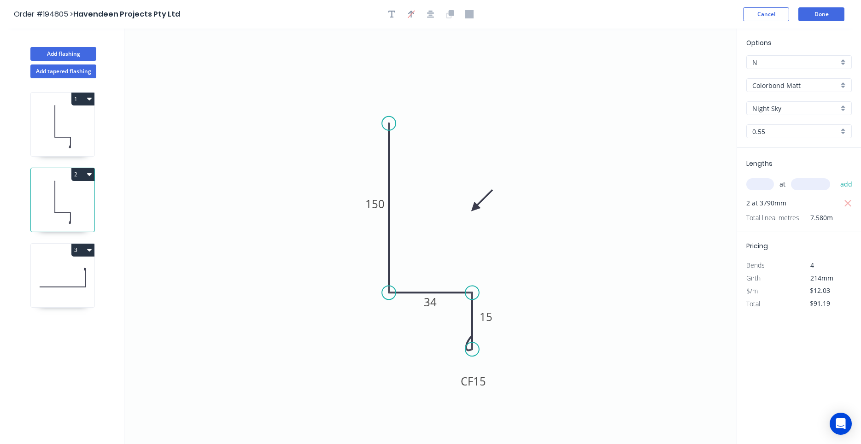
type input "$15.35"
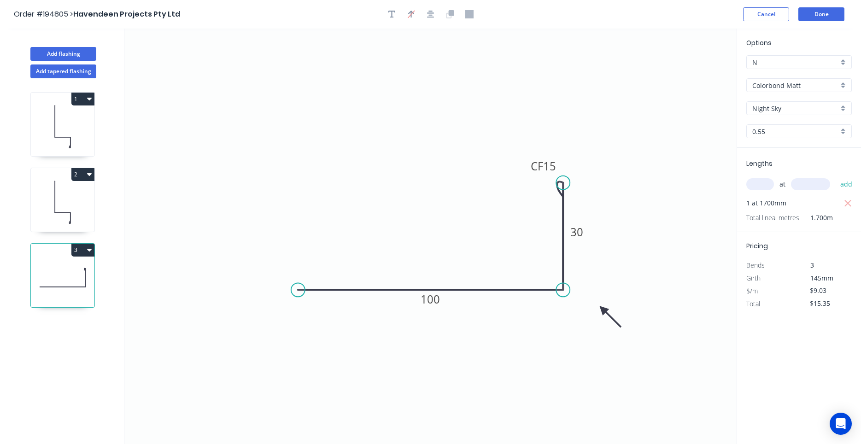
click at [66, 219] on icon at bounding box center [63, 202] width 64 height 59
type input "$12.03"
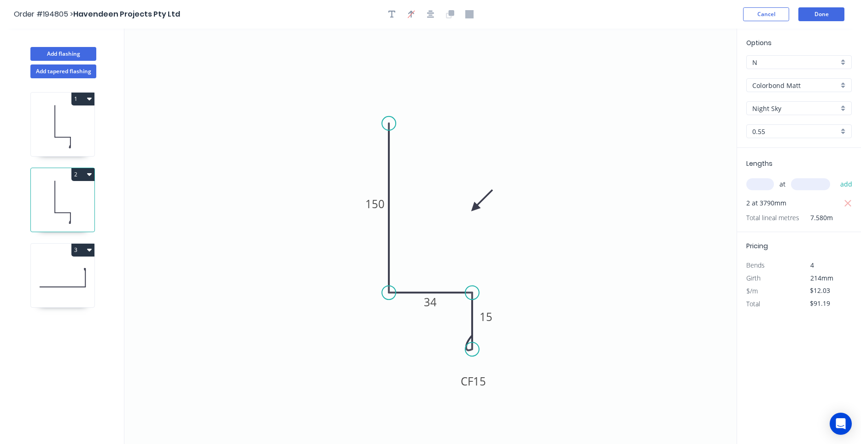
click at [58, 143] on icon at bounding box center [63, 126] width 64 height 59
click at [59, 189] on icon at bounding box center [63, 202] width 64 height 59
type input "$91.19"
click at [51, 259] on icon at bounding box center [63, 277] width 64 height 59
type input "$9.03"
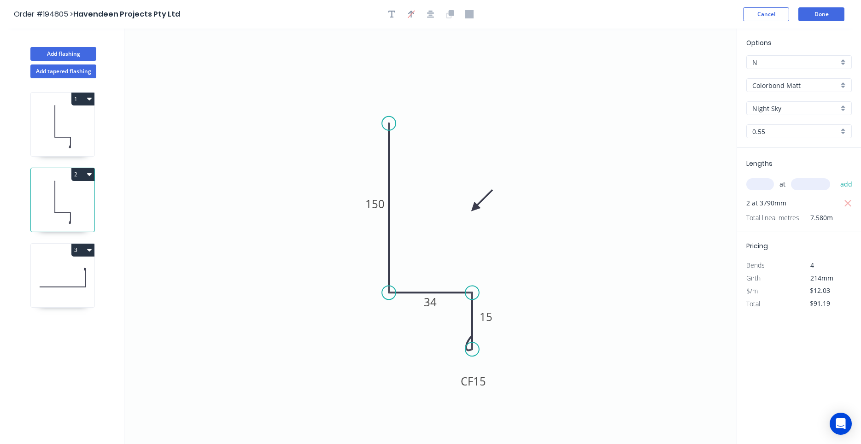
type input "$15.35"
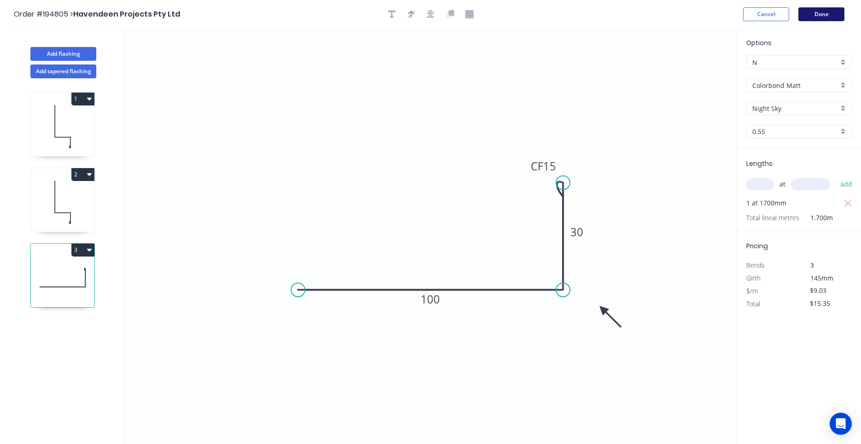
click at [816, 16] on button "Done" at bounding box center [821, 14] width 46 height 14
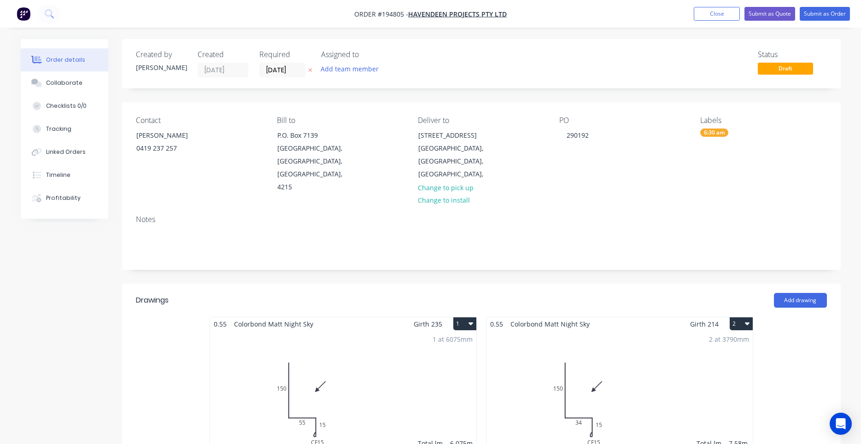
click at [290, 64] on label "[DATE]" at bounding box center [282, 70] width 46 height 15
click at [290, 64] on input "[DATE]" at bounding box center [282, 70] width 45 height 14
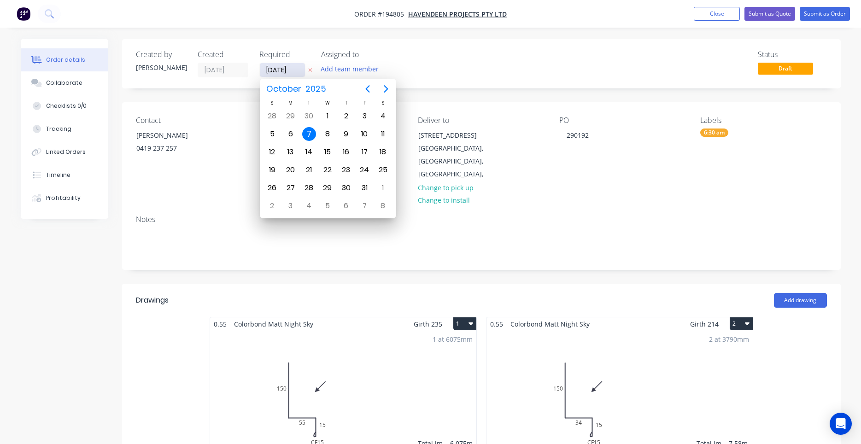
click at [292, 70] on input "[DATE]" at bounding box center [282, 70] width 45 height 14
click at [325, 133] on div "8" at bounding box center [327, 134] width 14 height 14
type input "[DATE]"
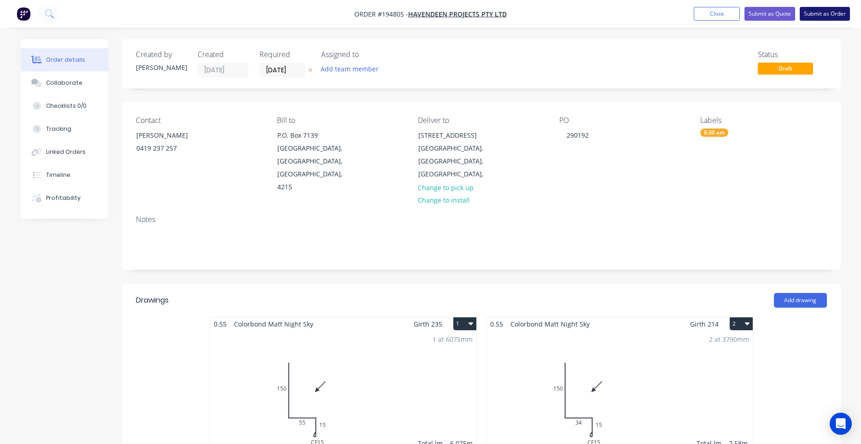
click at [819, 13] on button "Submit as Order" at bounding box center [824, 14] width 50 height 14
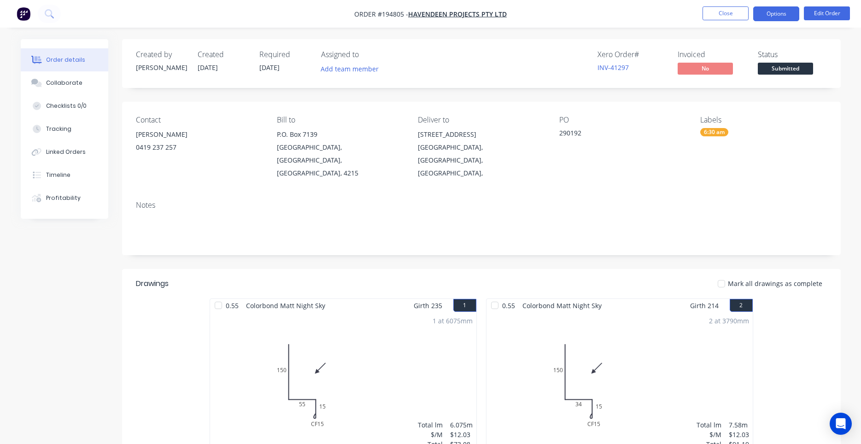
click at [774, 17] on button "Options" at bounding box center [776, 13] width 46 height 15
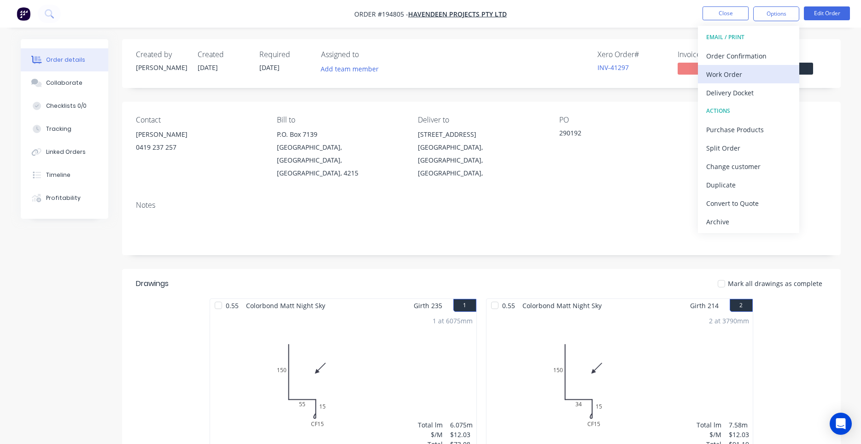
click at [749, 72] on div "Work Order" at bounding box center [748, 74] width 85 height 13
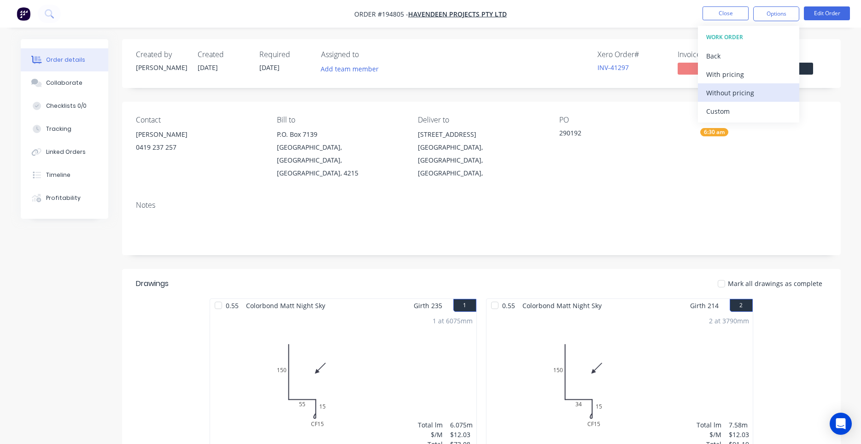
click at [743, 87] on div "Without pricing" at bounding box center [748, 92] width 85 height 13
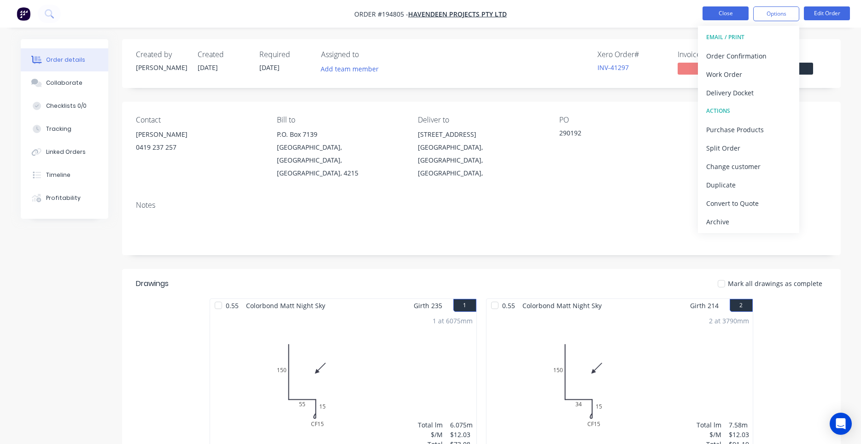
click at [739, 17] on button "Close" at bounding box center [725, 13] width 46 height 14
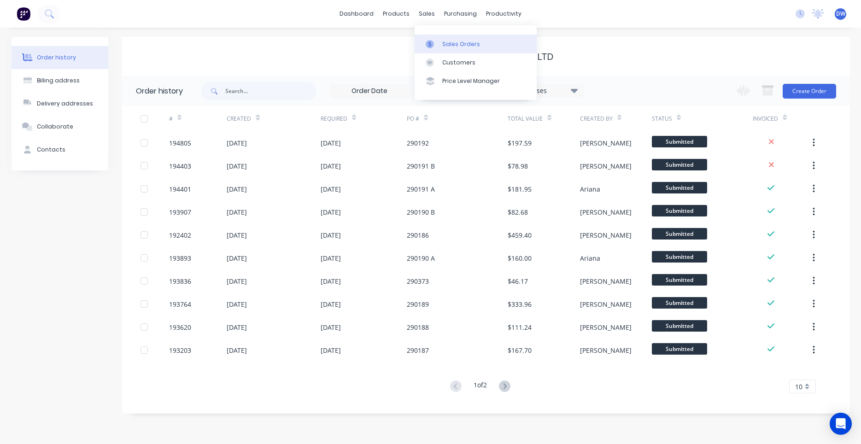
click at [434, 40] on link "Sales Orders" at bounding box center [475, 44] width 122 height 18
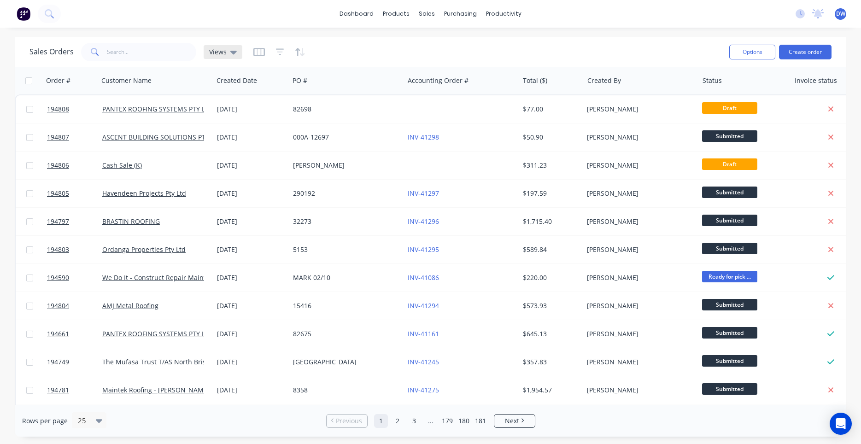
click at [218, 54] on span "Views" at bounding box center [217, 52] width 17 height 10
click at [228, 148] on button "New Hires" at bounding box center [258, 149] width 105 height 11
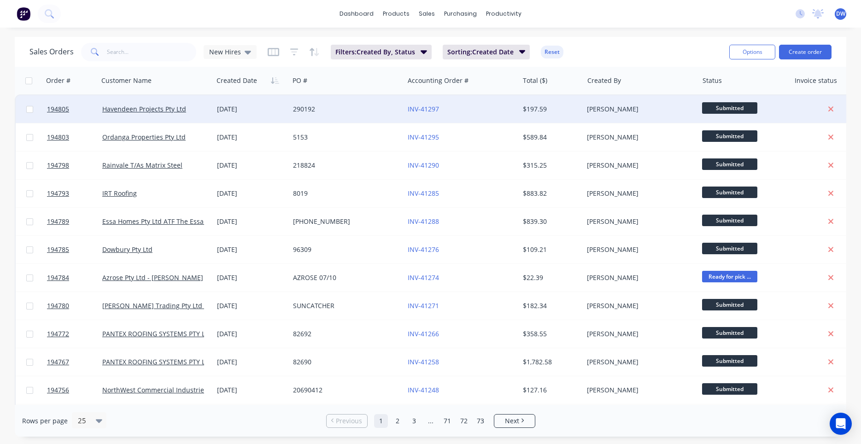
click at [297, 114] on div "290192" at bounding box center [346, 109] width 115 height 28
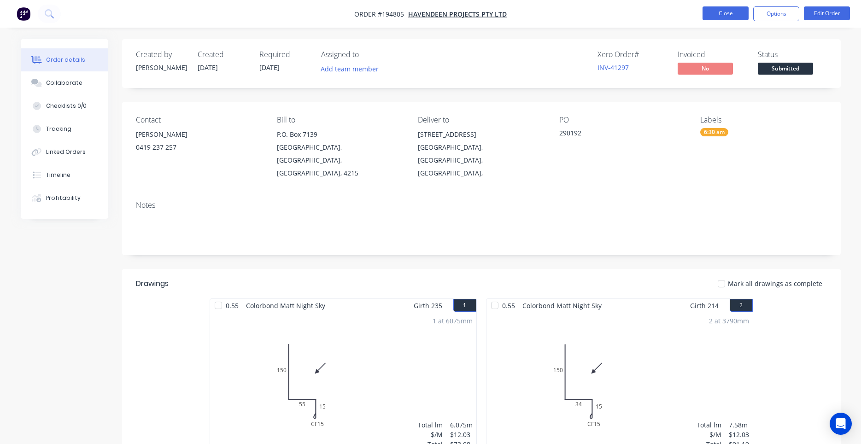
click at [744, 13] on button "Close" at bounding box center [725, 13] width 46 height 14
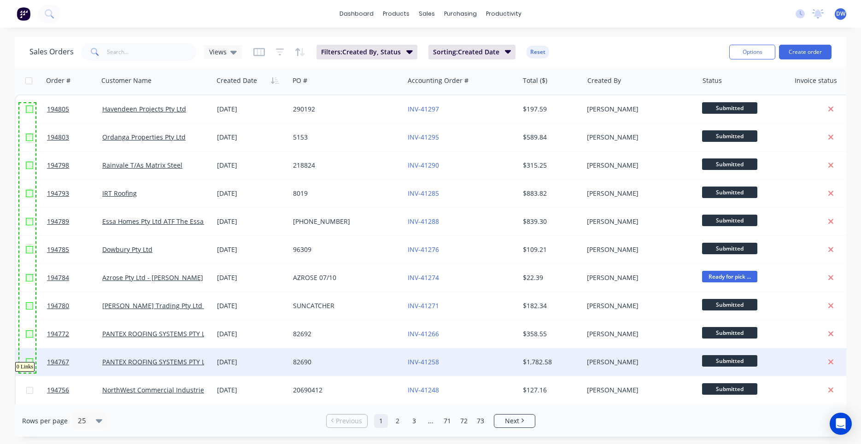
drag, startPoint x: 19, startPoint y: 103, endPoint x: 35, endPoint y: 373, distance: 269.8
checkbox input "true"
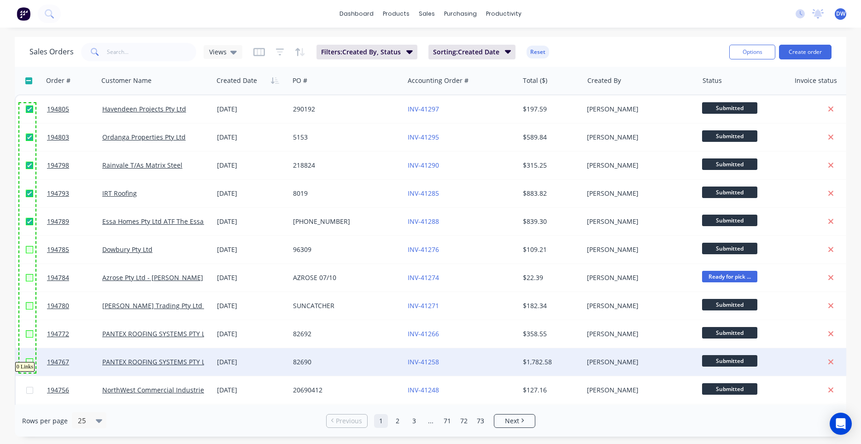
checkbox input "true"
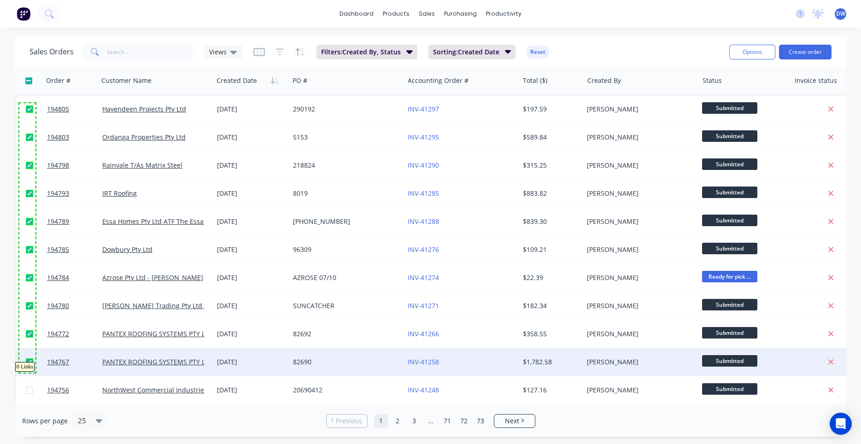
checkbox input "true"
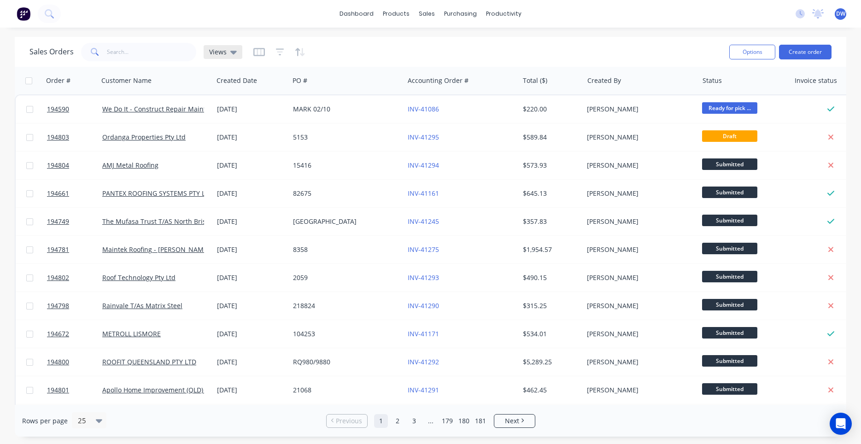
click at [233, 52] on icon at bounding box center [233, 53] width 6 height 4
click at [237, 146] on button "New Hires" at bounding box center [258, 149] width 105 height 11
